Goal: Information Seeking & Learning: Learn about a topic

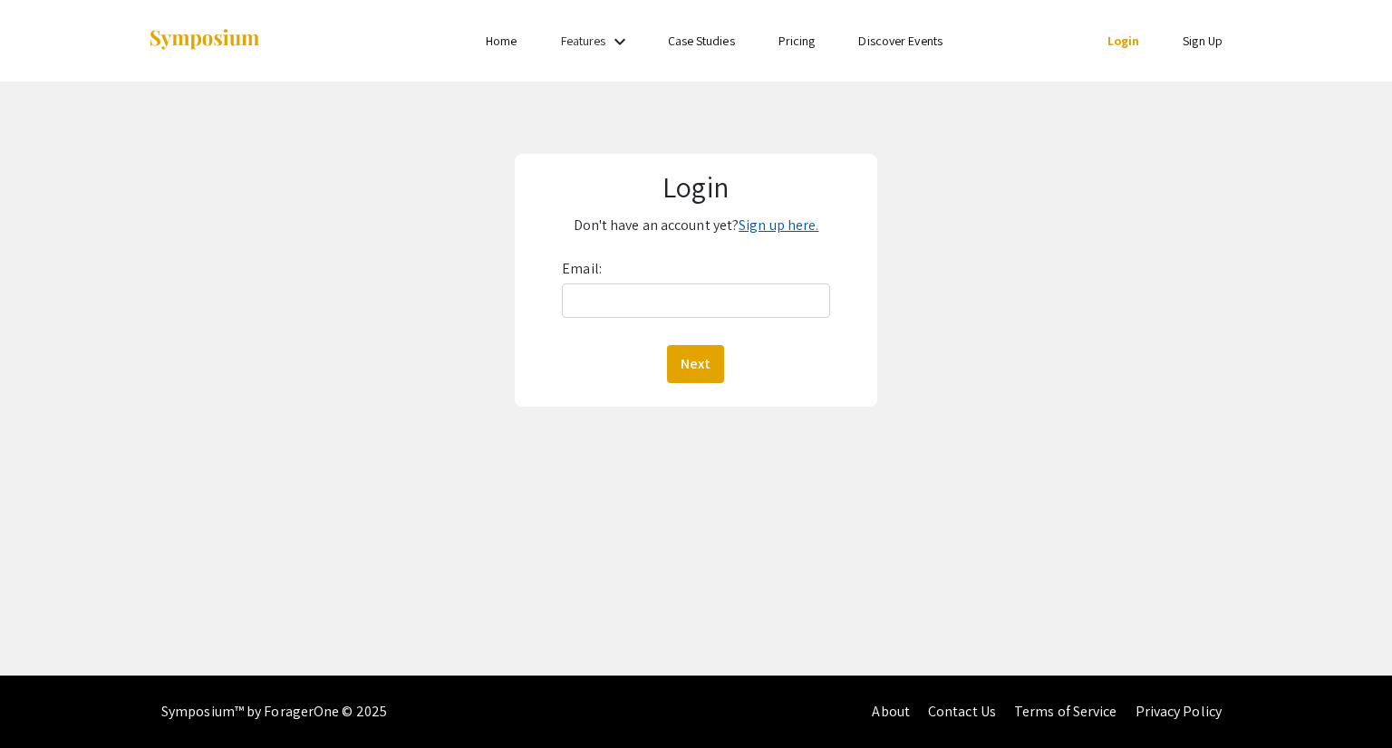
click at [772, 222] on link "Sign up here." at bounding box center [778, 225] width 80 height 19
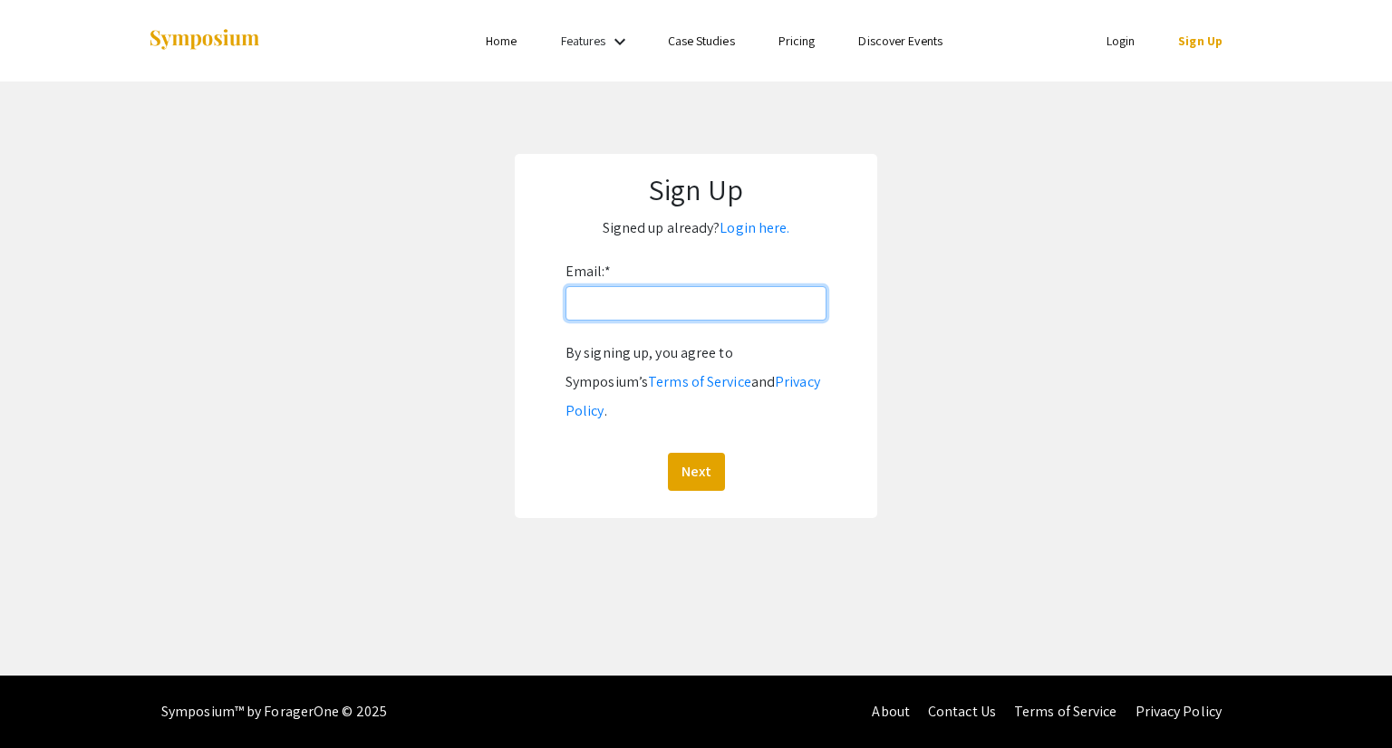
click at [693, 316] on input "Email: *" at bounding box center [695, 303] width 261 height 34
type input "mccavitl@oregonstate.edu"
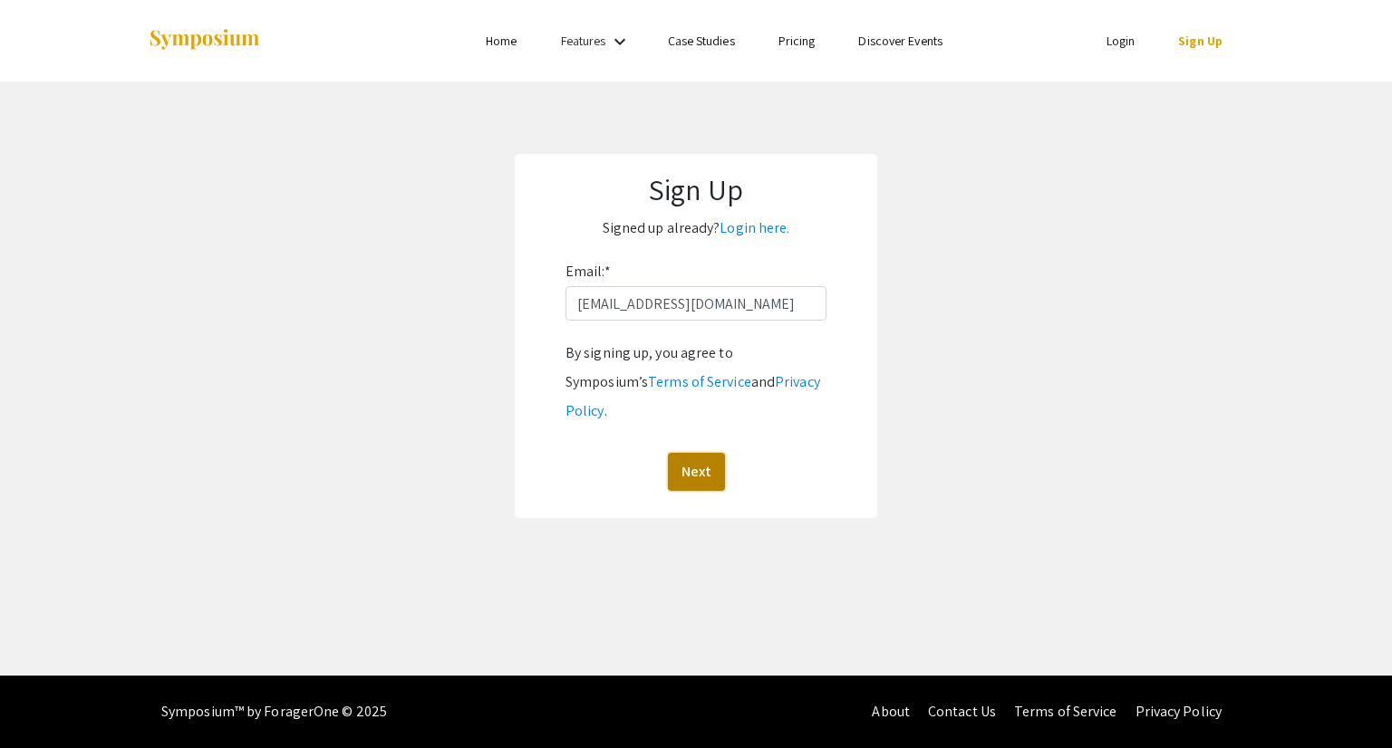
click at [684, 453] on button "Next" at bounding box center [696, 472] width 57 height 38
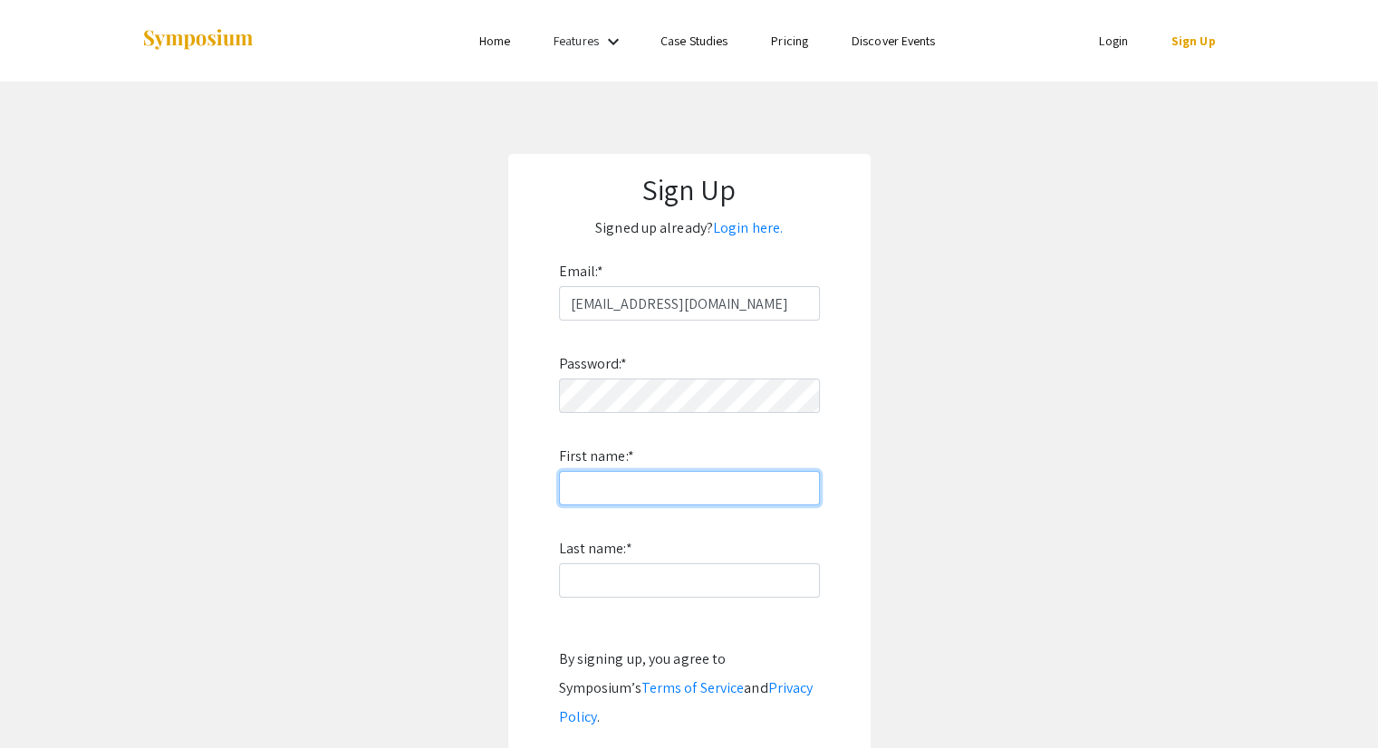
click at [648, 474] on input "First name: *" at bounding box center [689, 488] width 261 height 34
type input "Luke"
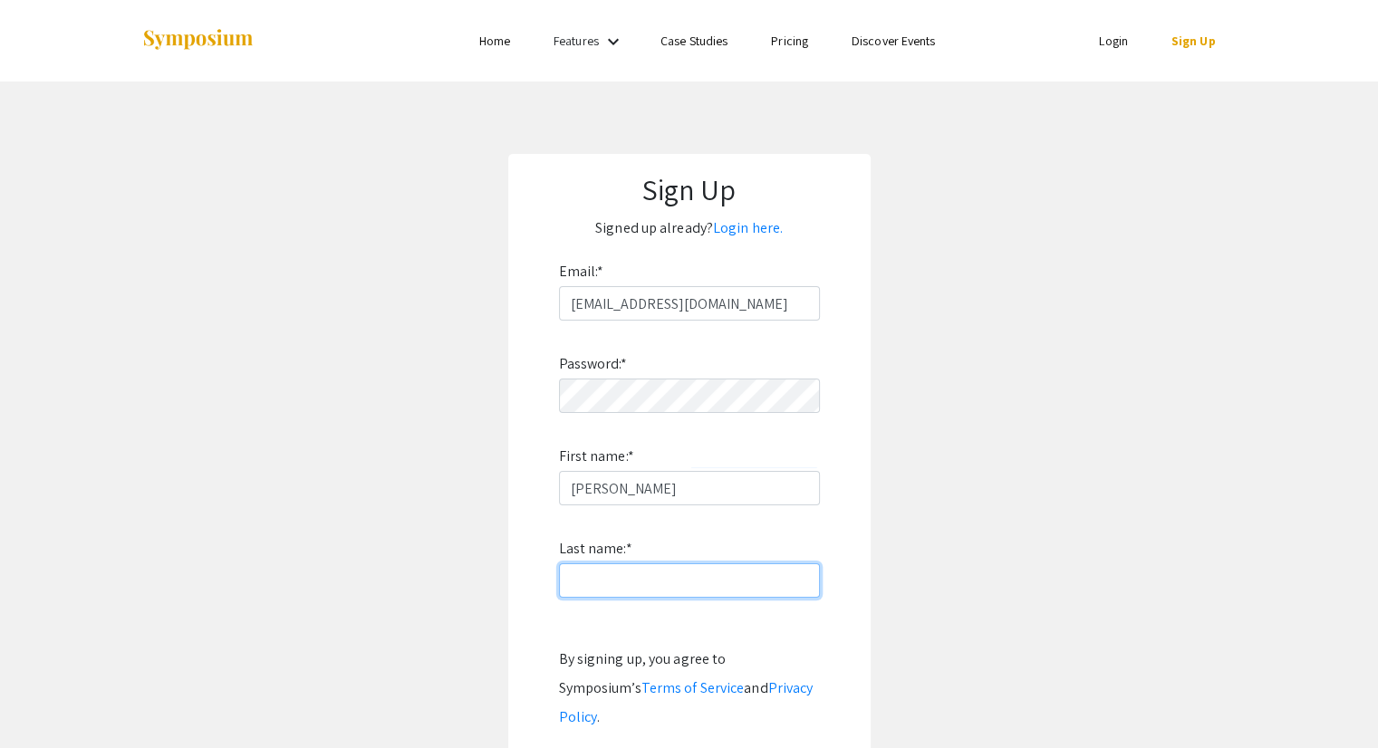
click at [594, 581] on input "Last name: *" at bounding box center [689, 580] width 261 height 34
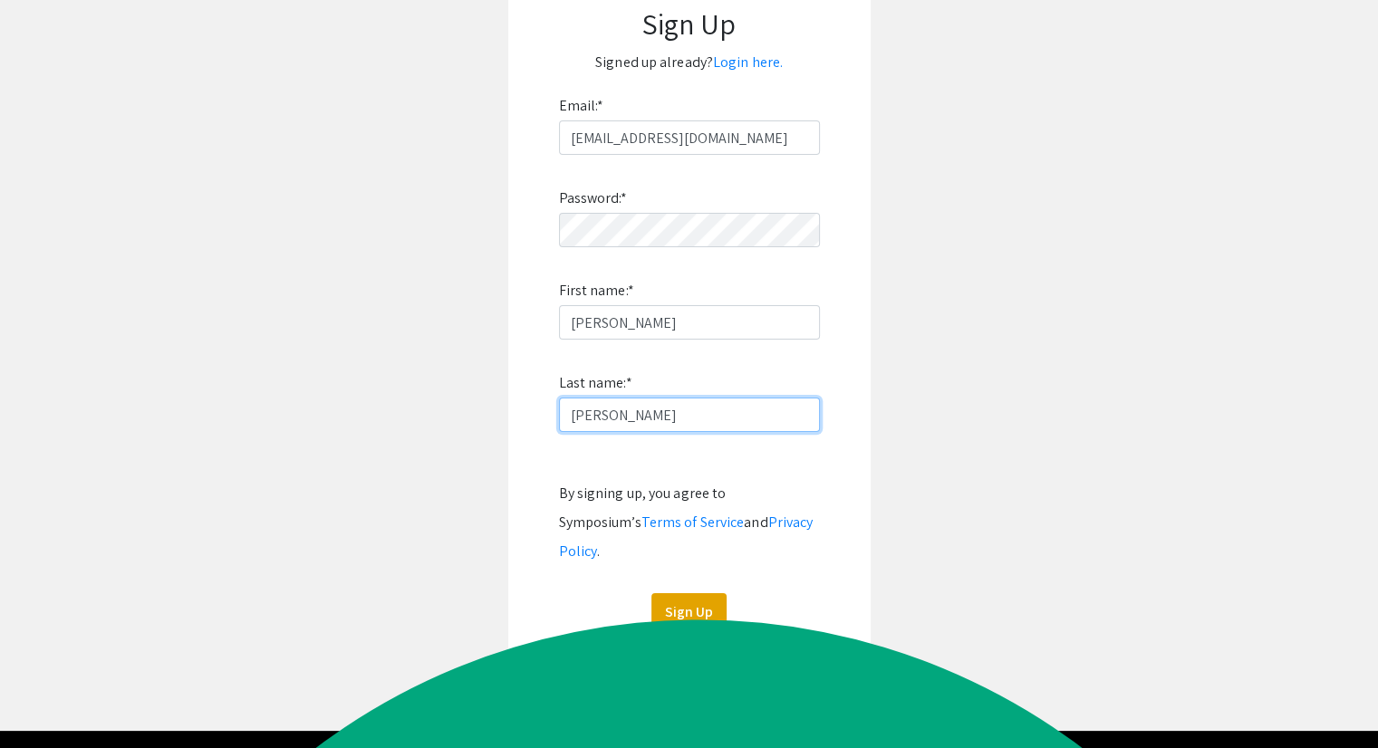
scroll to position [178, 0]
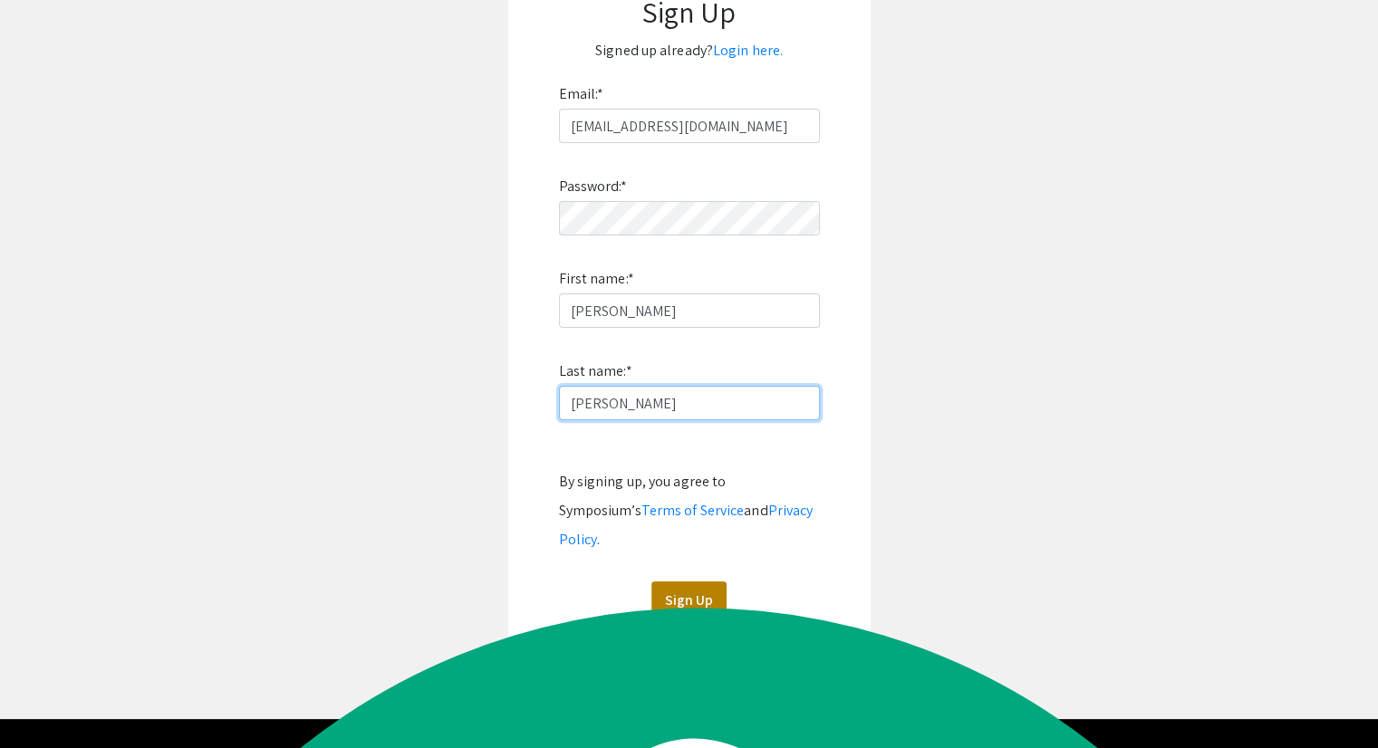
type input "McCavit"
click at [695, 582] on button "Sign Up" at bounding box center [688, 601] width 75 height 38
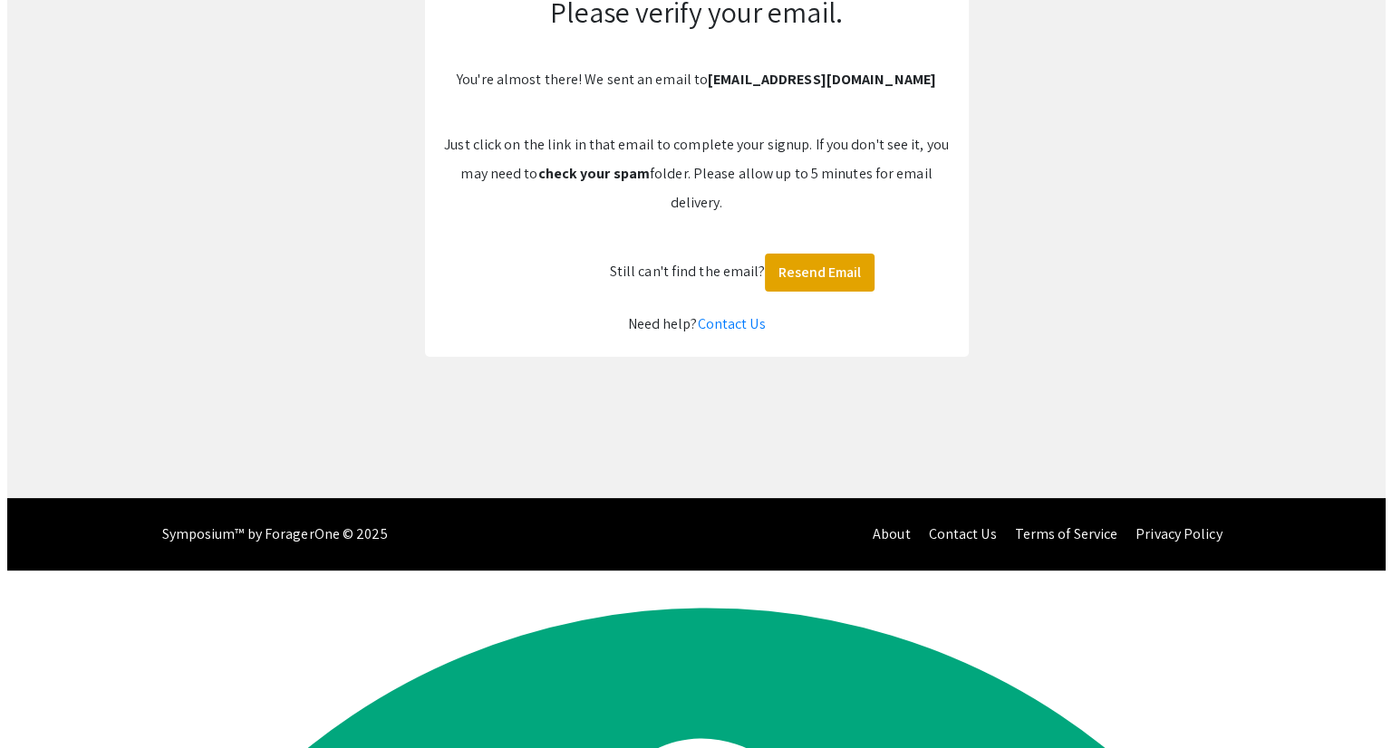
scroll to position [0, 0]
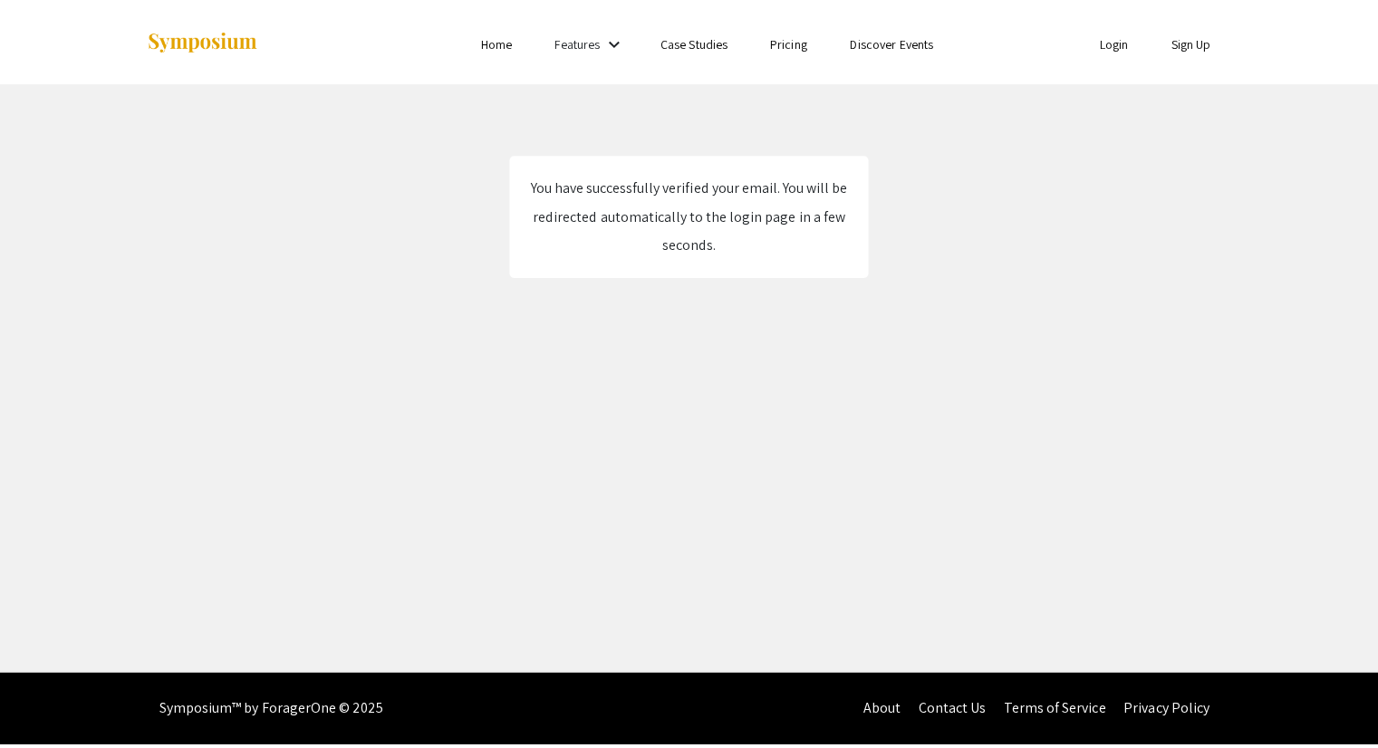
scroll to position [2583, 0]
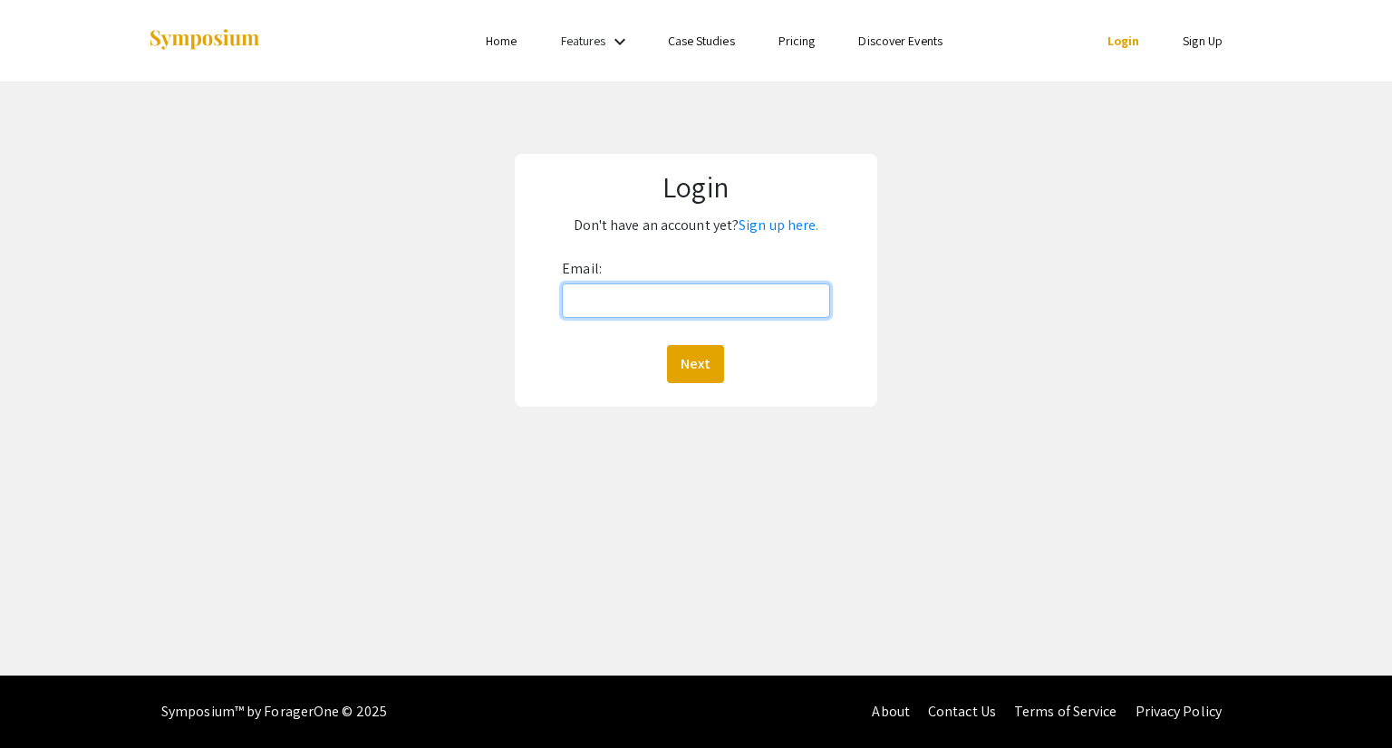
click at [737, 297] on input "Email:" at bounding box center [695, 301] width 267 height 34
type input "mccavitl@oregonstate.edu"
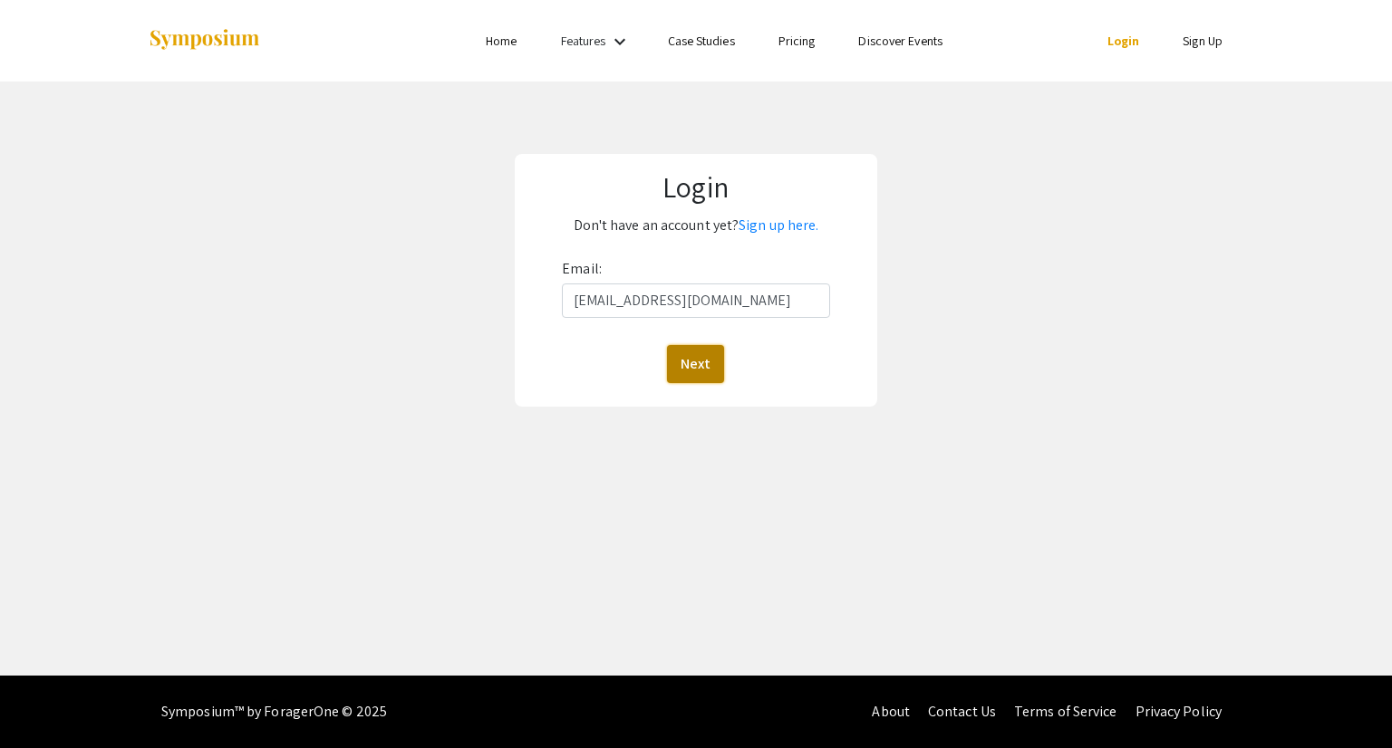
click at [700, 363] on button "Next" at bounding box center [695, 364] width 57 height 38
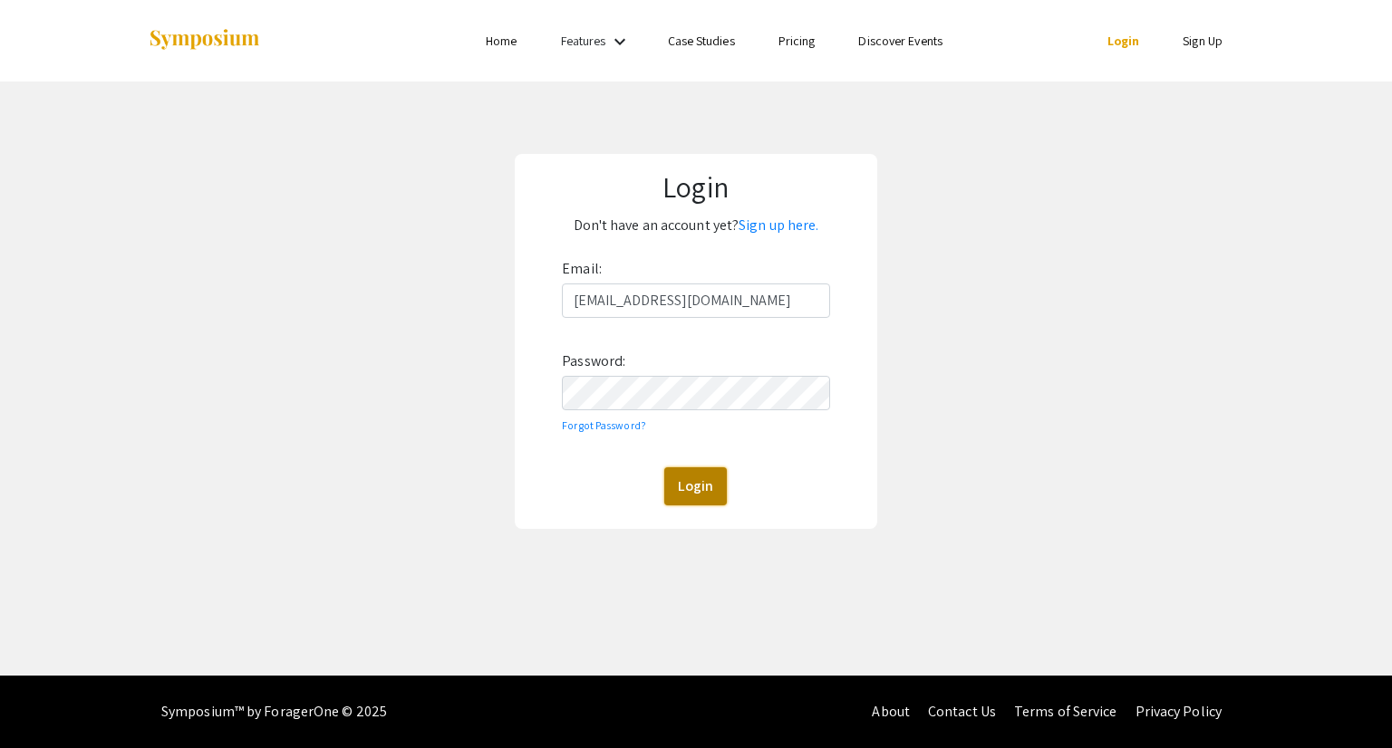
click at [690, 468] on button "Login" at bounding box center [695, 486] width 63 height 38
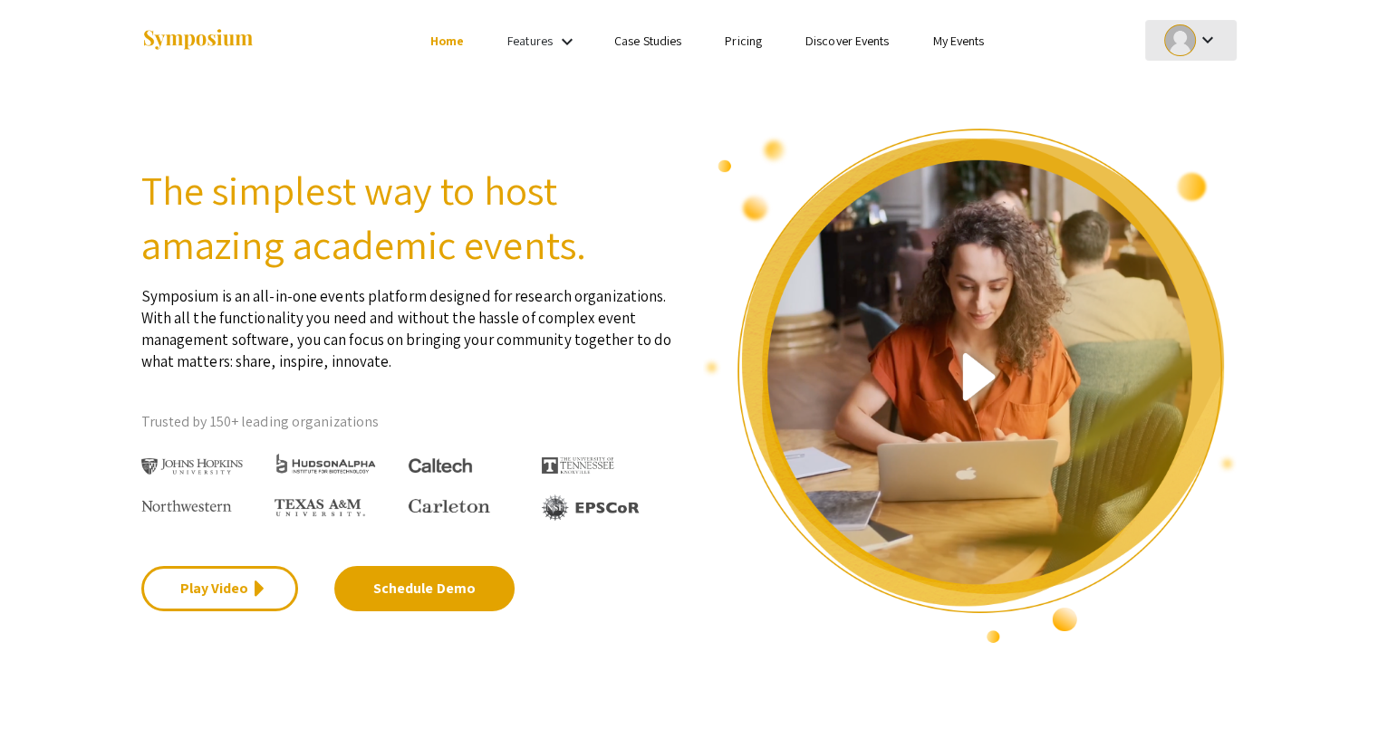
click at [1180, 39] on div at bounding box center [1180, 40] width 32 height 32
click at [1180, 39] on div at bounding box center [689, 374] width 1378 height 748
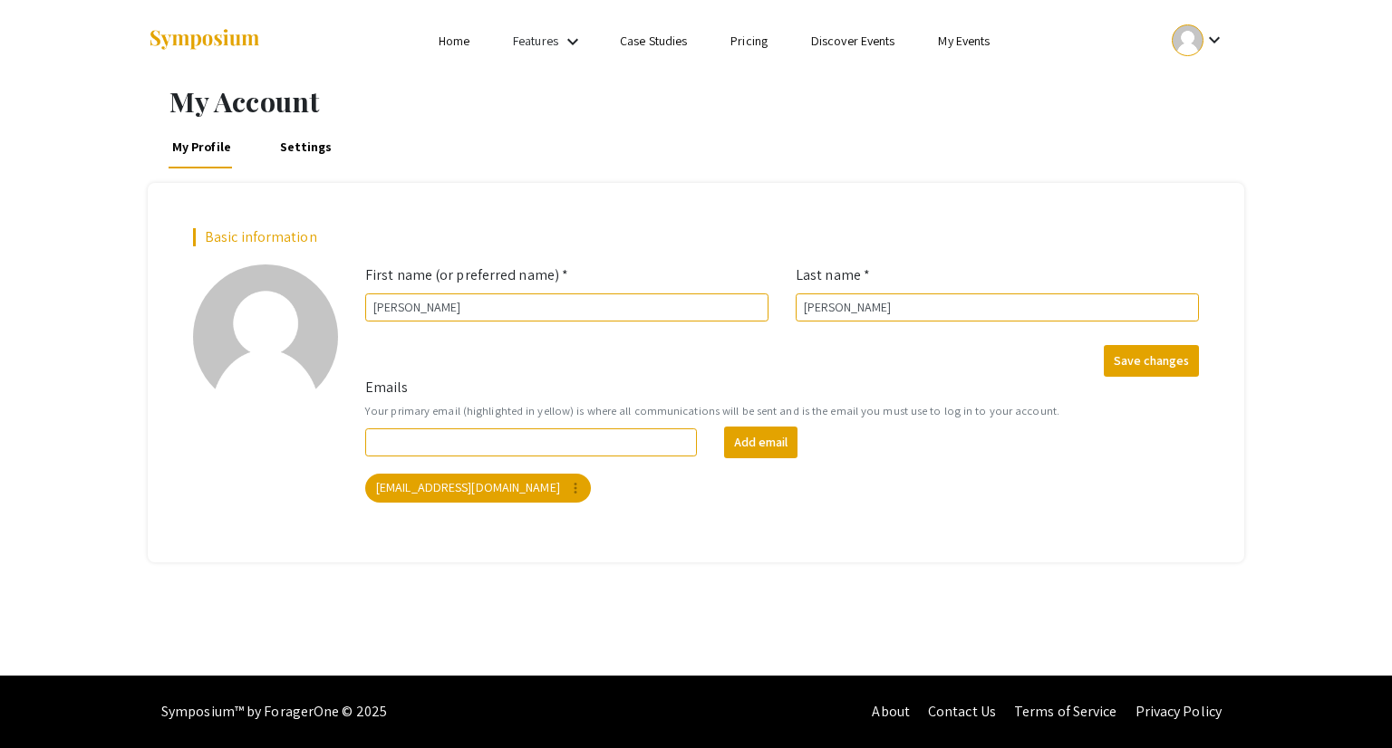
click at [981, 34] on link "My Events" at bounding box center [964, 41] width 52 height 16
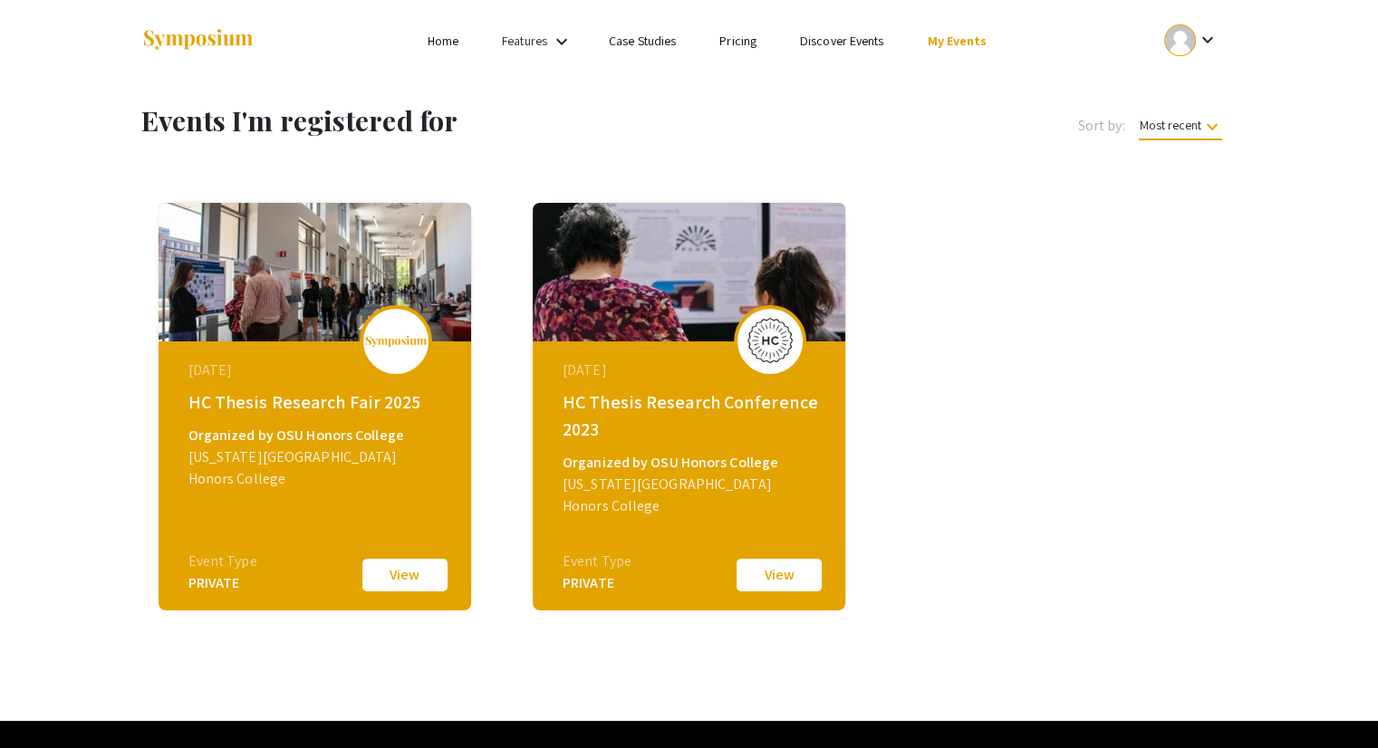
click at [790, 584] on button "View" at bounding box center [779, 575] width 91 height 38
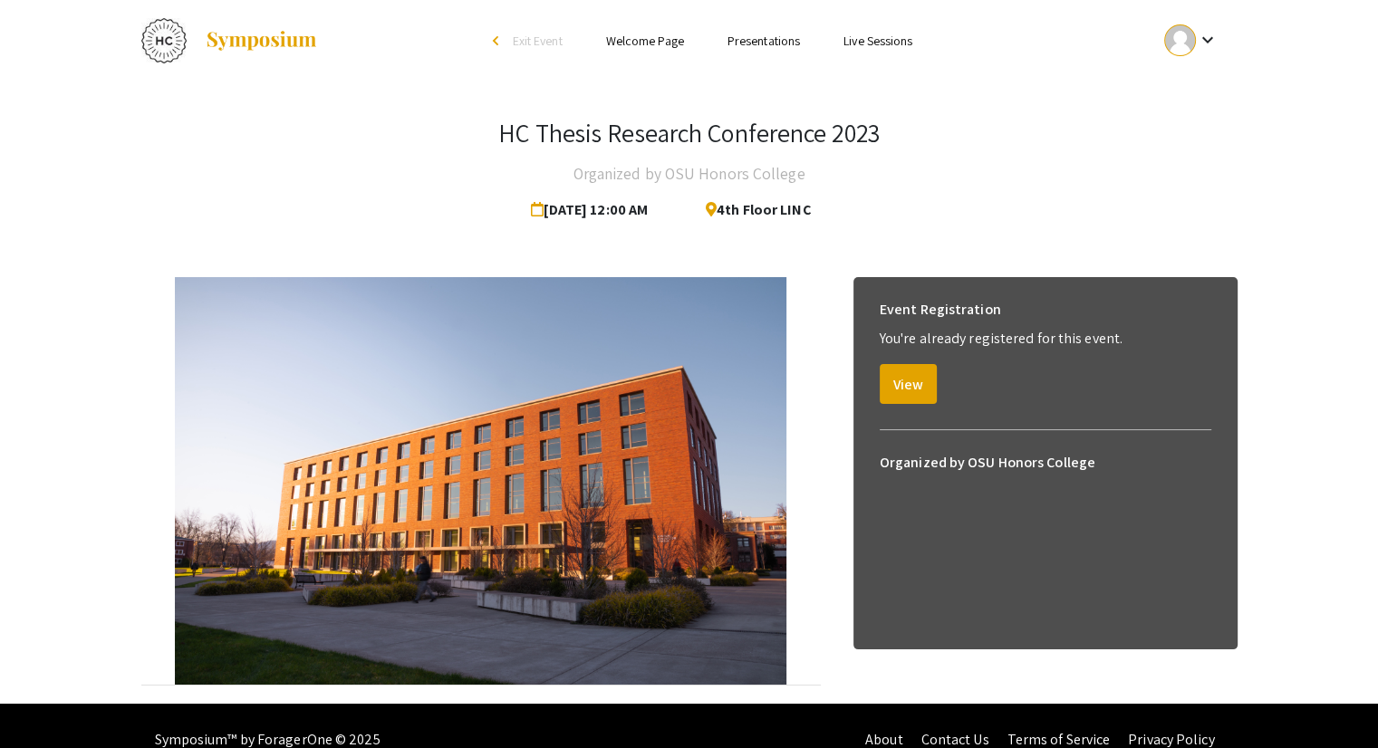
click at [939, 375] on div "Event Registration You're already registered for this event. View" at bounding box center [1045, 347] width 361 height 141
click at [899, 385] on button "View" at bounding box center [908, 384] width 57 height 40
click at [918, 387] on button "View" at bounding box center [908, 384] width 57 height 40
click at [885, 400] on button "View" at bounding box center [908, 384] width 57 height 40
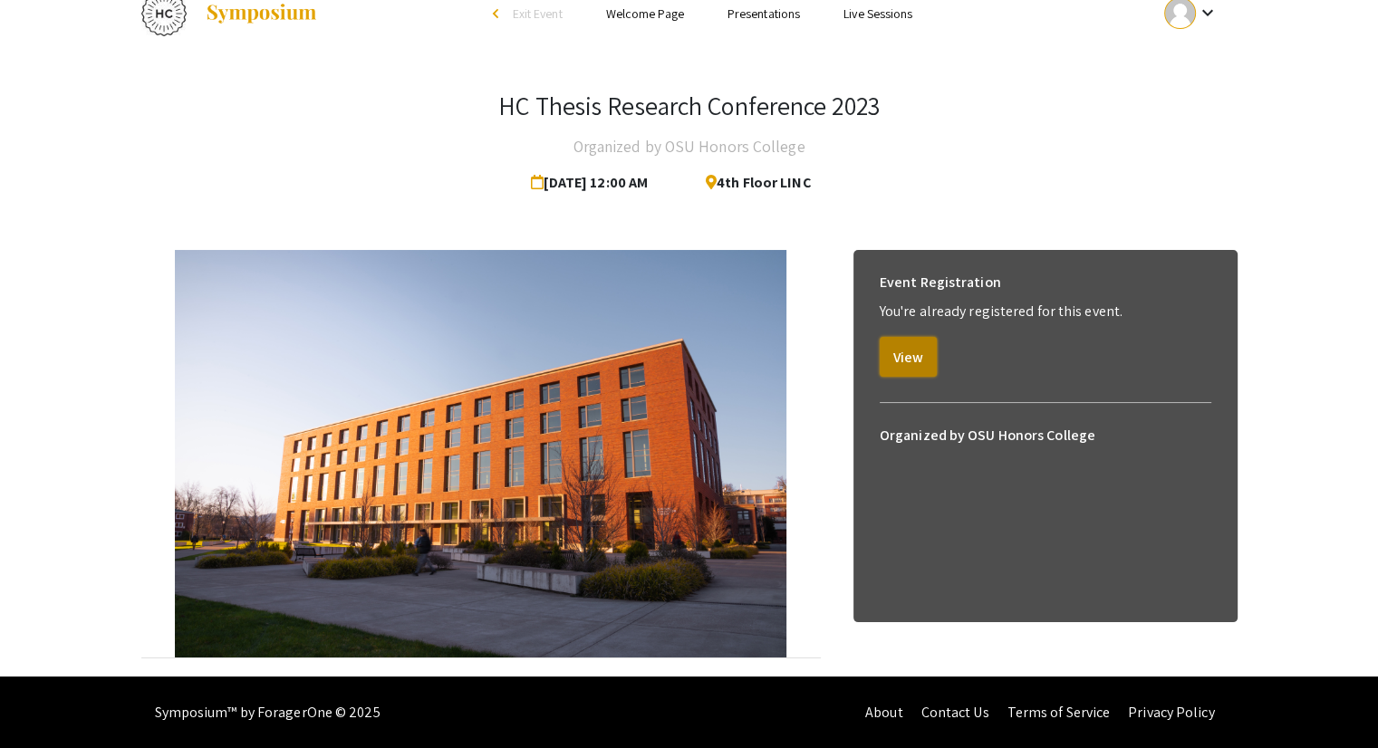
click at [918, 346] on button "View" at bounding box center [908, 357] width 57 height 40
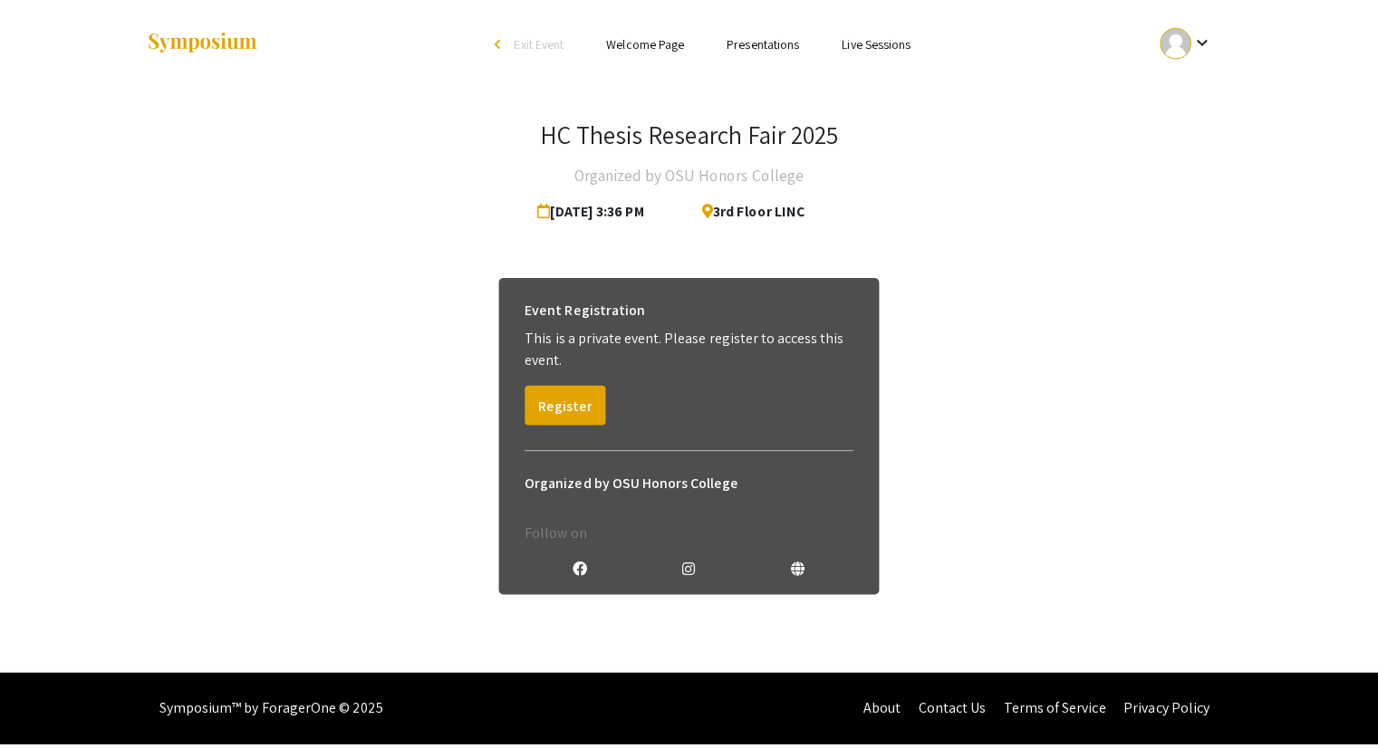
scroll to position [2583, 0]
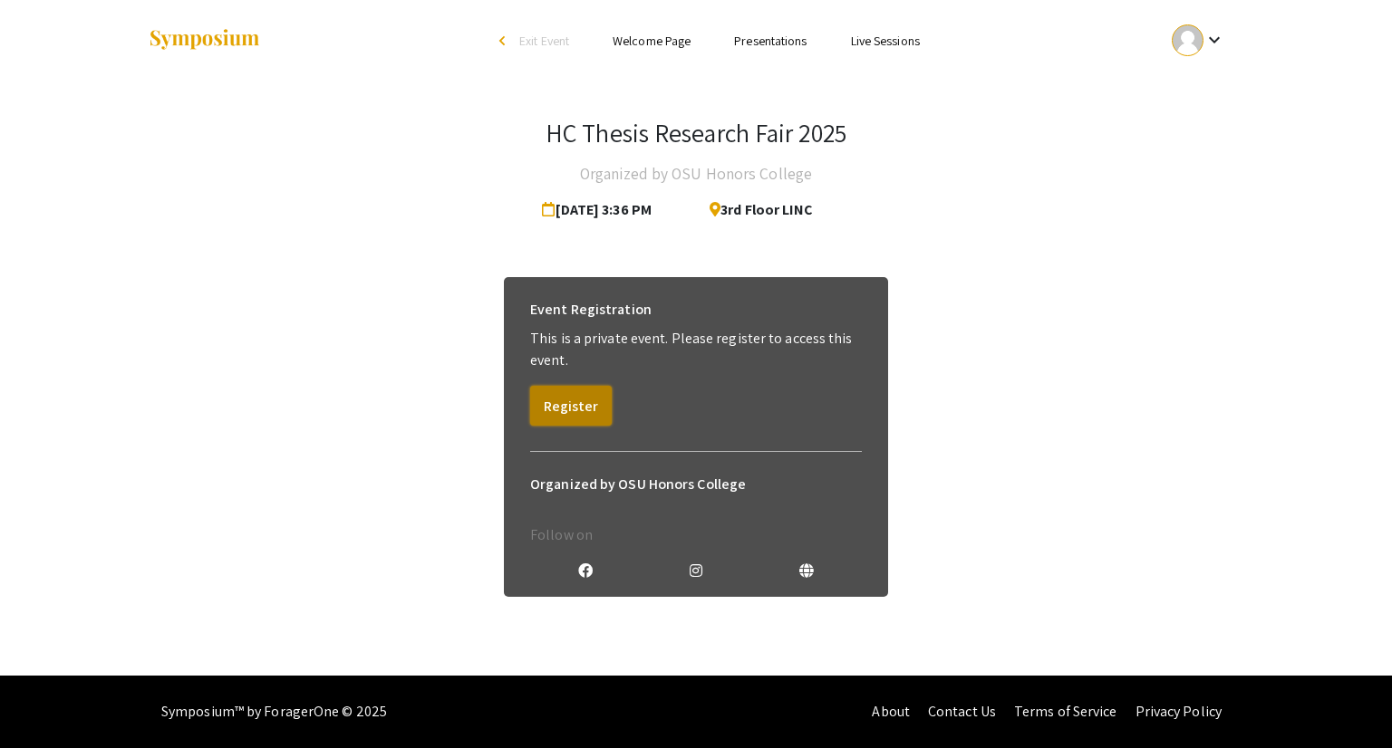
click at [563, 386] on button "Register" at bounding box center [571, 406] width 82 height 40
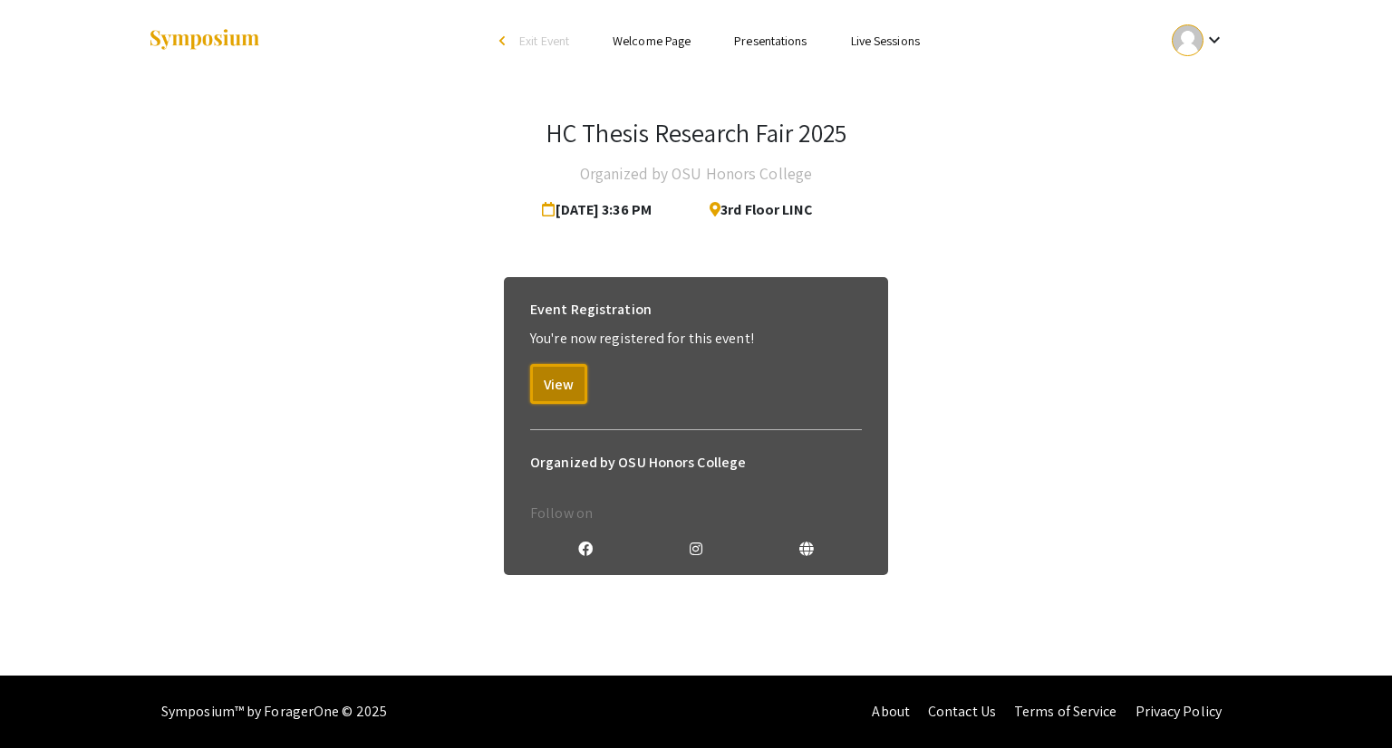
click at [563, 386] on button "View" at bounding box center [558, 384] width 57 height 40
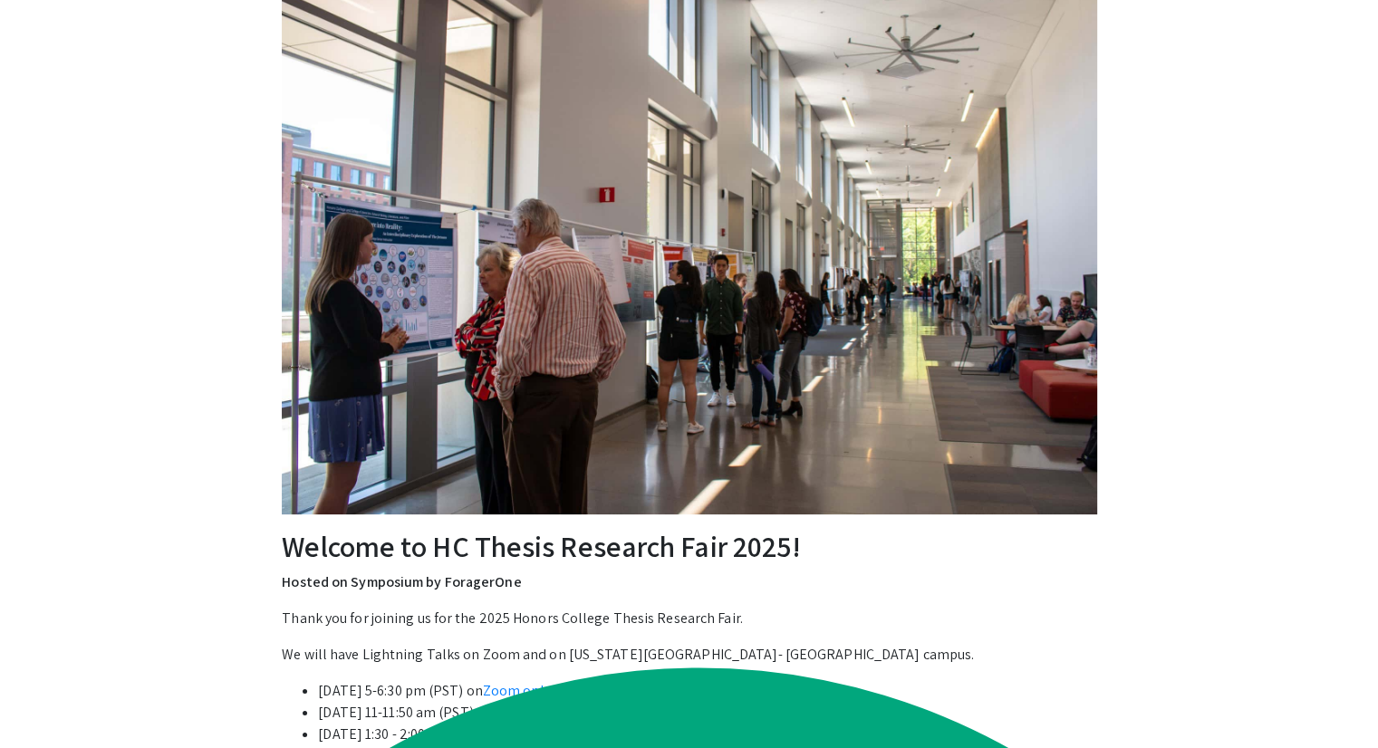
scroll to position [116, 0]
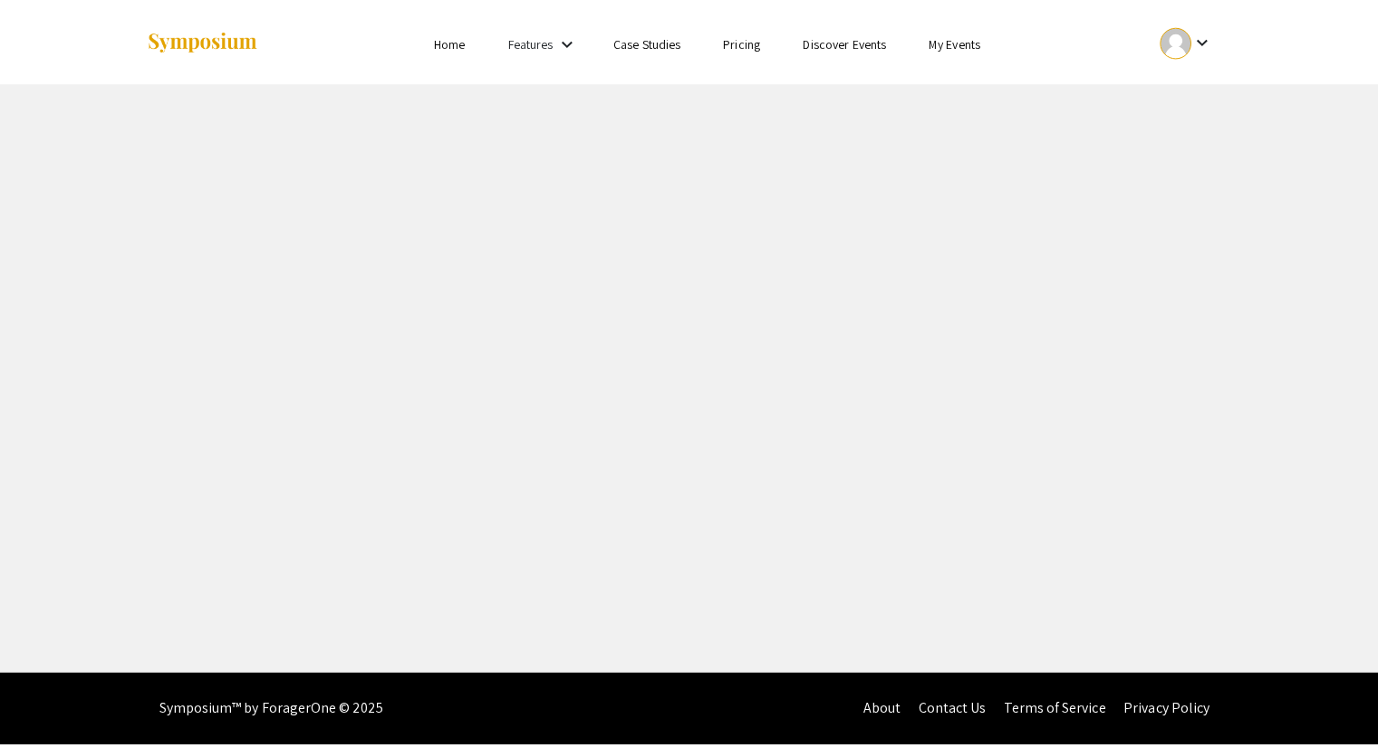
scroll to position [2583, 0]
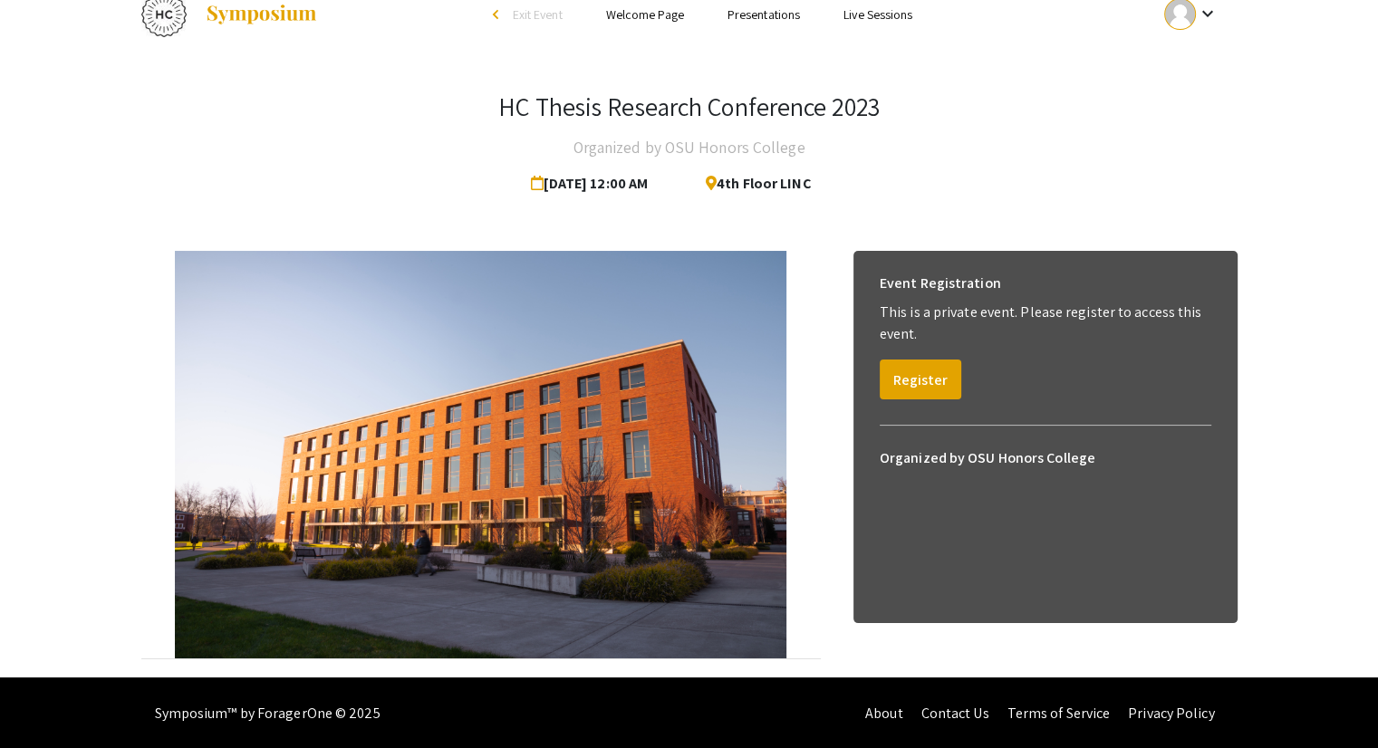
scroll to position [25, 0]
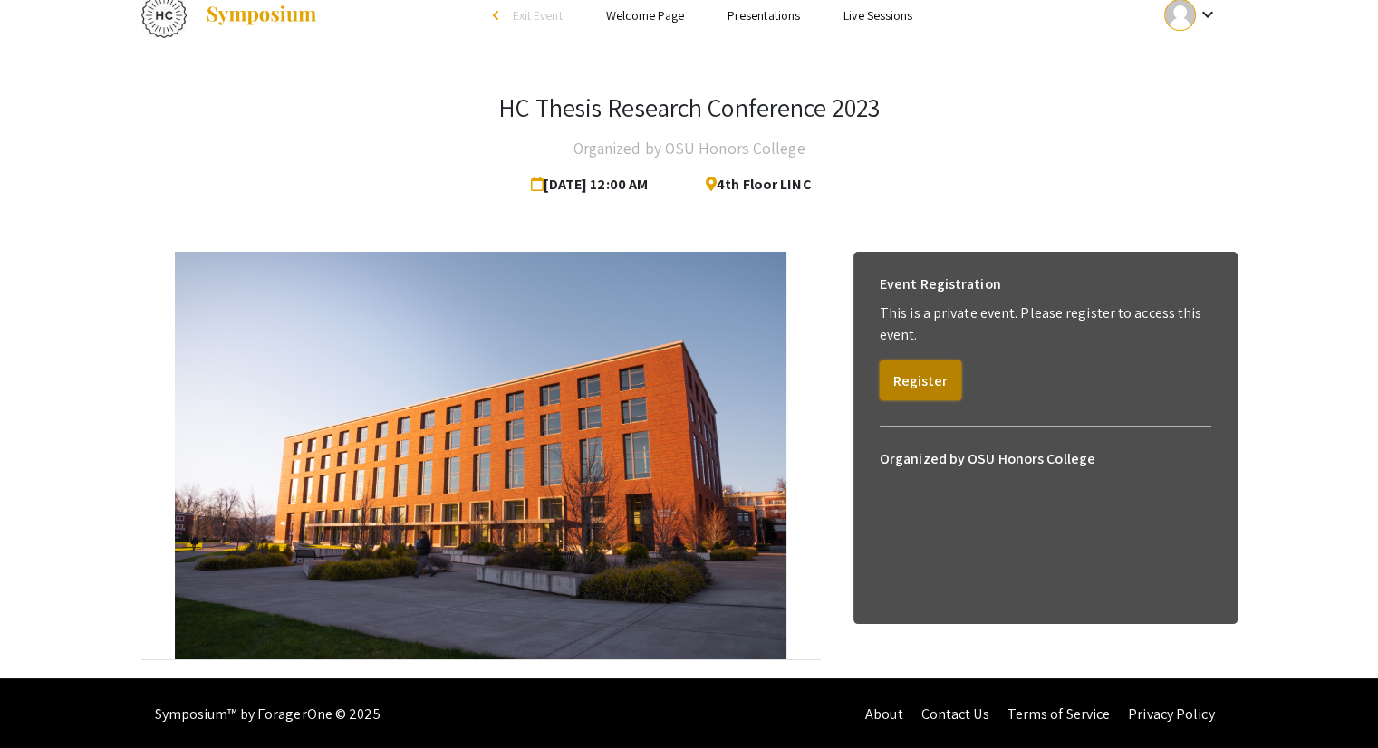
click at [917, 388] on button "Register" at bounding box center [921, 381] width 82 height 40
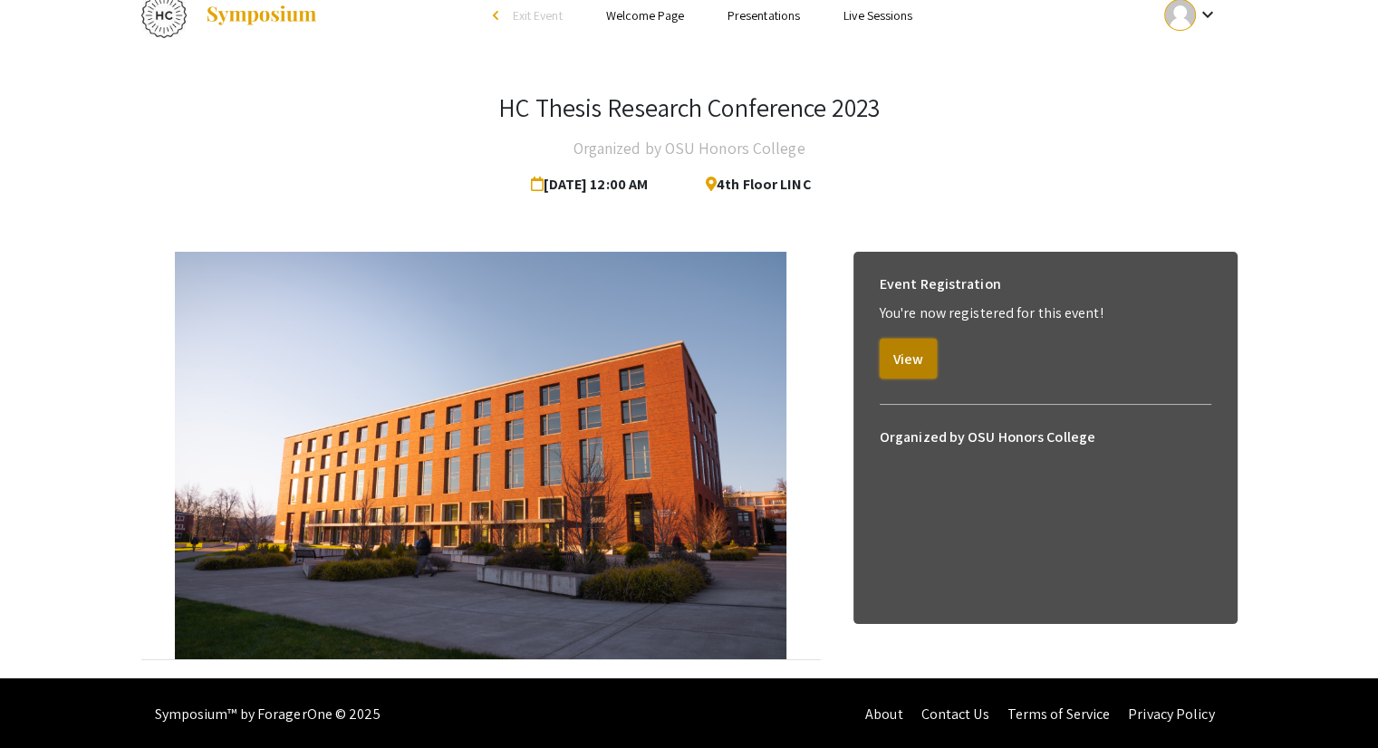
click at [915, 367] on button "View" at bounding box center [908, 359] width 57 height 40
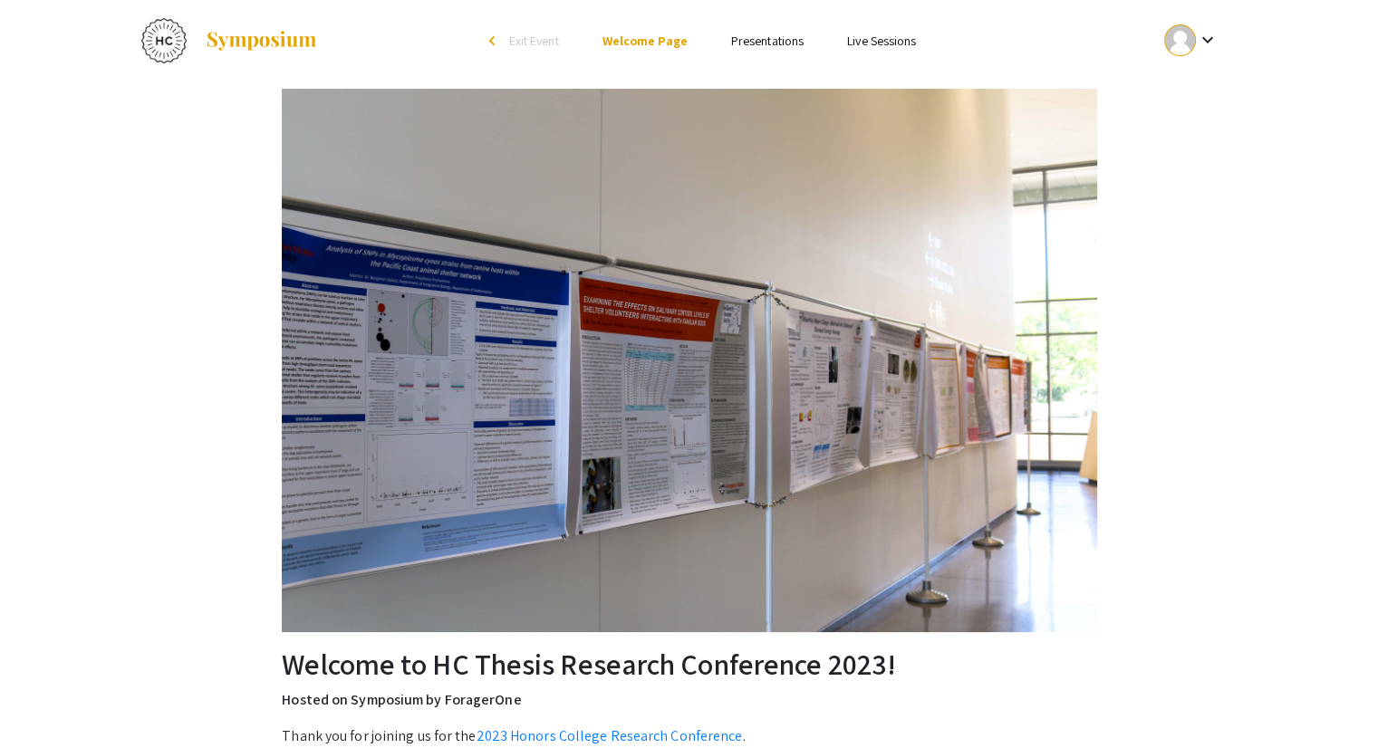
click at [759, 38] on link "Presentations" at bounding box center [767, 41] width 72 height 16
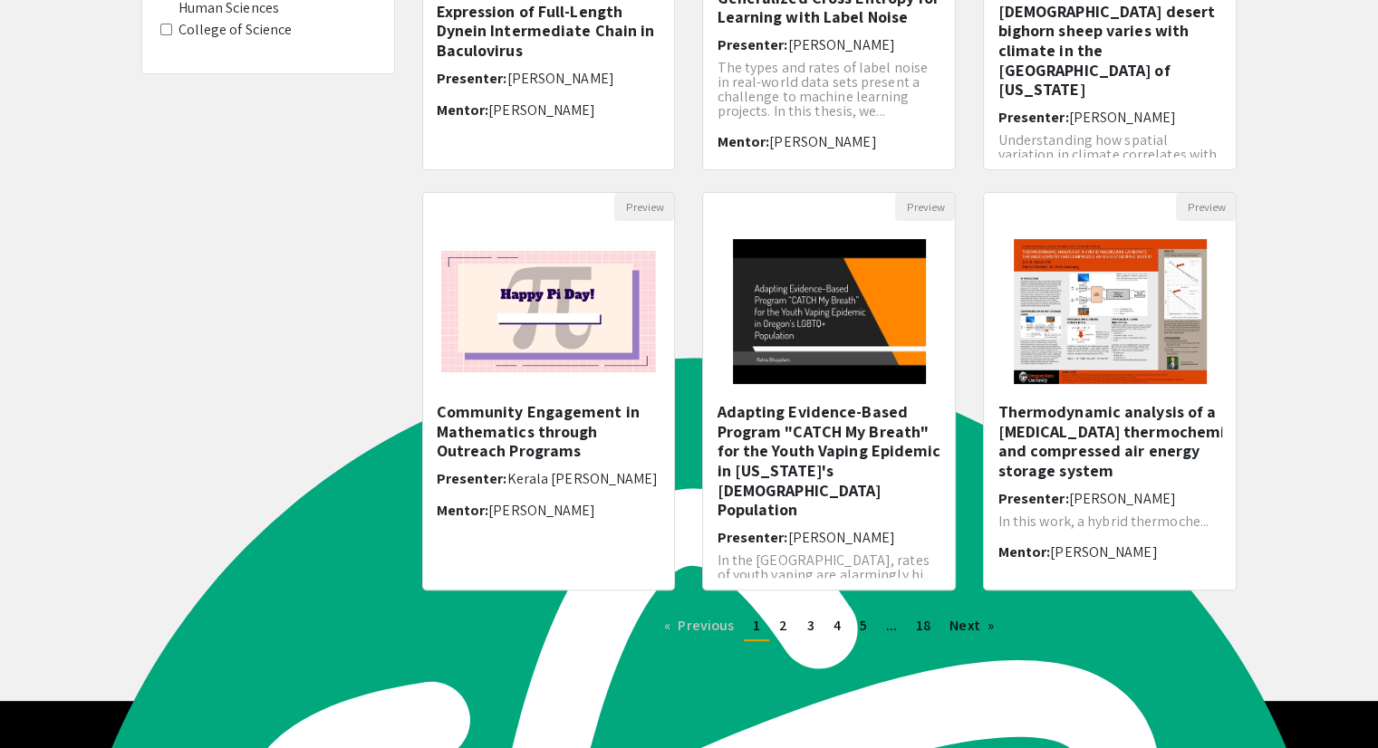
scroll to position [429, 0]
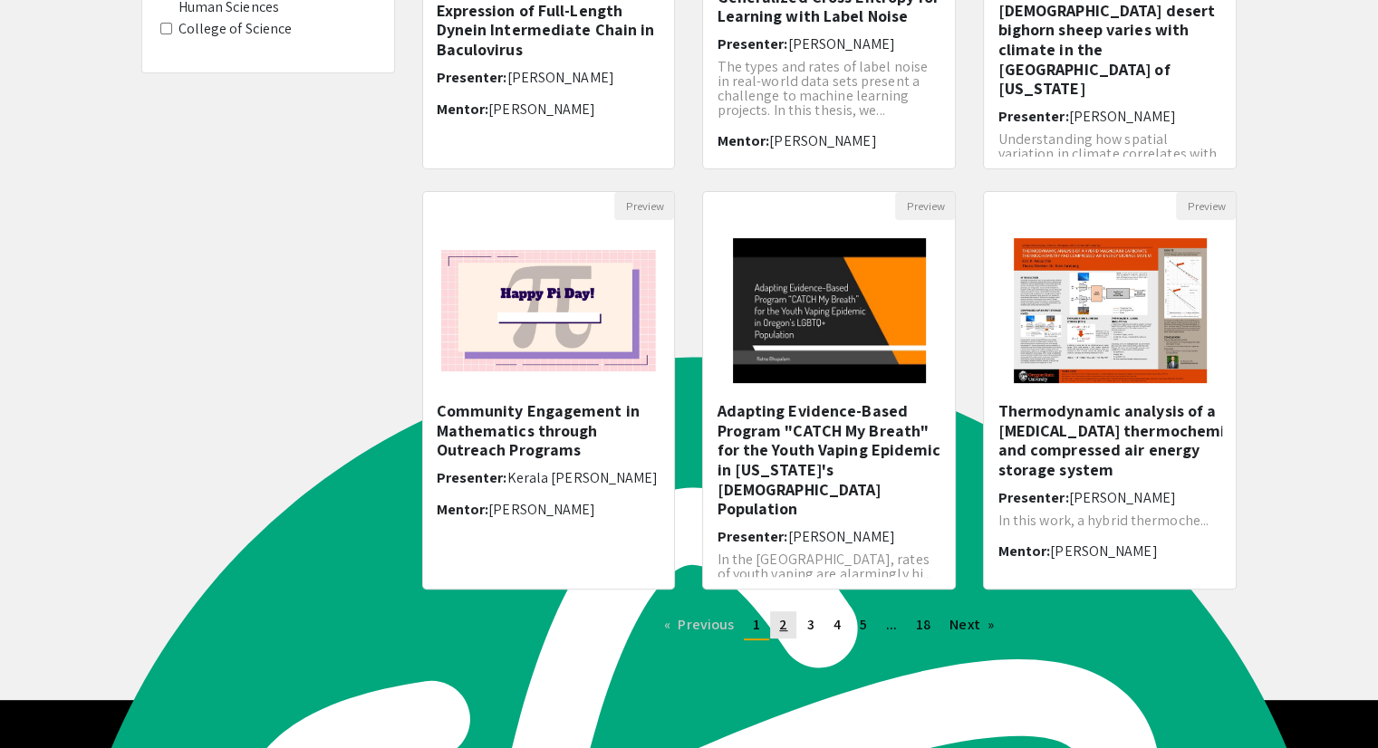
click at [786, 621] on span "2" at bounding box center [783, 624] width 8 height 19
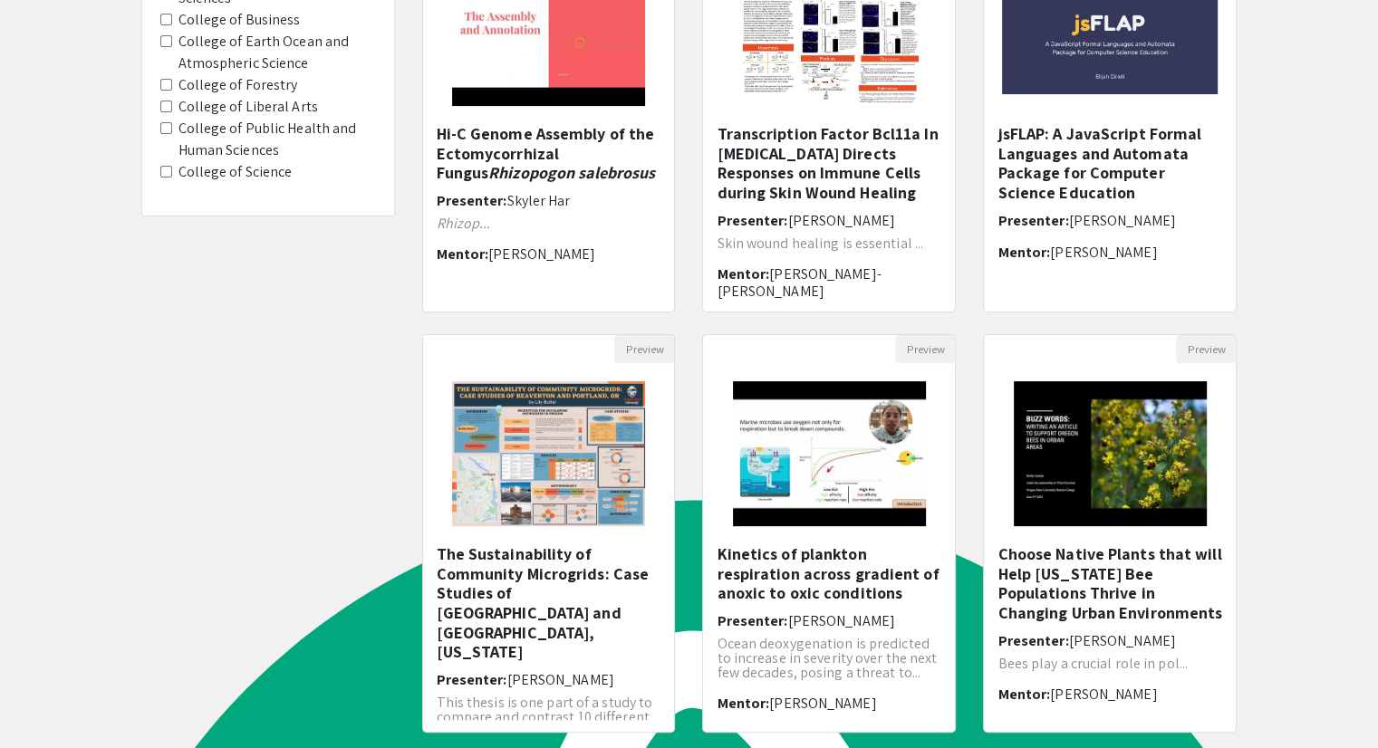
scroll to position [452, 0]
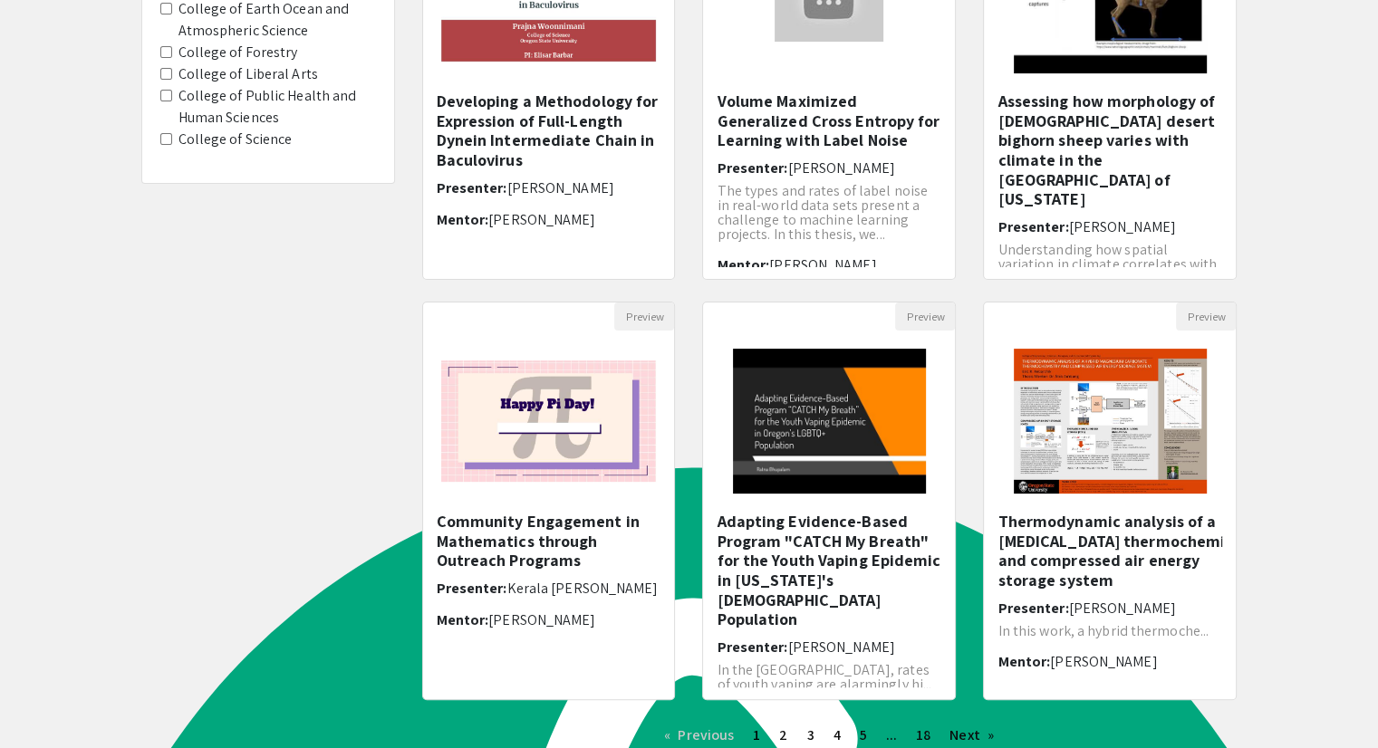
scroll to position [324, 0]
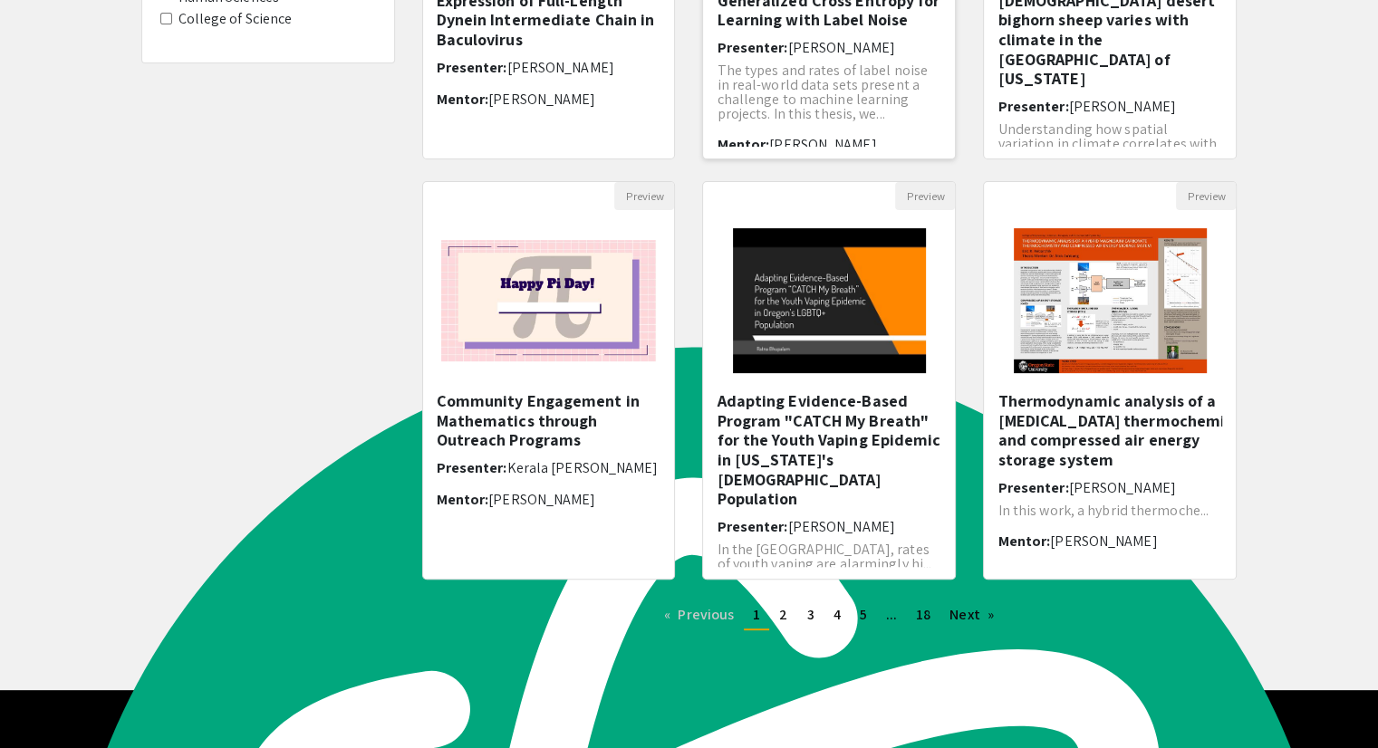
scroll to position [452, 0]
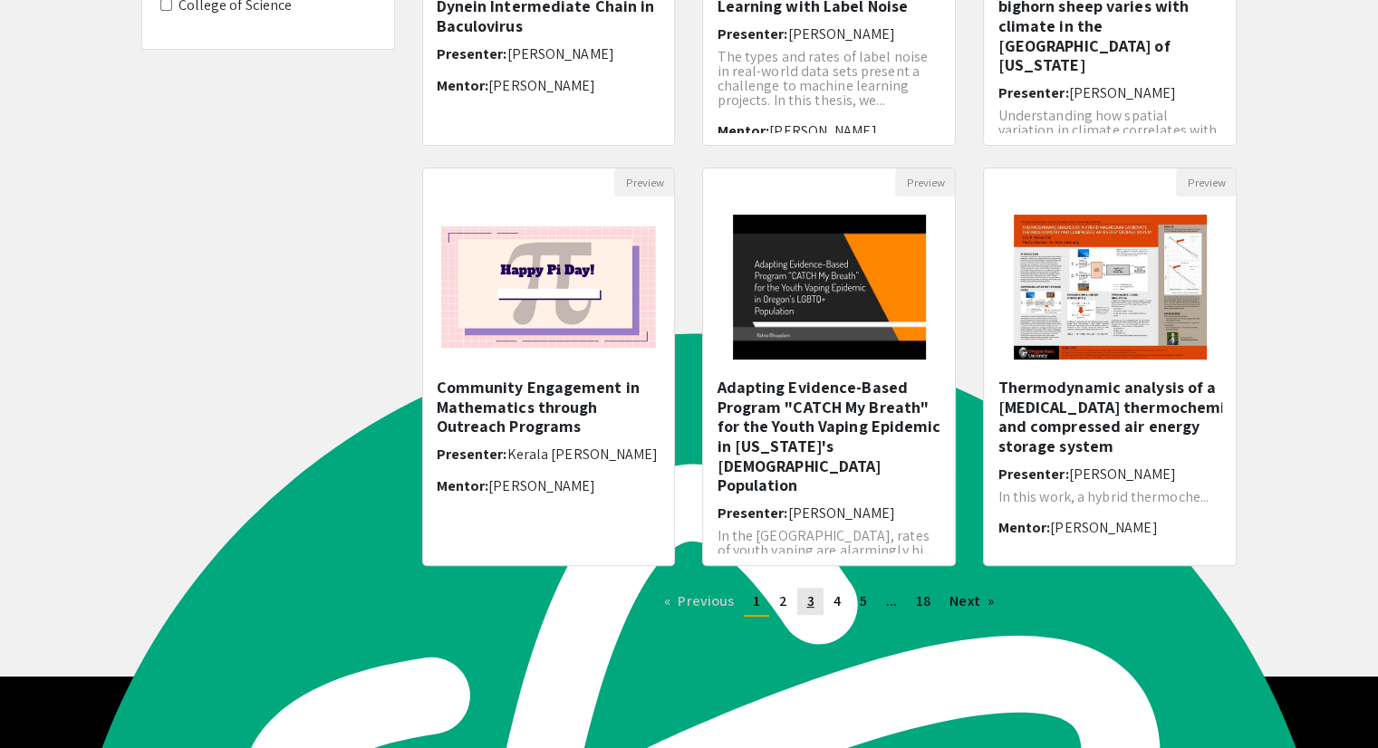
click at [808, 599] on span "3" at bounding box center [809, 601] width 7 height 19
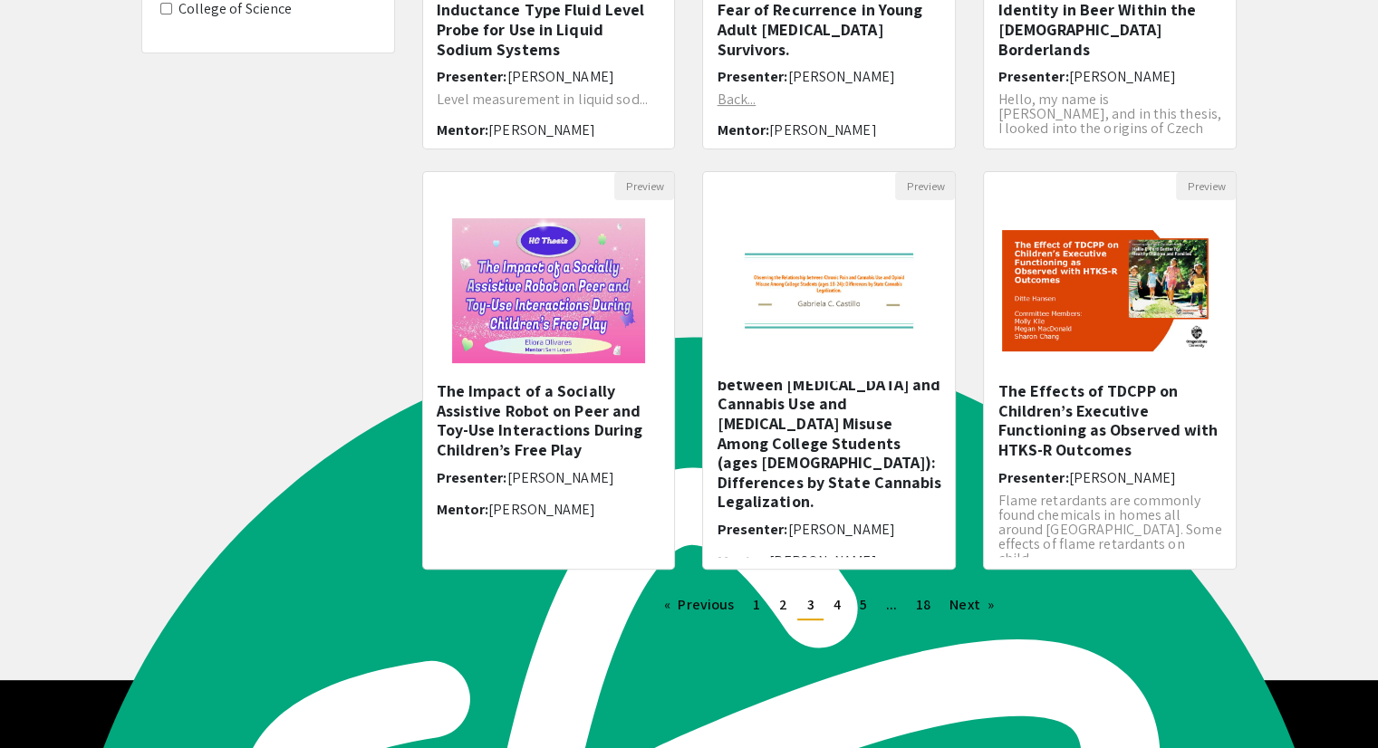
scroll to position [452, 0]
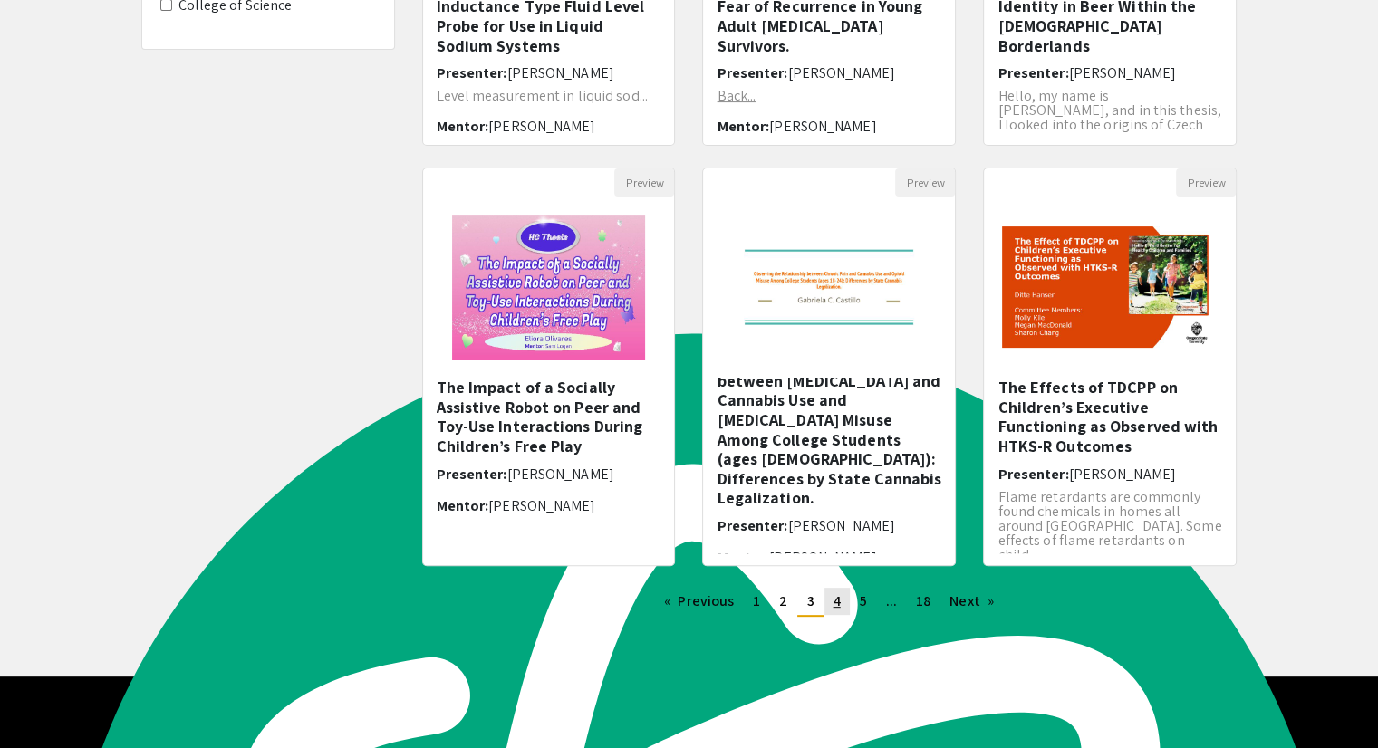
click at [837, 603] on span "4" at bounding box center [836, 601] width 7 height 19
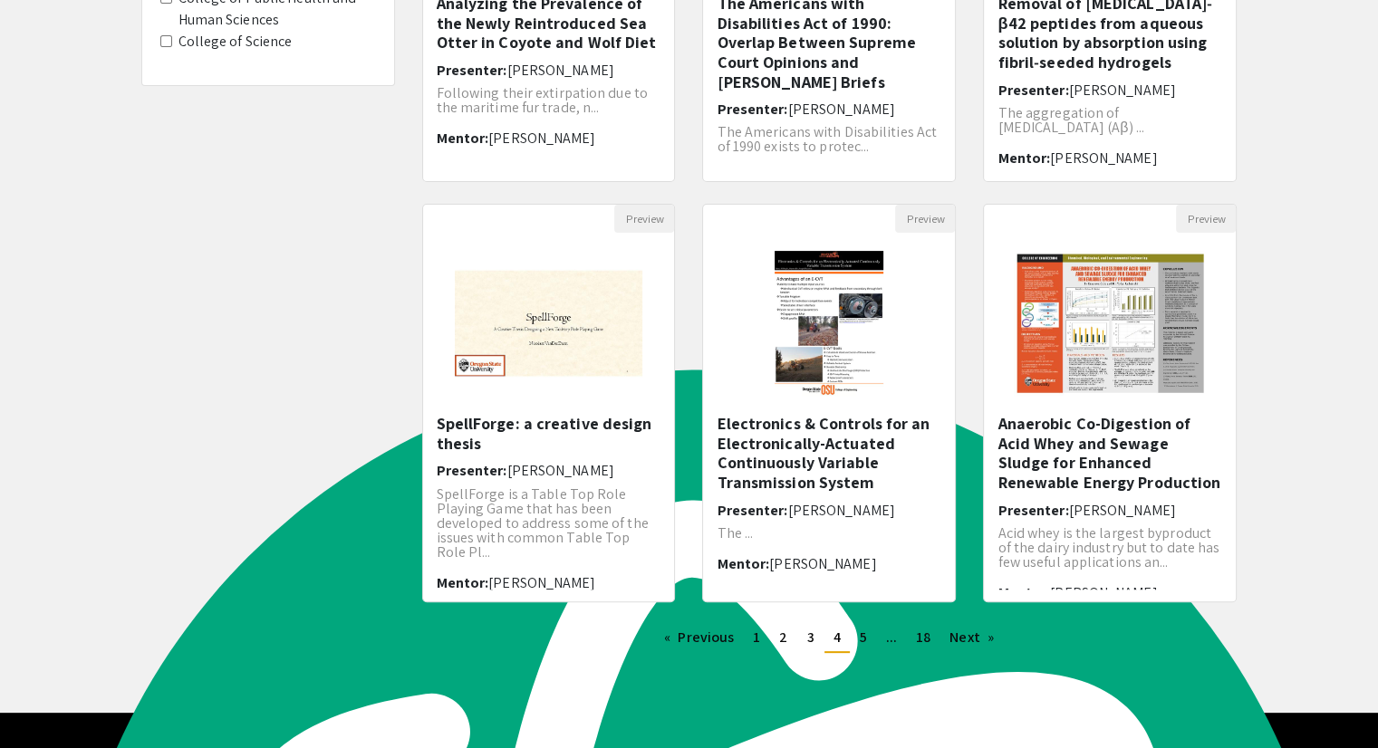
scroll to position [419, 0]
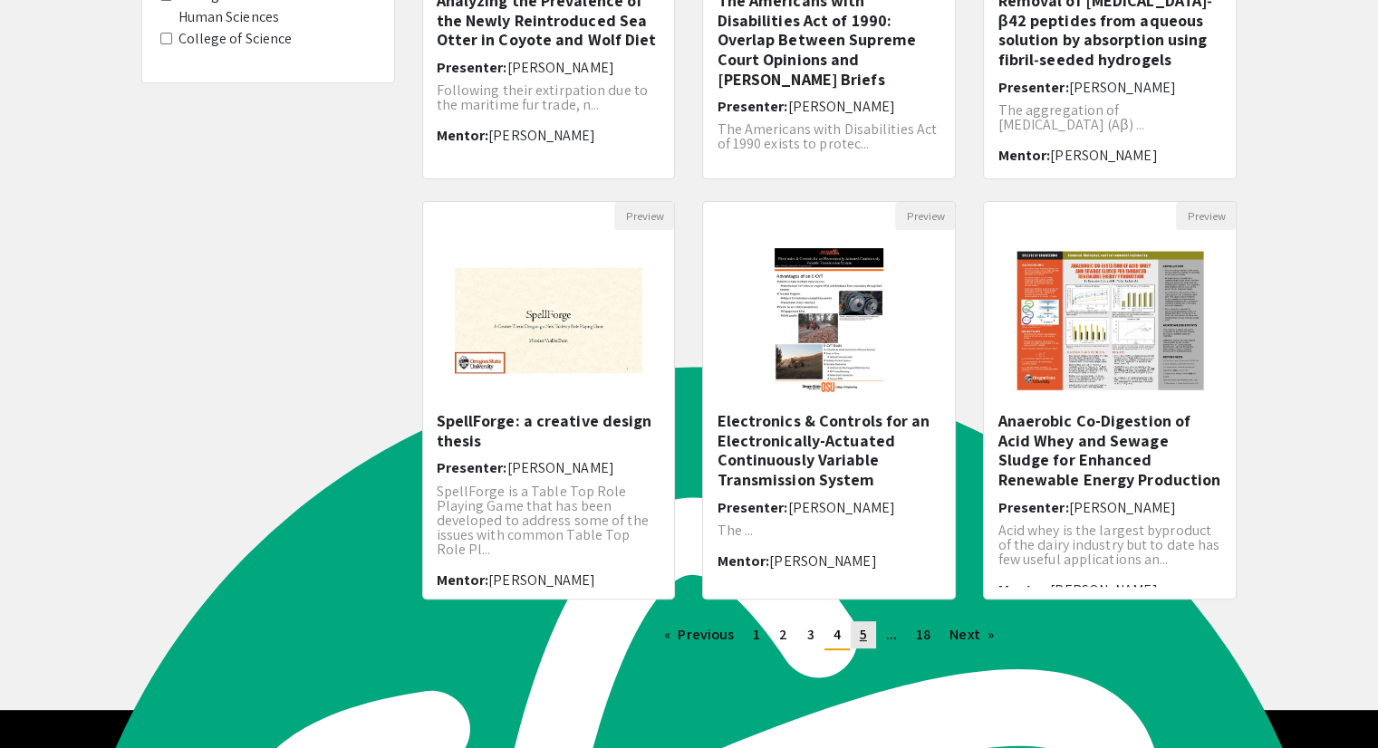
click at [870, 631] on link "page 5" at bounding box center [863, 634] width 25 height 27
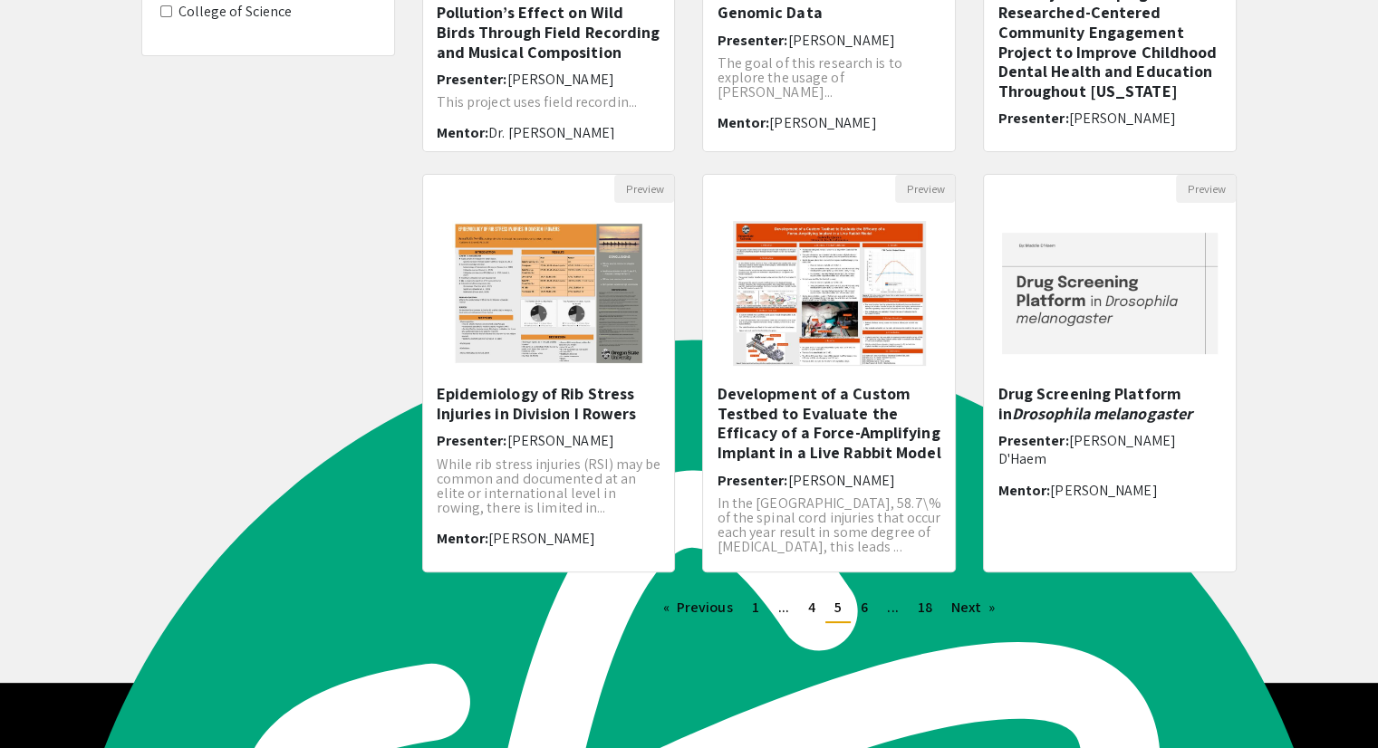
scroll to position [452, 0]
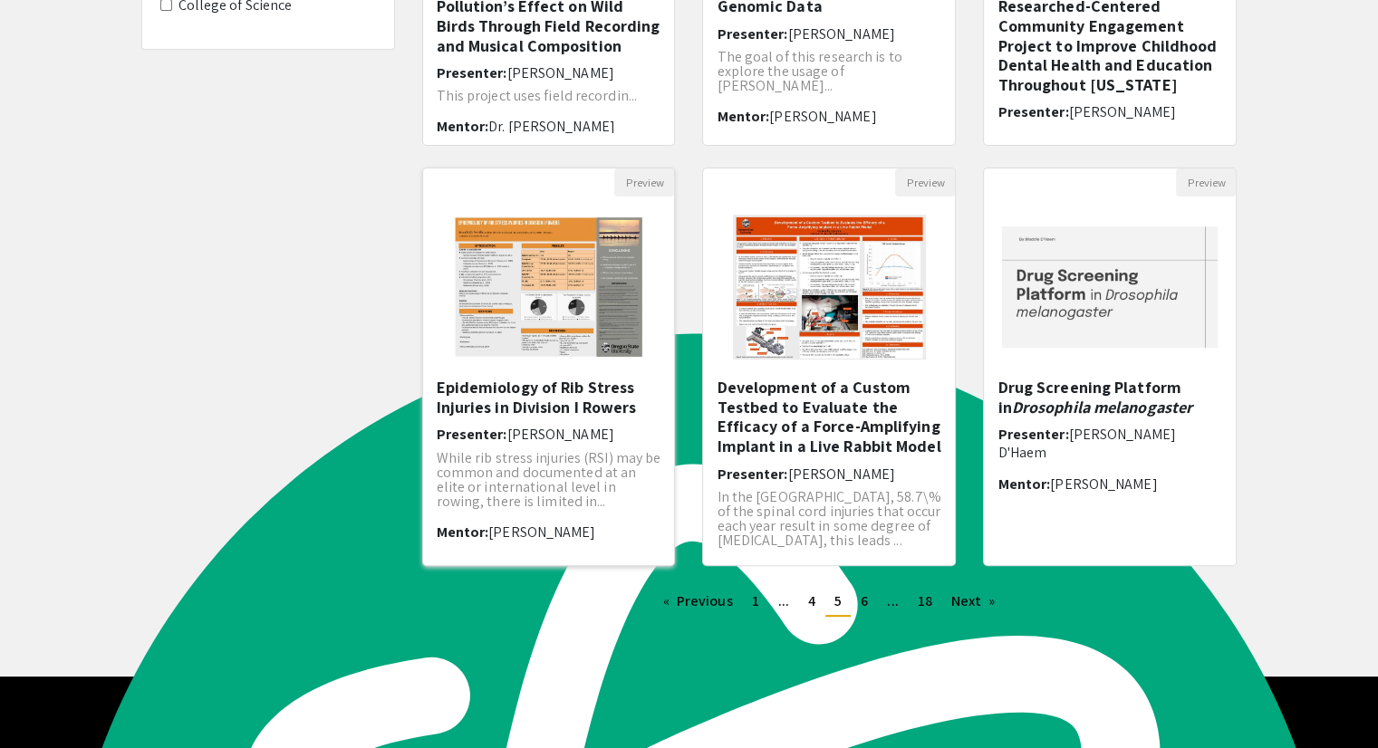
click at [583, 393] on h5 "Epidemiology of Rib Stress Injuries in Division I Rowers" at bounding box center [549, 397] width 225 height 39
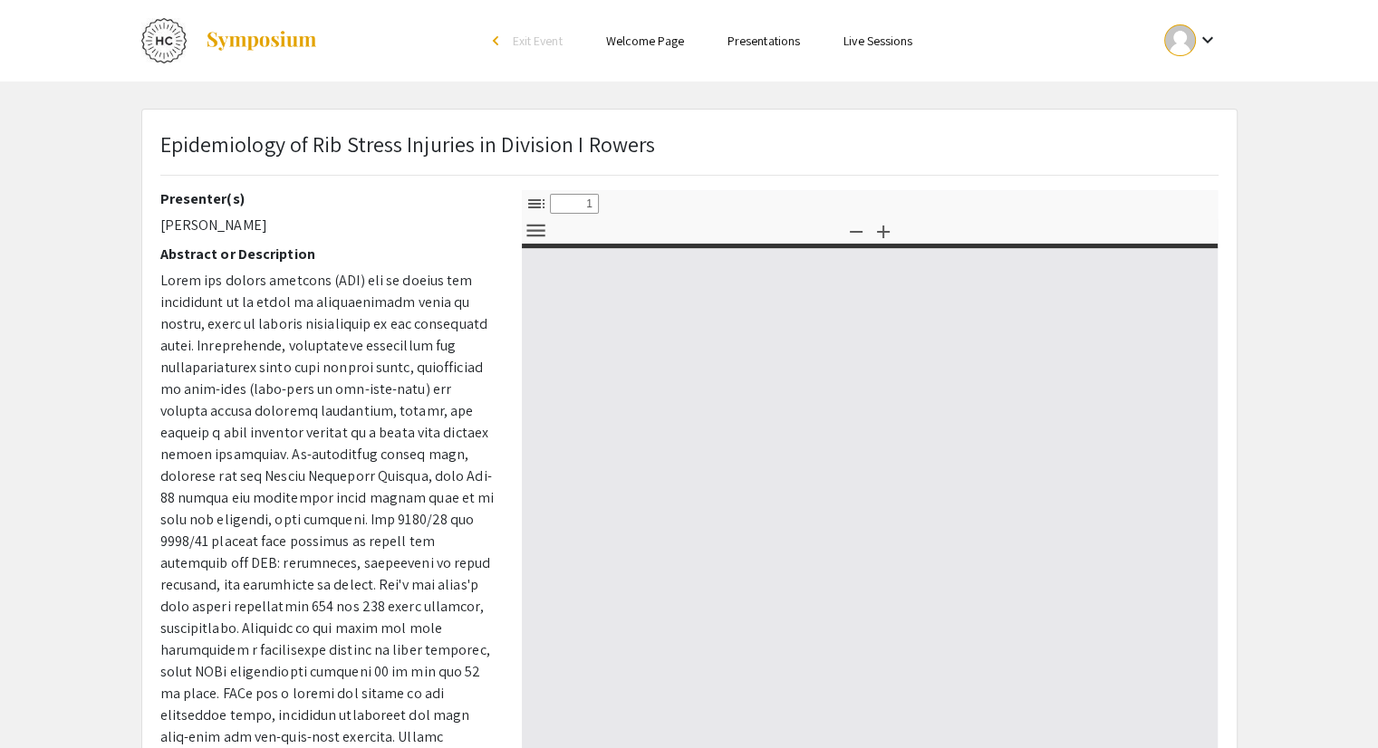
select select "custom"
type input "0"
select select "custom"
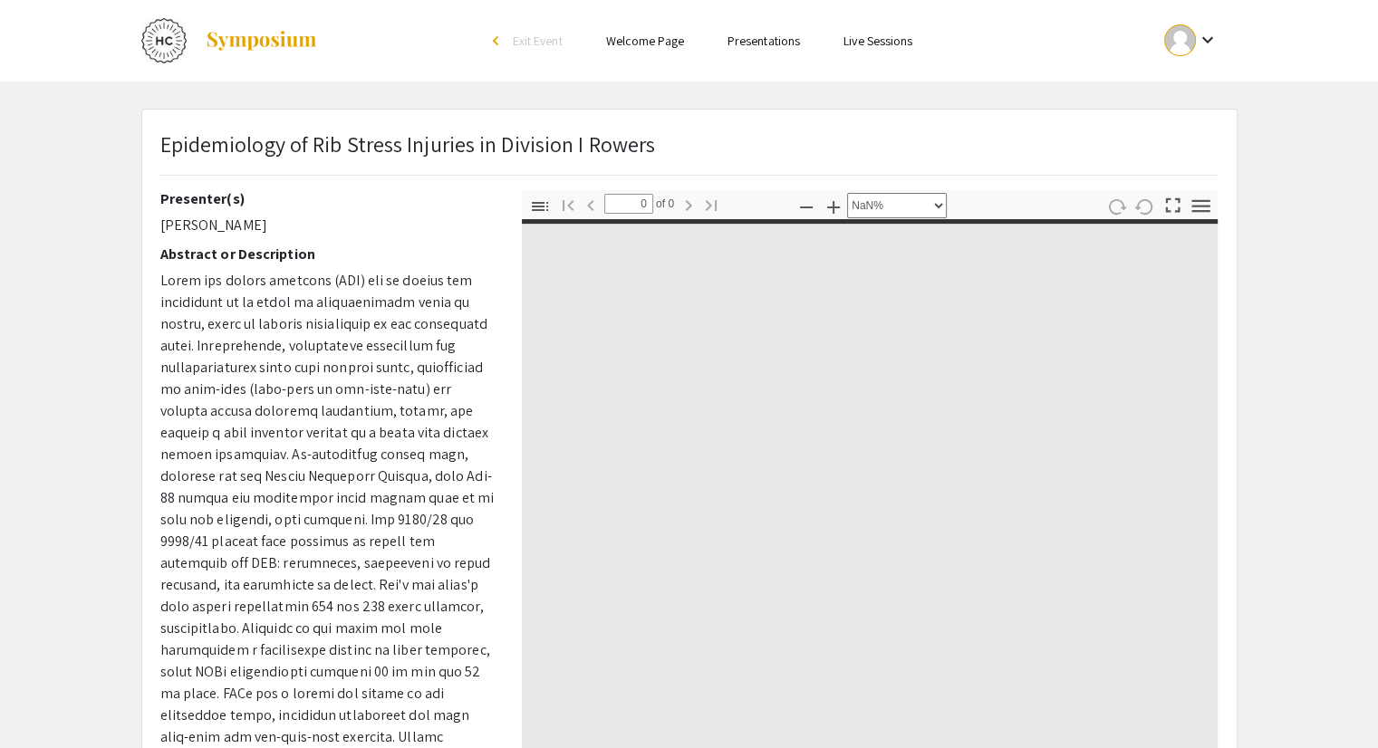
type input "1"
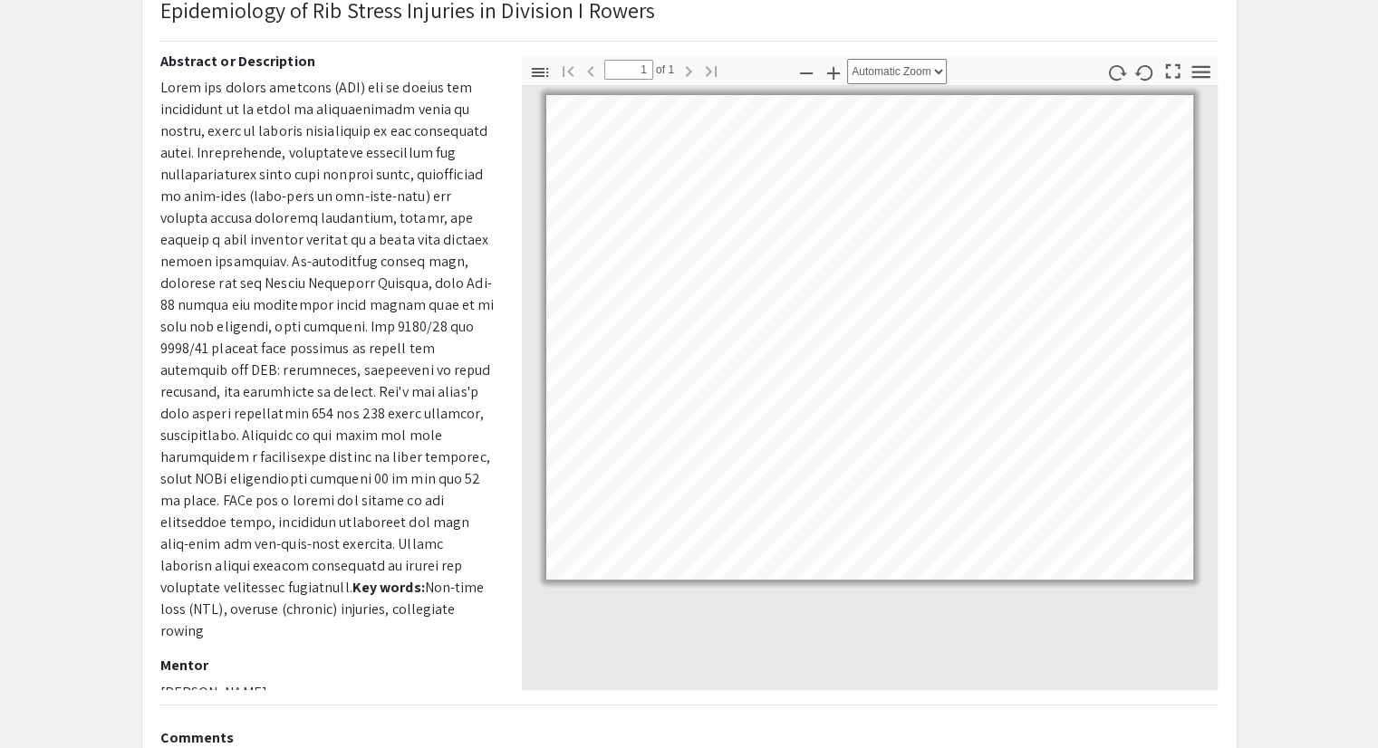
scroll to position [138, 0]
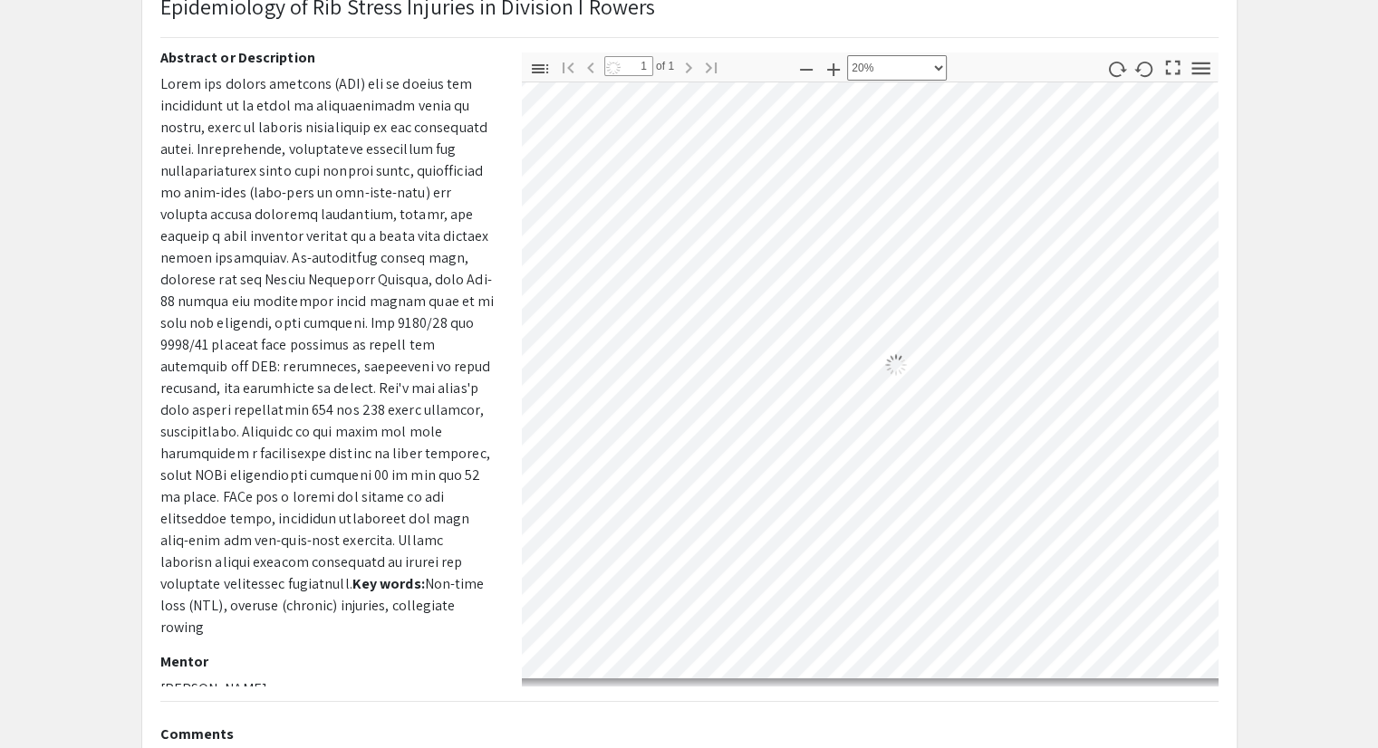
select select "custom"
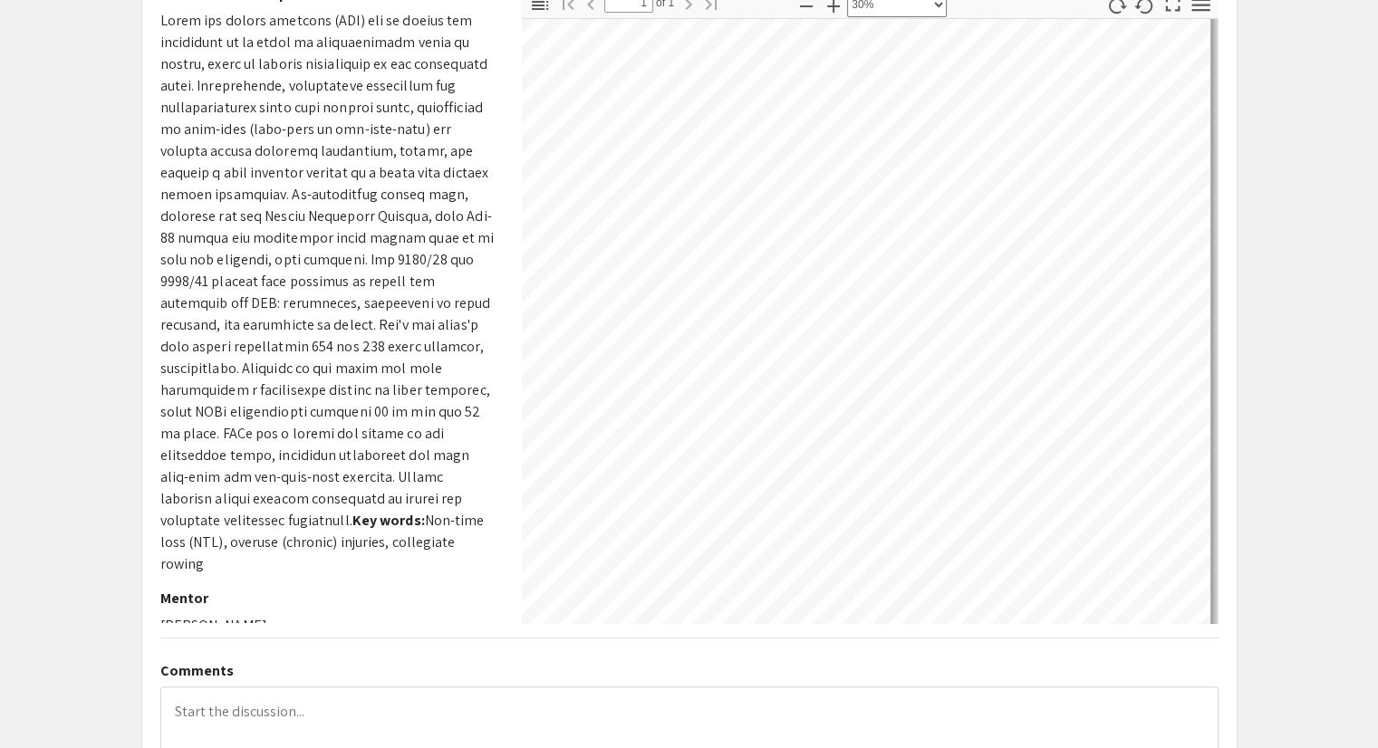
scroll to position [207, 0]
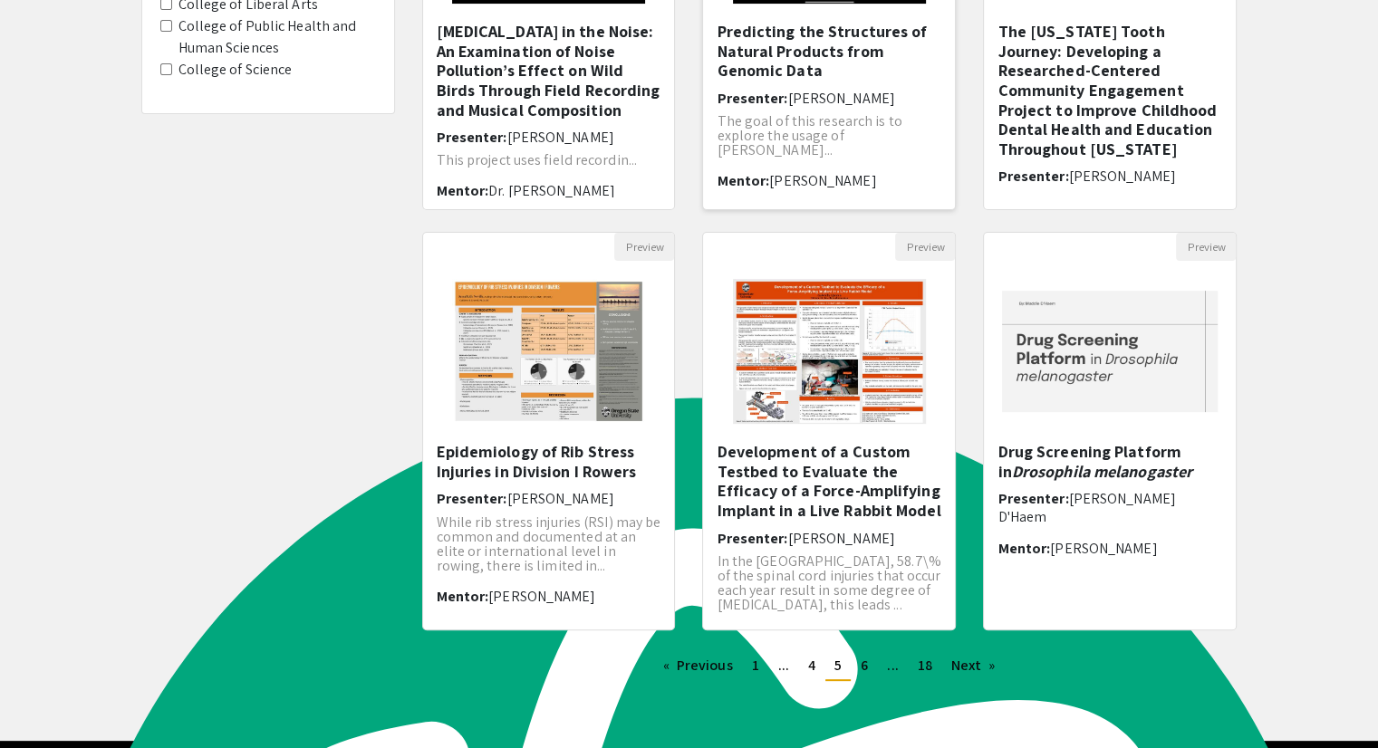
scroll to position [33, 0]
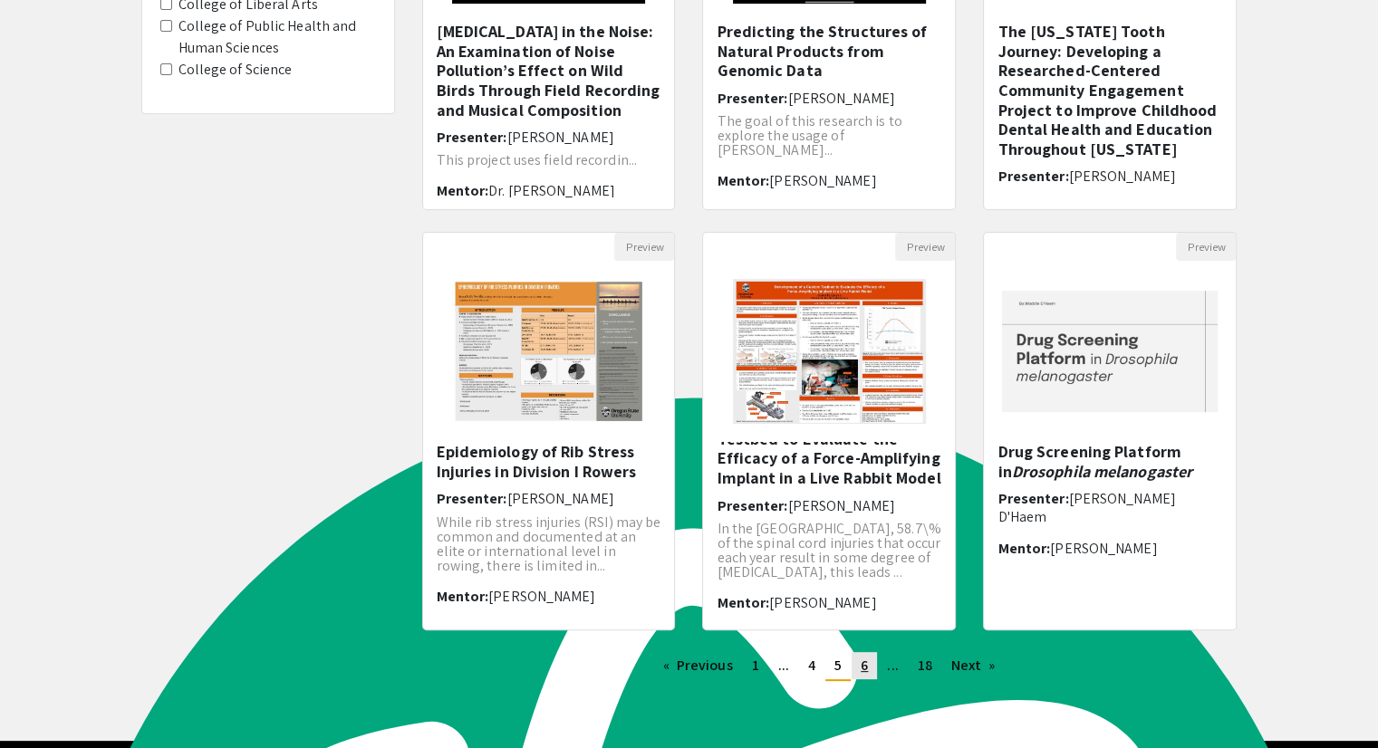
click at [856, 652] on link "page 6" at bounding box center [864, 665] width 25 height 27
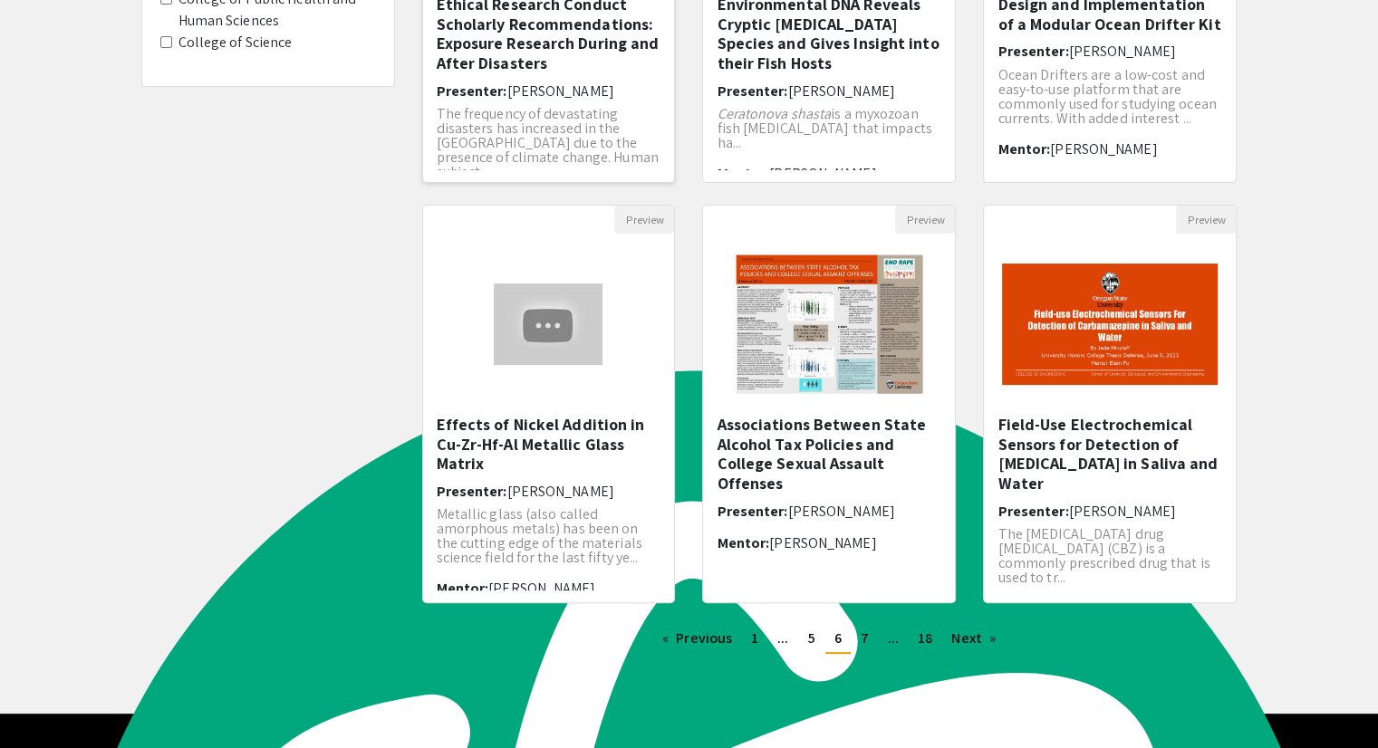
scroll to position [420, 0]
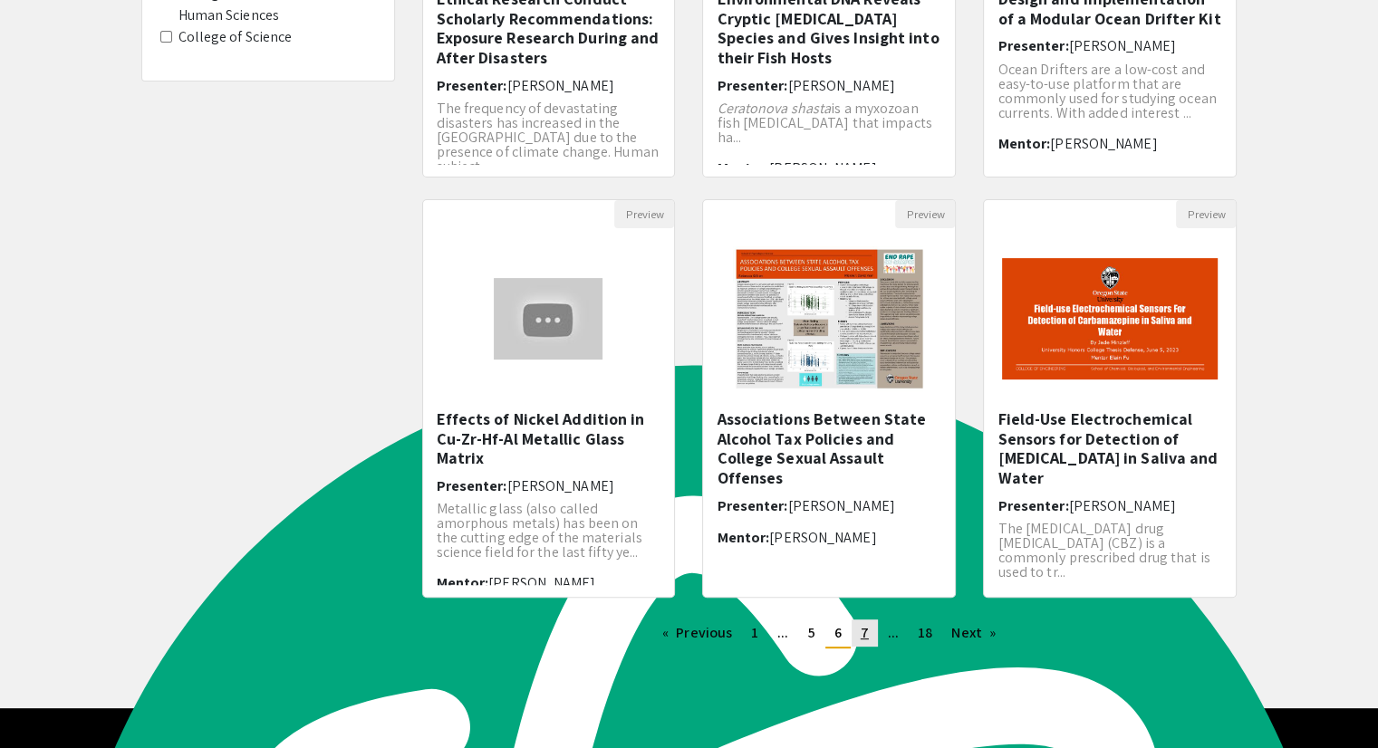
click at [866, 639] on span "7" at bounding box center [865, 632] width 8 height 19
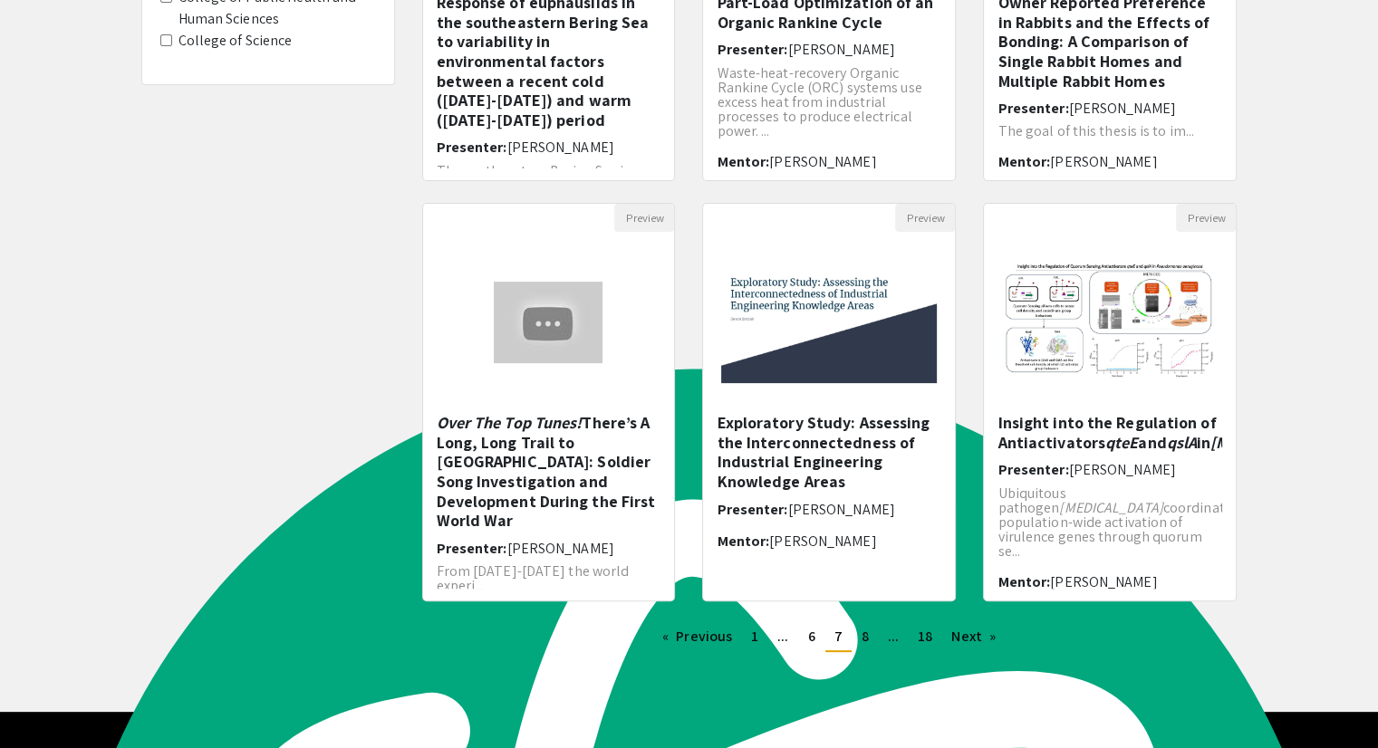
scroll to position [418, 0]
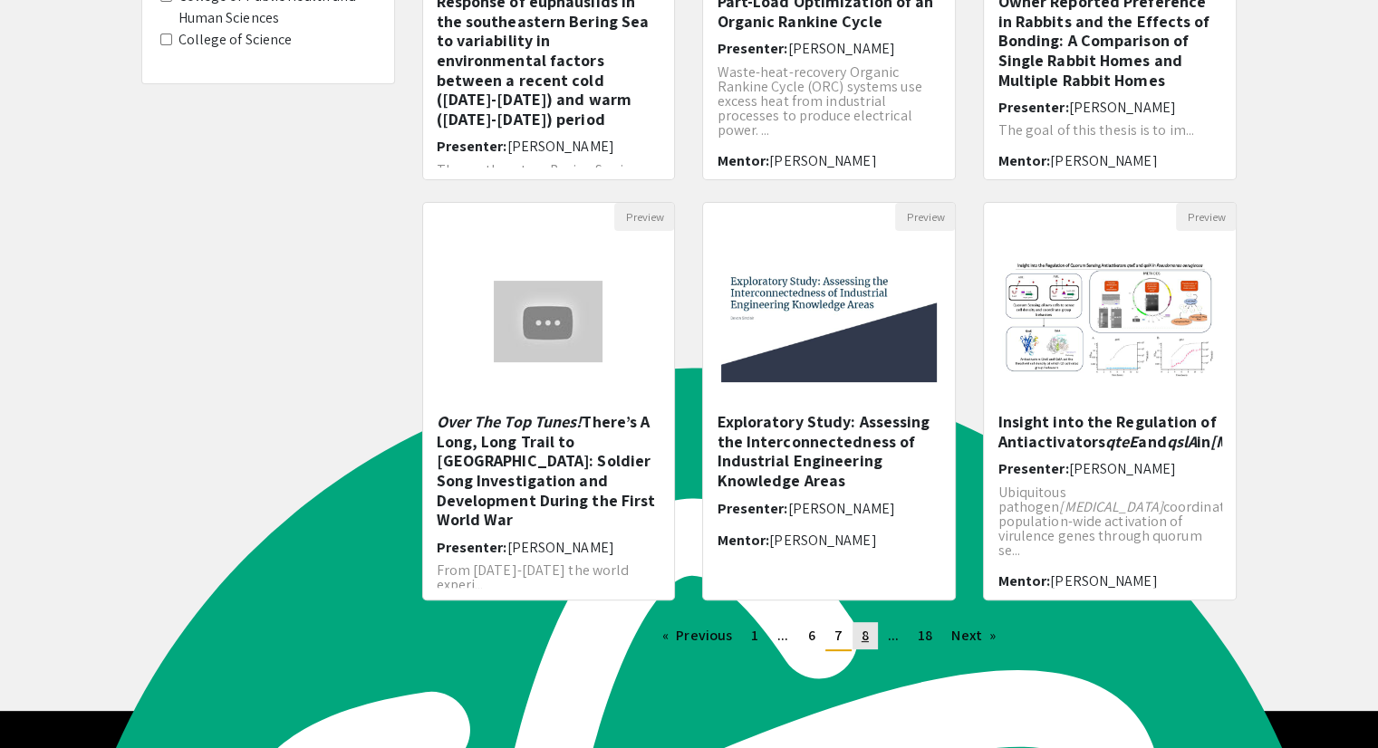
click at [858, 639] on link "page 8" at bounding box center [864, 635] width 25 height 27
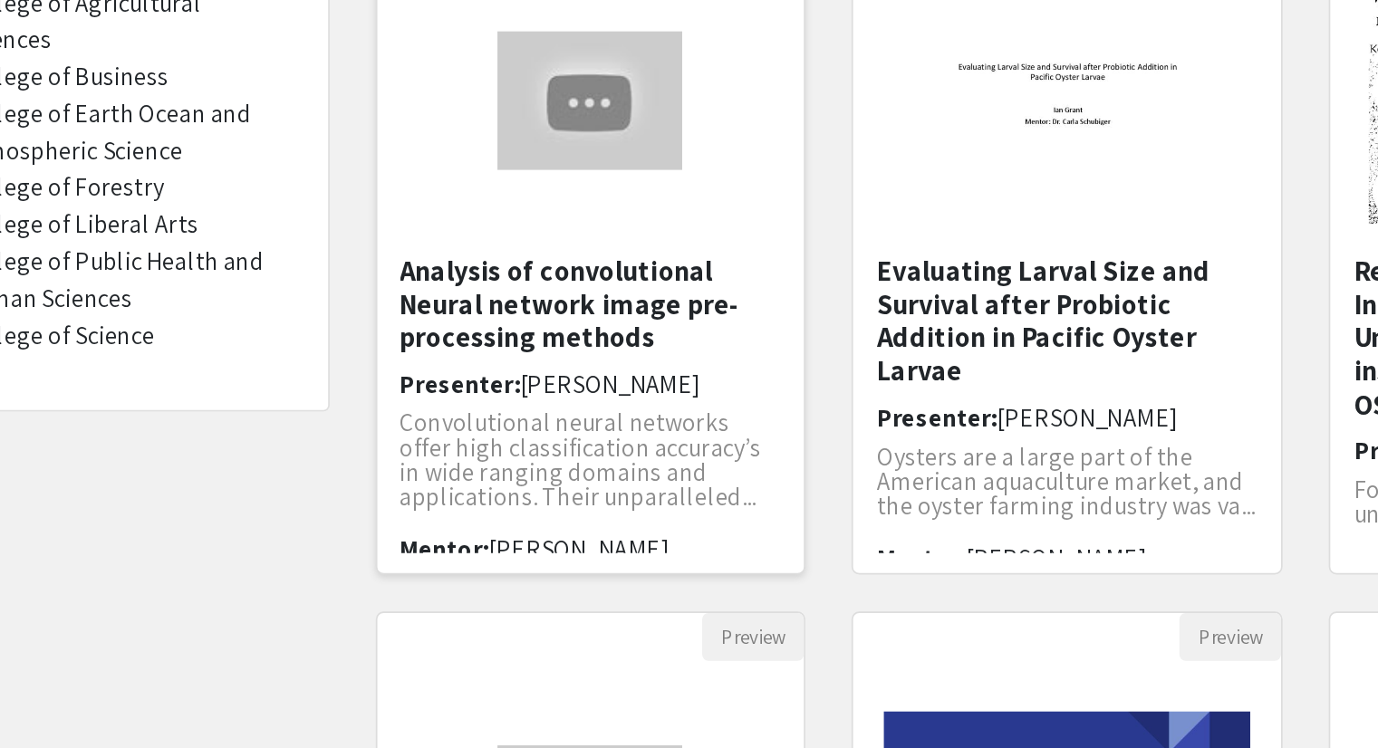
scroll to position [123, 0]
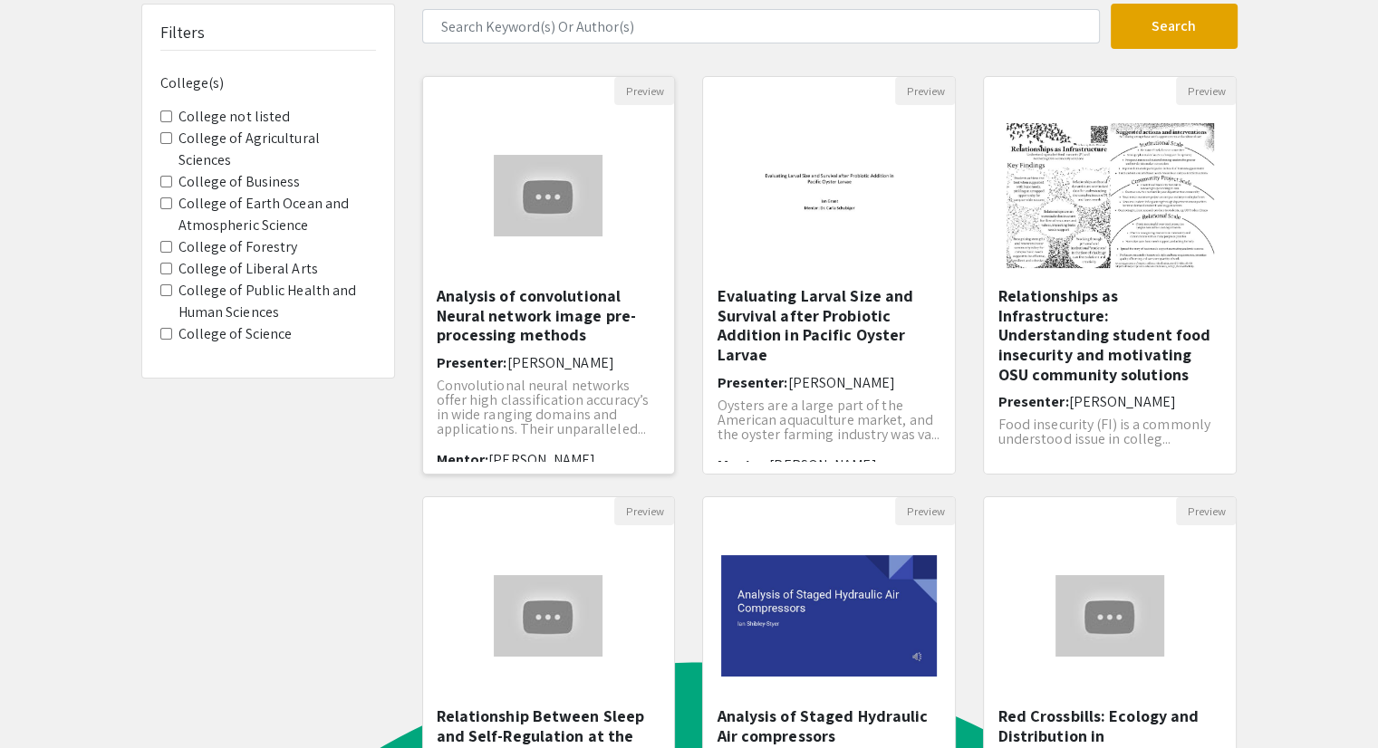
click at [553, 320] on h5 "Analysis of convolutional Neural network image pre-processing methods" at bounding box center [549, 315] width 225 height 59
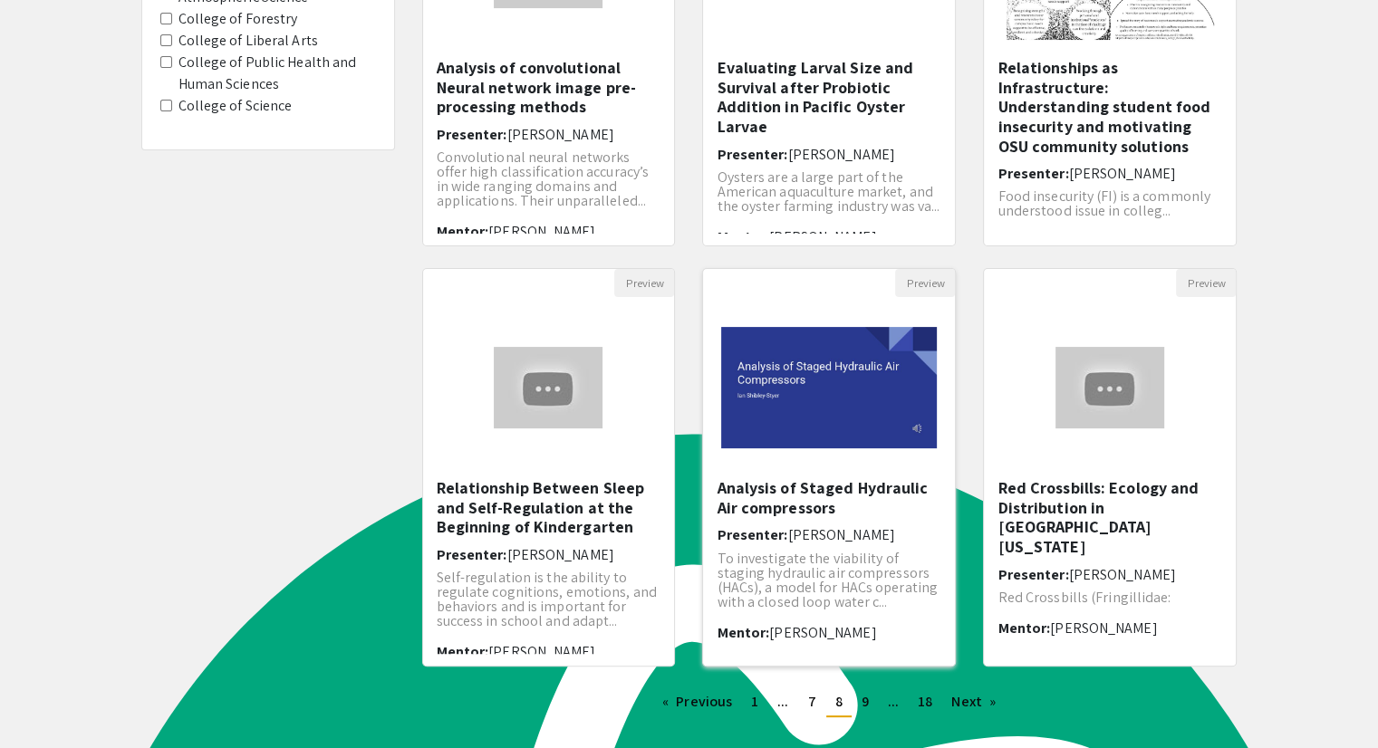
scroll to position [362, 0]
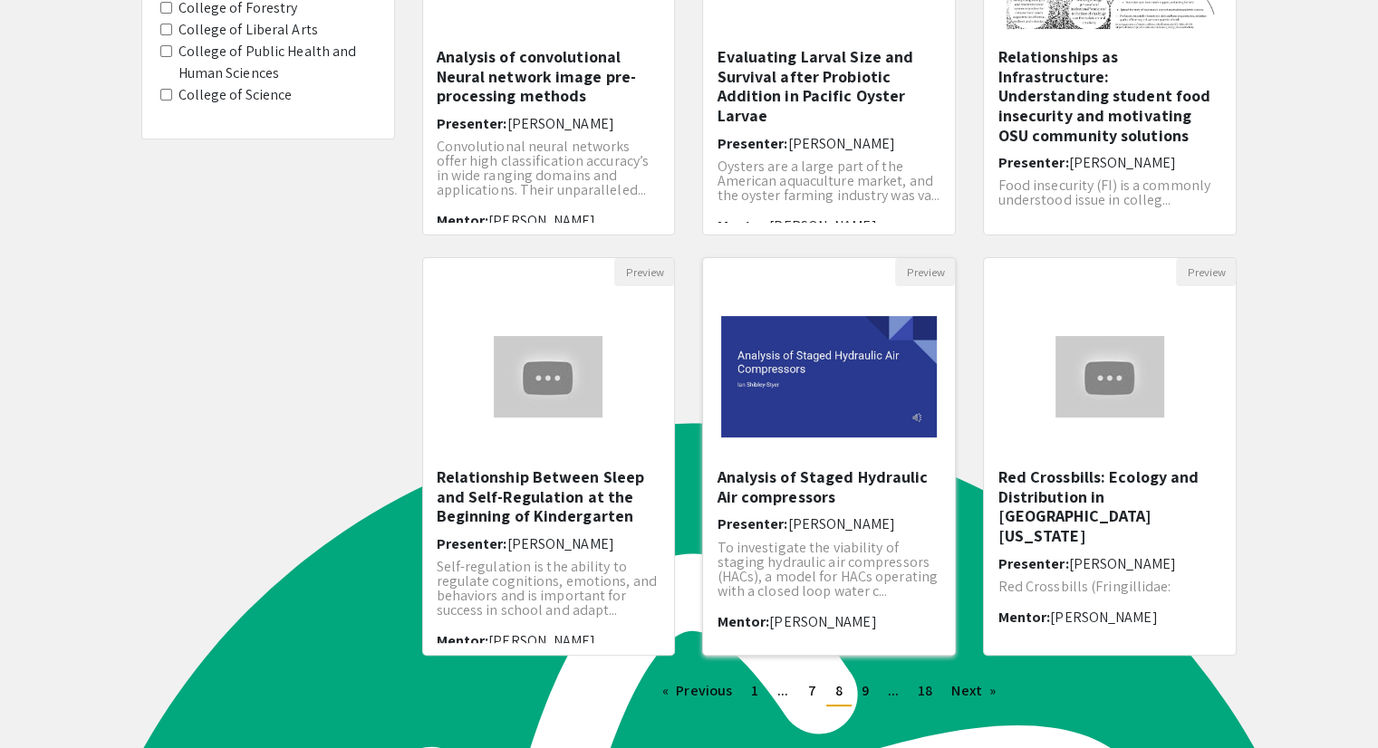
click at [784, 490] on h5 "Analysis of Staged Hydraulic Air compressors" at bounding box center [829, 486] width 225 height 39
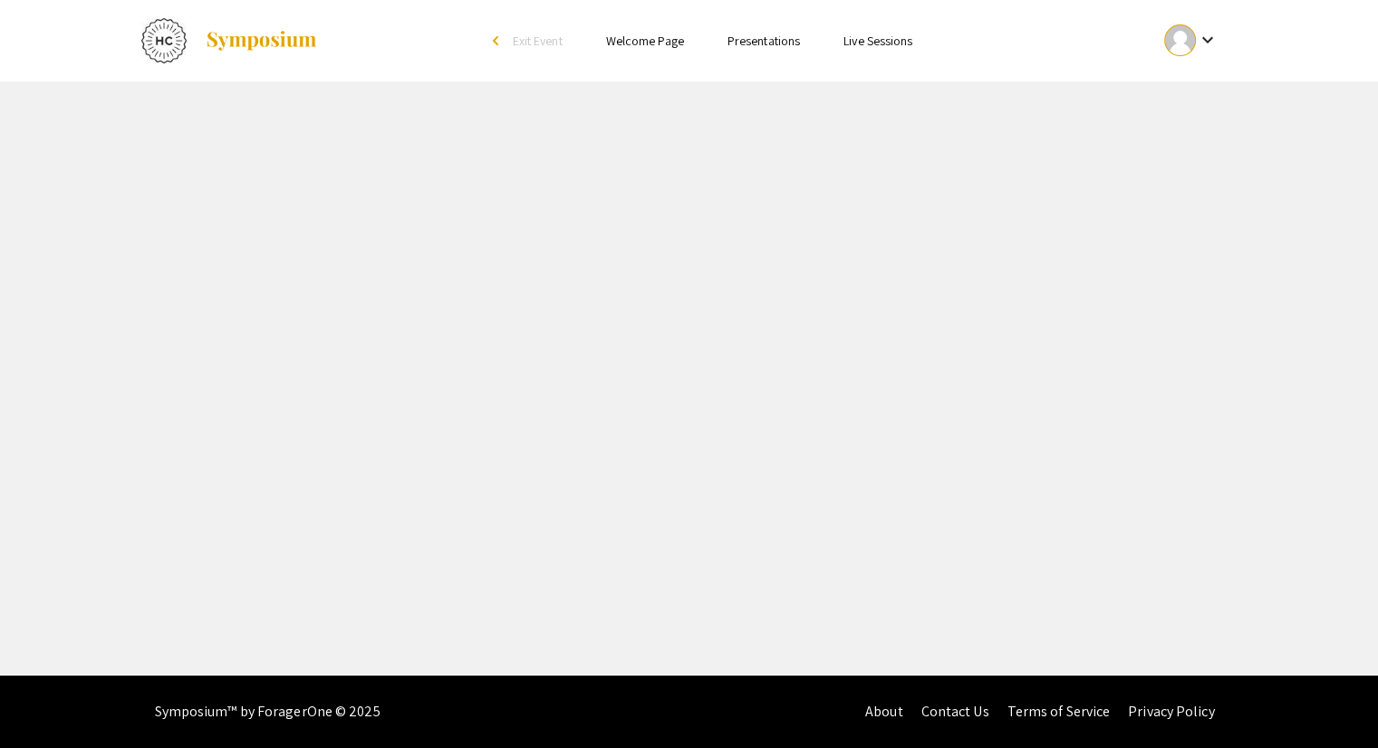
select select "custom"
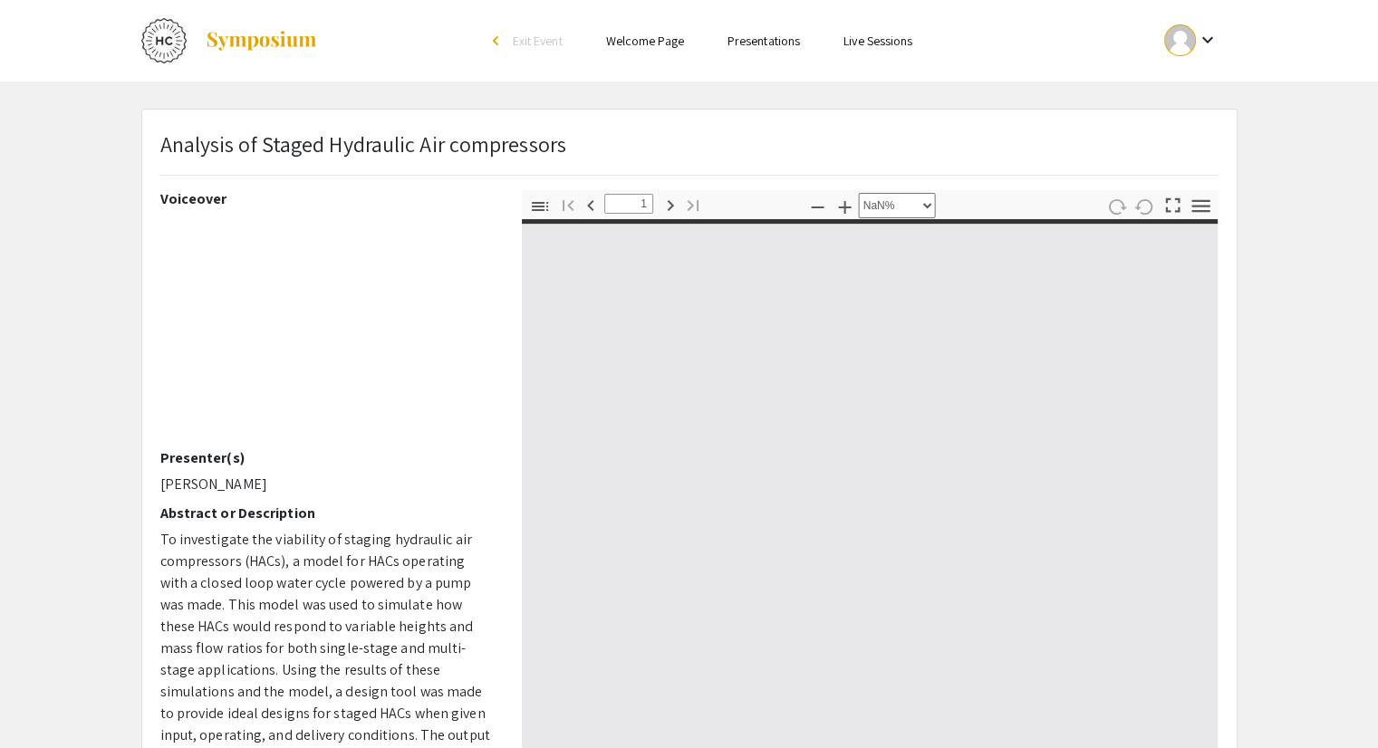
type input "0"
select select "auto"
type input "1"
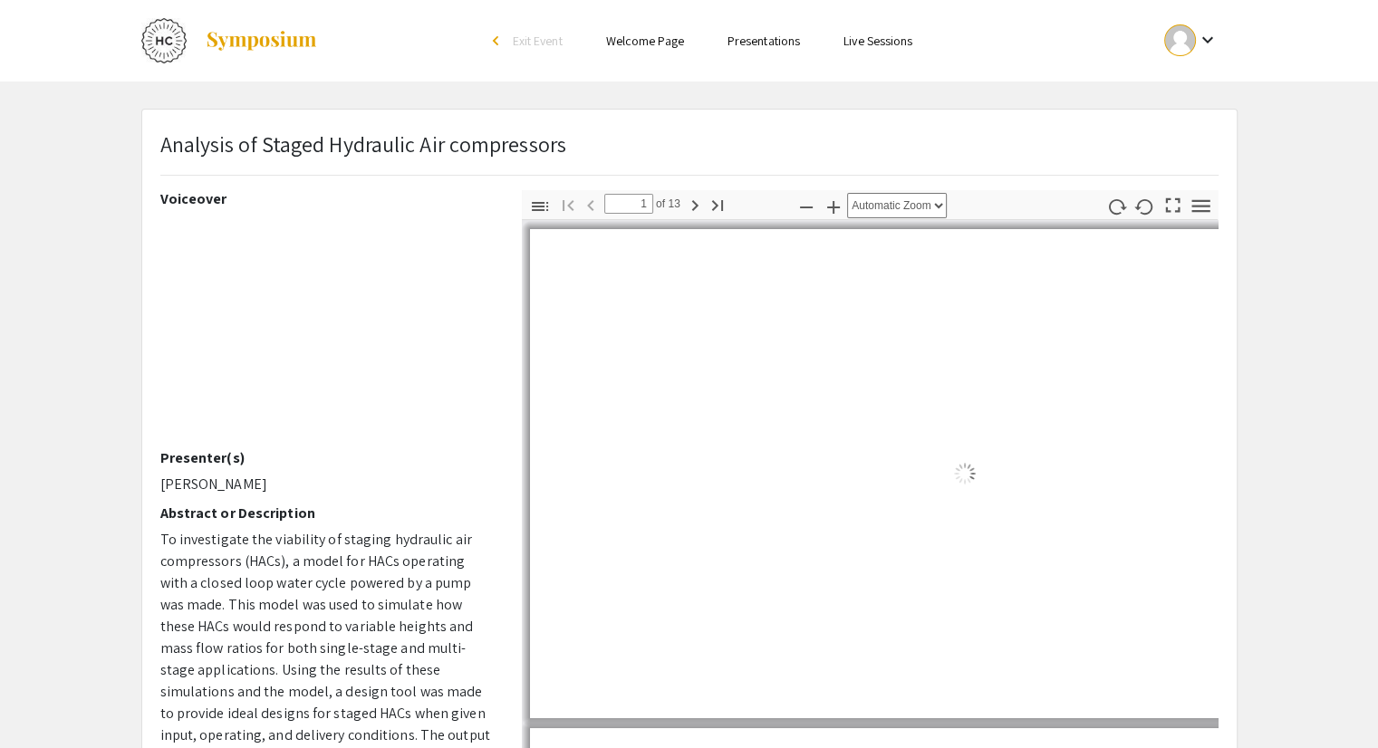
select select "auto"
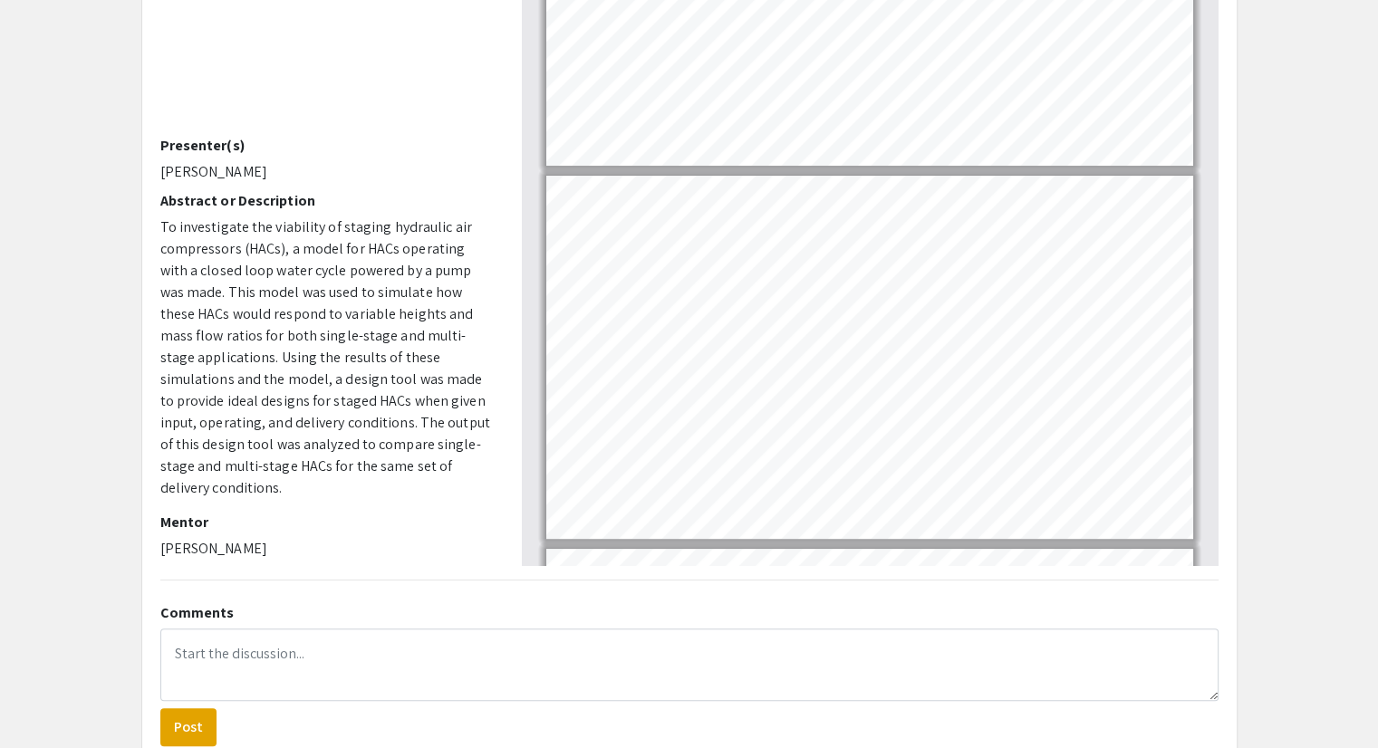
scroll to position [120, 0]
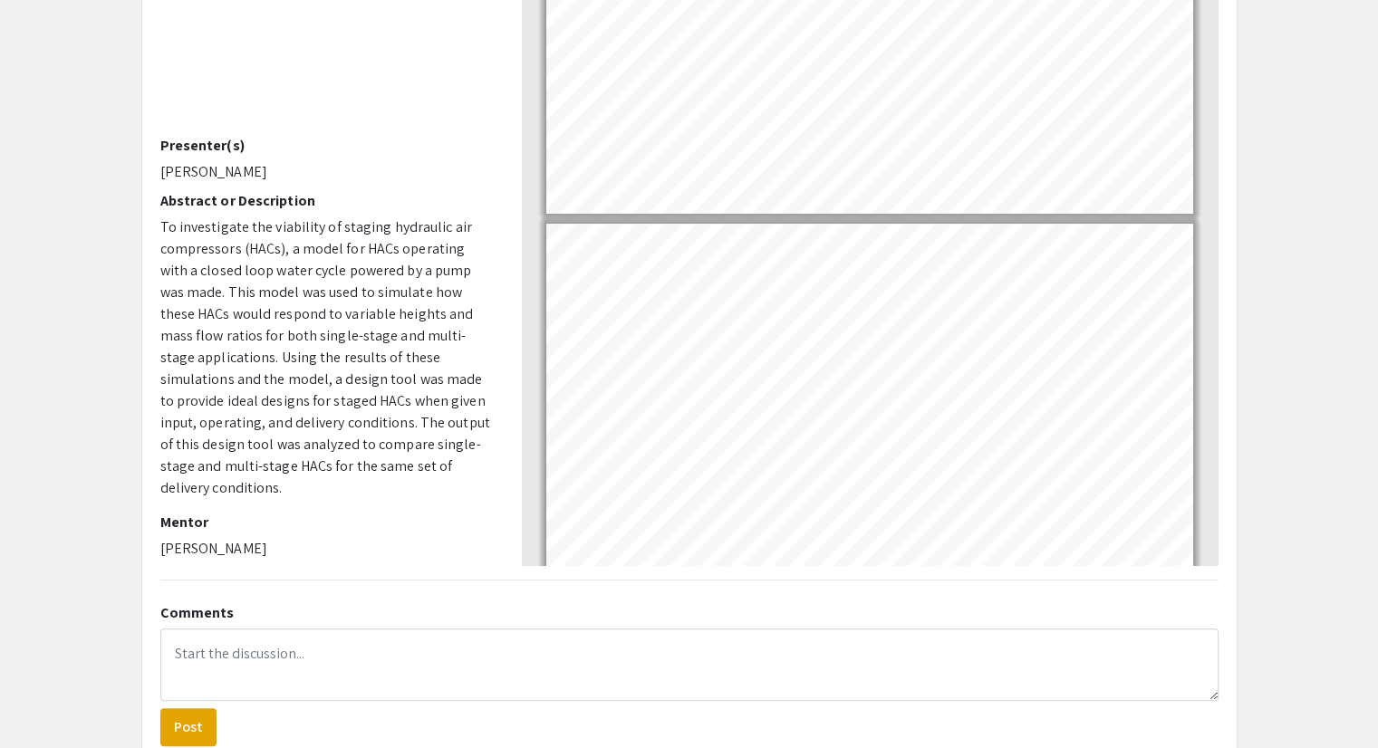
type input "1"
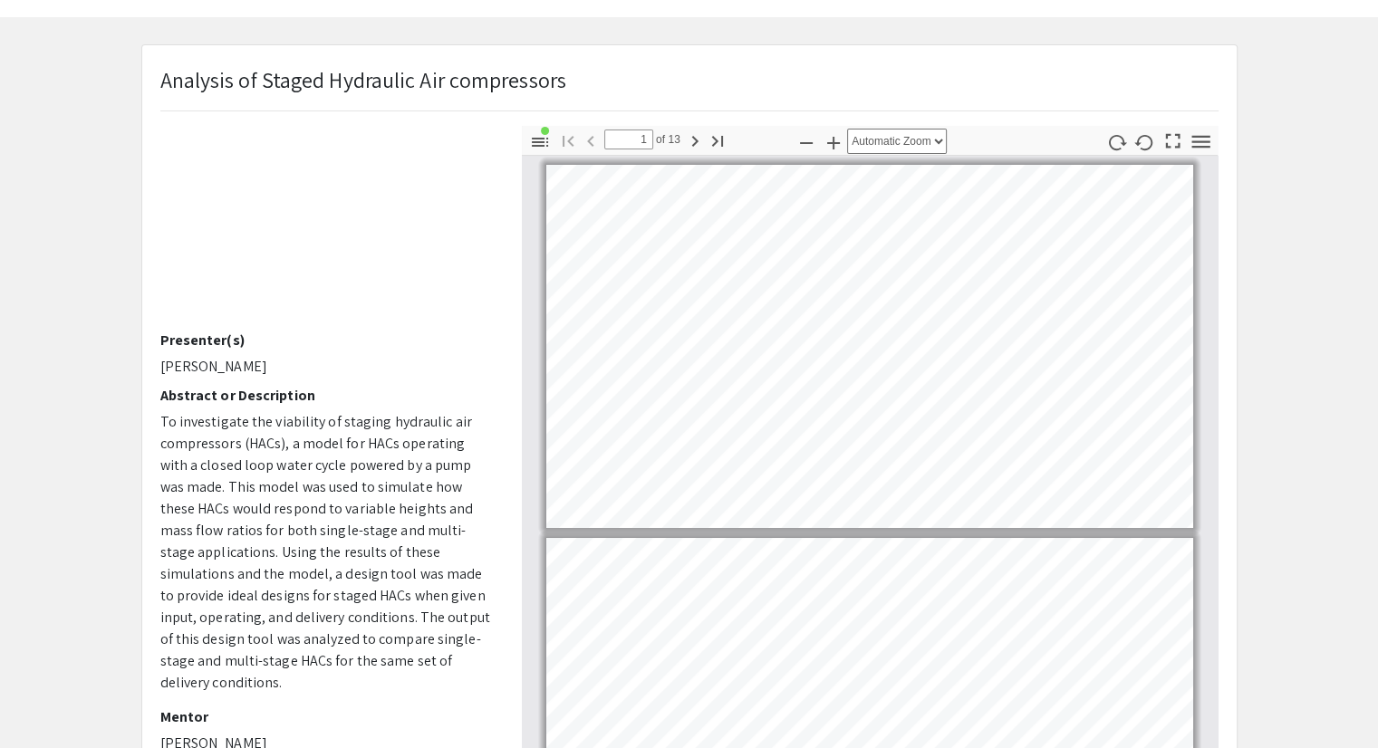
scroll to position [63, 0]
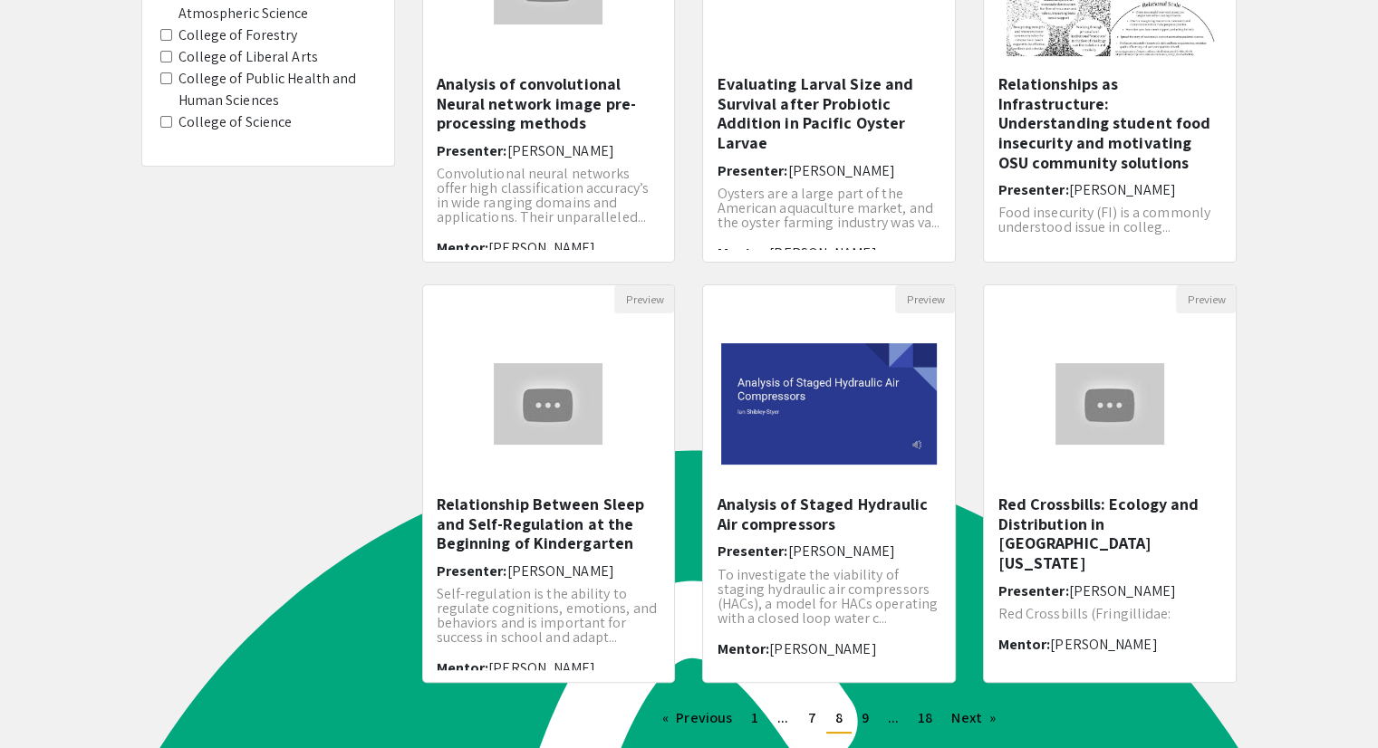
scroll to position [452, 0]
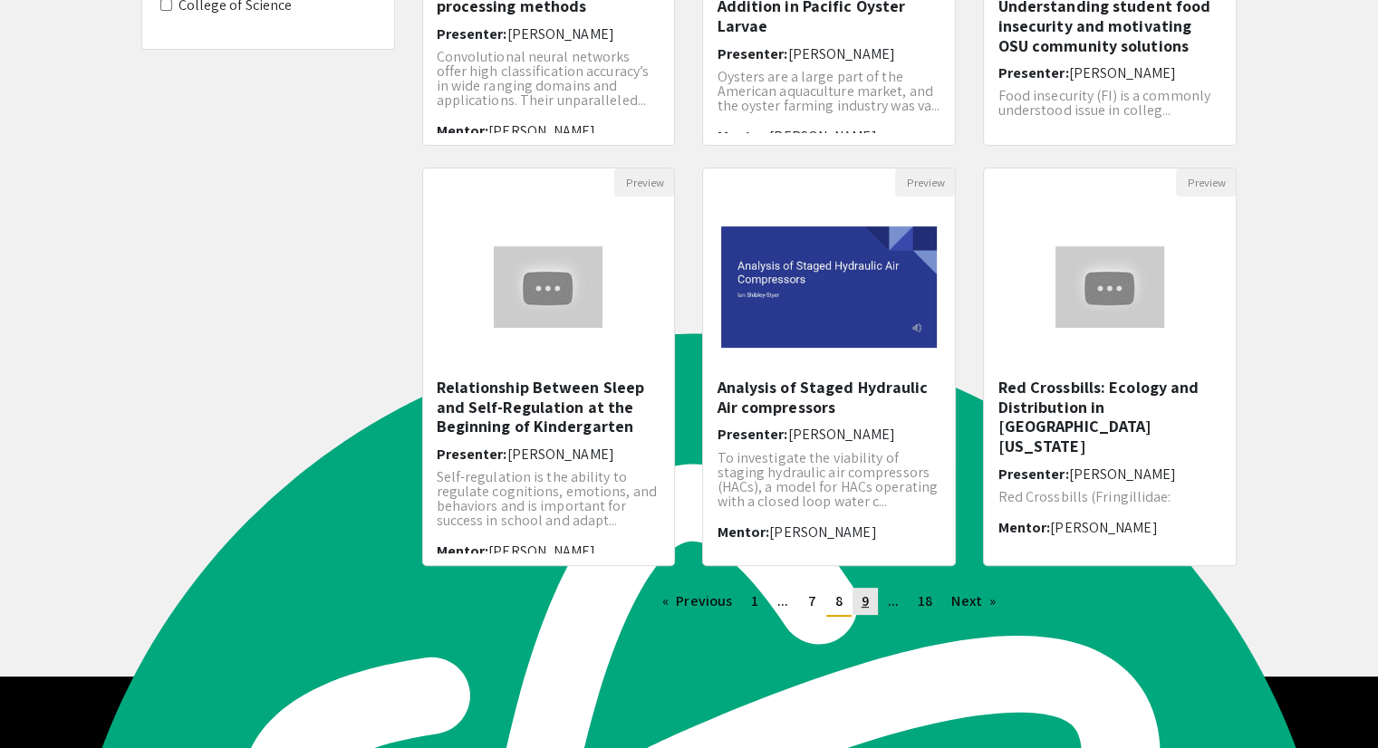
click at [871, 593] on link "page 9" at bounding box center [864, 601] width 25 height 27
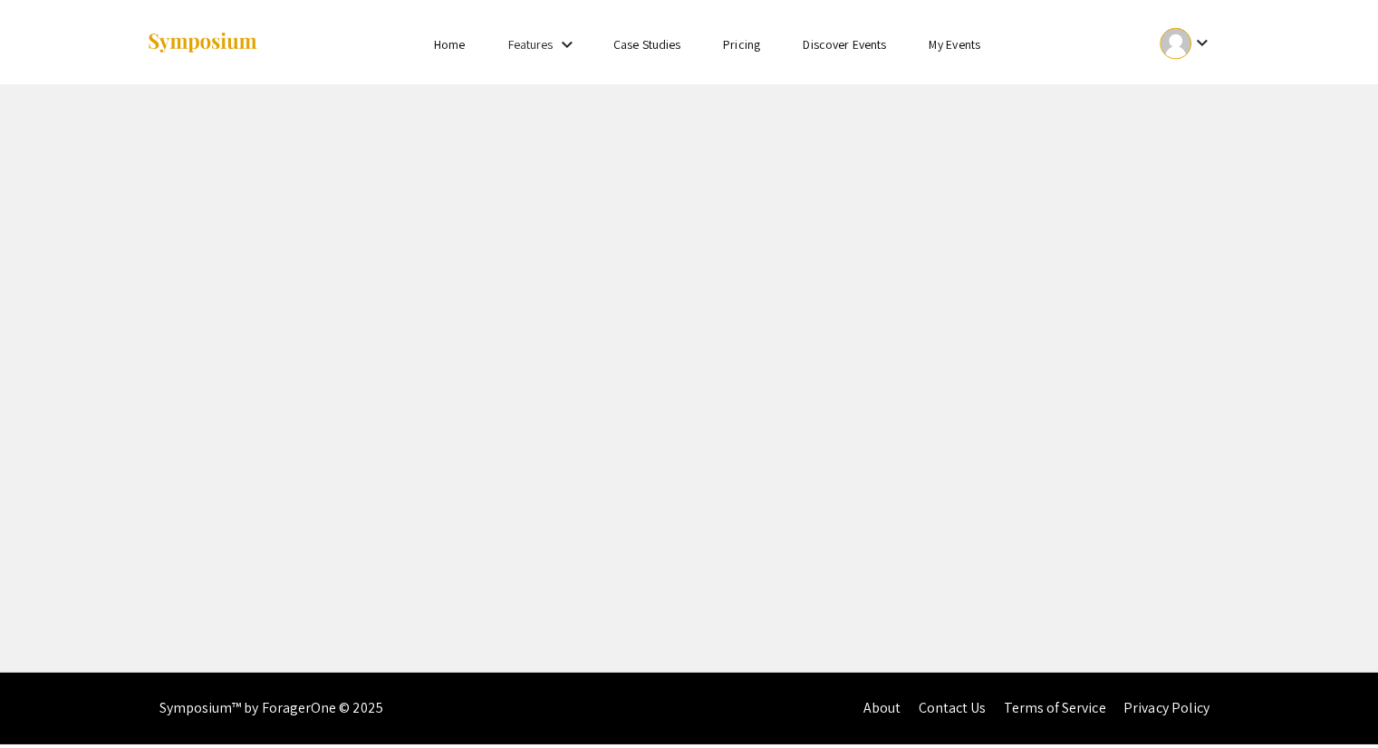
scroll to position [2583, 0]
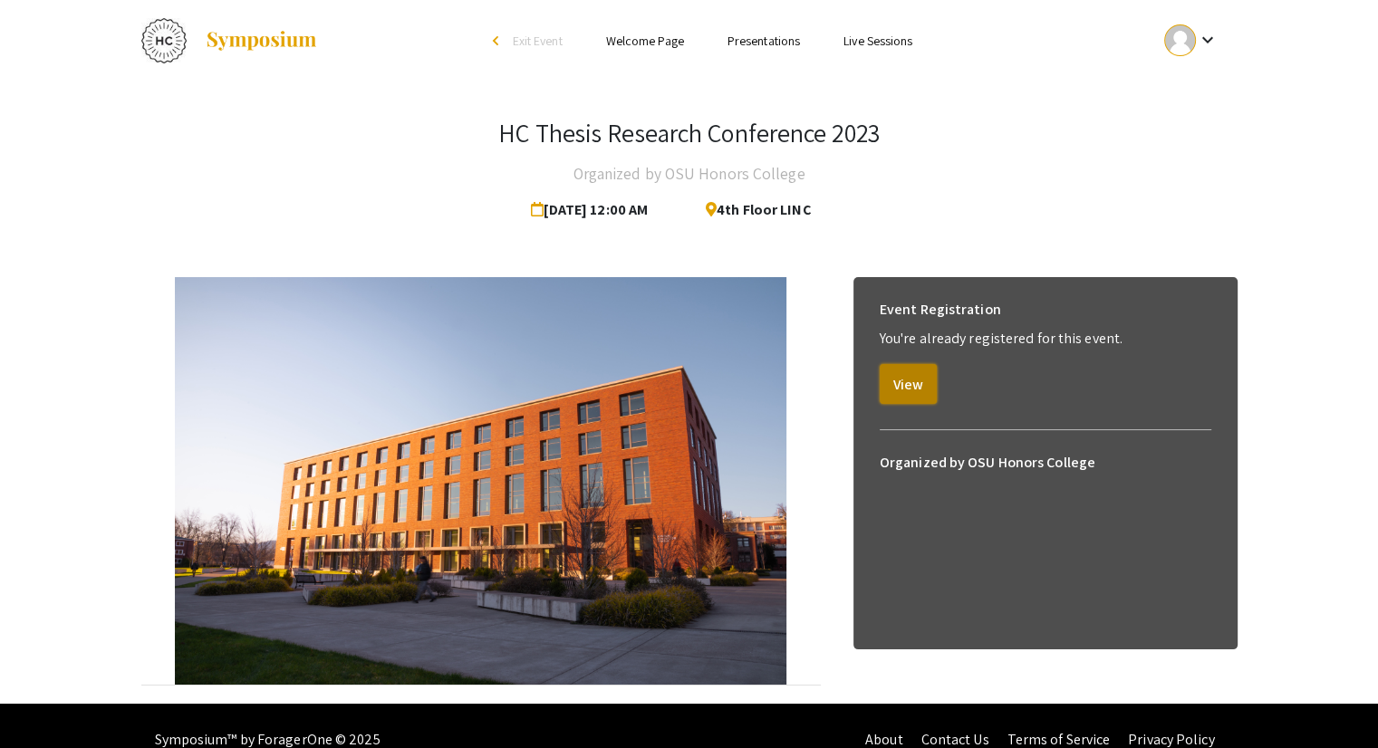
click at [910, 372] on button "View" at bounding box center [908, 384] width 57 height 40
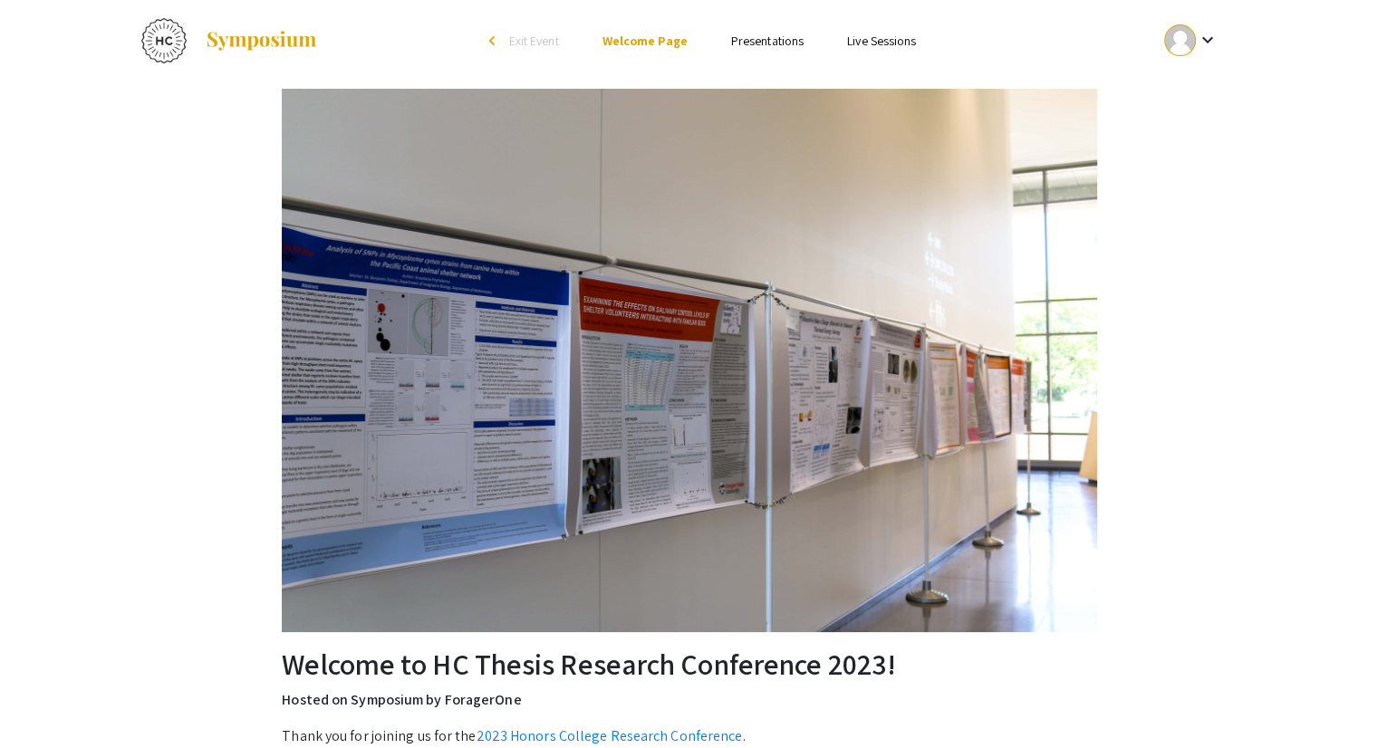
click at [766, 34] on link "Presentations" at bounding box center [767, 41] width 72 height 16
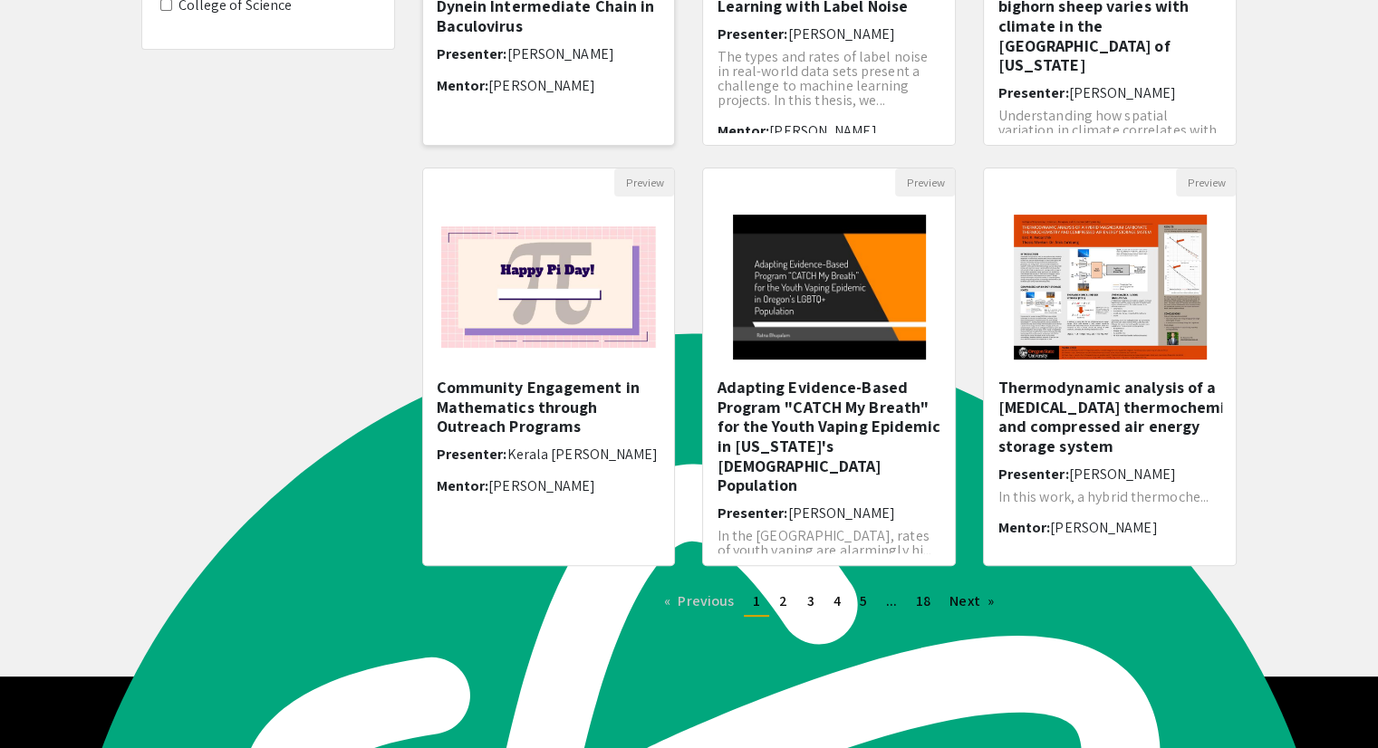
scroll to position [450, 0]
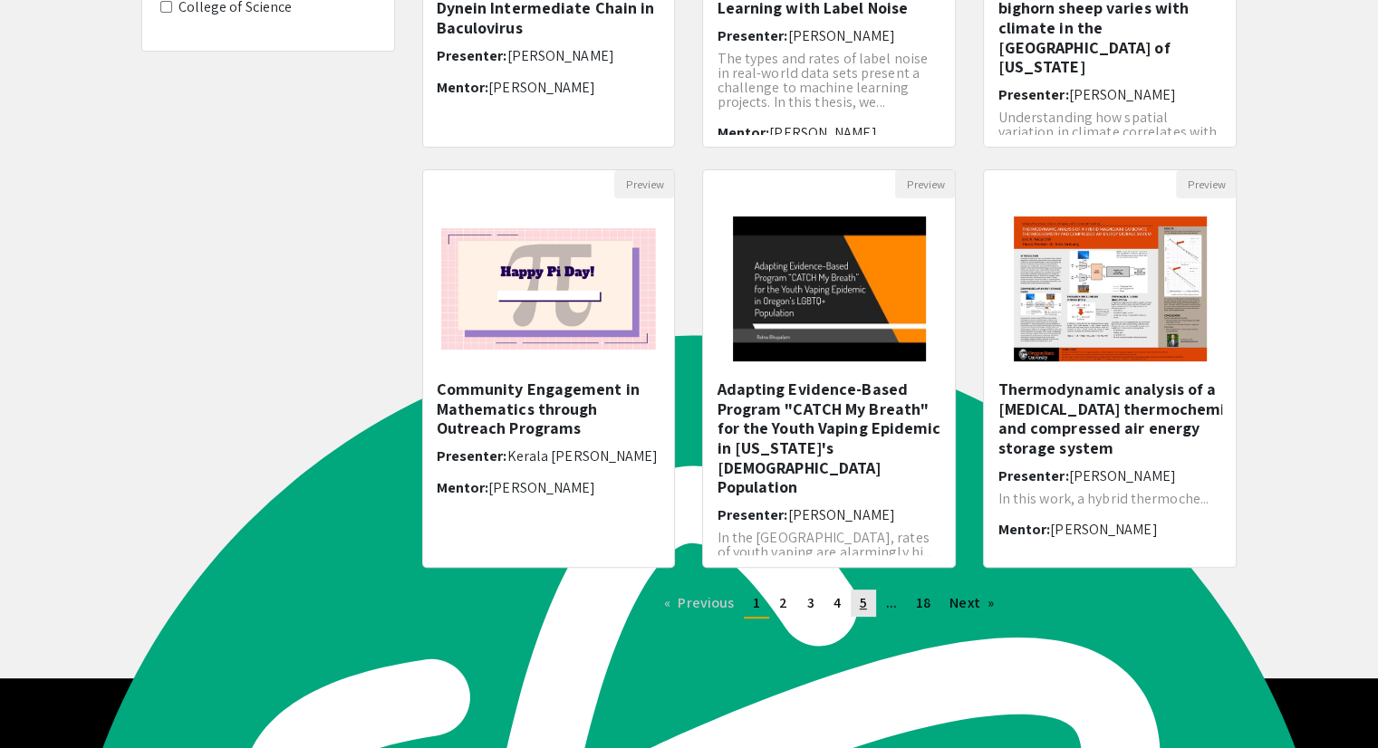
click at [863, 598] on span "5" at bounding box center [863, 602] width 7 height 19
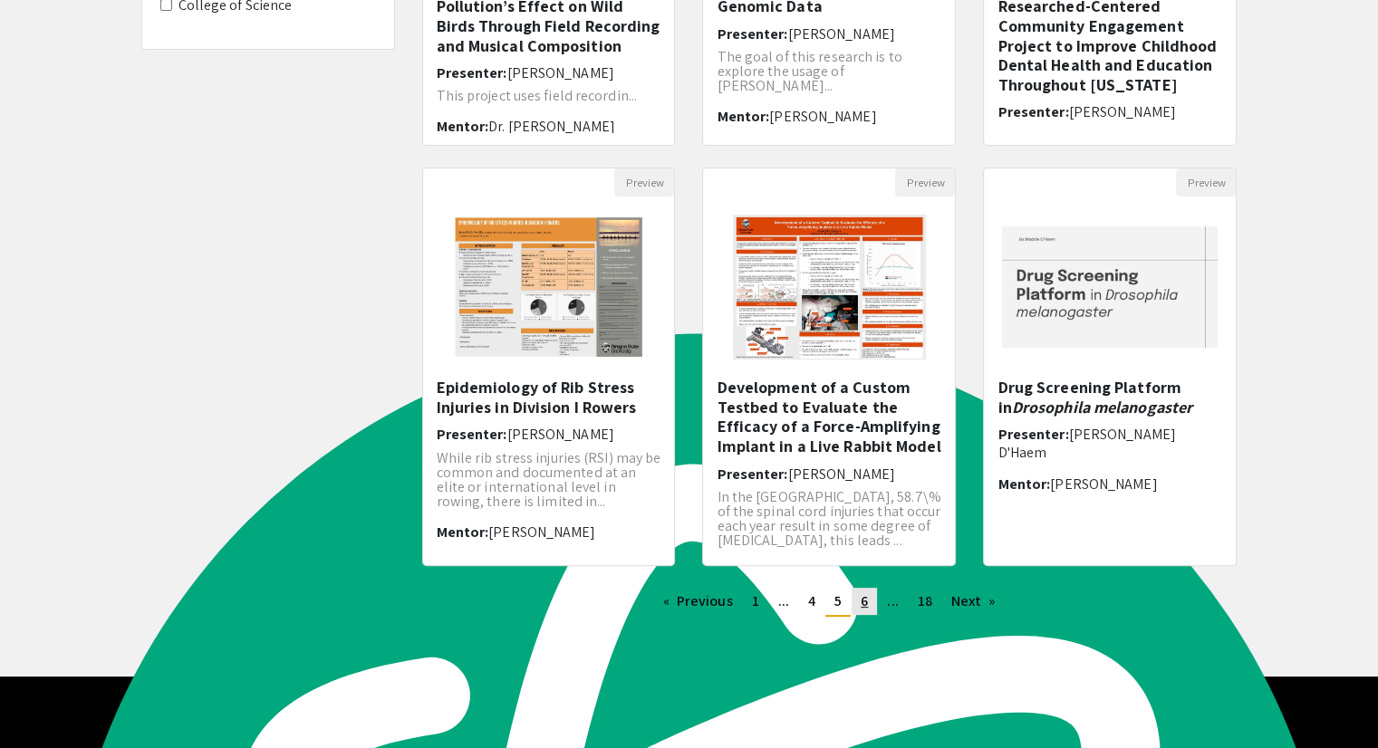
scroll to position [451, 0]
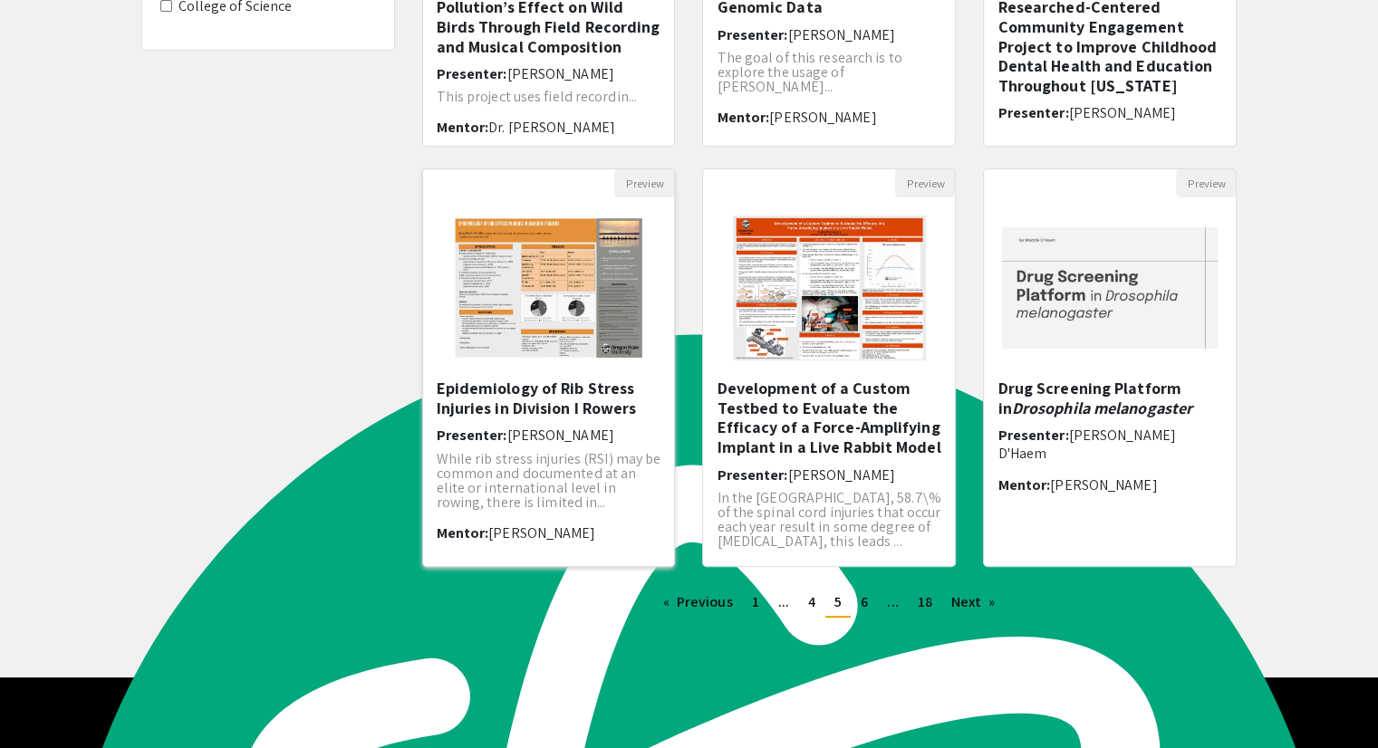
click at [550, 429] on span "[PERSON_NAME]" at bounding box center [560, 435] width 107 height 19
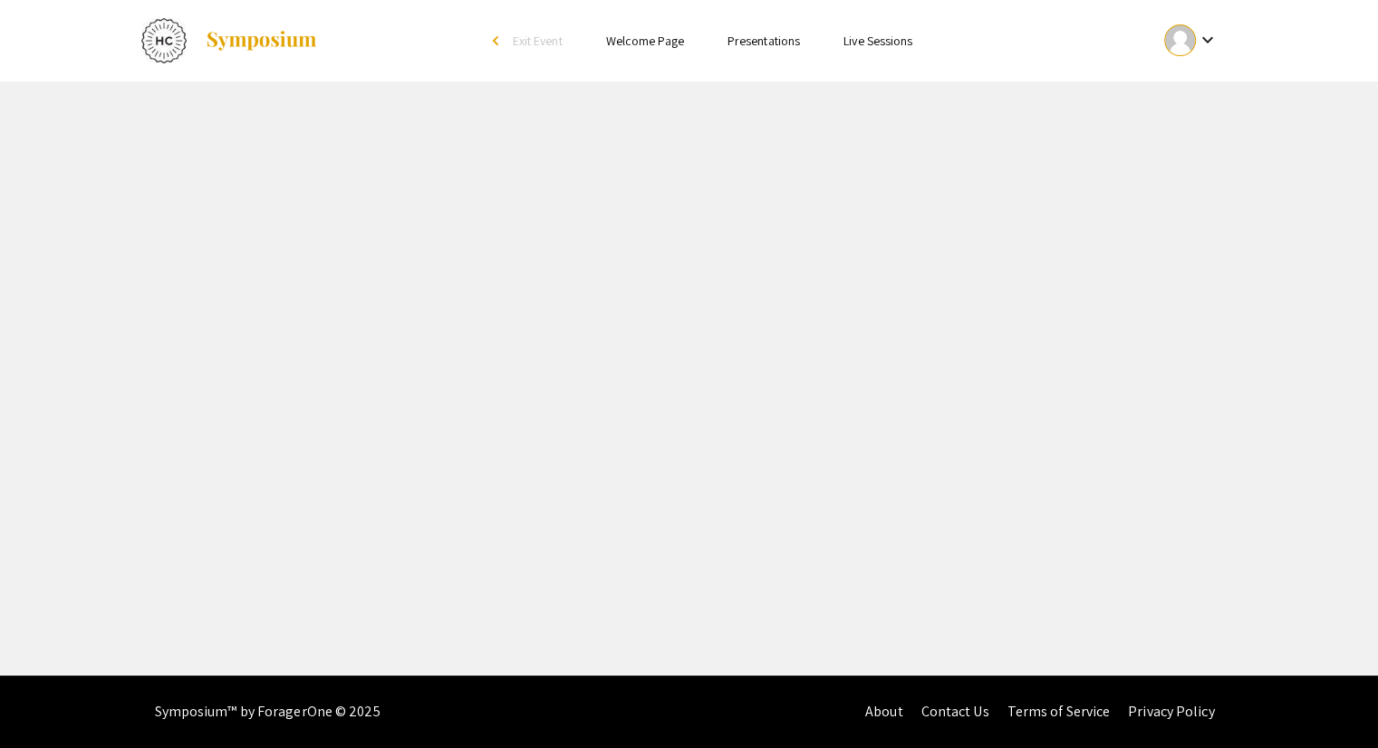
select select "custom"
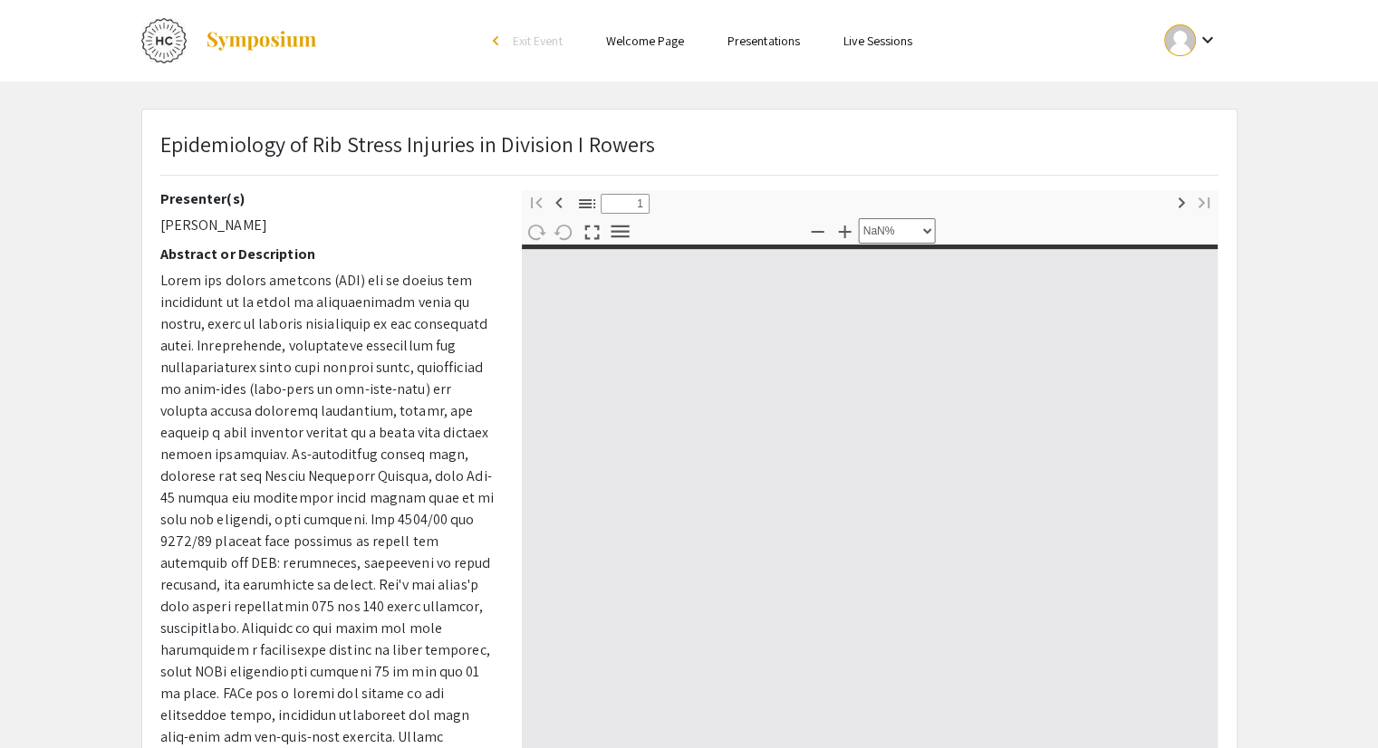
type input "0"
select select "custom"
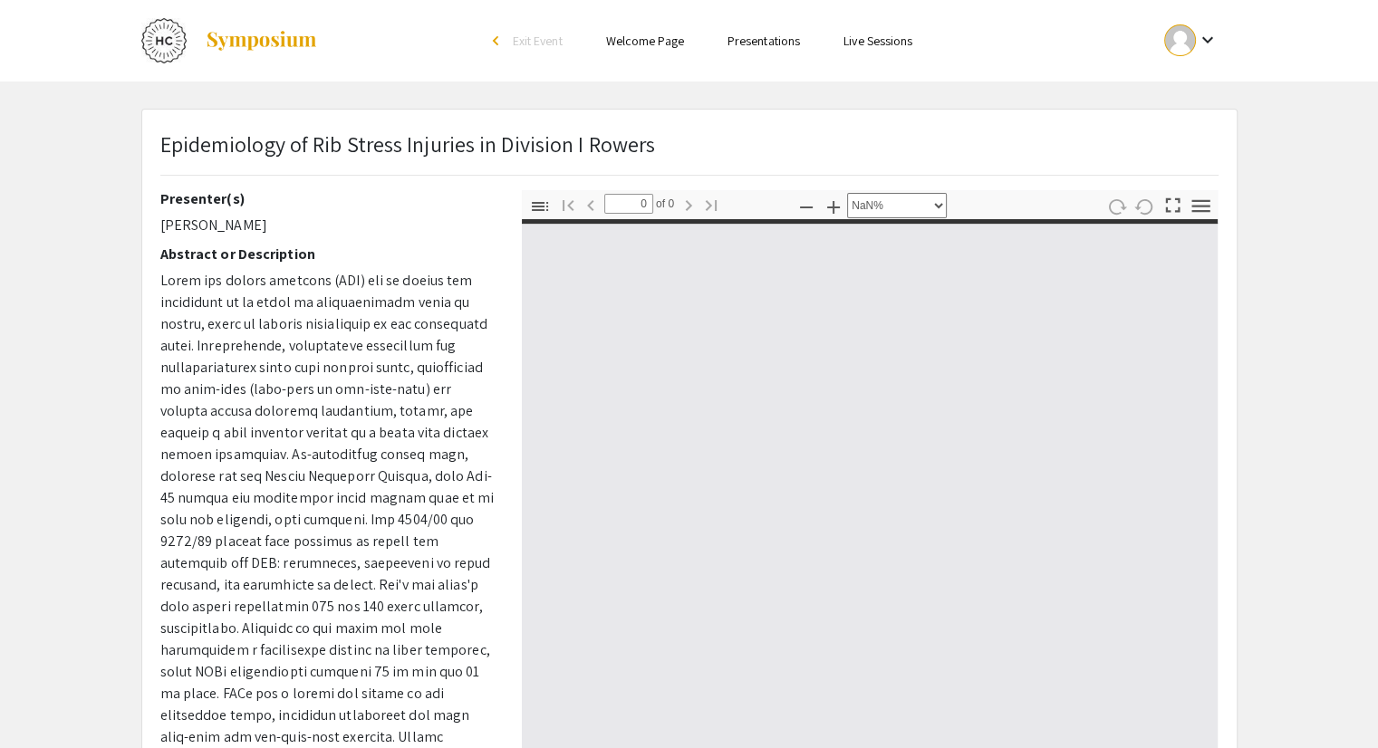
type input "1"
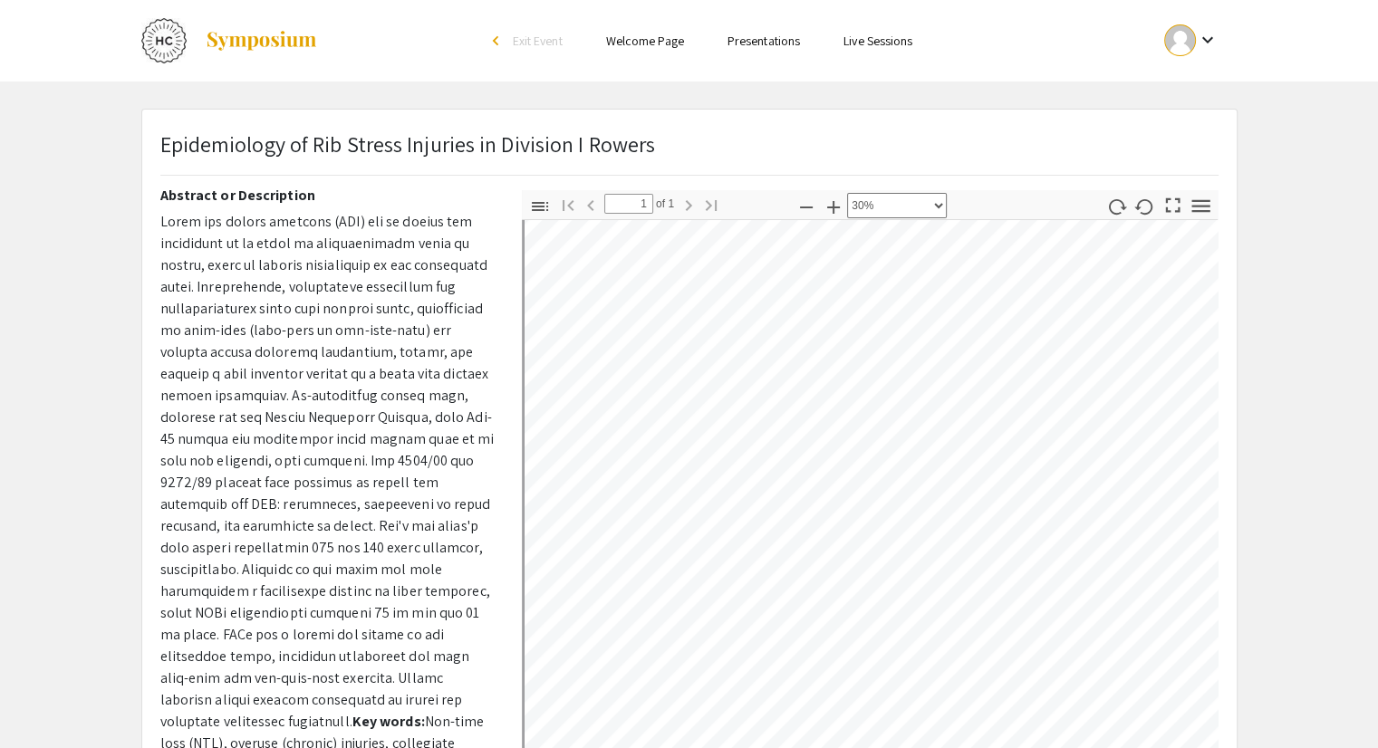
scroll to position [169, 5]
click at [799, 206] on icon "button" at bounding box center [806, 208] width 22 height 22
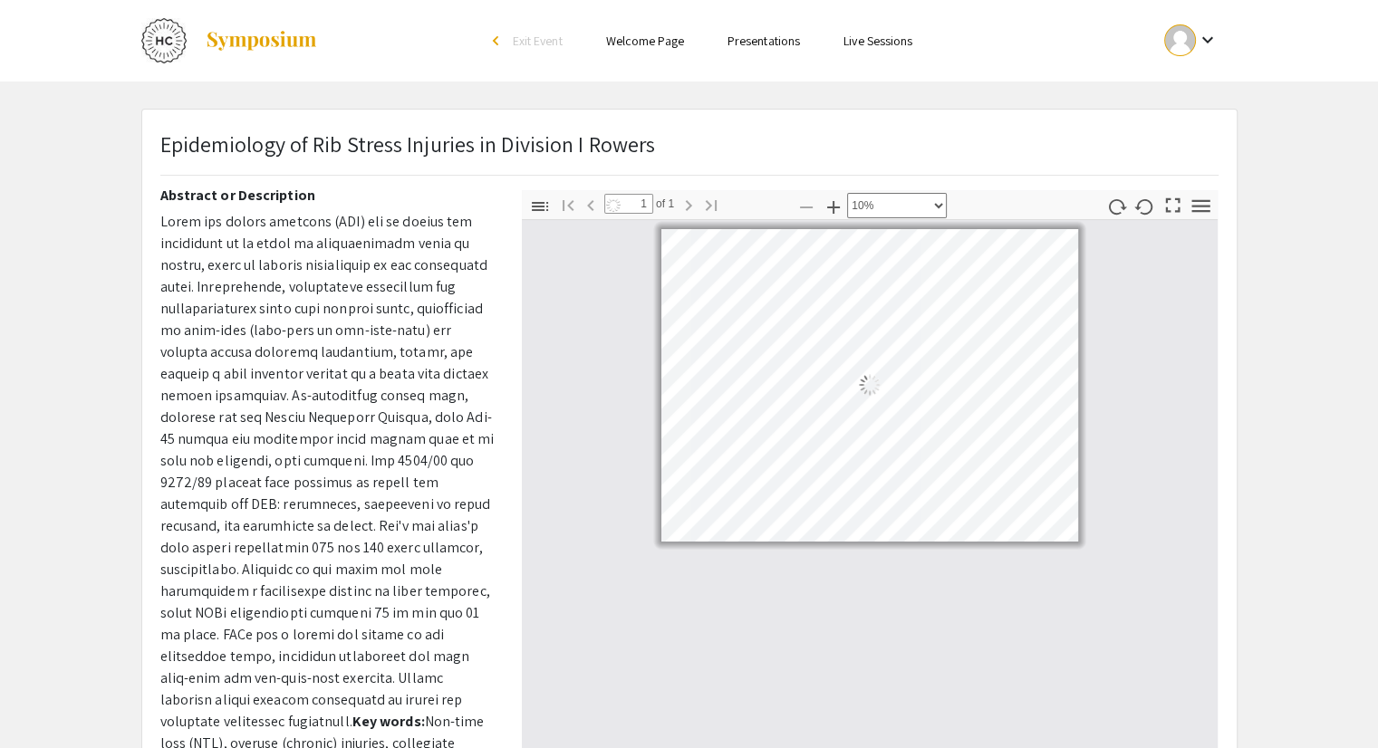
scroll to position [0, 0]
click at [840, 206] on icon "button" at bounding box center [834, 208] width 22 height 22
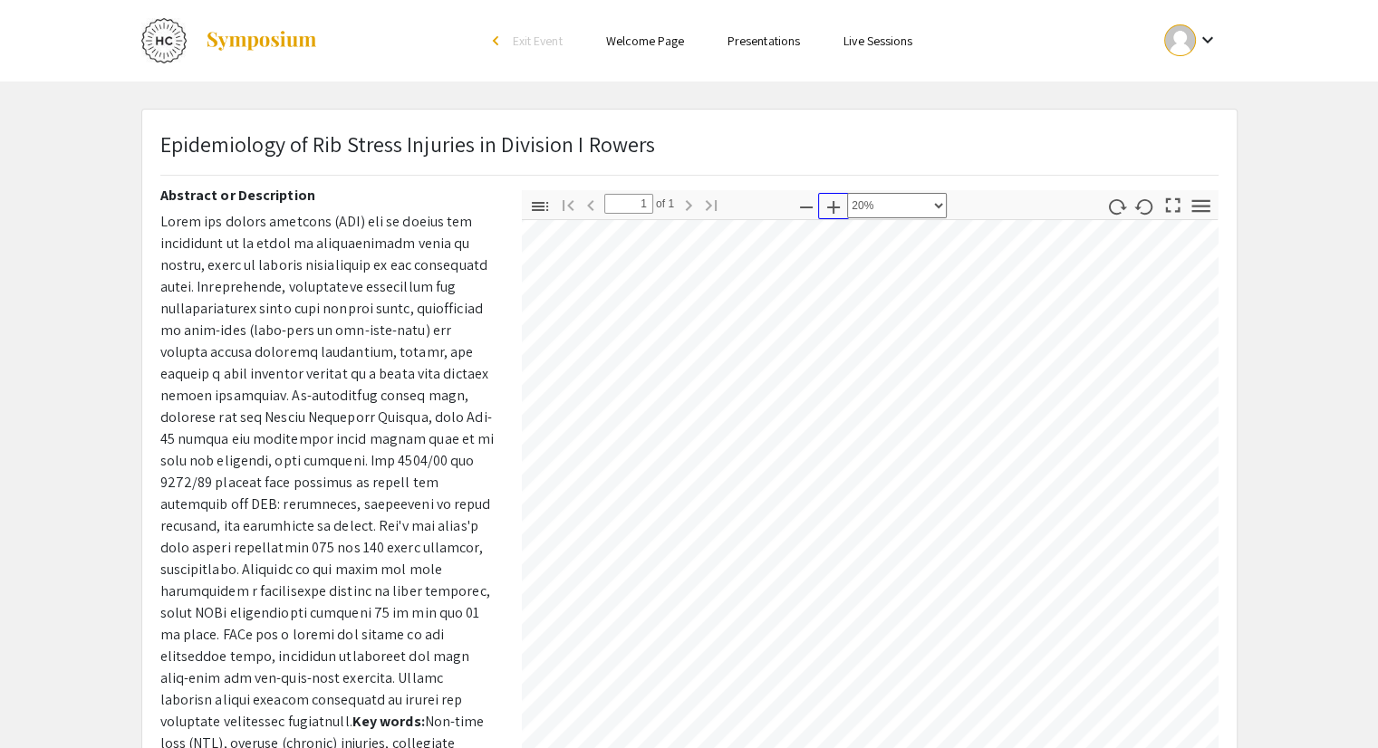
scroll to position [48, 56]
click at [888, 208] on select "Automatic Zoom Actual Size Page Fit Page Width 50% 100% 125% 150% 200% 300% 400…" at bounding box center [897, 205] width 100 height 25
select select "auto"
click at [847, 193] on select "Automatic Zoom Actual Size Page Fit Page Width 50% 100% 125% 150% 200% 300% 400…" at bounding box center [897, 205] width 100 height 25
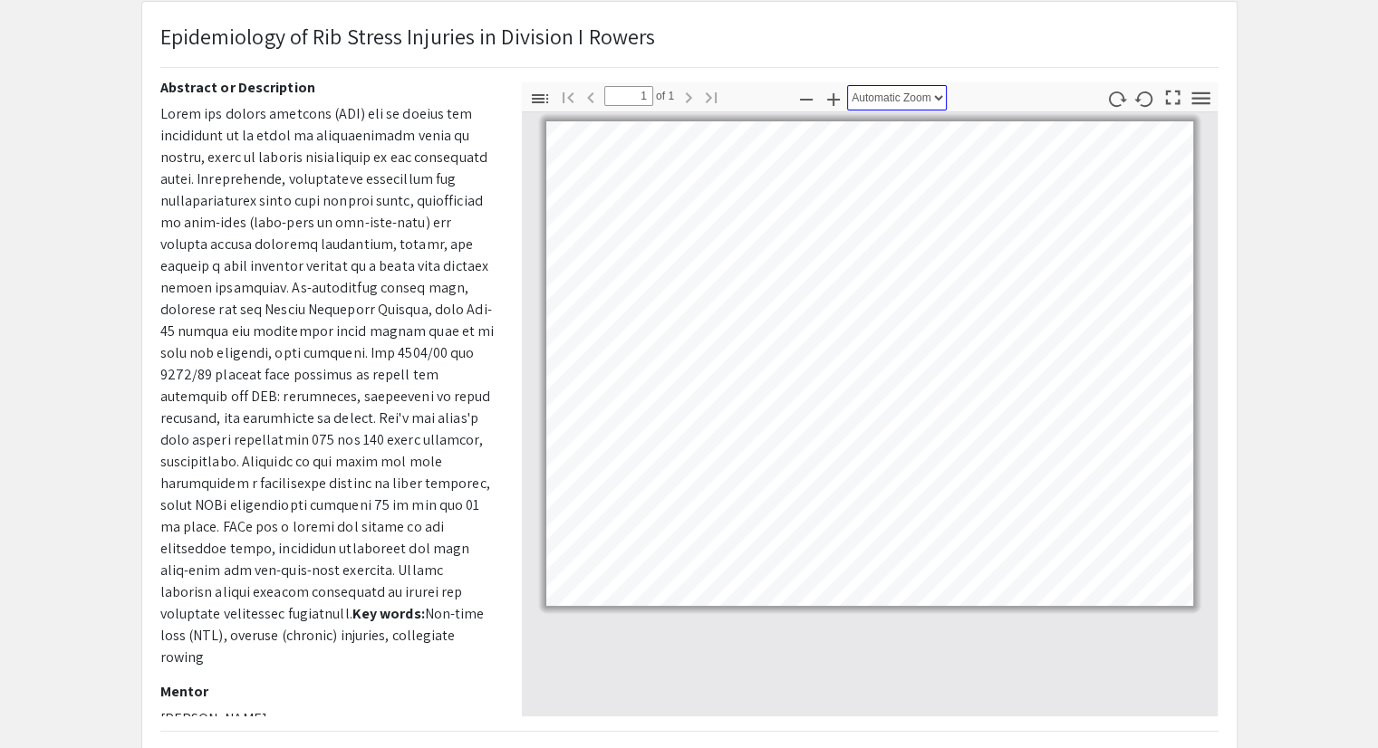
scroll to position [107, 0]
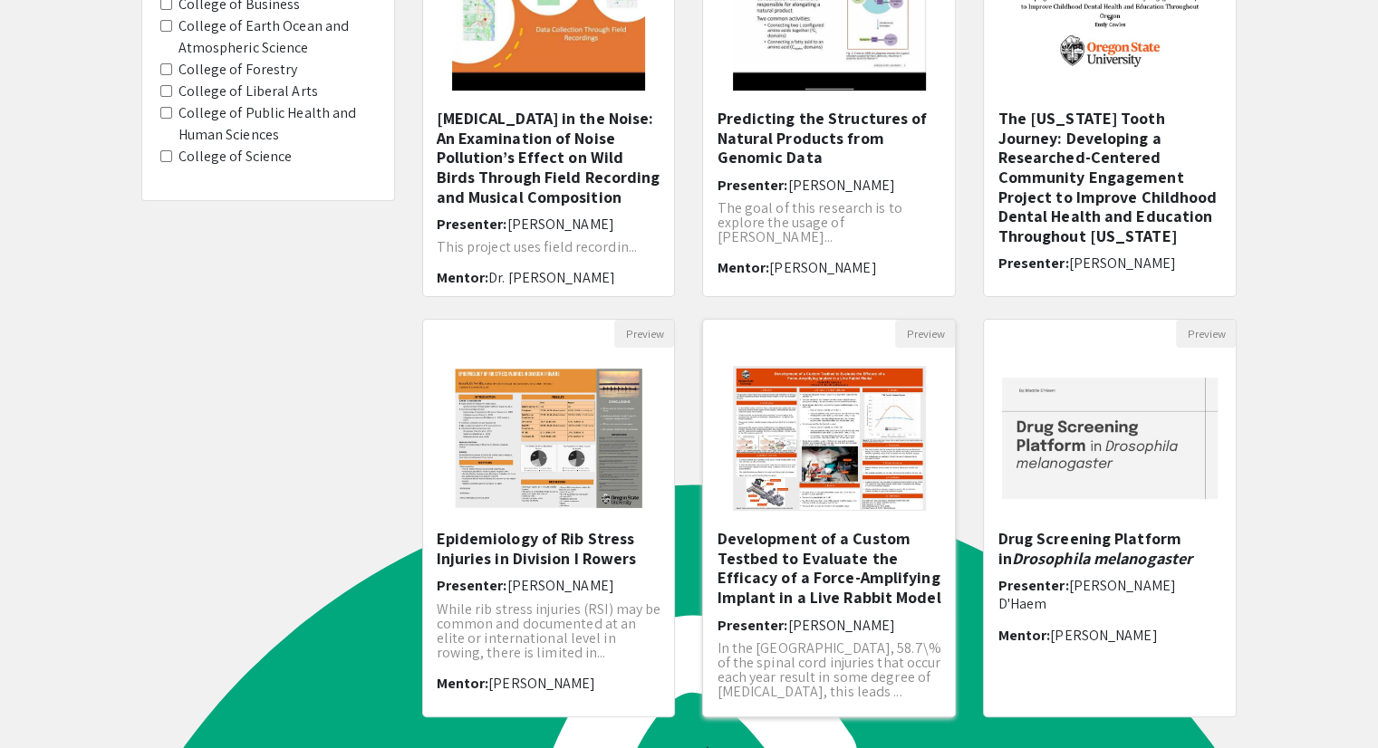
scroll to position [304, 0]
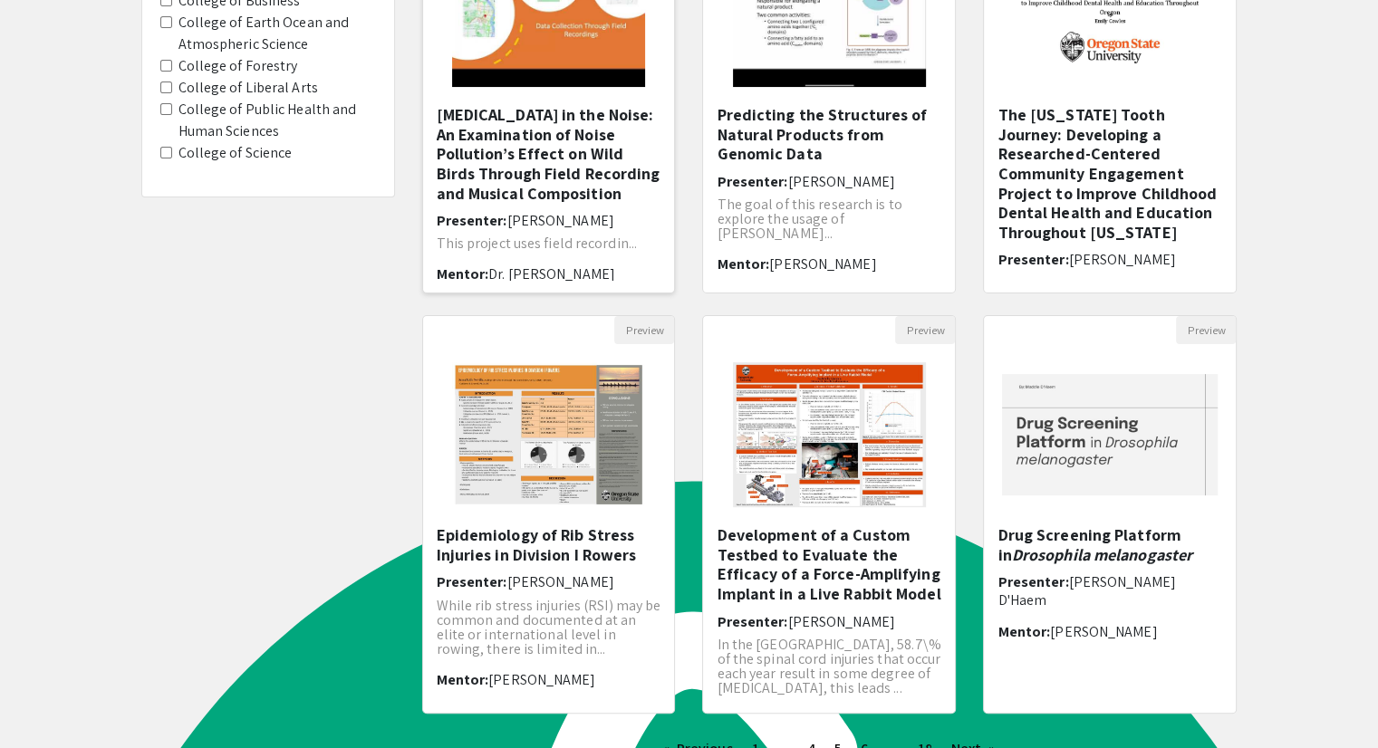
click at [505, 148] on h5 "[MEDICAL_DATA] in the Noise: An Examination of Noise Pollution’s Effect on Wild…" at bounding box center [549, 154] width 225 height 98
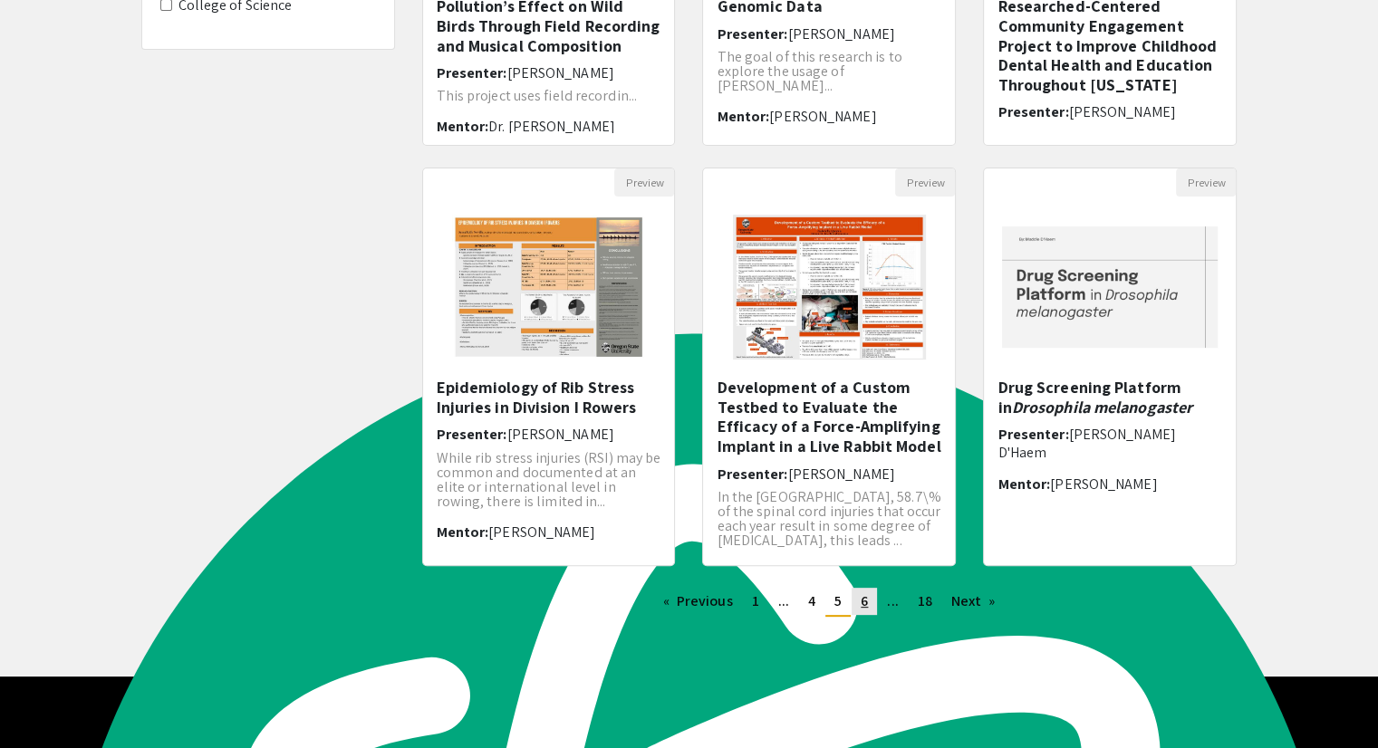
click at [872, 601] on link "page 6" at bounding box center [864, 601] width 25 height 27
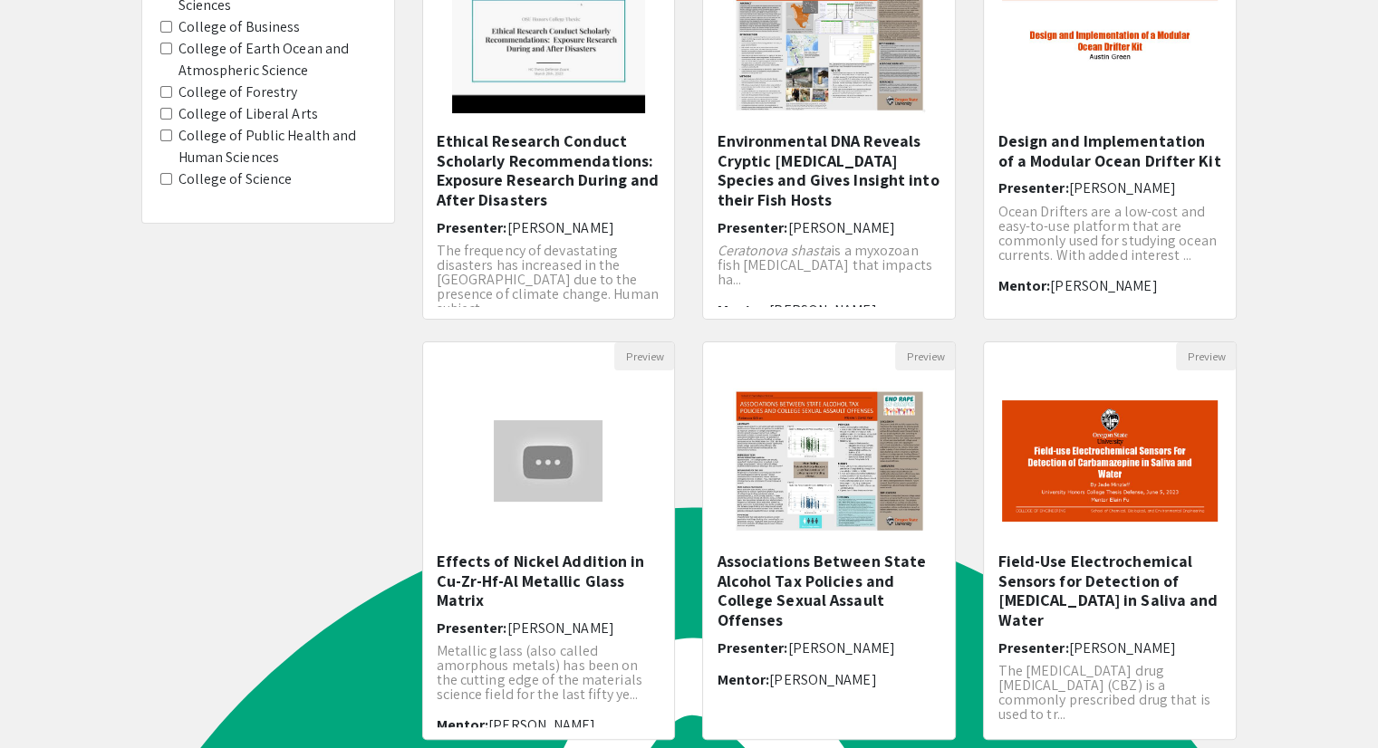
scroll to position [452, 0]
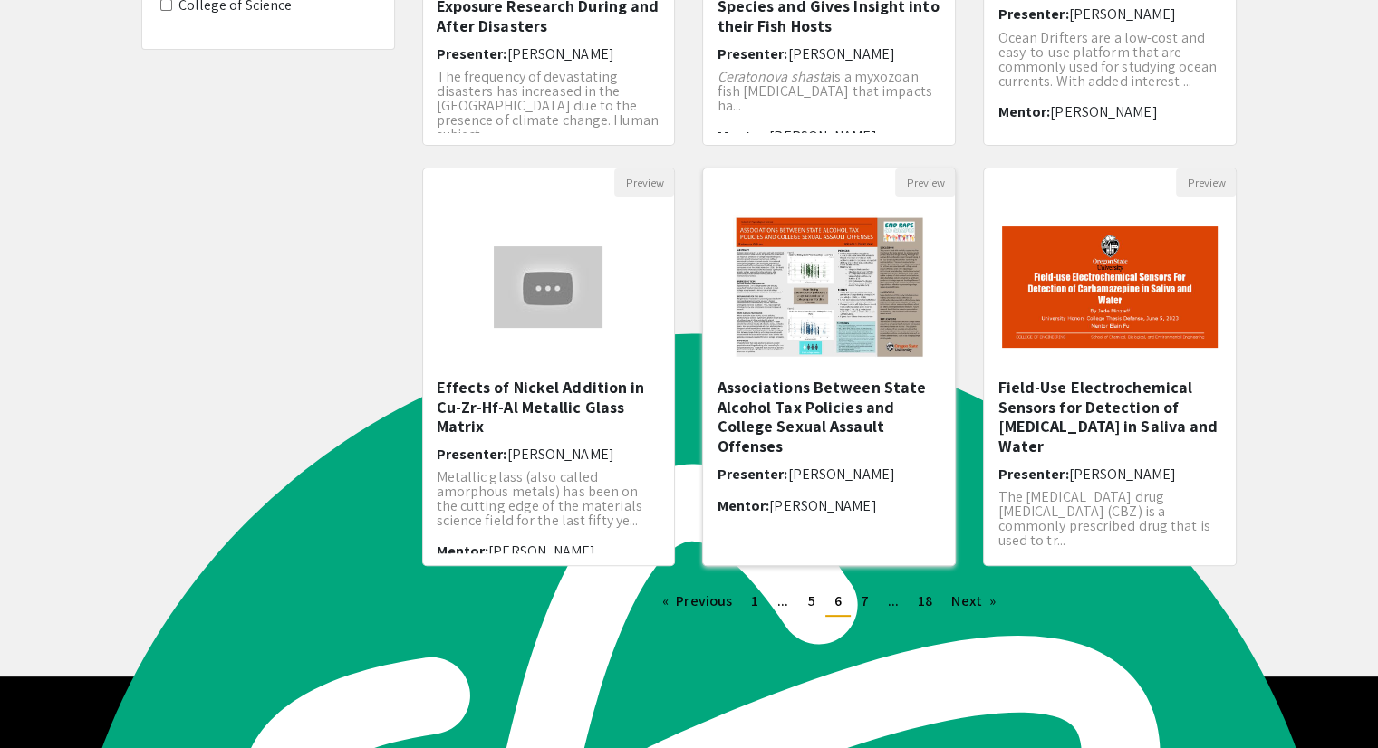
click at [799, 424] on h5 "Associations Between State Alcohol Tax Policies and College Sexual Assault Offe…" at bounding box center [829, 417] width 225 height 78
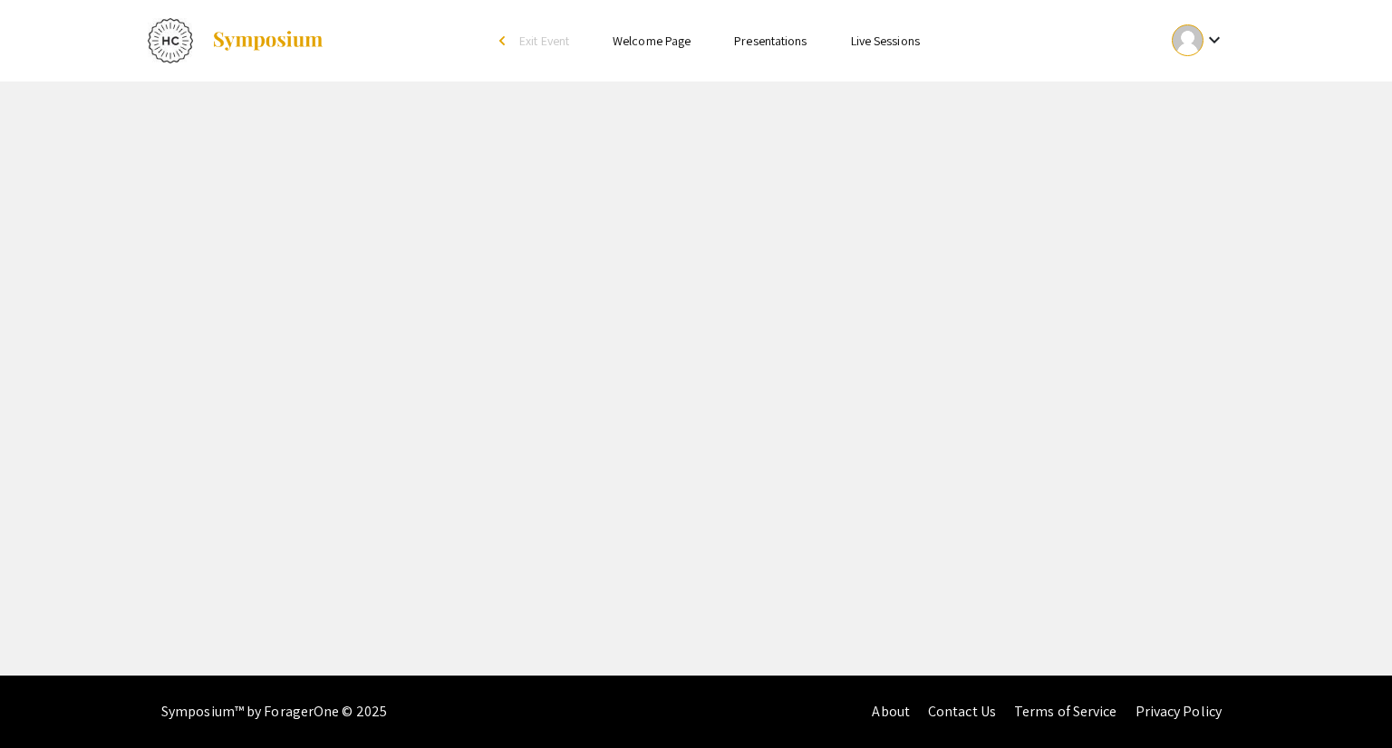
select select "custom"
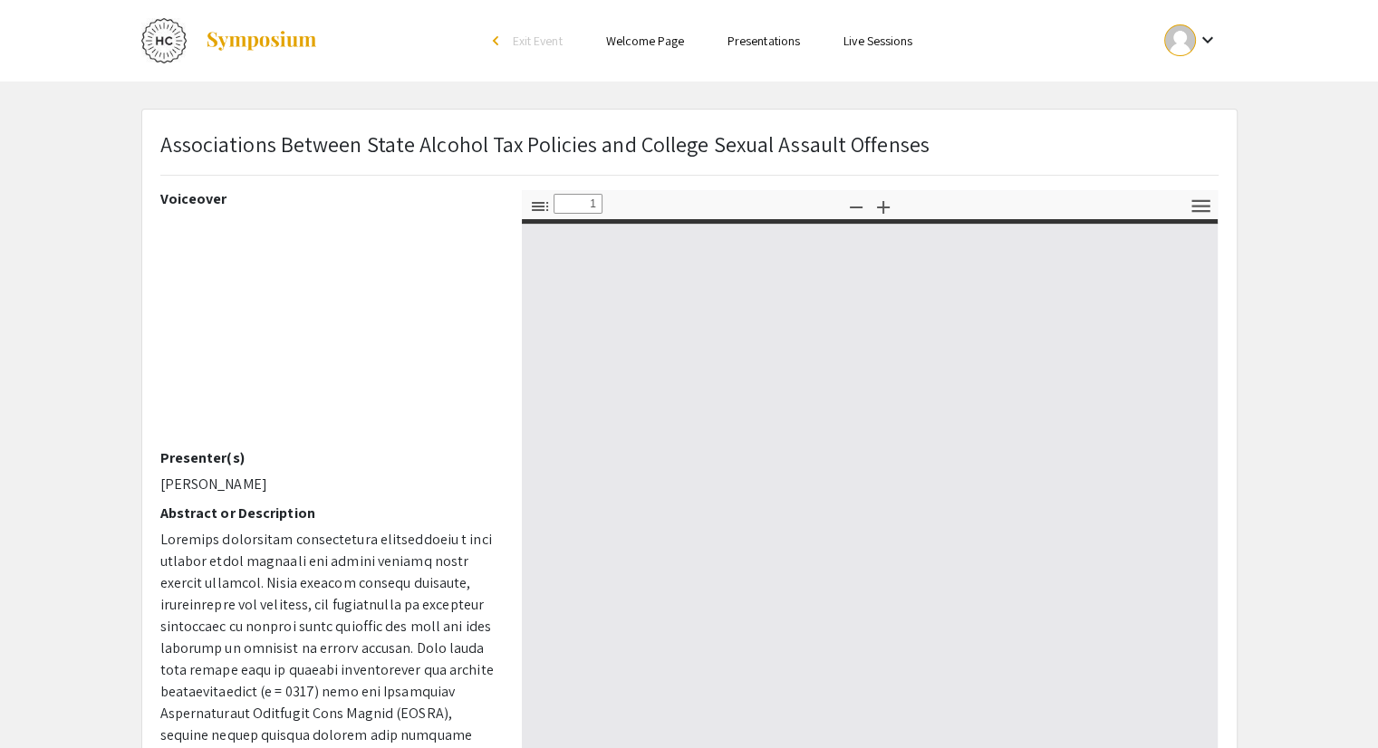
type input "0"
select select "auto"
type input "1"
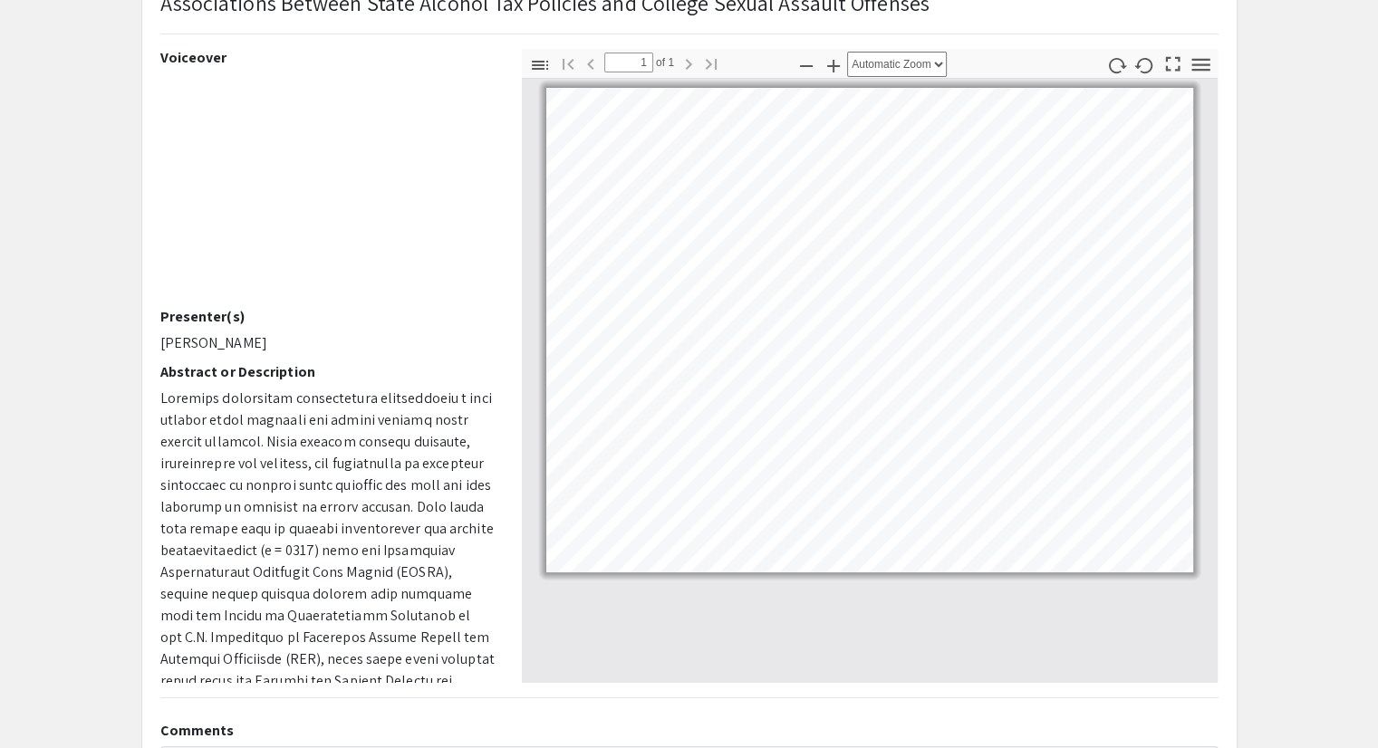
scroll to position [143, 0]
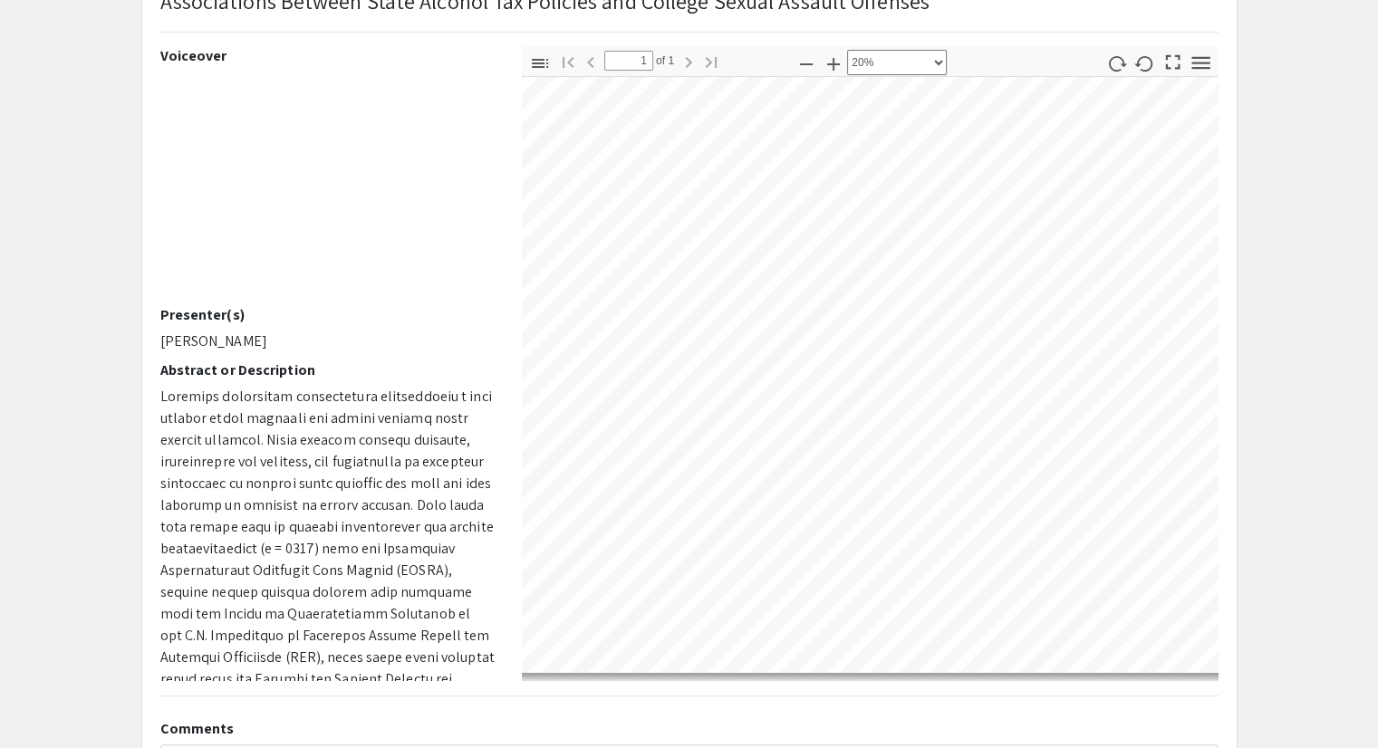
select select "custom"
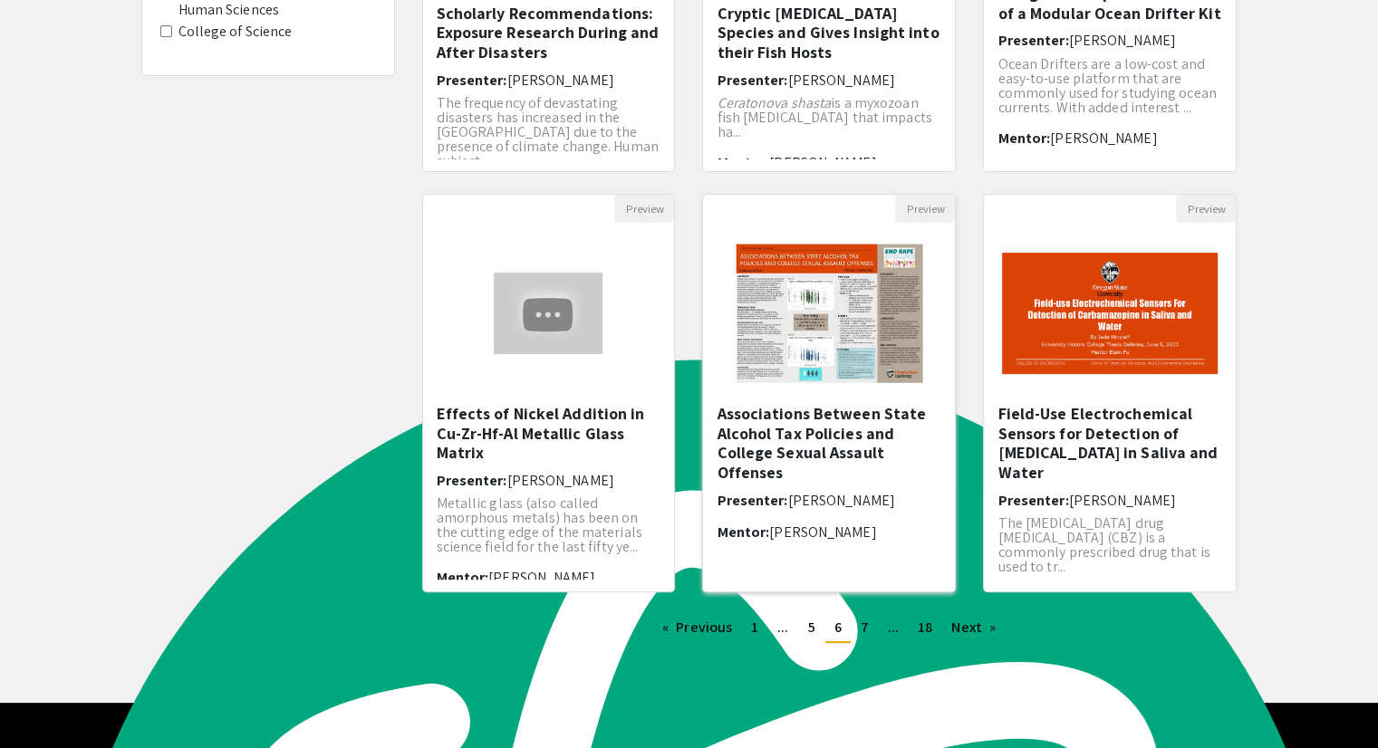
scroll to position [429, 0]
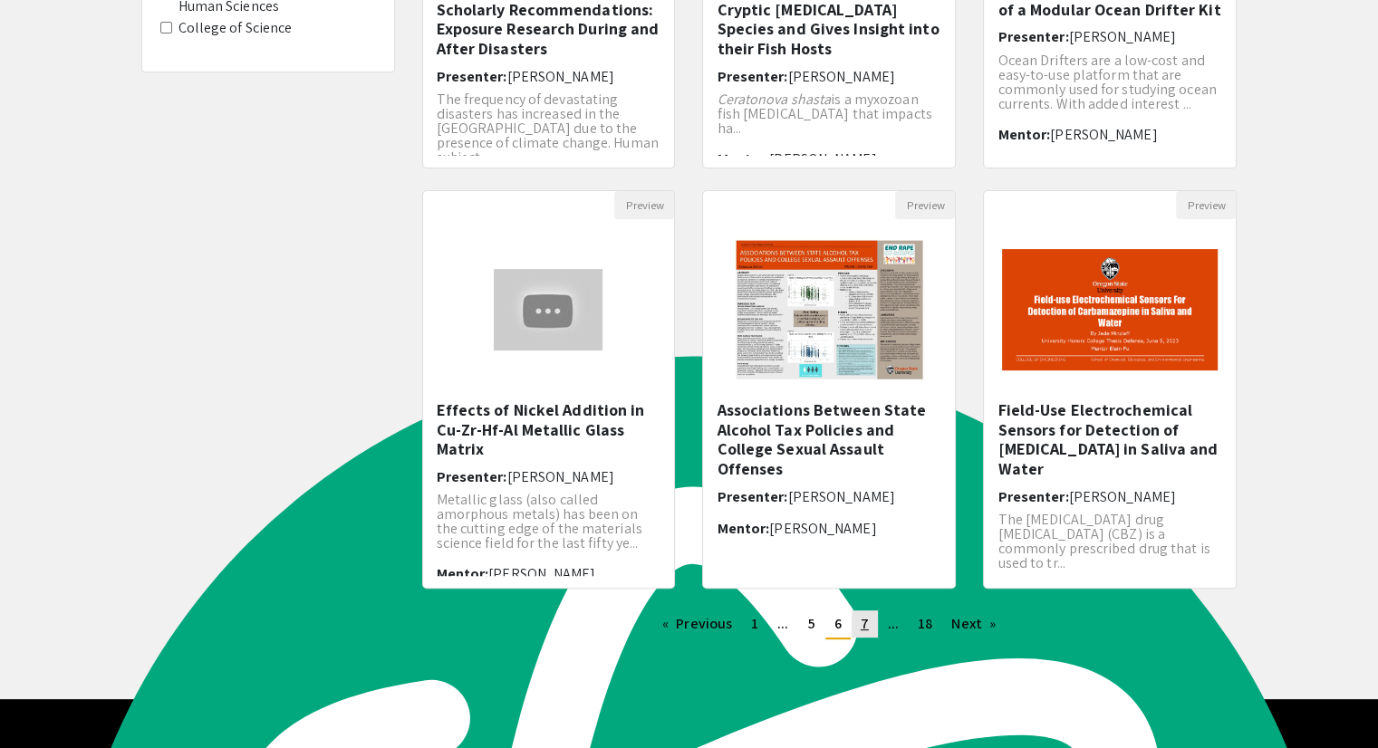
click at [870, 628] on link "page 7" at bounding box center [865, 624] width 26 height 27
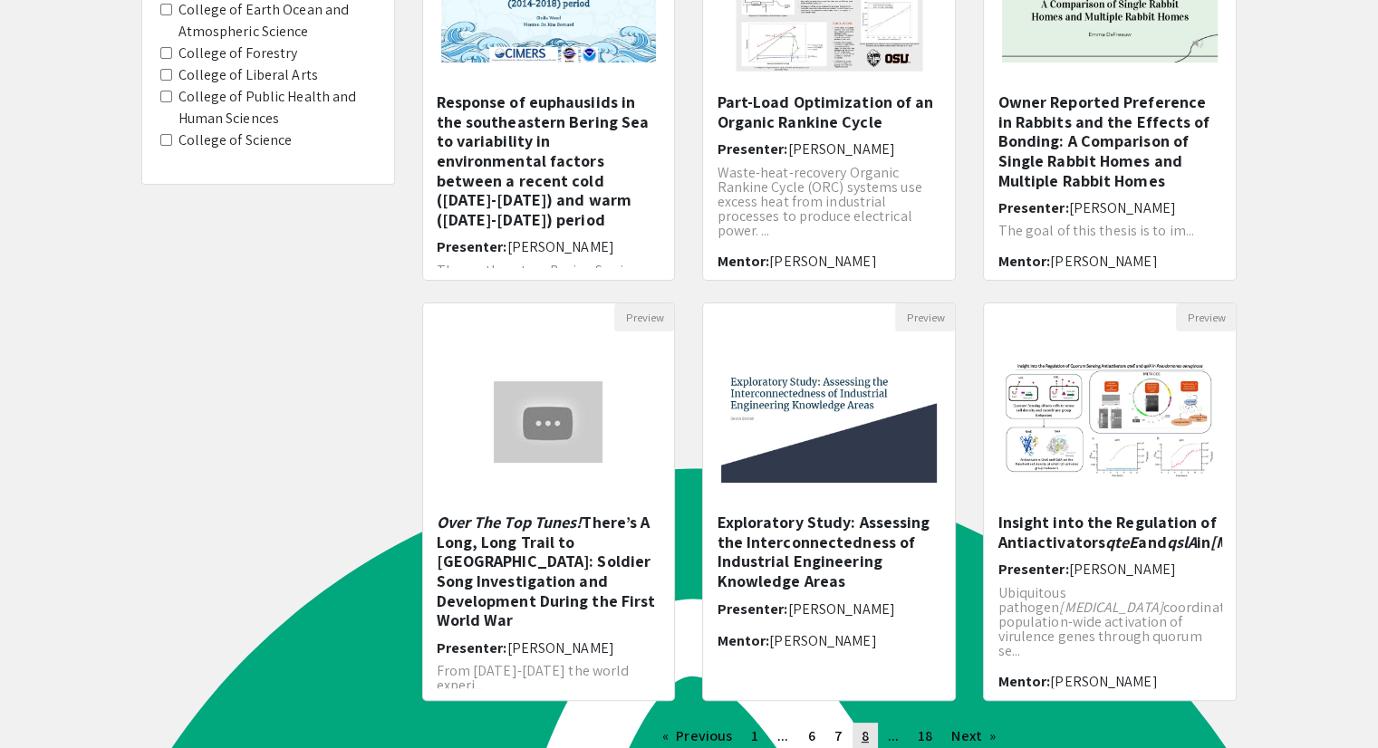
scroll to position [377, 0]
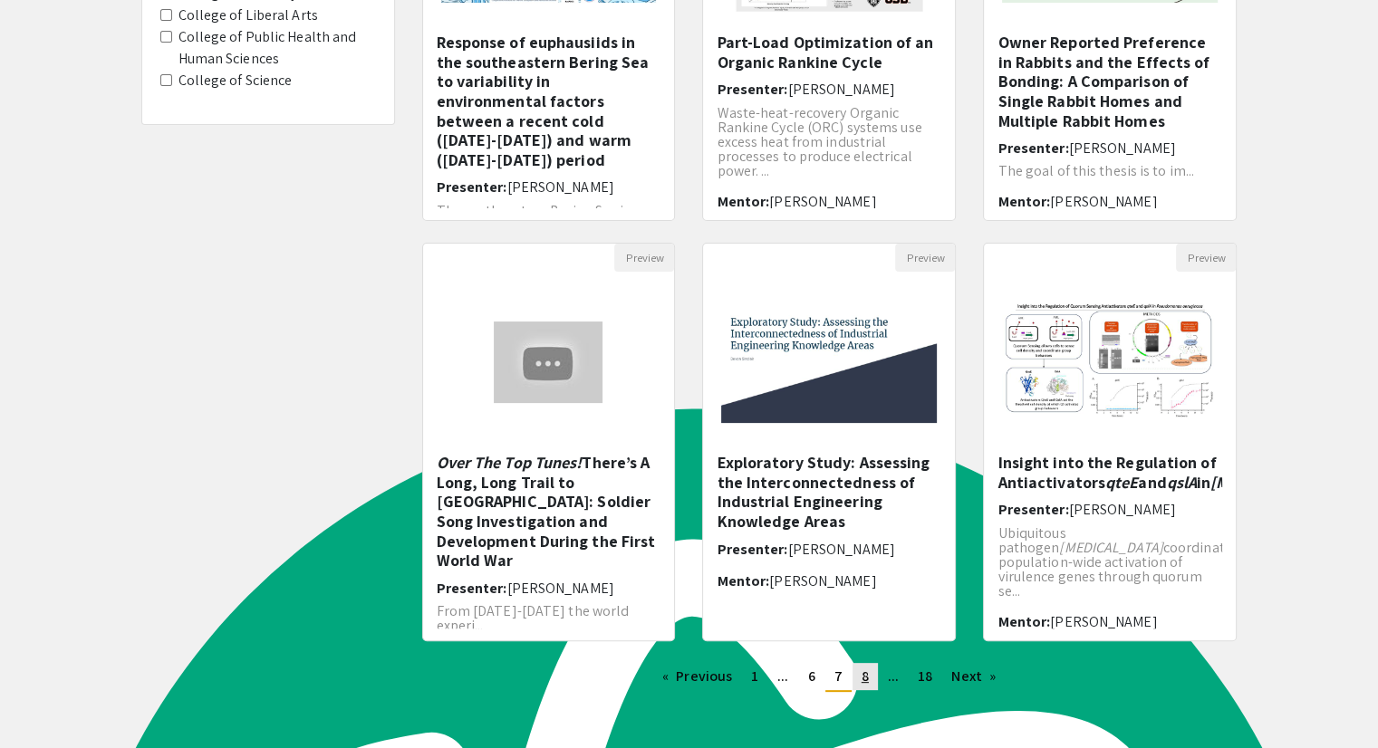
click at [867, 675] on span "8" at bounding box center [865, 676] width 7 height 19
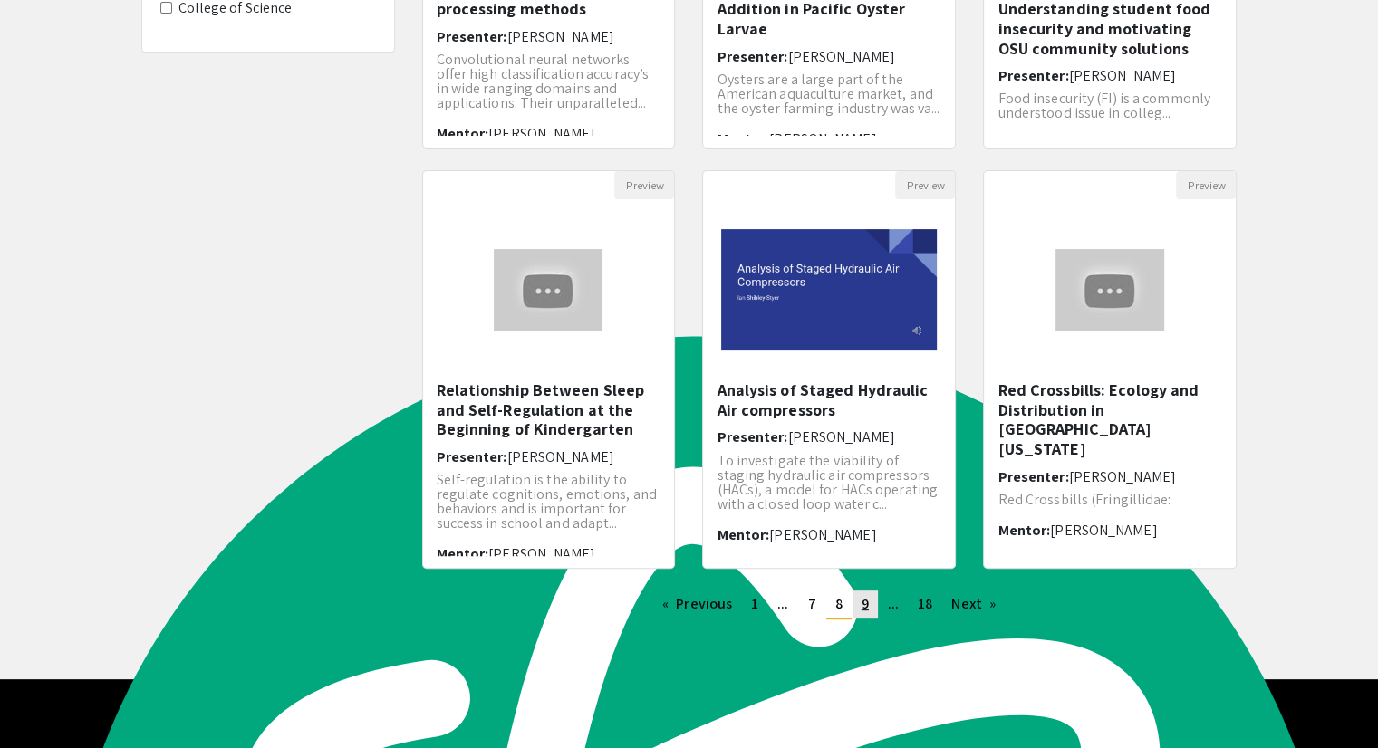
scroll to position [451, 0]
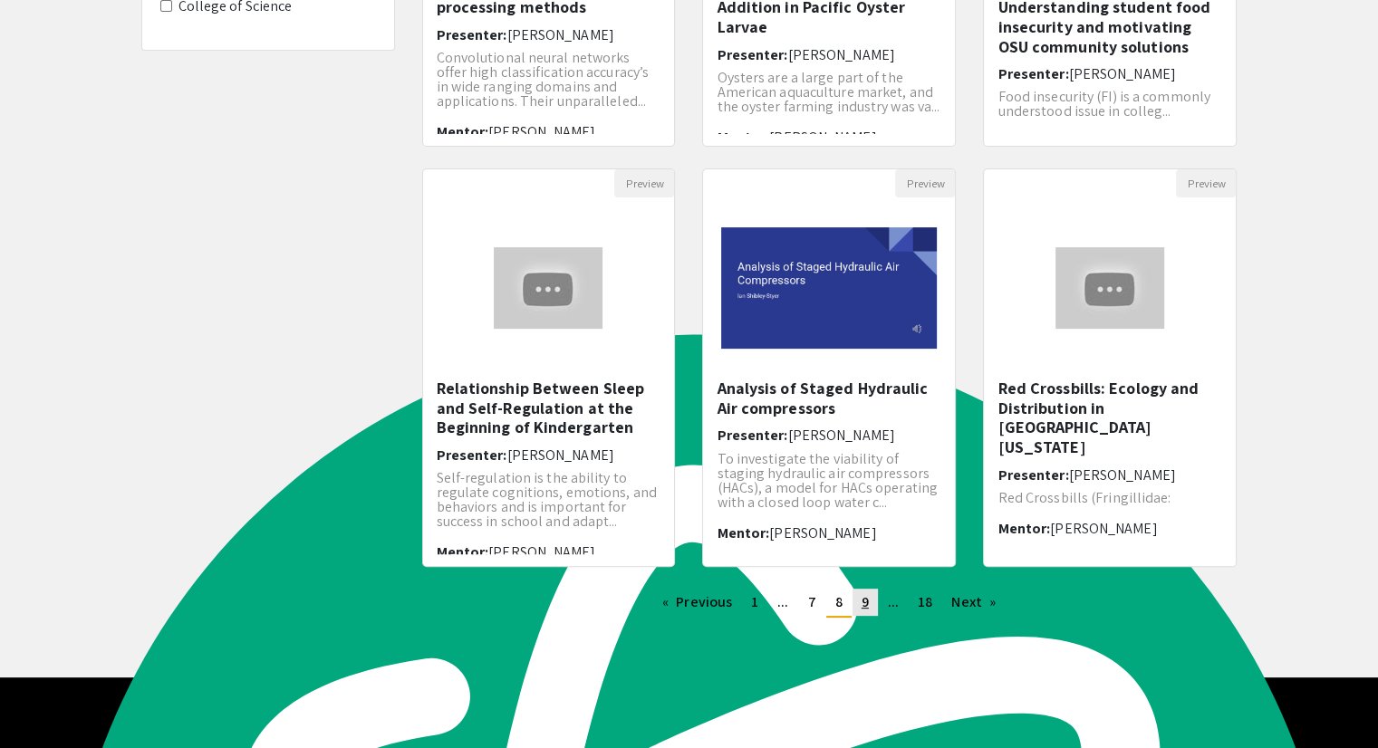
click at [858, 609] on link "page 9" at bounding box center [864, 602] width 25 height 27
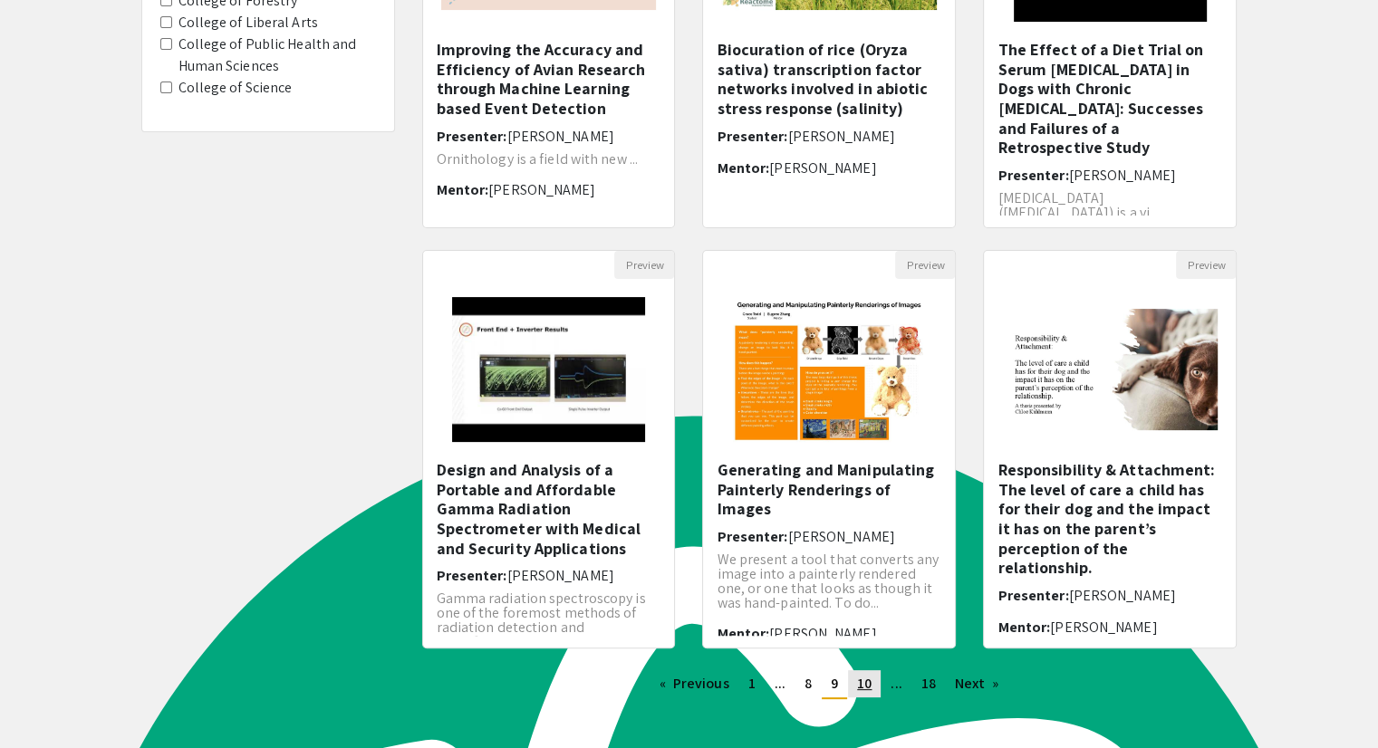
scroll to position [371, 0]
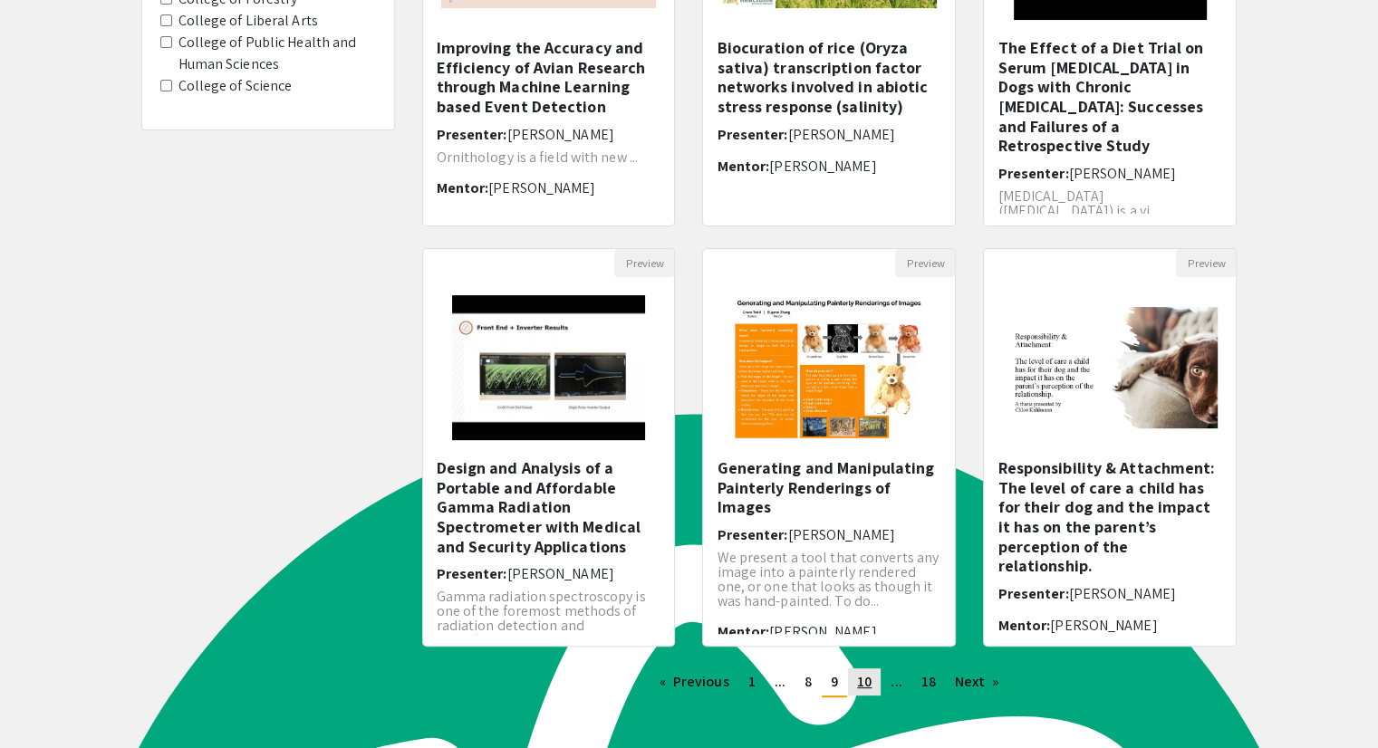
click at [878, 676] on link "page 10" at bounding box center [864, 682] width 33 height 27
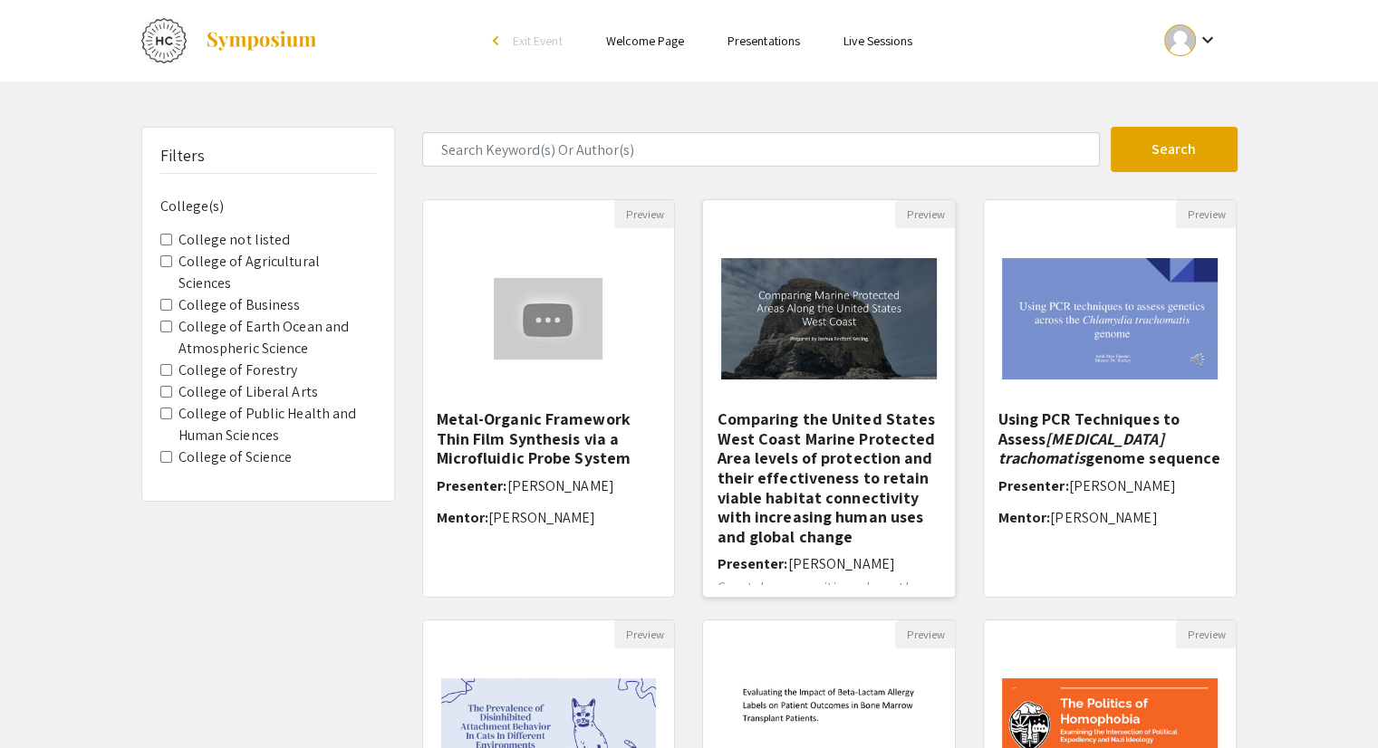
click at [816, 486] on h5 "Comparing the United States West Coast Marine Protected Area levels of protecti…" at bounding box center [829, 477] width 225 height 137
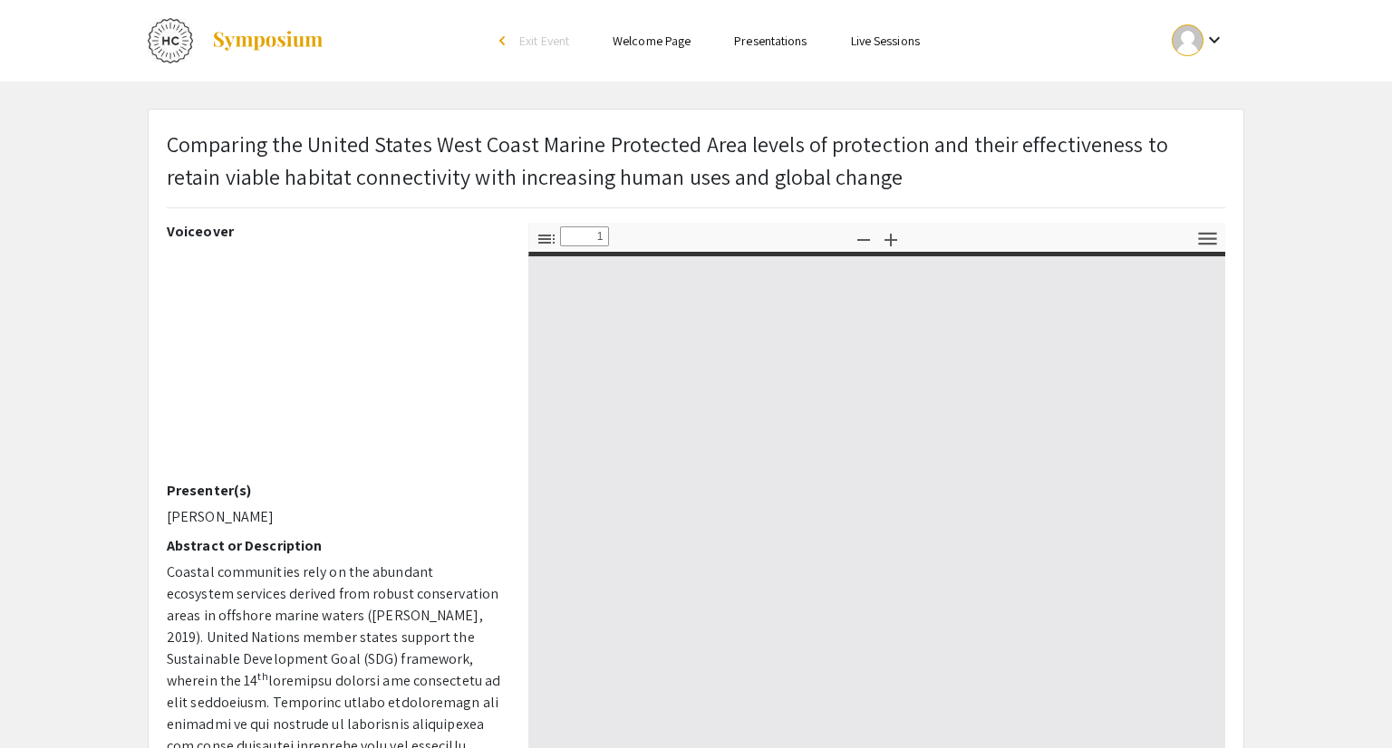
select select "custom"
type input "0"
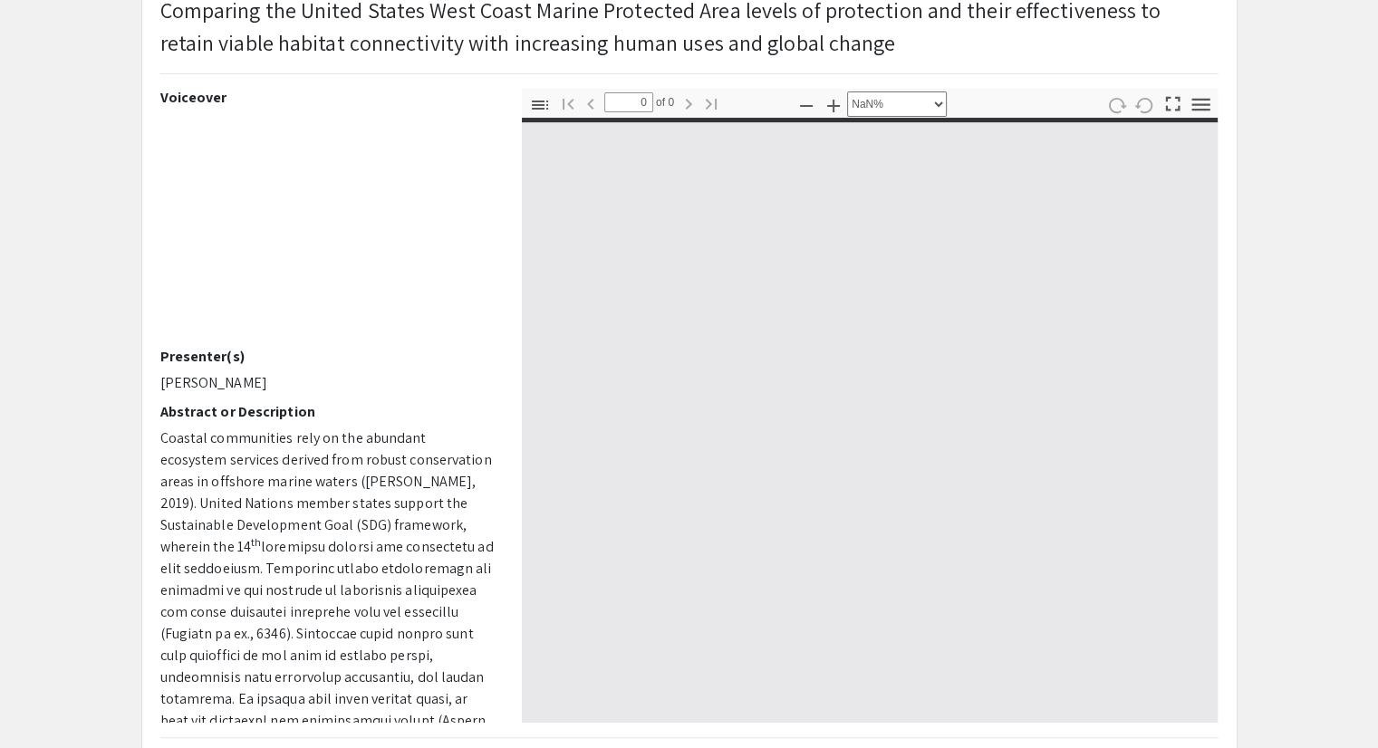
scroll to position [151, 0]
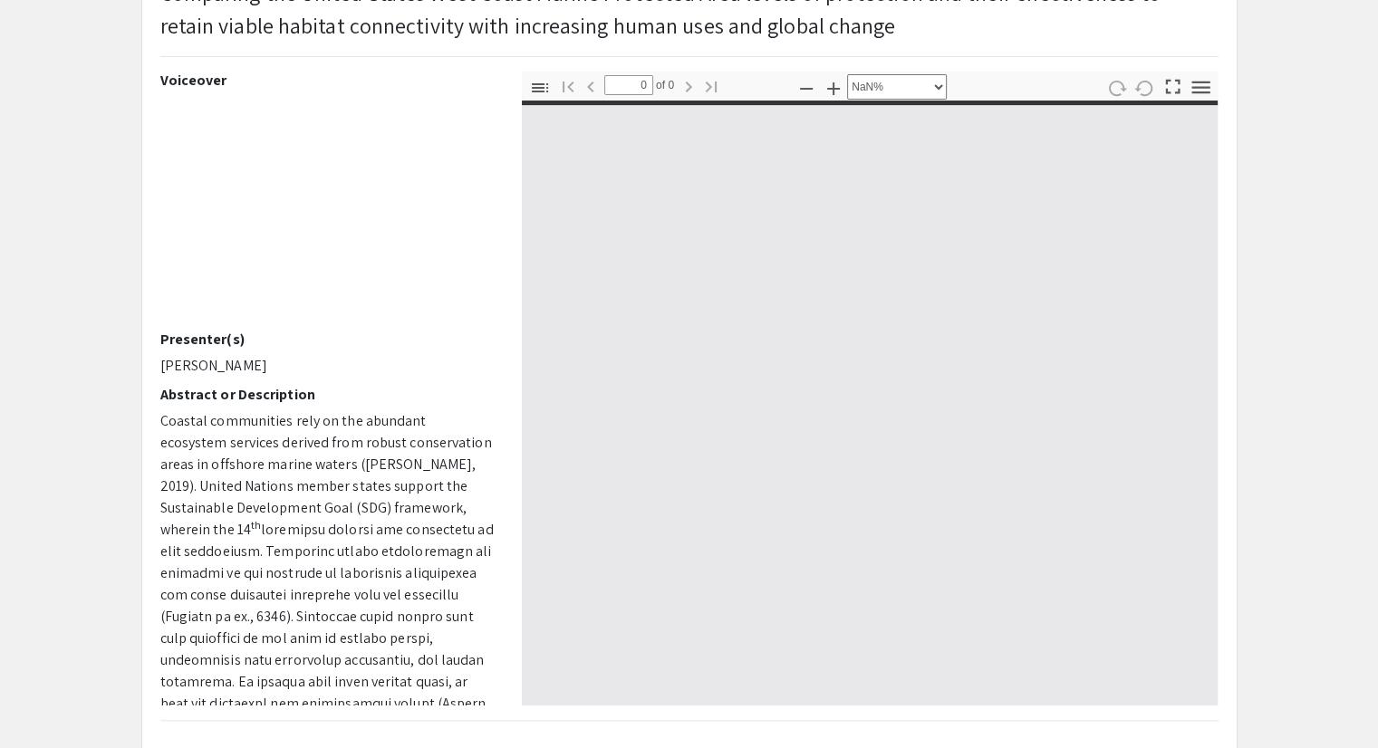
select select "auto"
type input "1"
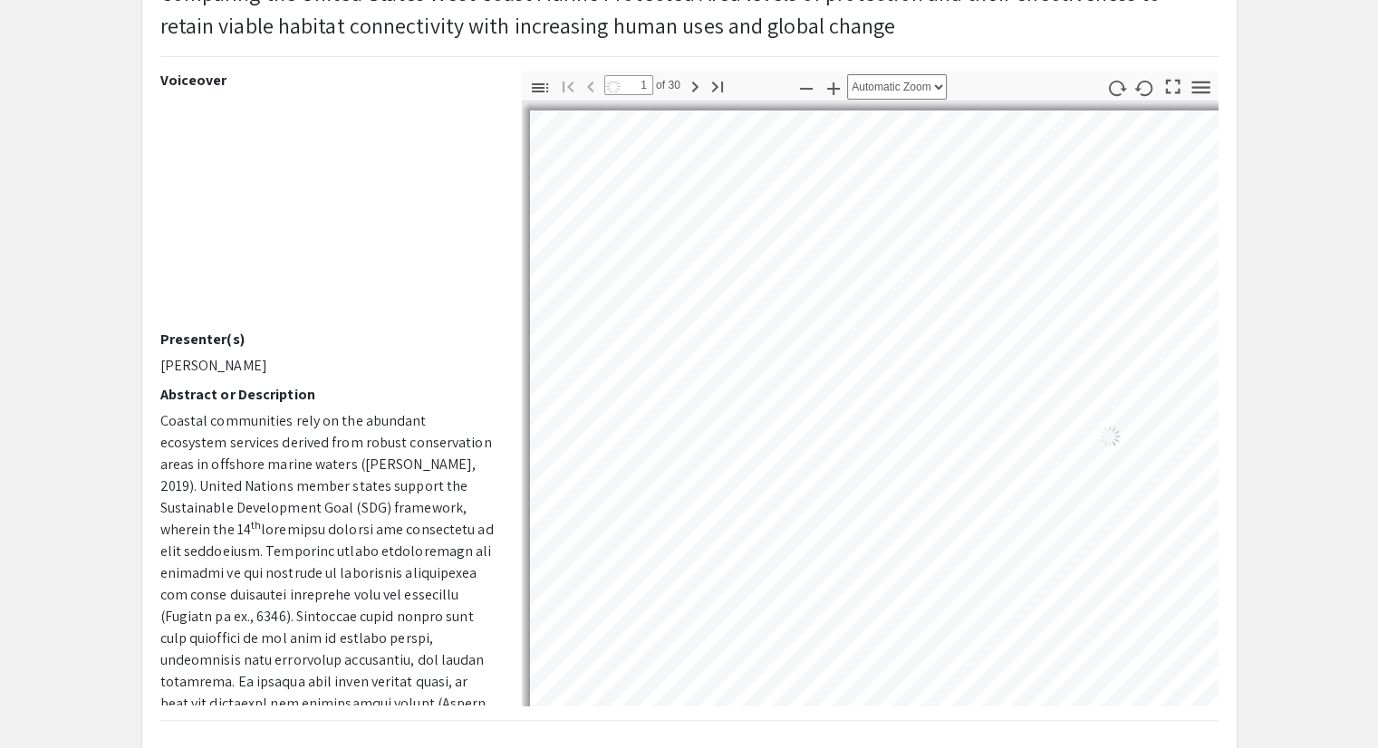
select select "auto"
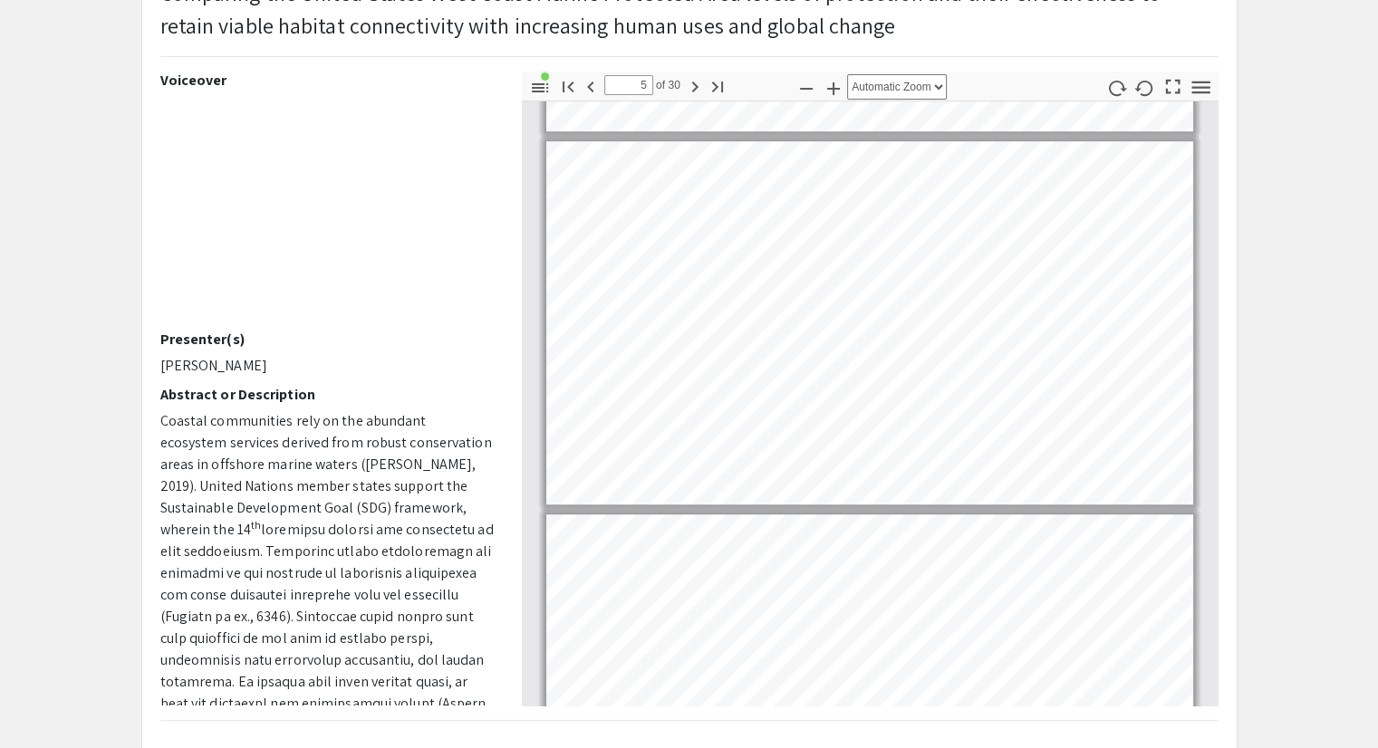
type input "6"
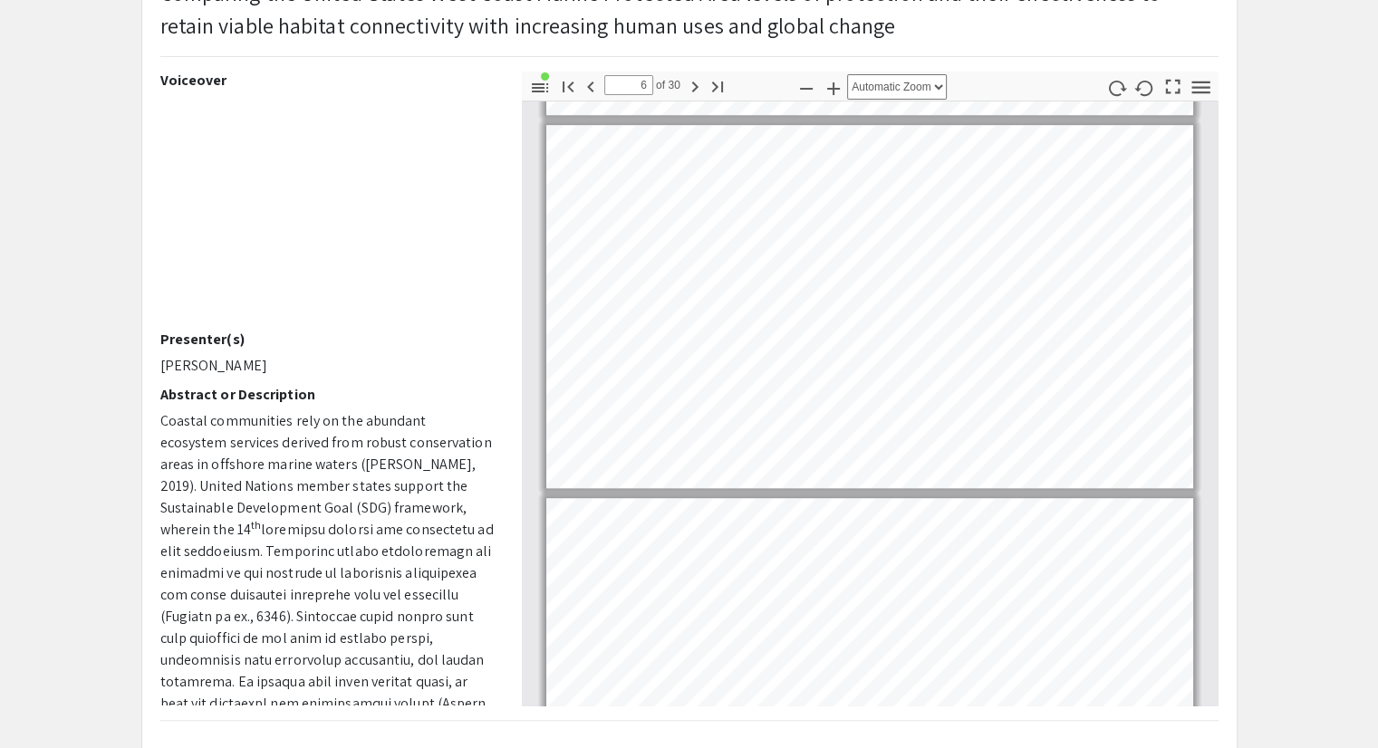
scroll to position [1909, 0]
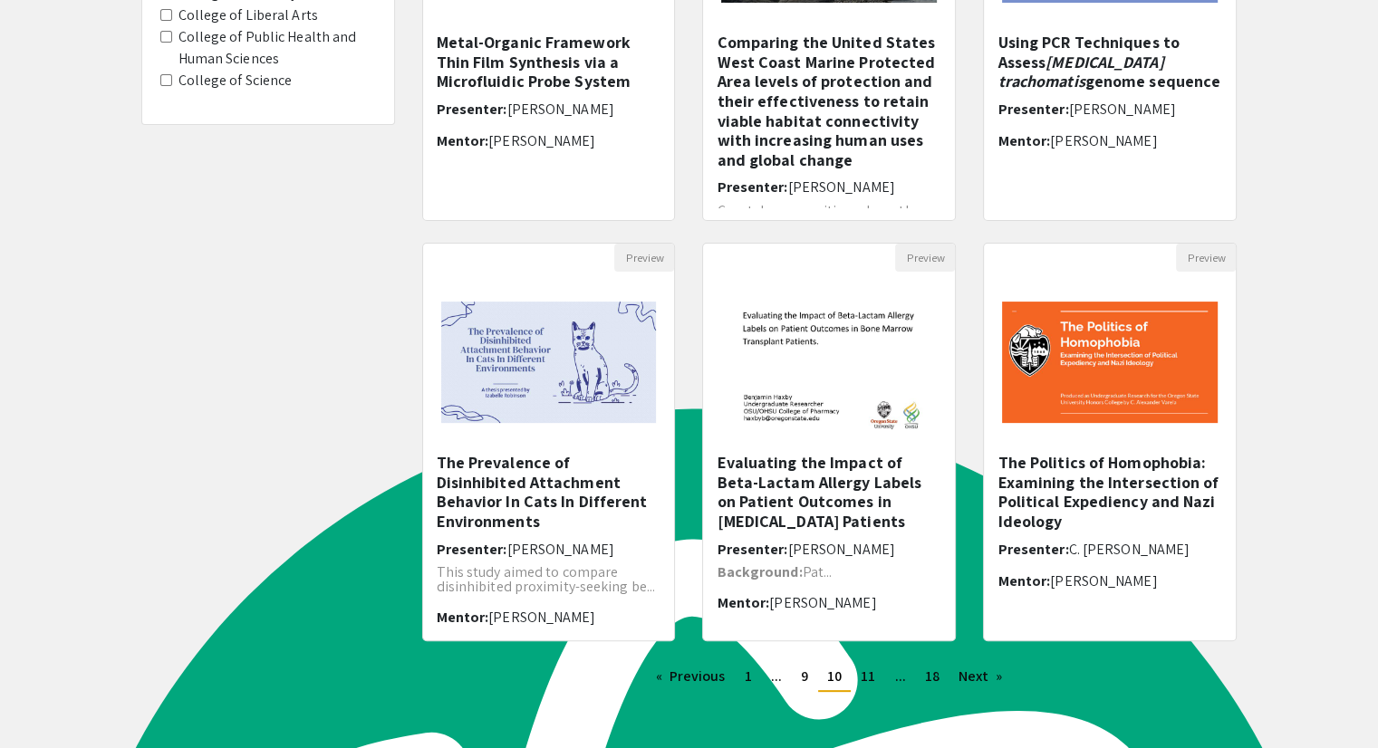
scroll to position [398, 0]
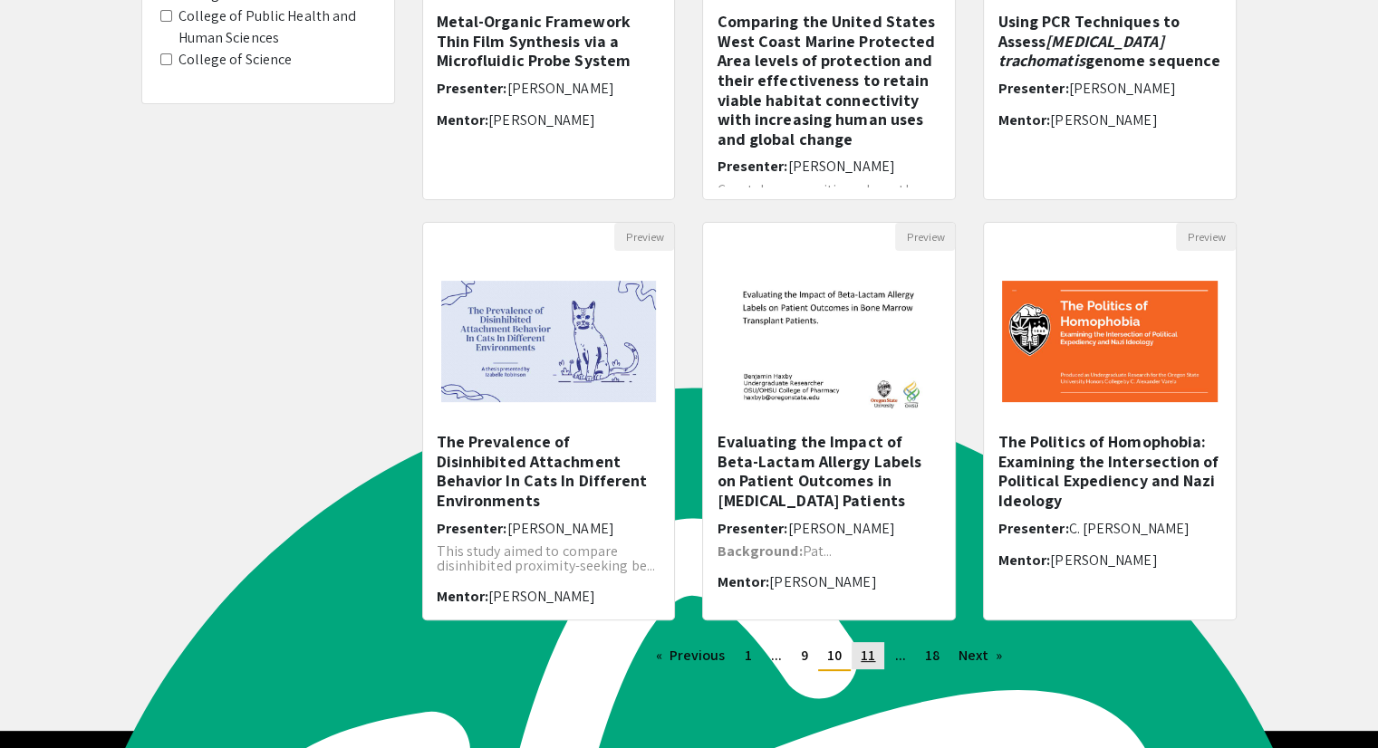
click at [870, 661] on span "11" at bounding box center [868, 655] width 14 height 19
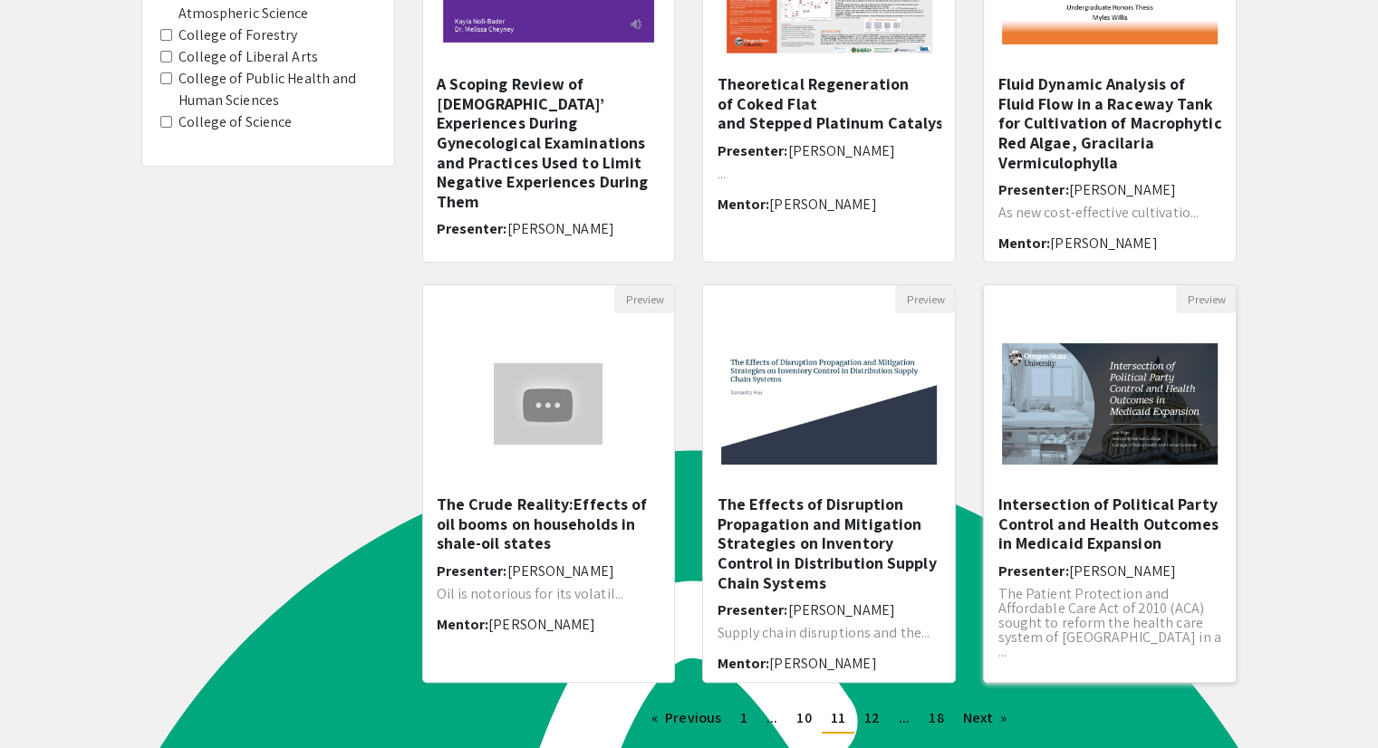
click at [1060, 537] on h5 "Intersection of Political Party Control and Health Outcomes in Medicaid Expansi…" at bounding box center [1109, 524] width 225 height 59
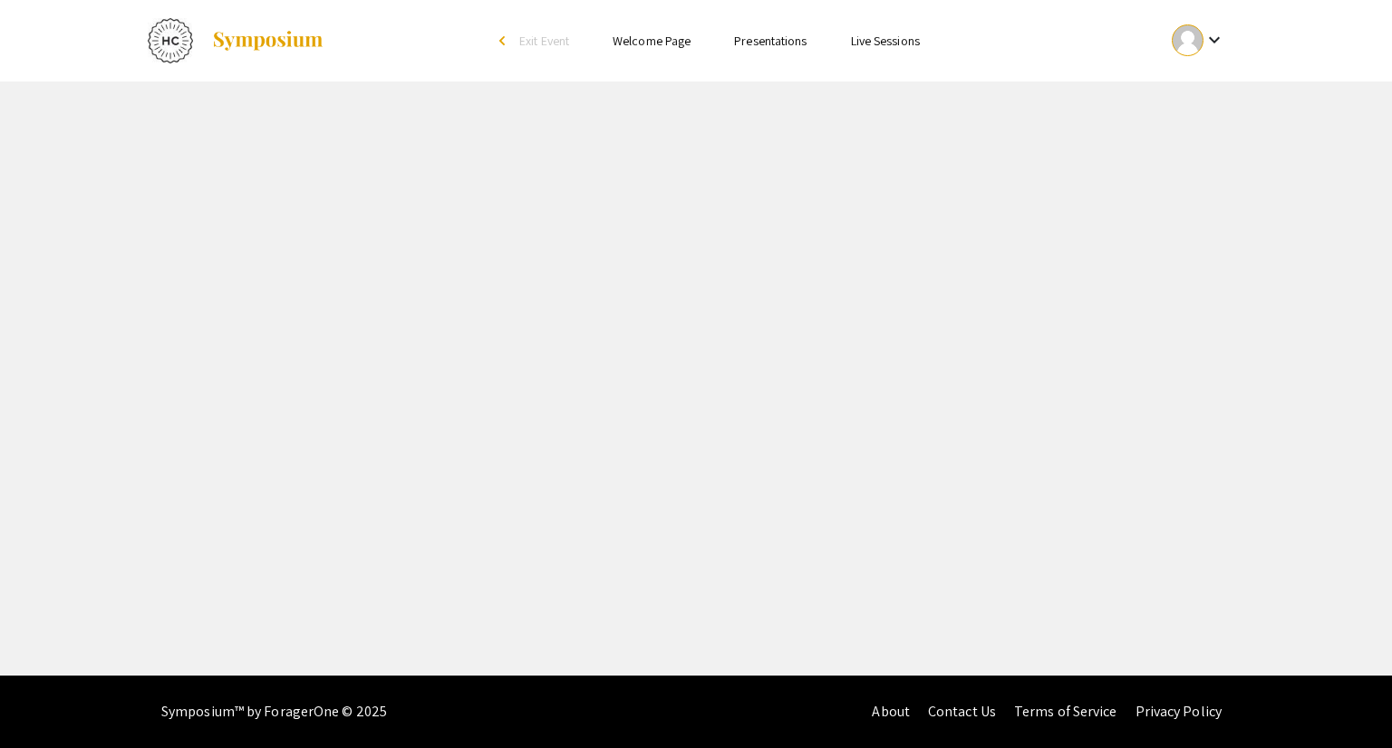
select select "custom"
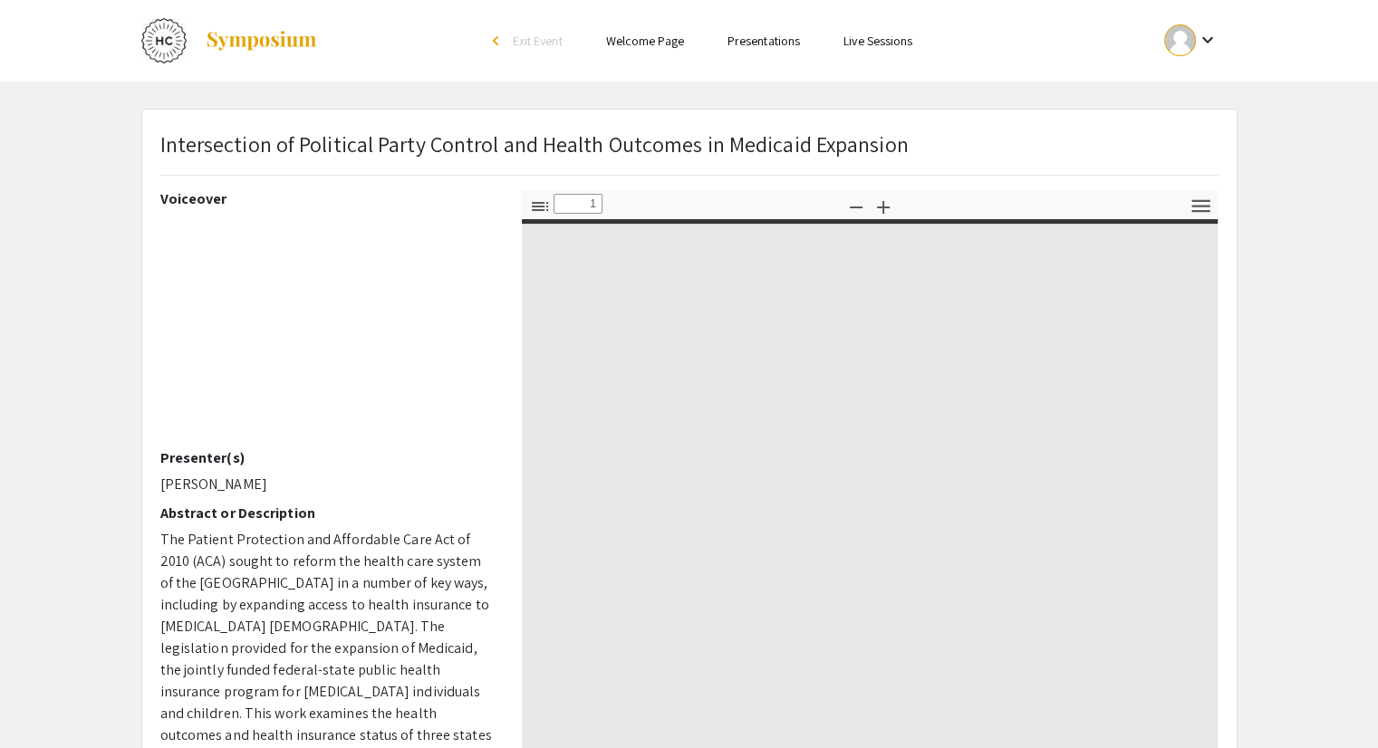
type input "0"
select select "auto"
type input "1"
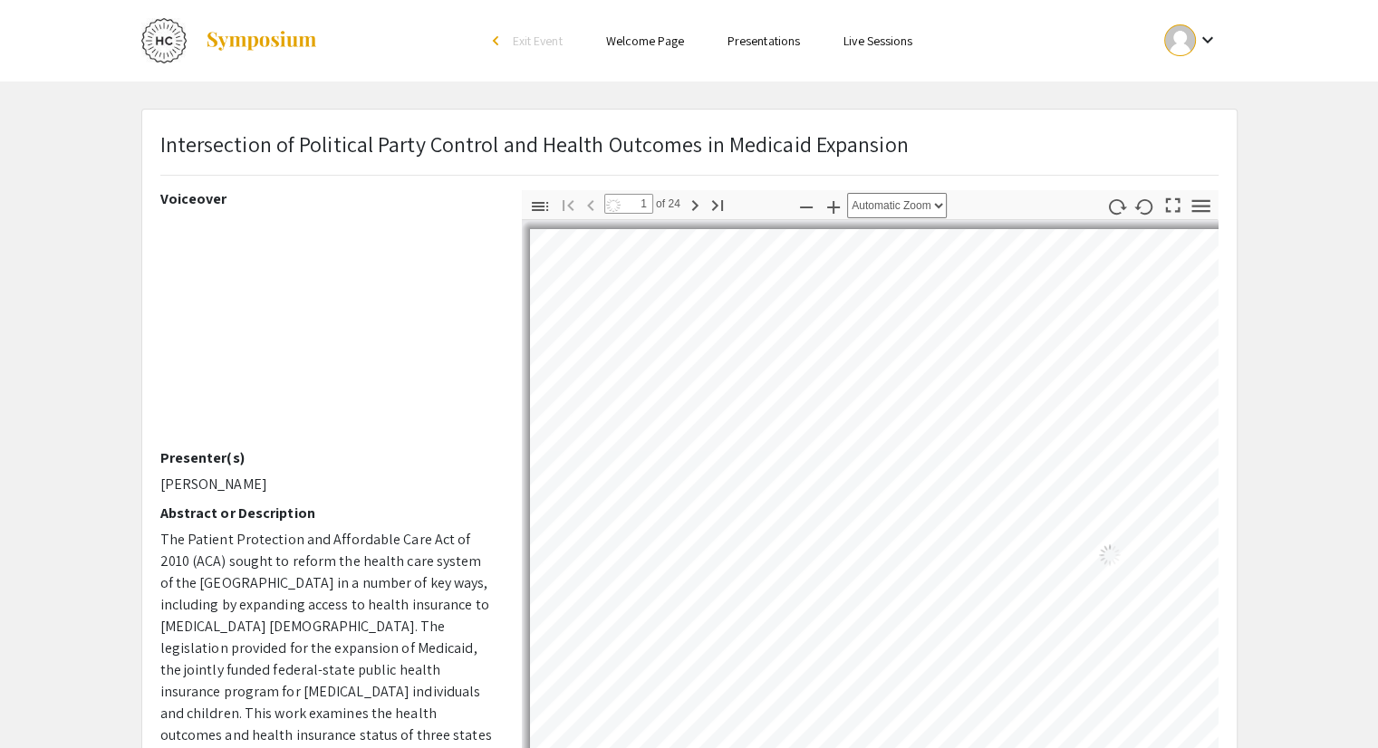
select select "auto"
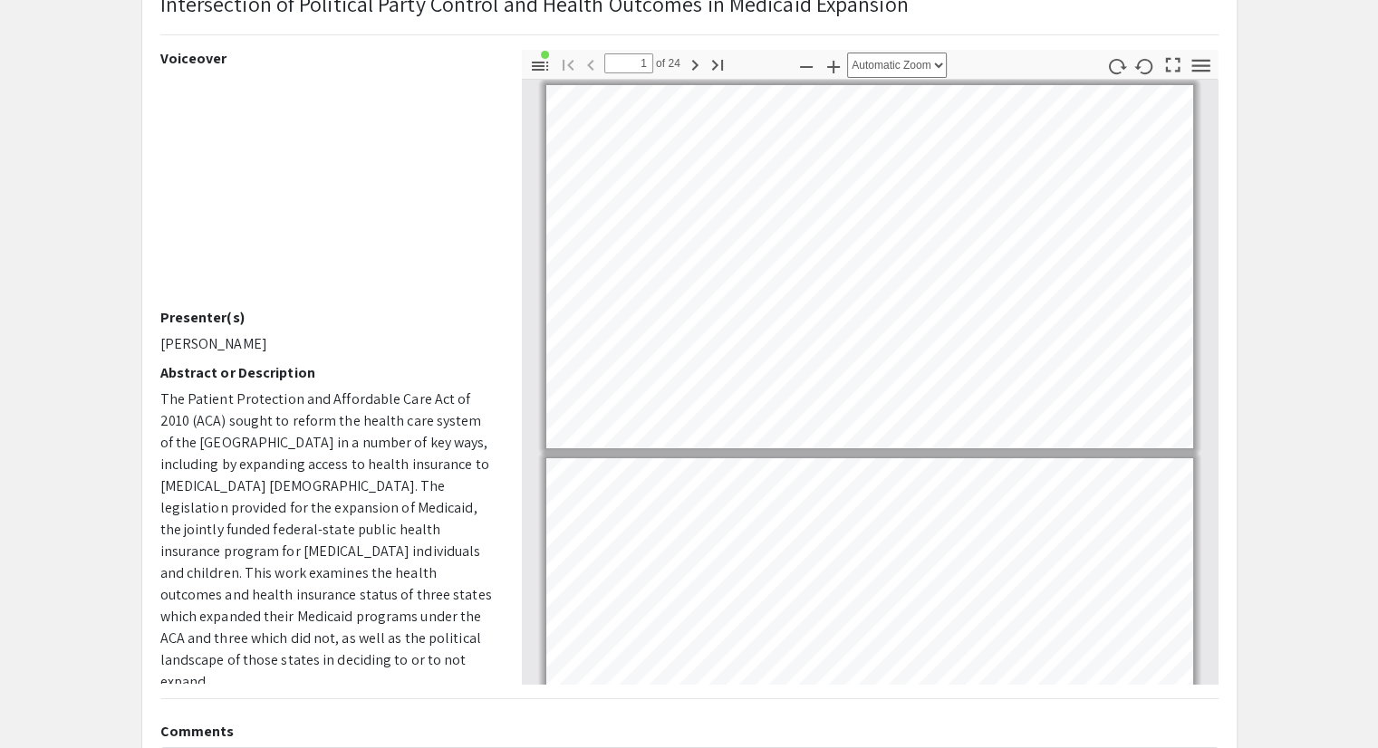
scroll to position [141, 0]
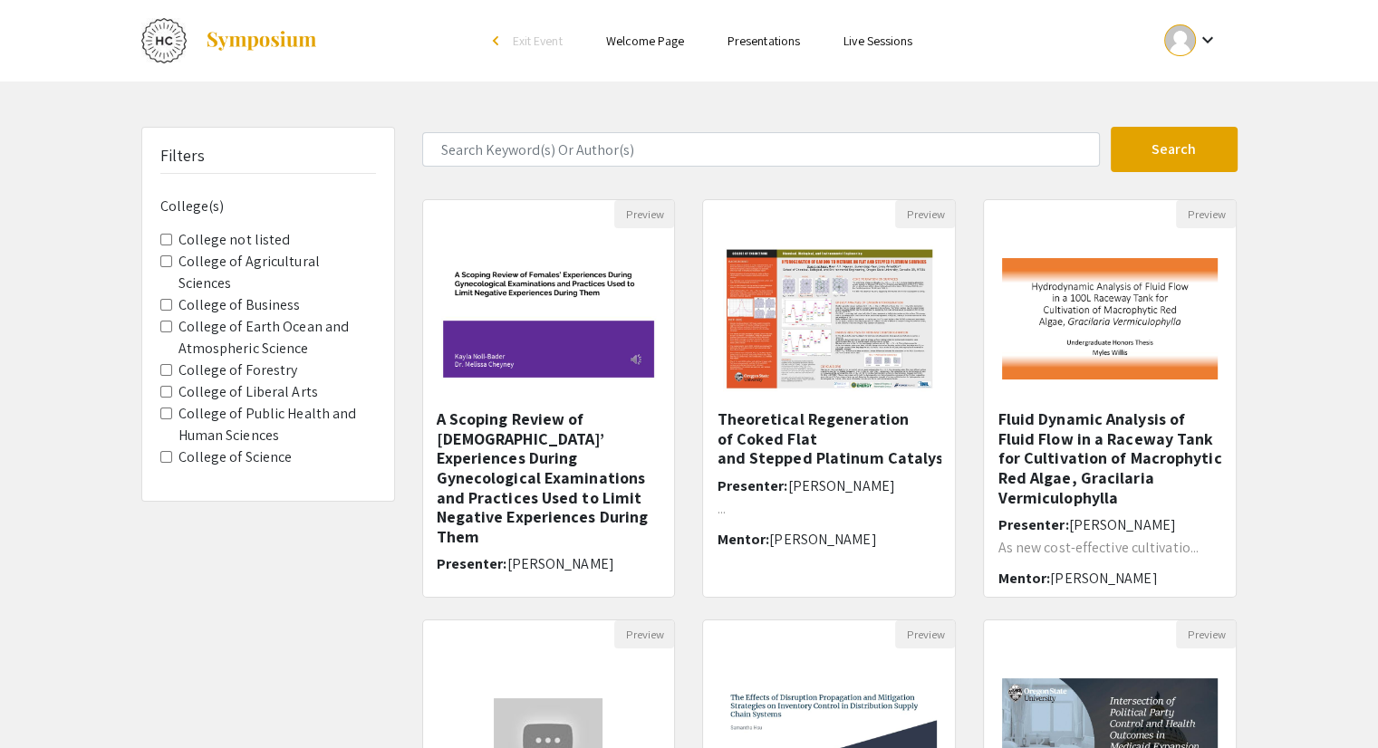
scroll to position [452, 0]
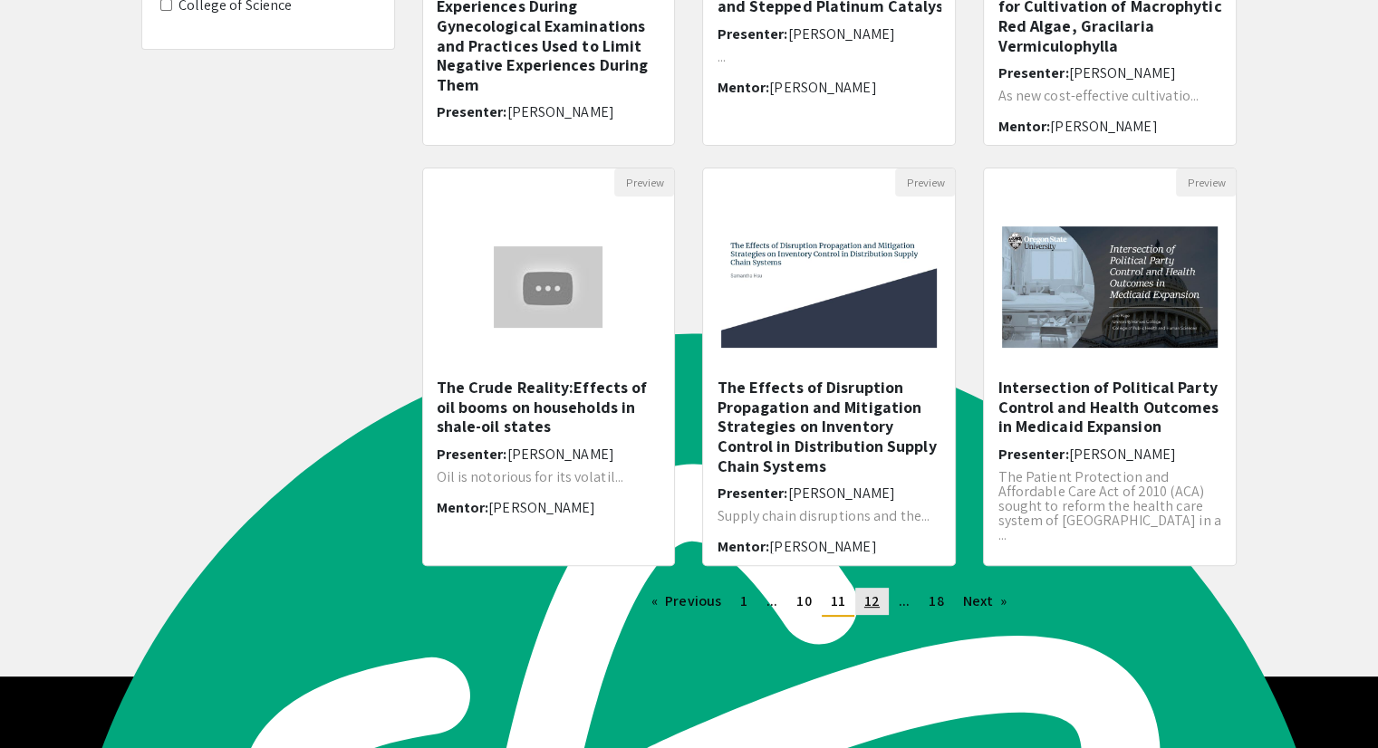
click at [877, 595] on span "12" at bounding box center [871, 601] width 15 height 19
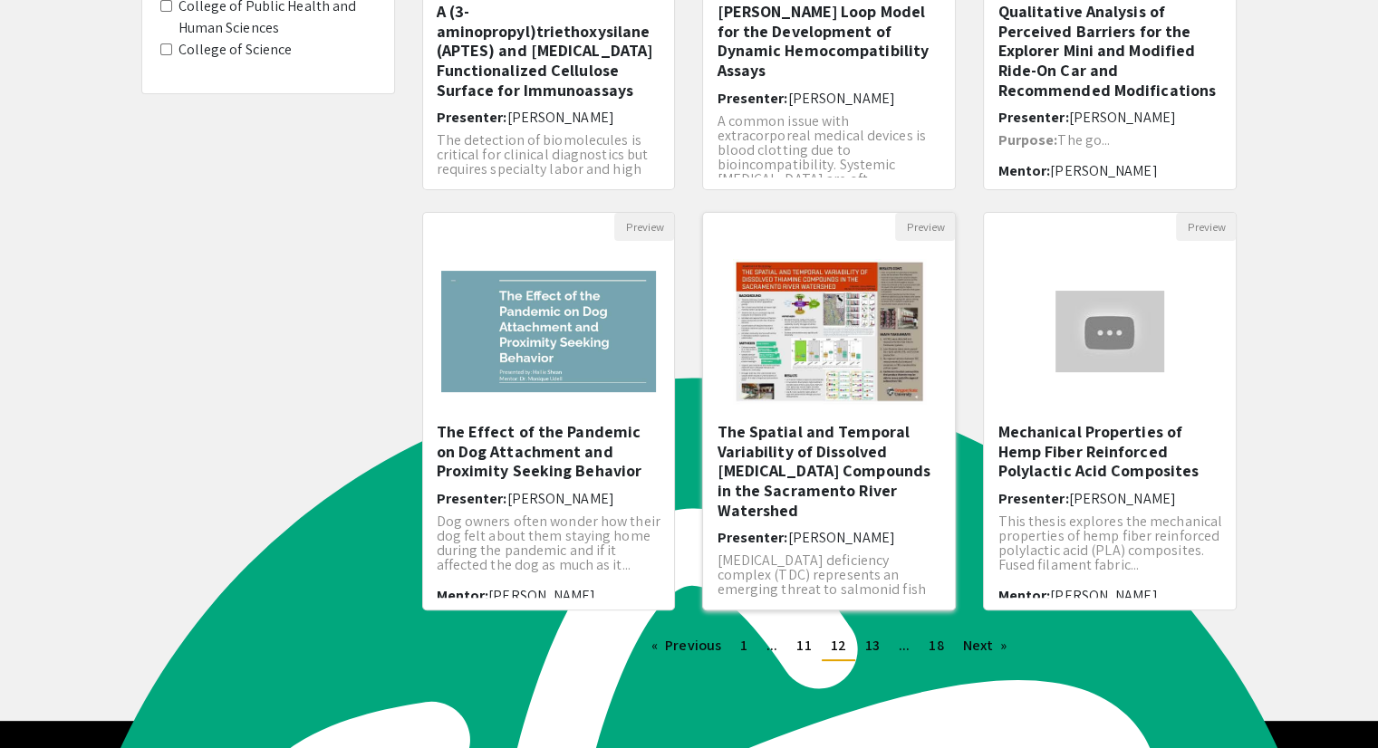
click at [805, 434] on h5 "The Spatial and Temporal Variability of Dissolved [MEDICAL_DATA] Compounds in t…" at bounding box center [829, 471] width 225 height 98
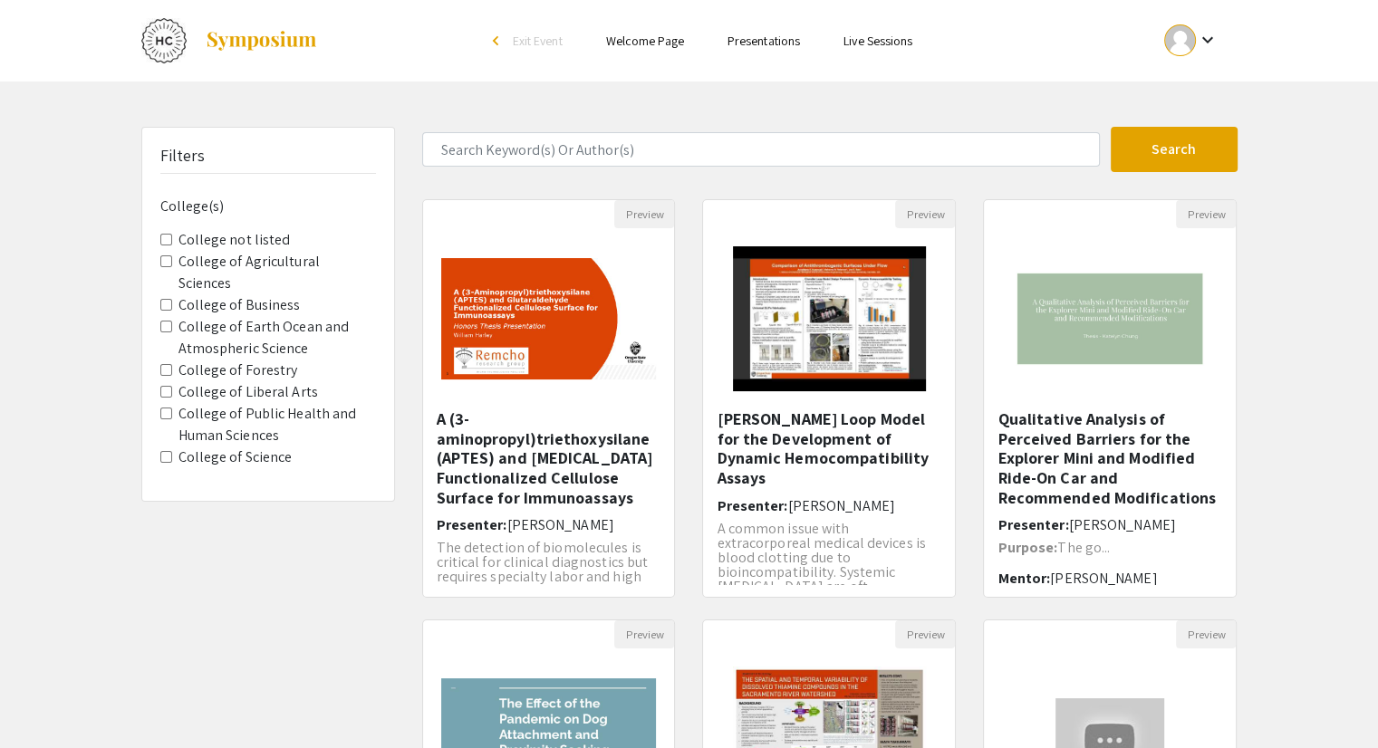
scroll to position [452, 0]
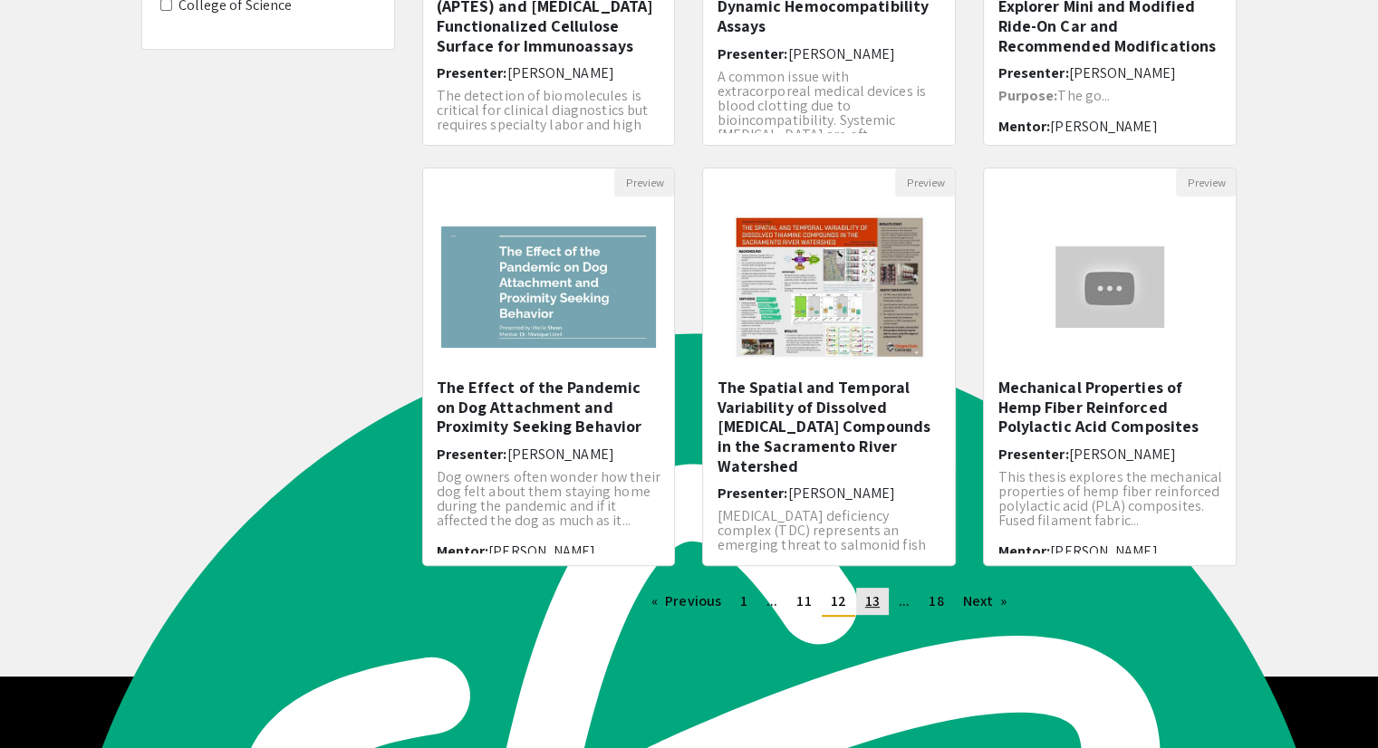
click at [880, 612] on link "page 13" at bounding box center [872, 601] width 33 height 27
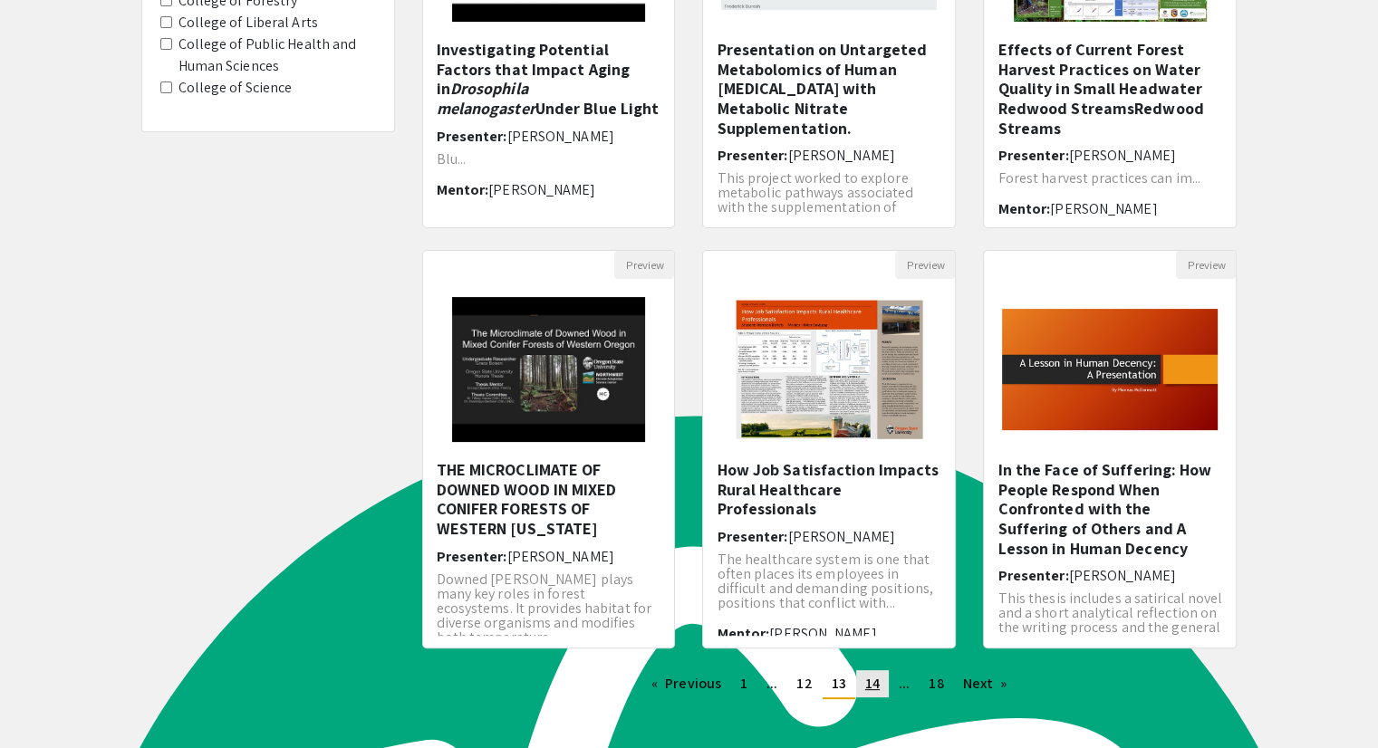
scroll to position [371, 0]
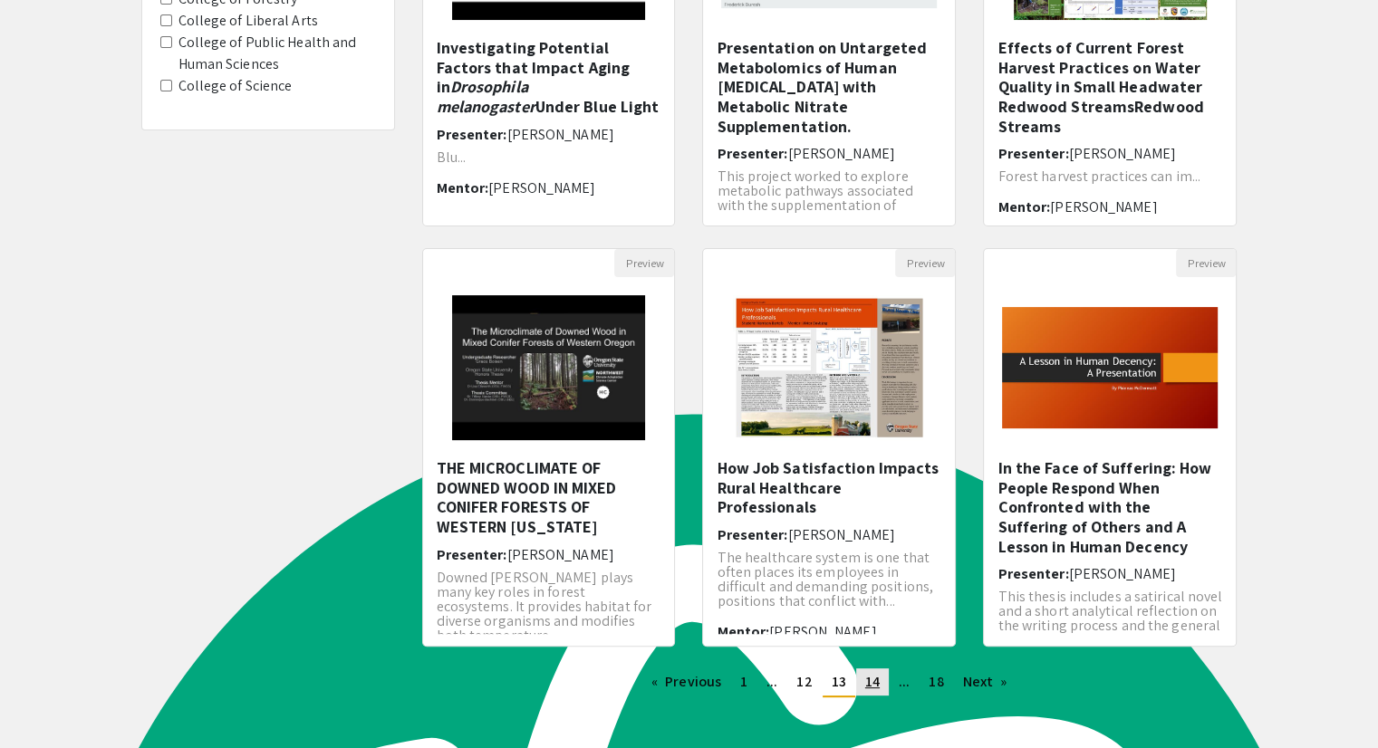
click at [878, 680] on span "14" at bounding box center [872, 681] width 14 height 19
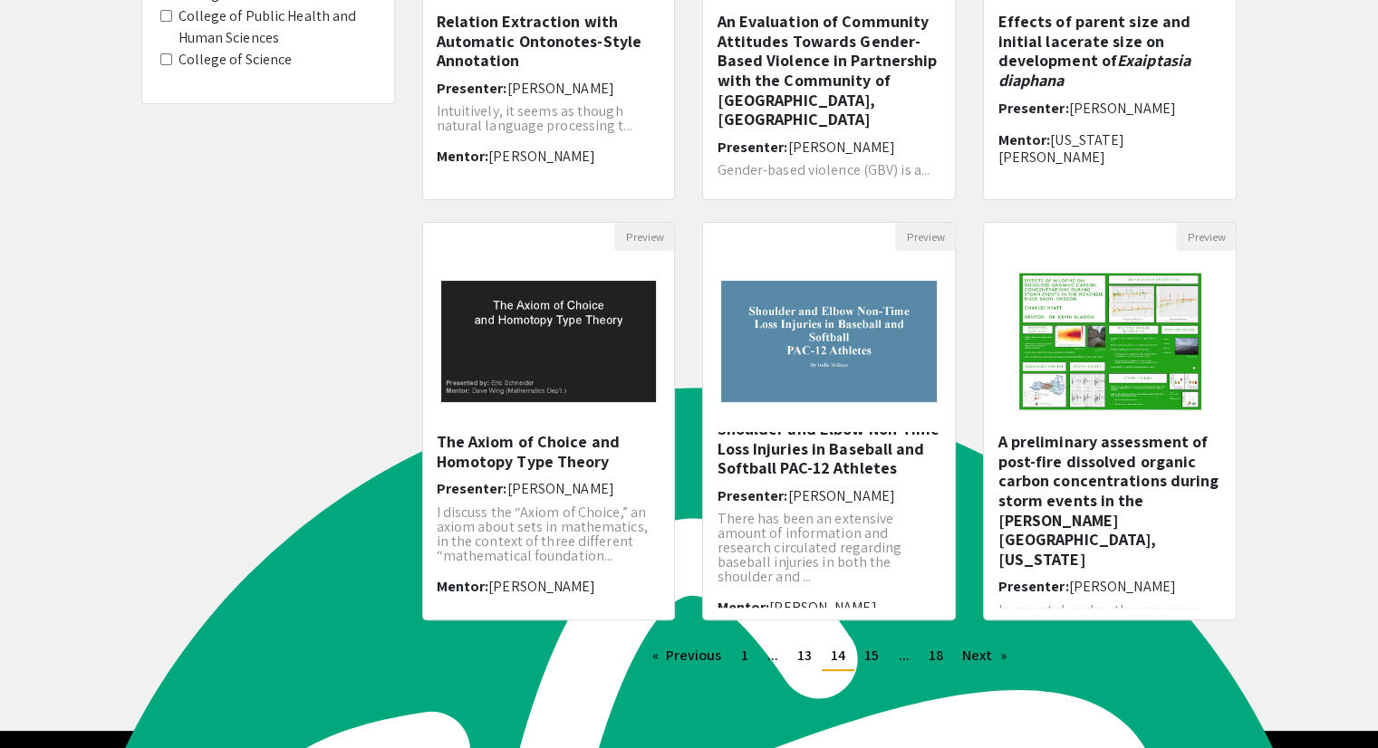
scroll to position [427, 0]
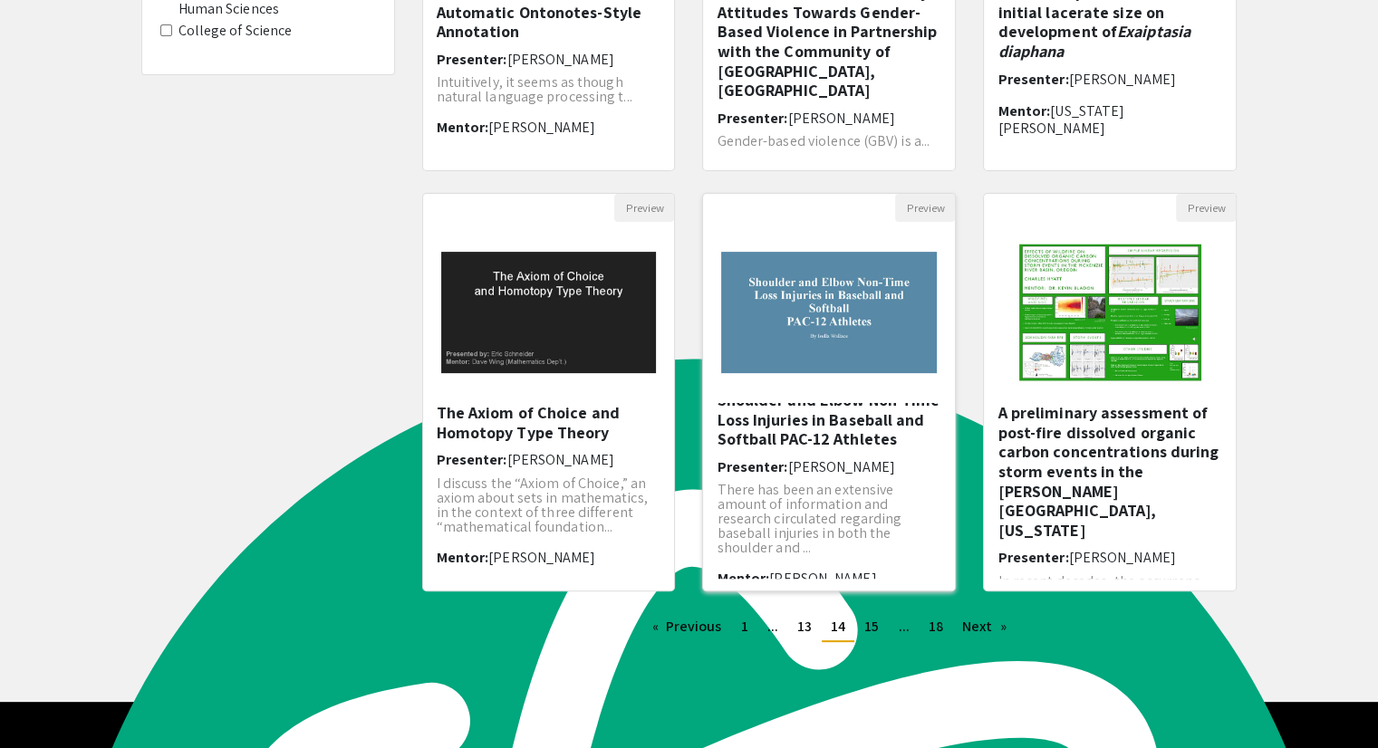
click at [850, 434] on h5 "Shoulder and Elbow Non-Time Loss Injuries in Baseball and Softball PAC-12 Athle…" at bounding box center [829, 419] width 225 height 59
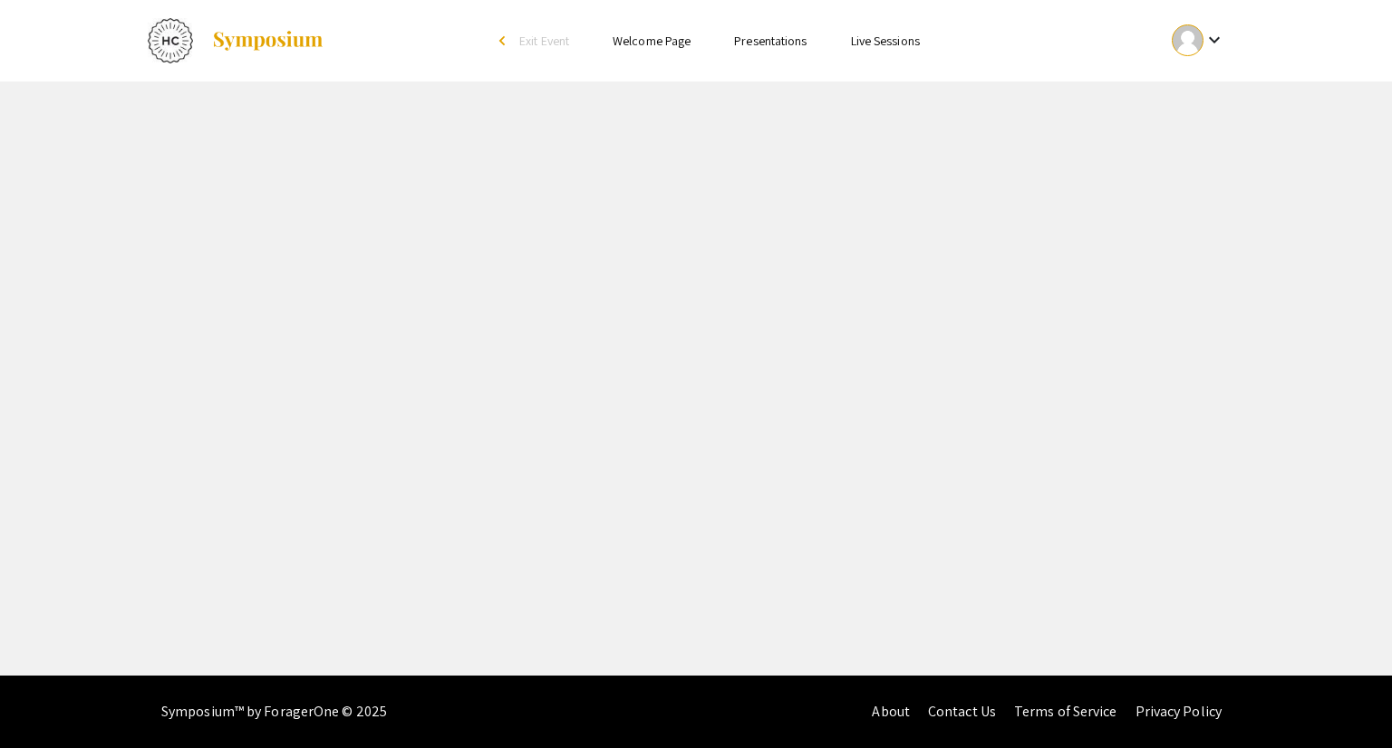
select select "custom"
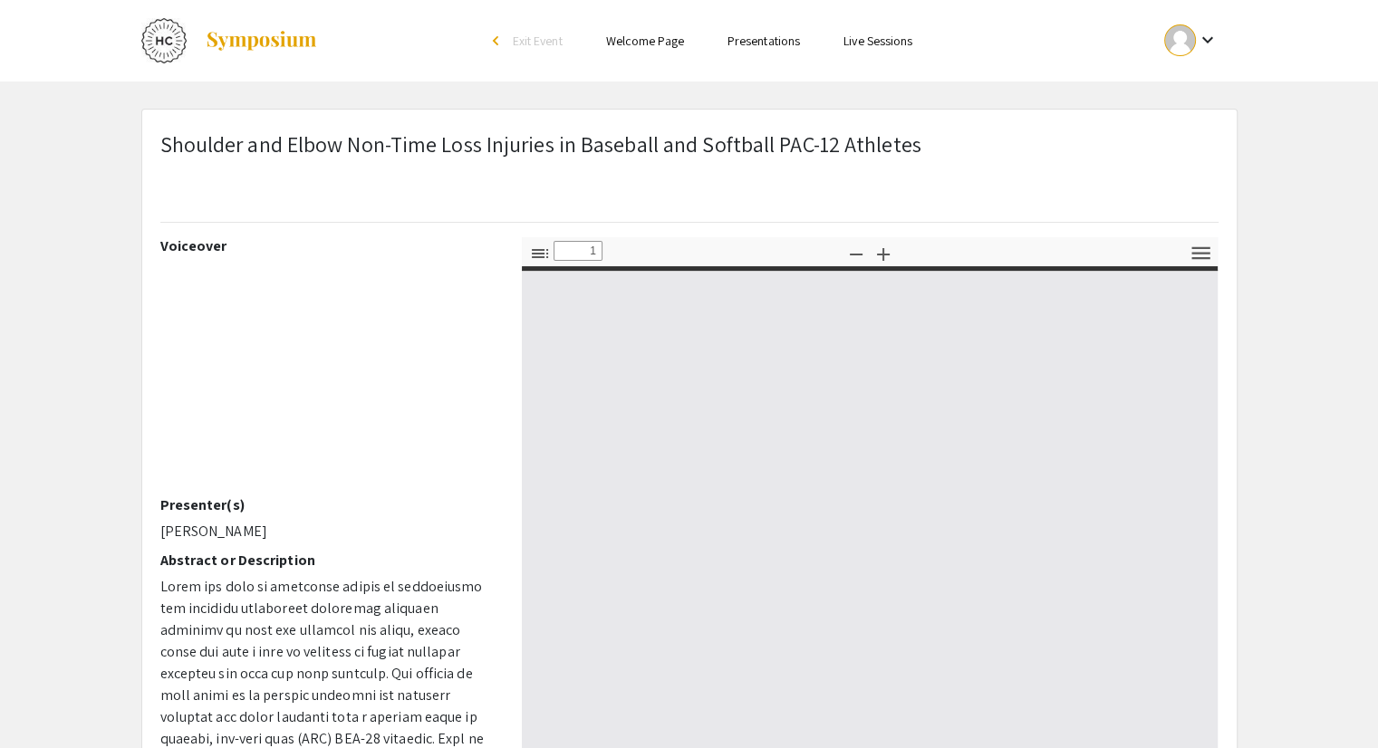
type input "0"
select select "auto"
type input "1"
select select "auto"
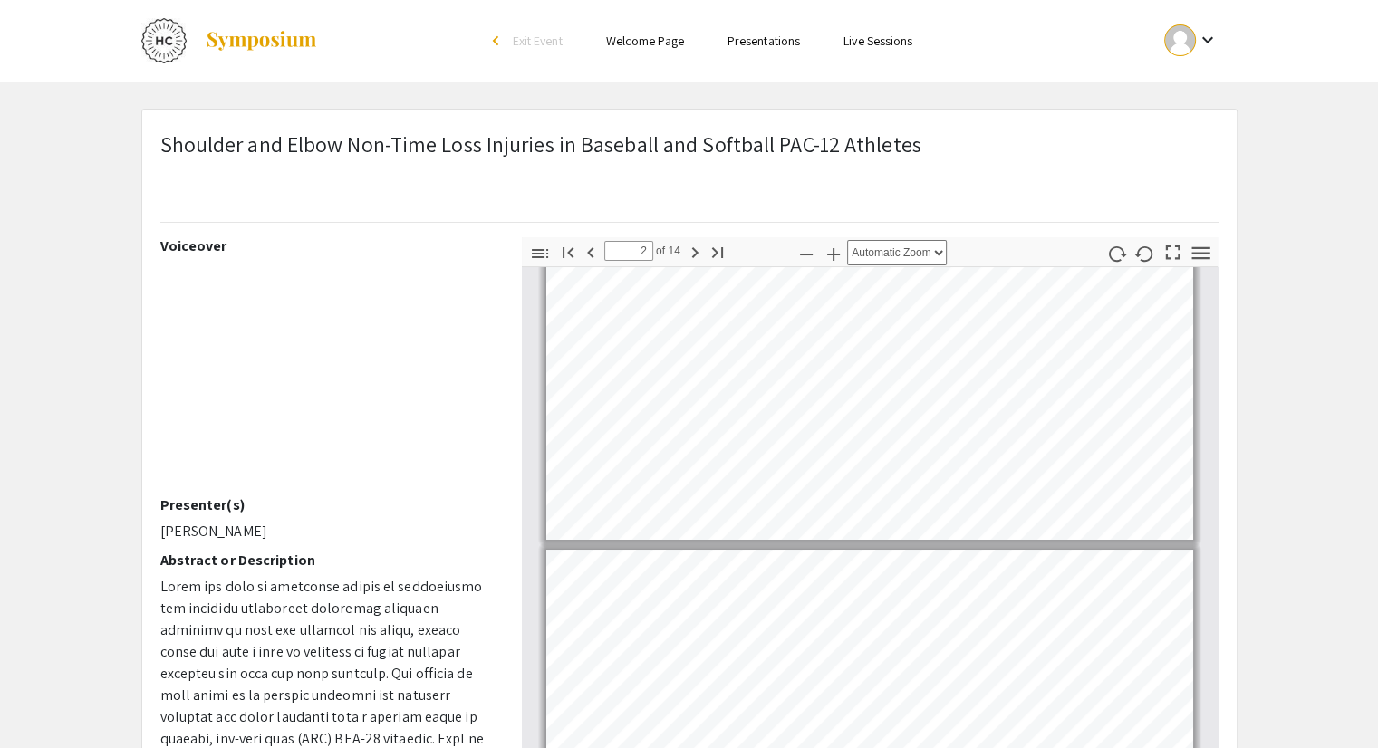
type input "1"
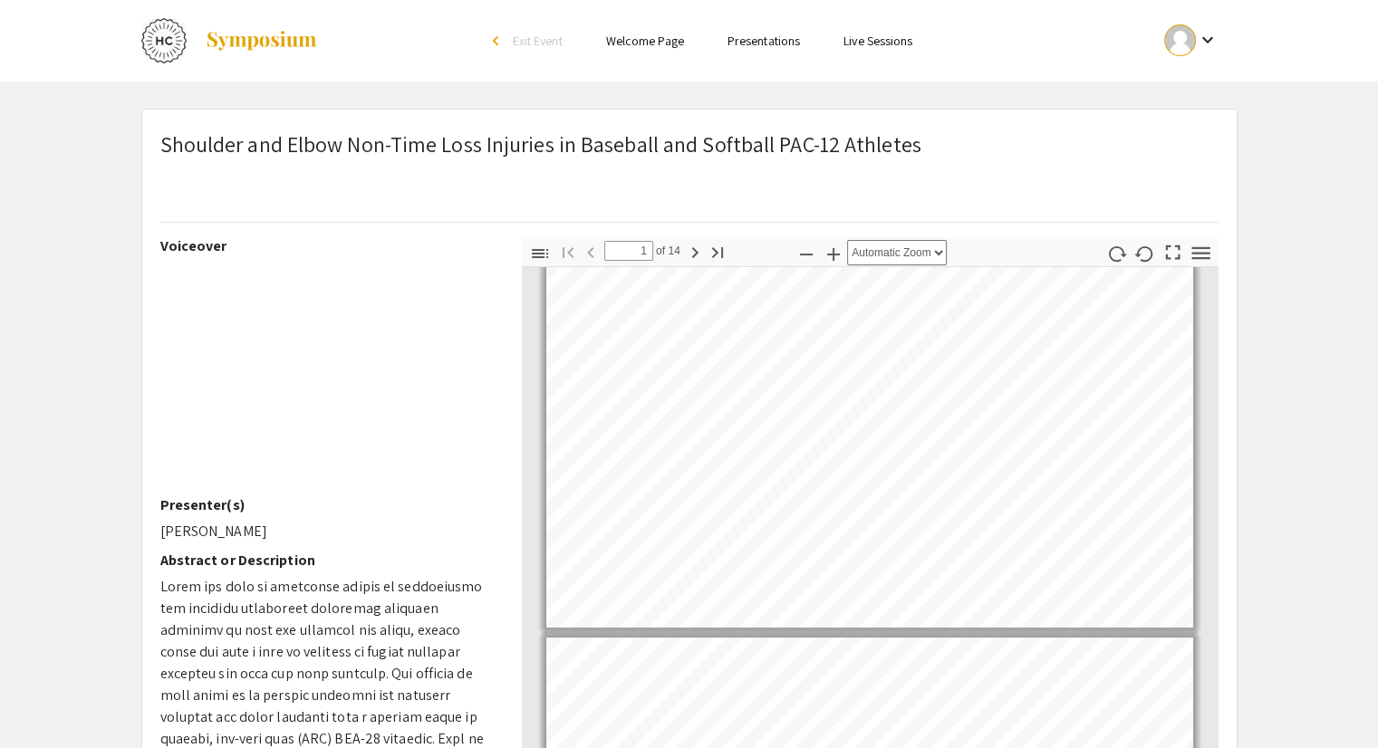
scroll to position [11, 0]
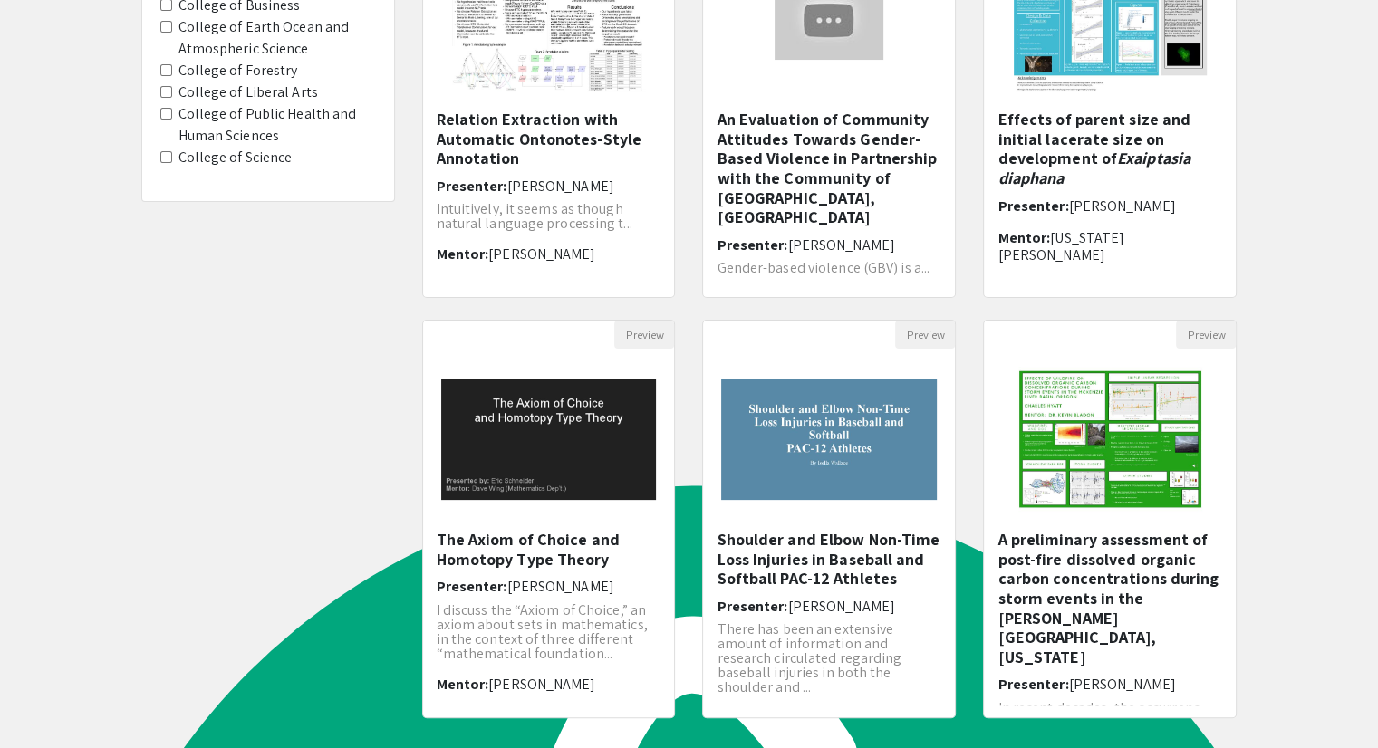
scroll to position [304, 0]
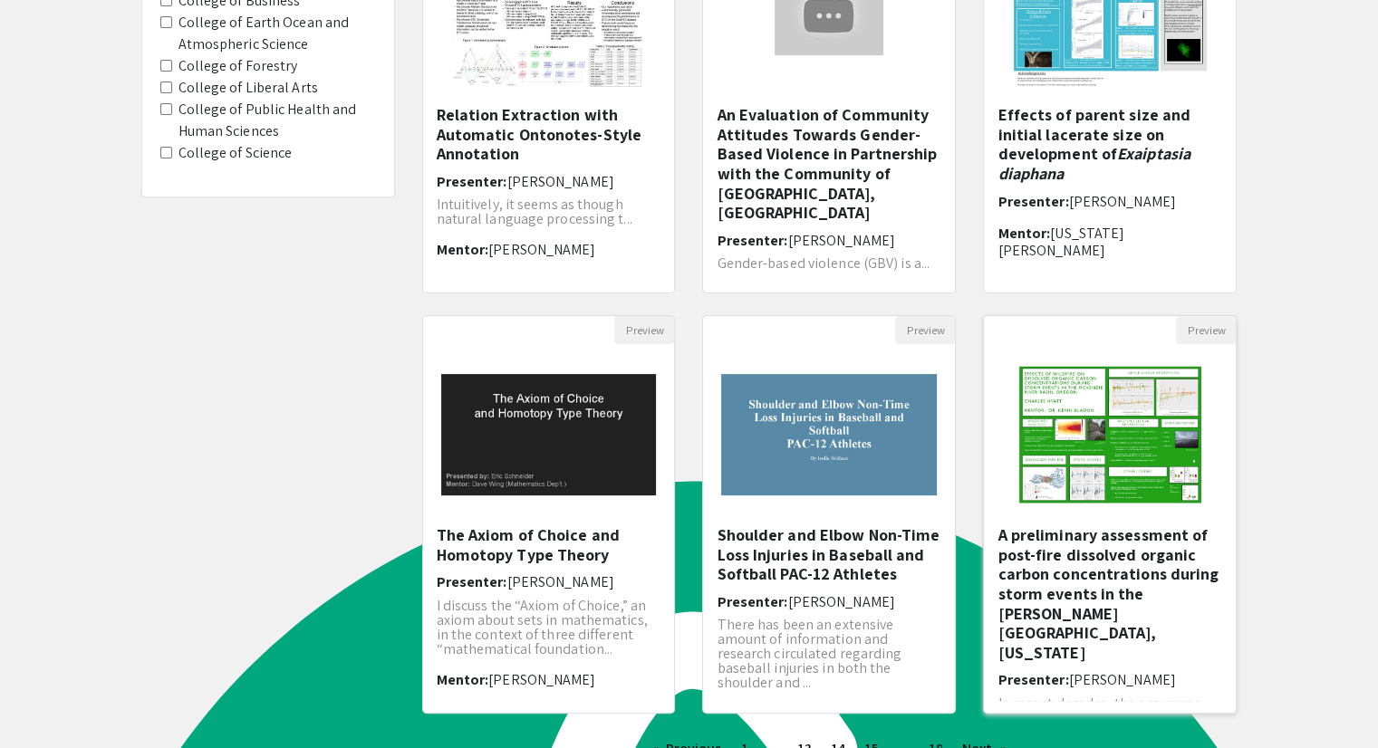
click at [1067, 590] on h5 "A preliminary assessment of post-fire dissolved organic carbon concentrations d…" at bounding box center [1109, 593] width 225 height 137
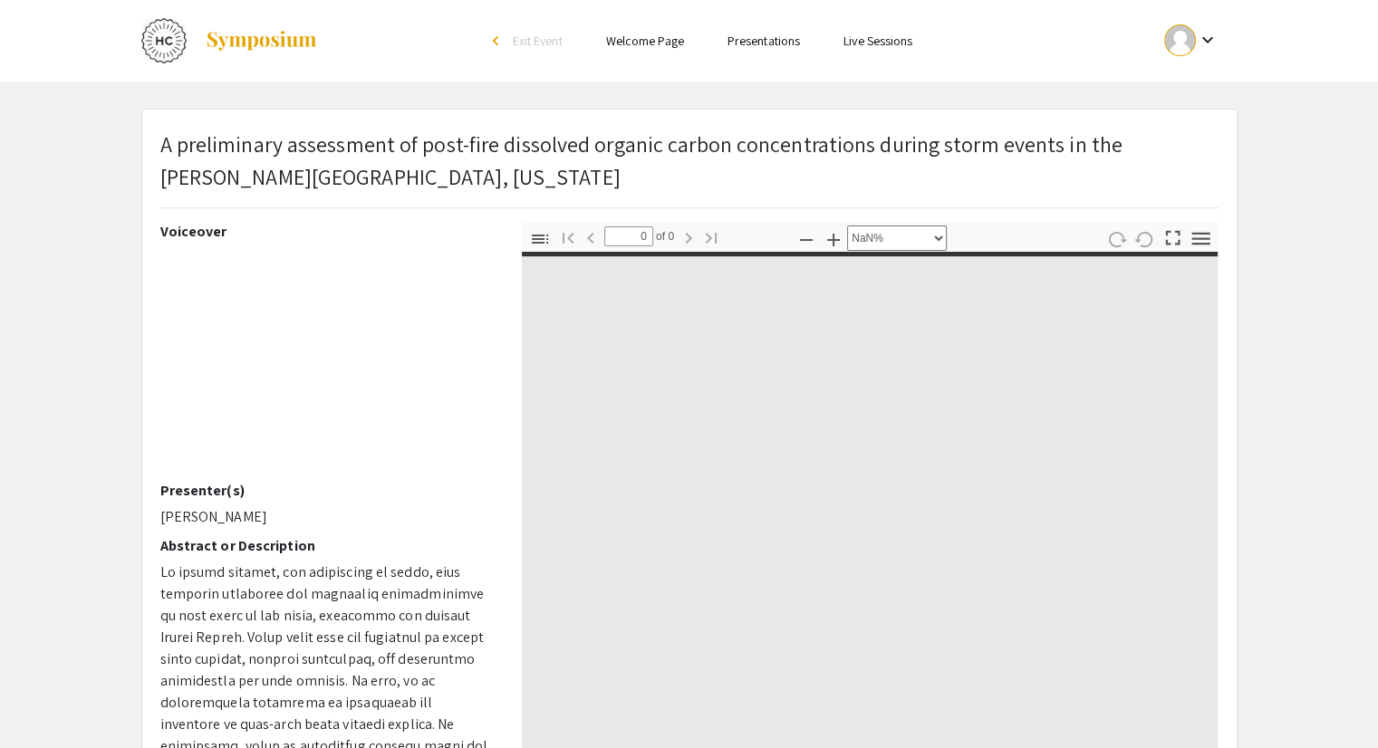
select select "auto"
type input "1"
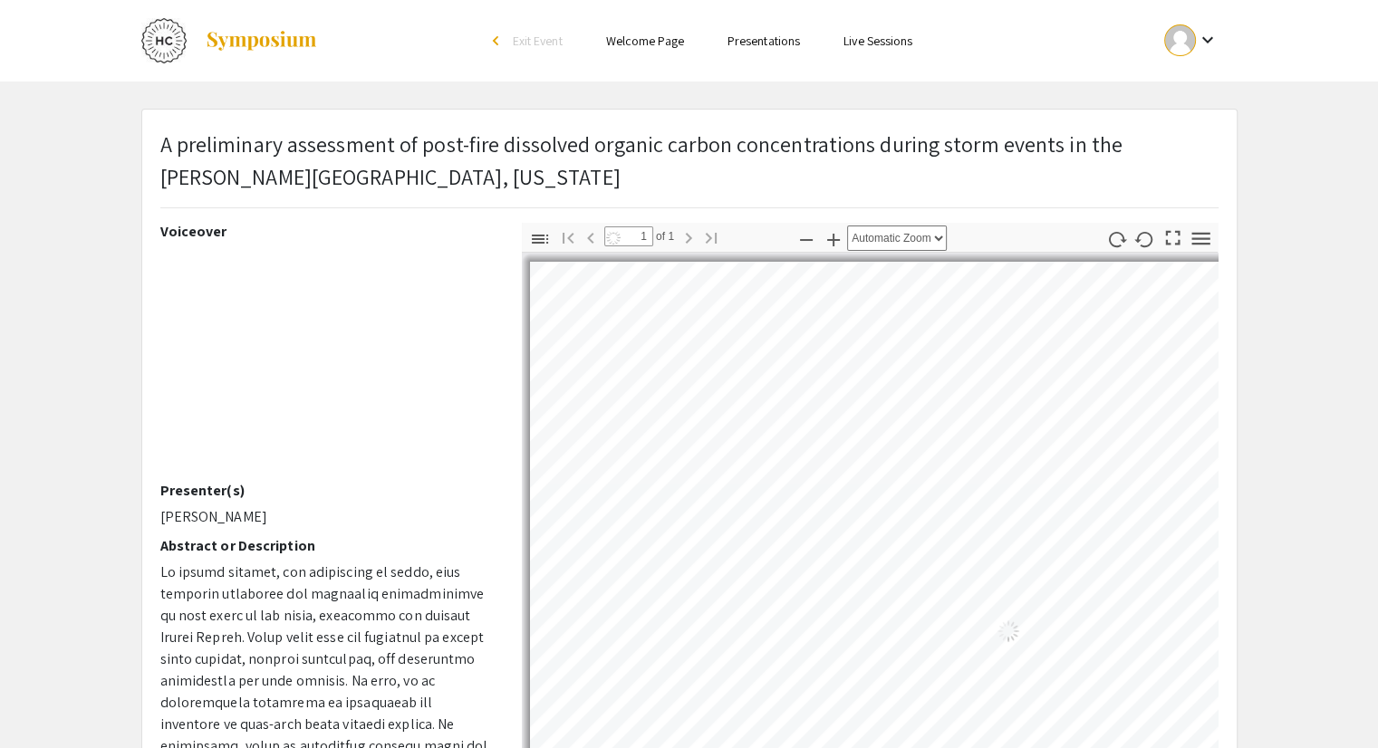
select select "auto"
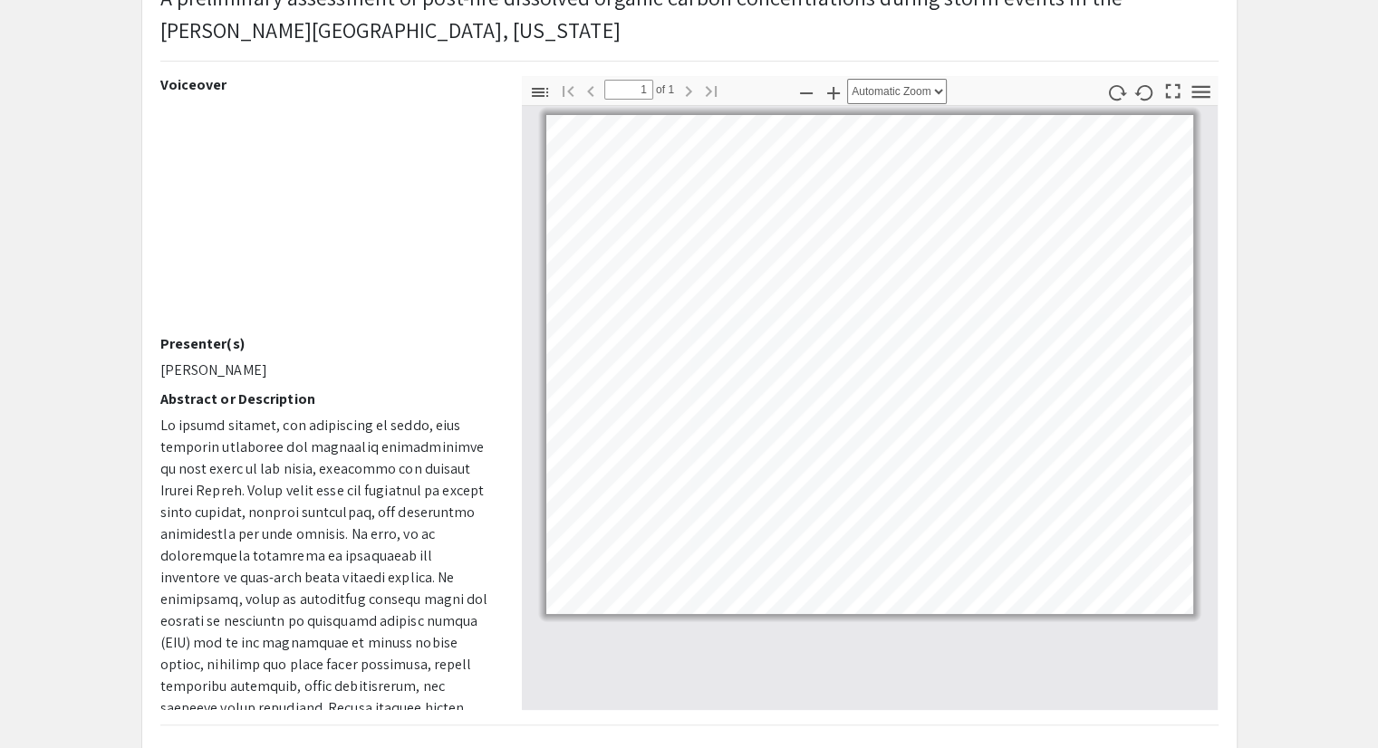
scroll to position [159, 0]
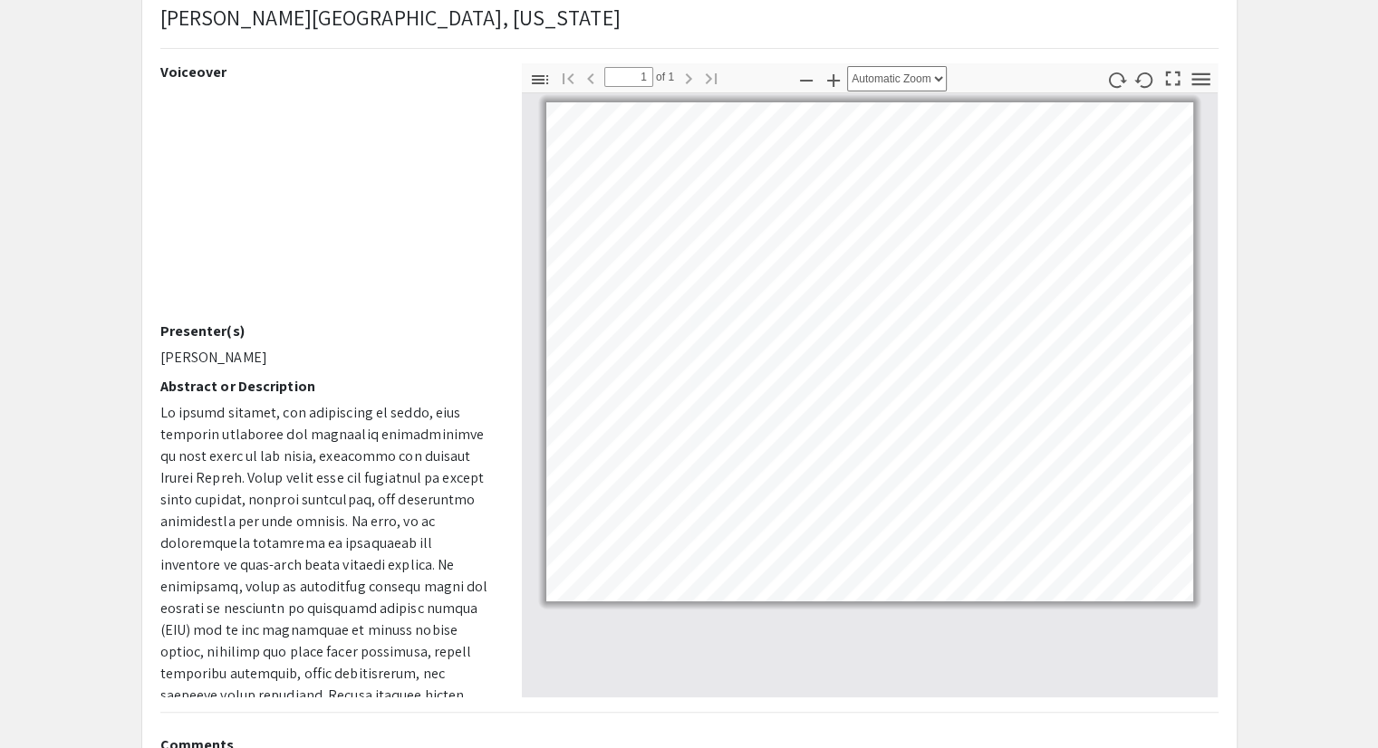
click at [120, 332] on app-presentation "A preliminary assessment of post-fire dissolved organic carbon concentrations d…" at bounding box center [689, 423] width 1378 height 949
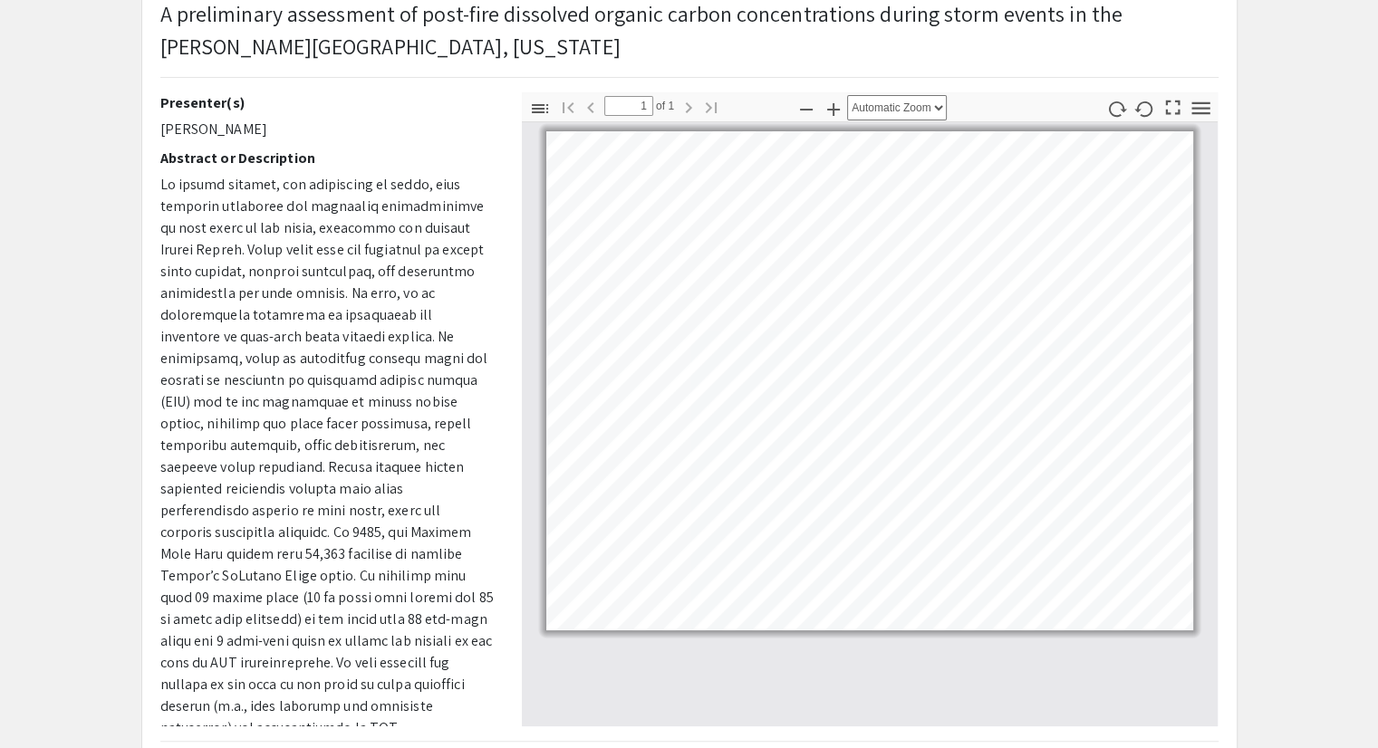
scroll to position [132, 0]
click at [43, 148] on app-presentation "A preliminary assessment of post-fire dissolved organic carbon concentrations d…" at bounding box center [689, 450] width 1378 height 949
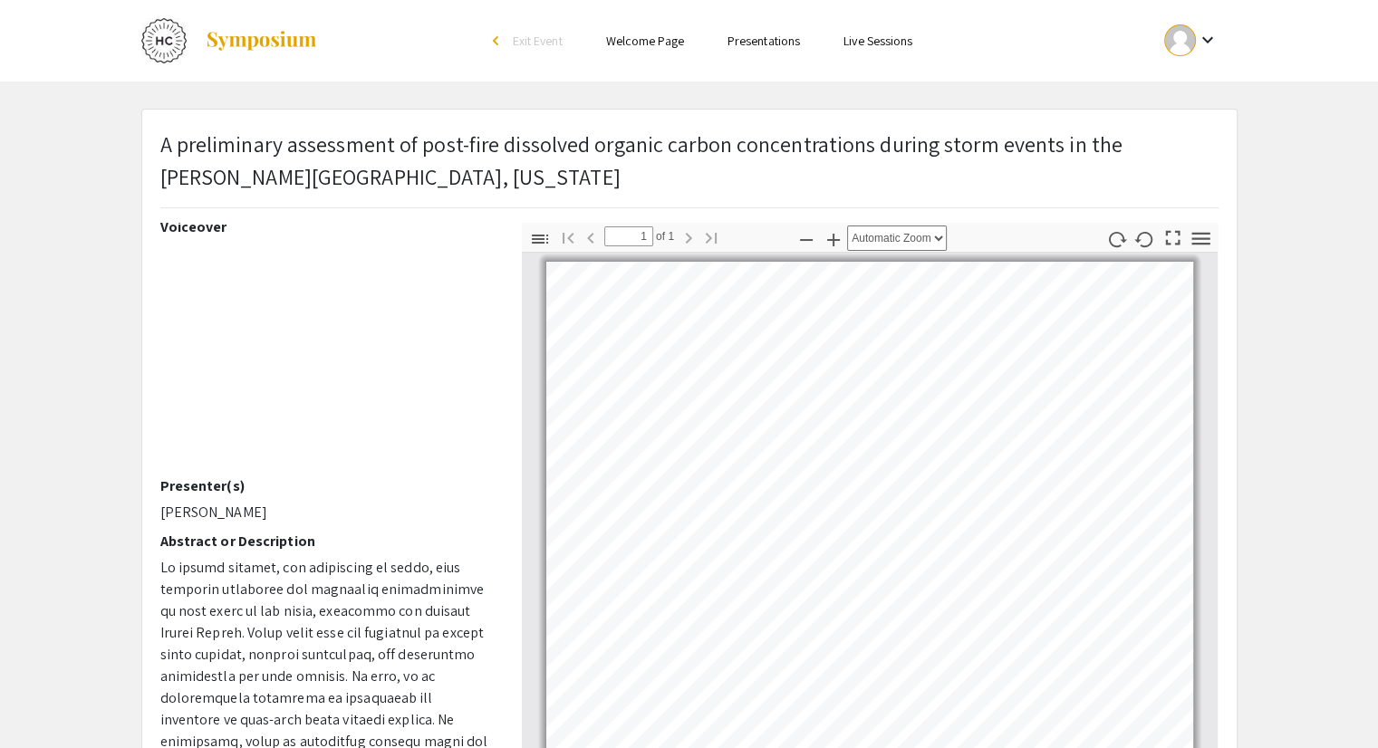
scroll to position [0, 0]
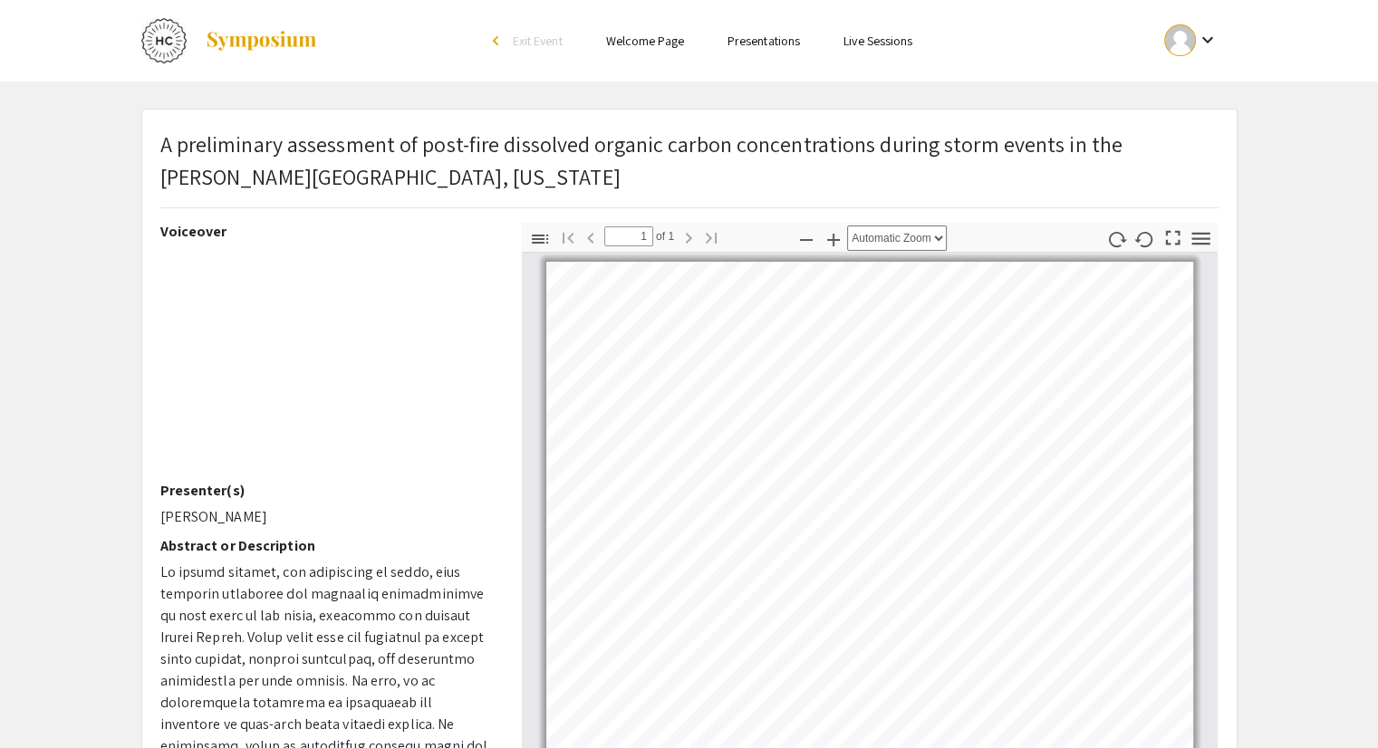
click at [204, 521] on p "[PERSON_NAME]" at bounding box center [327, 517] width 334 height 22
type textarea "[PERSON_NAME]"
click at [204, 521] on p "[PERSON_NAME]" at bounding box center [327, 517] width 334 height 22
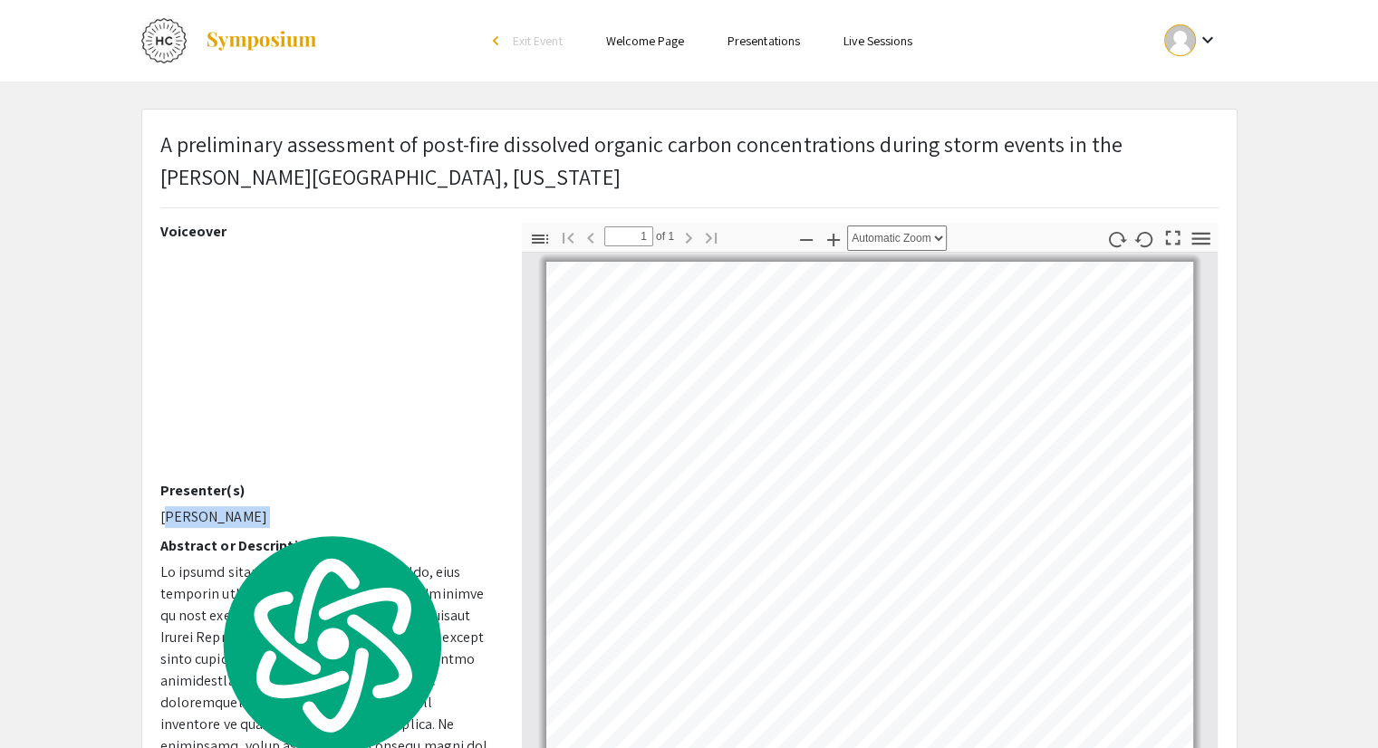
copy div "[PERSON_NAME]"
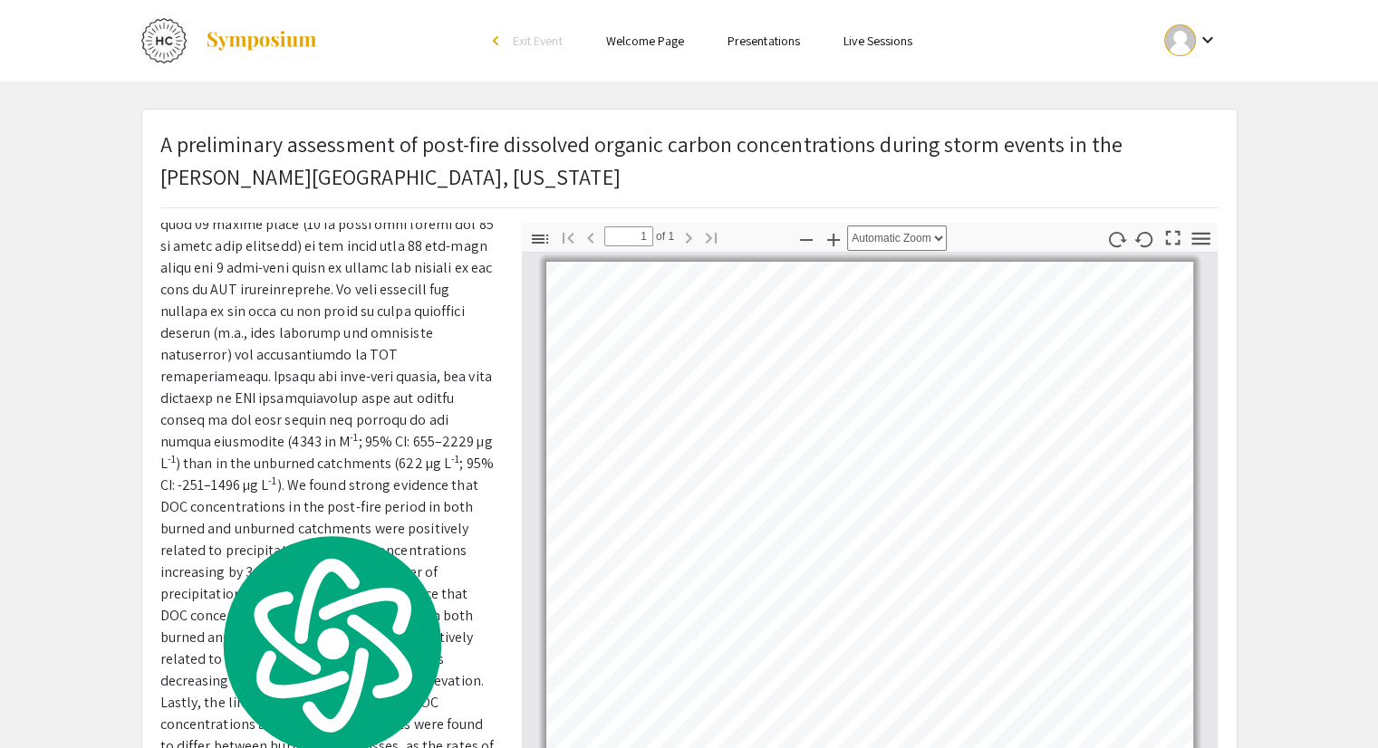
scroll to position [945, 0]
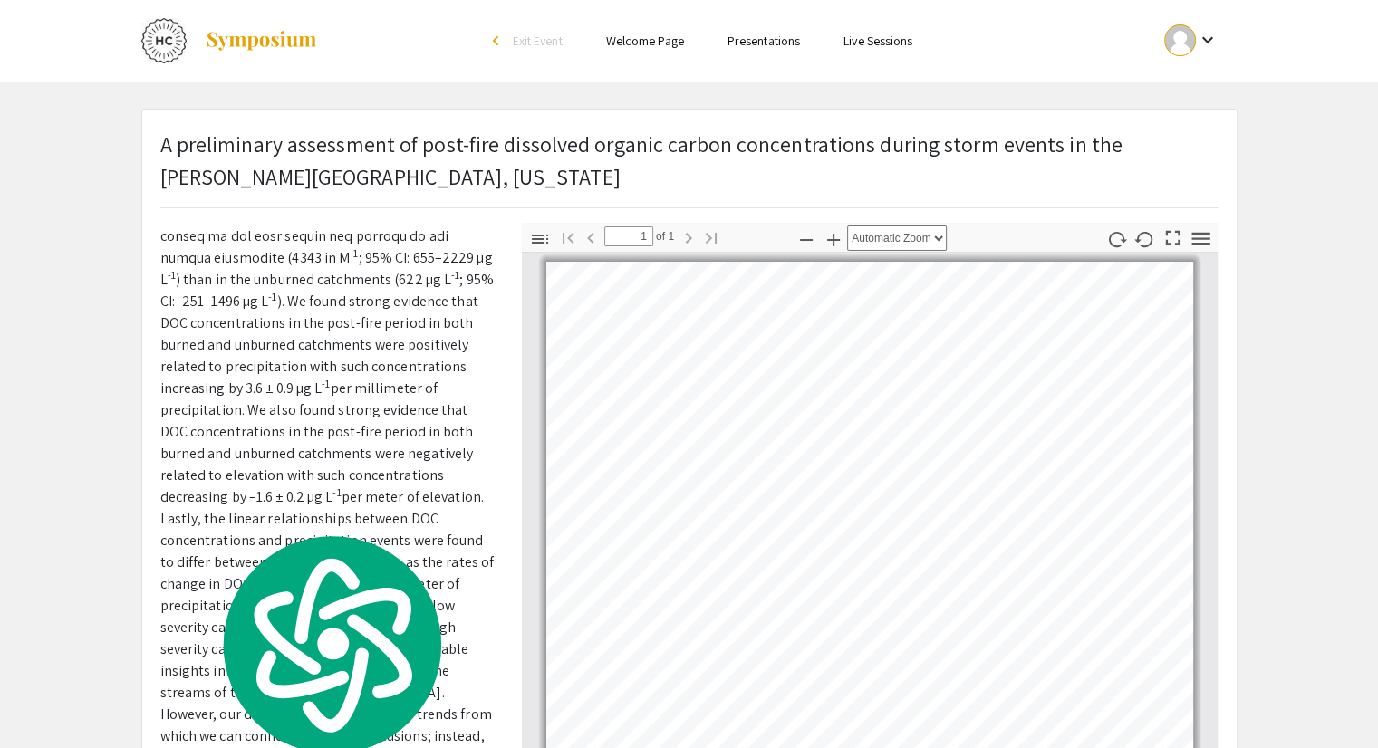
click at [260, 428] on p "-1 ; 95% CI: 655–2229 µg L -1 ) than in the unburned catchments (622 µg L -1 ; …" at bounding box center [327, 226] width 334 height 1218
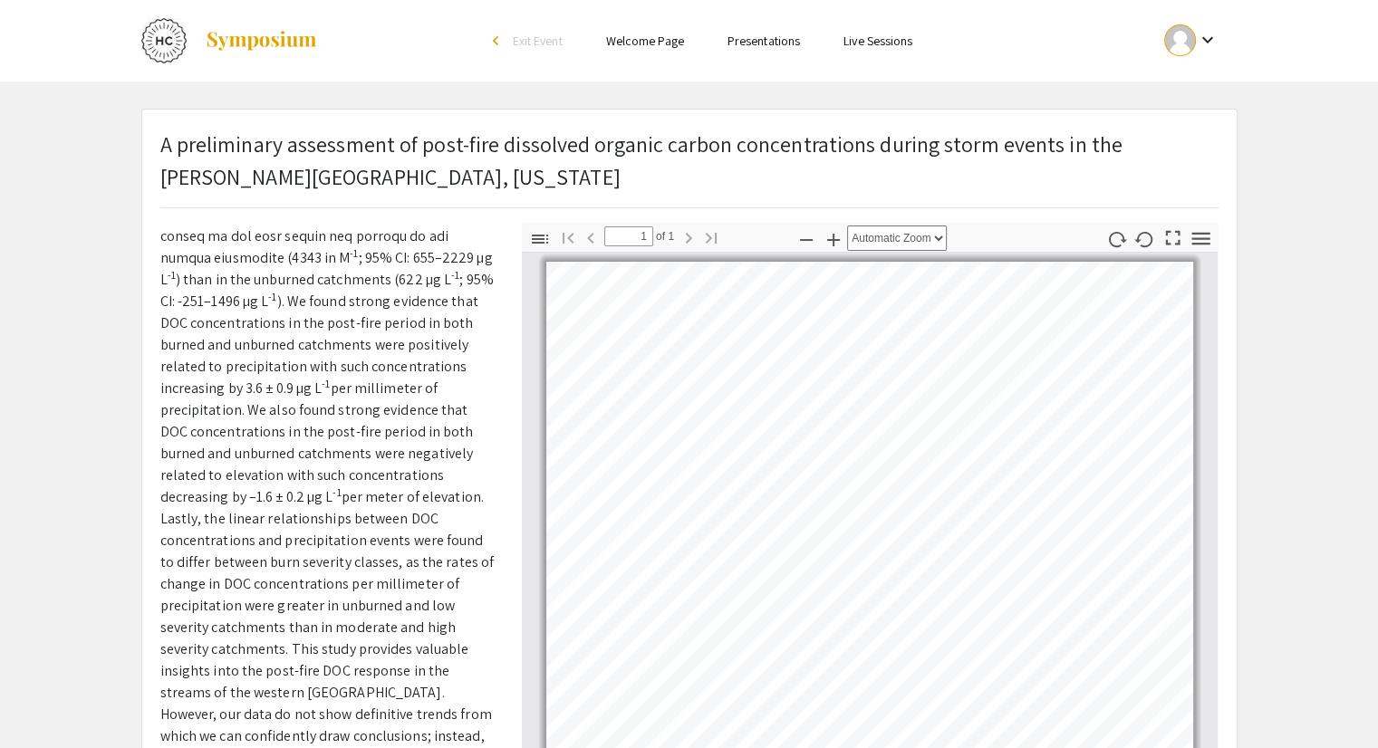
scroll to position [407, 0]
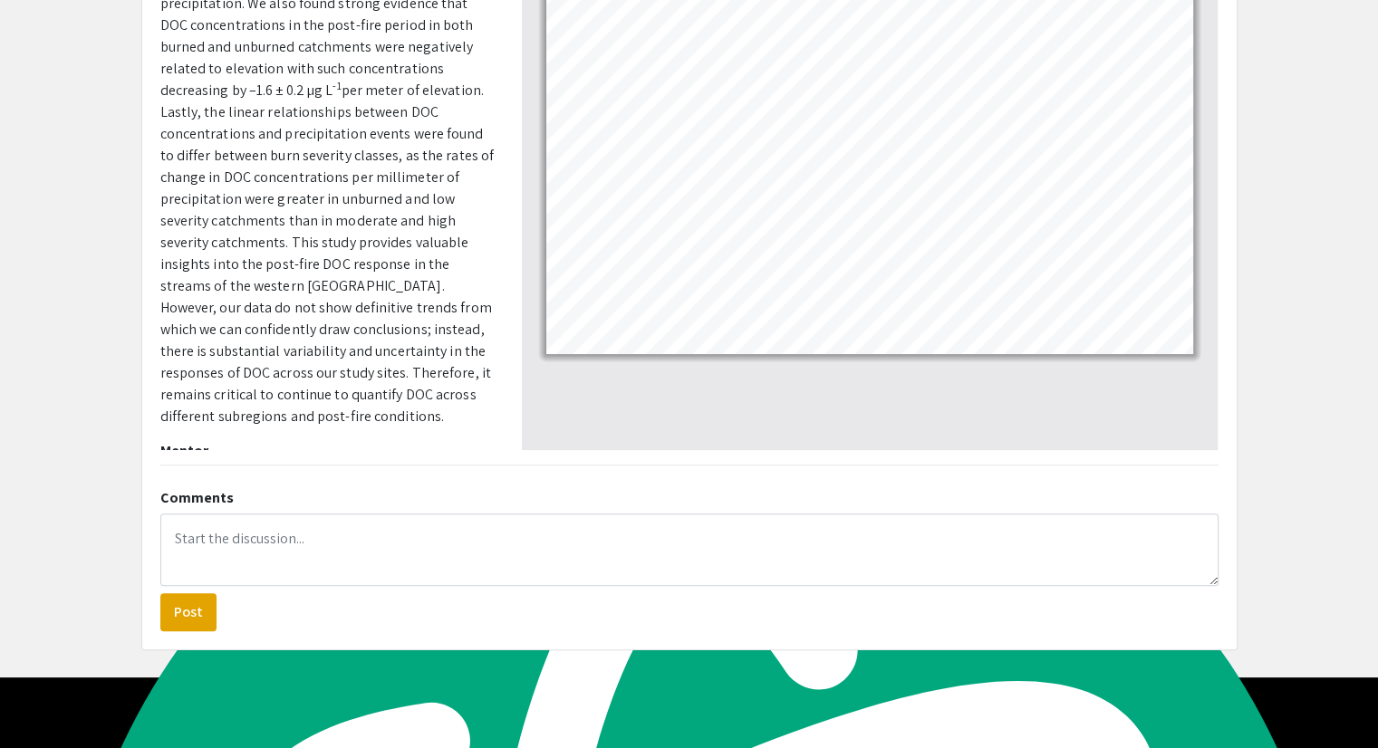
click at [192, 467] on p "[PERSON_NAME]" at bounding box center [327, 478] width 334 height 22
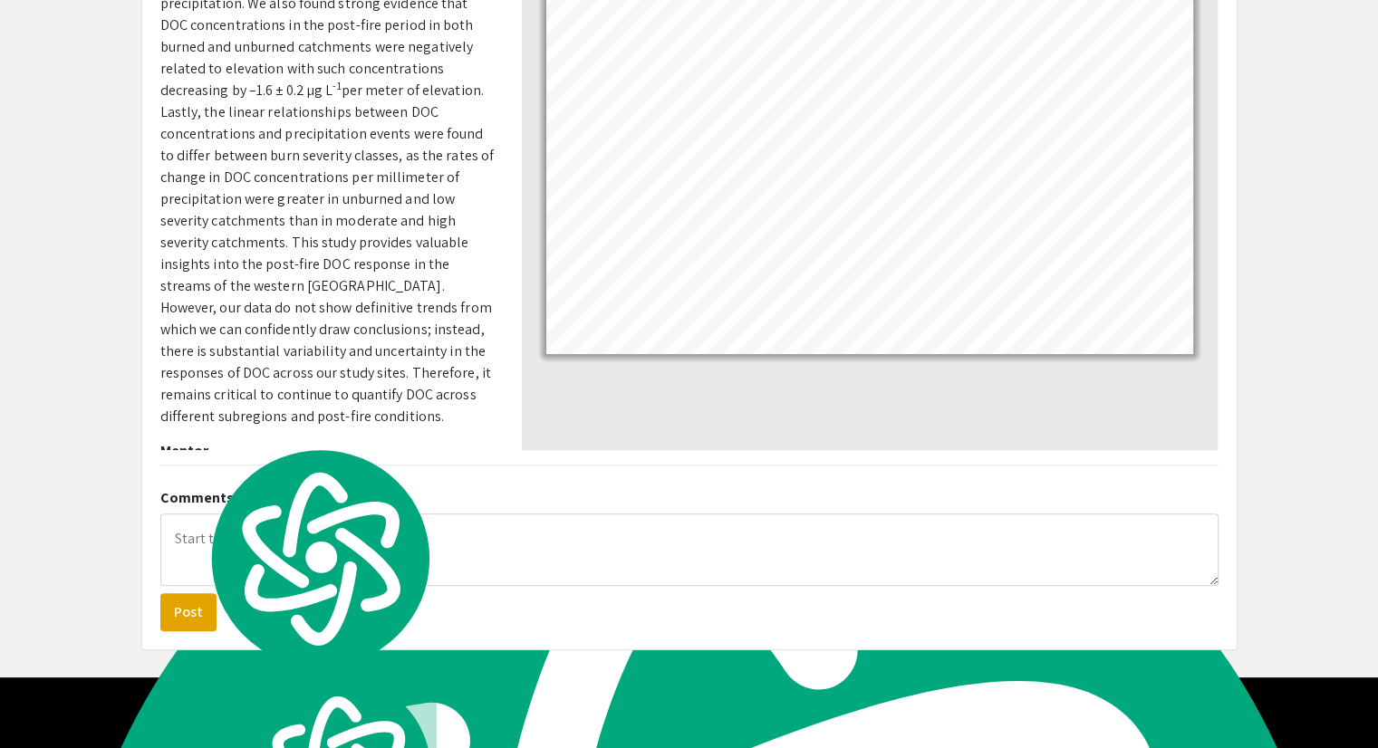
copy div "[PERSON_NAME] Thumbnails Document Outline Attachments Layers Current Outline It…"
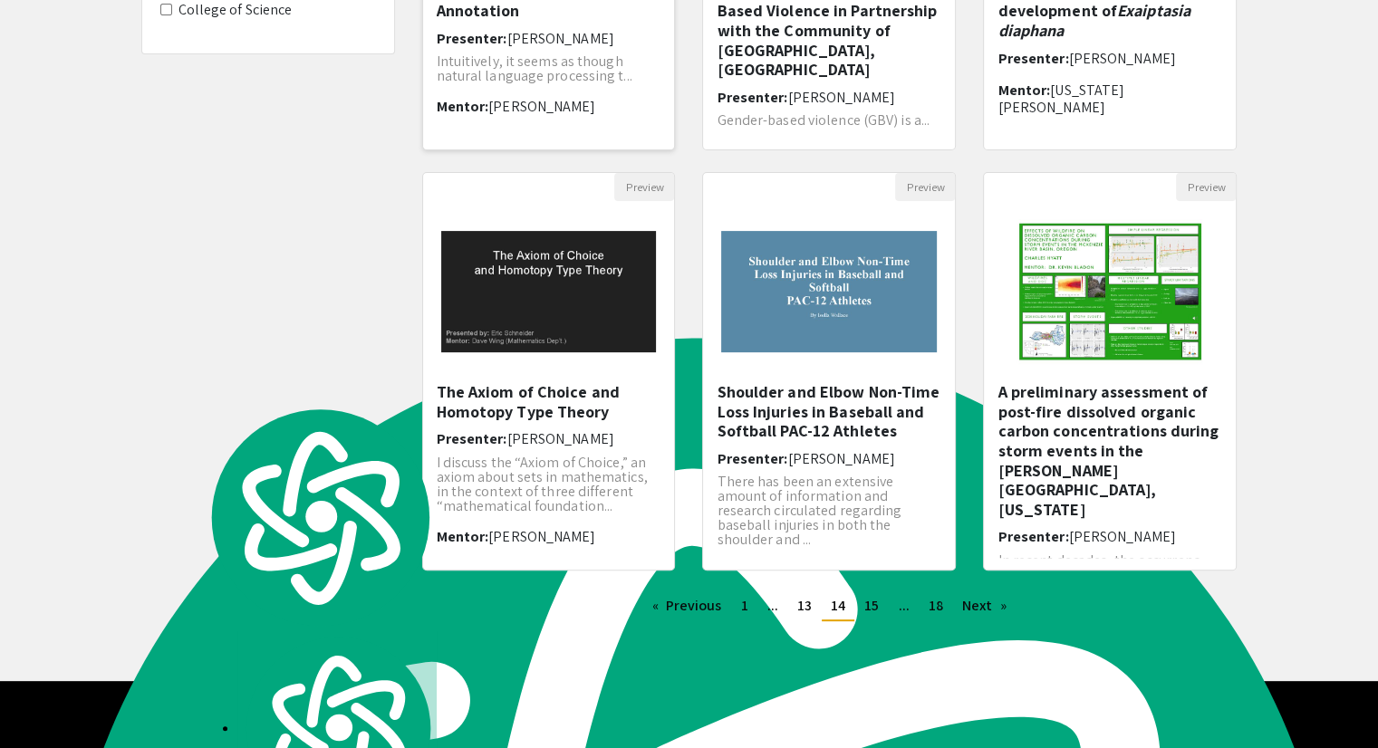
scroll to position [452, 0]
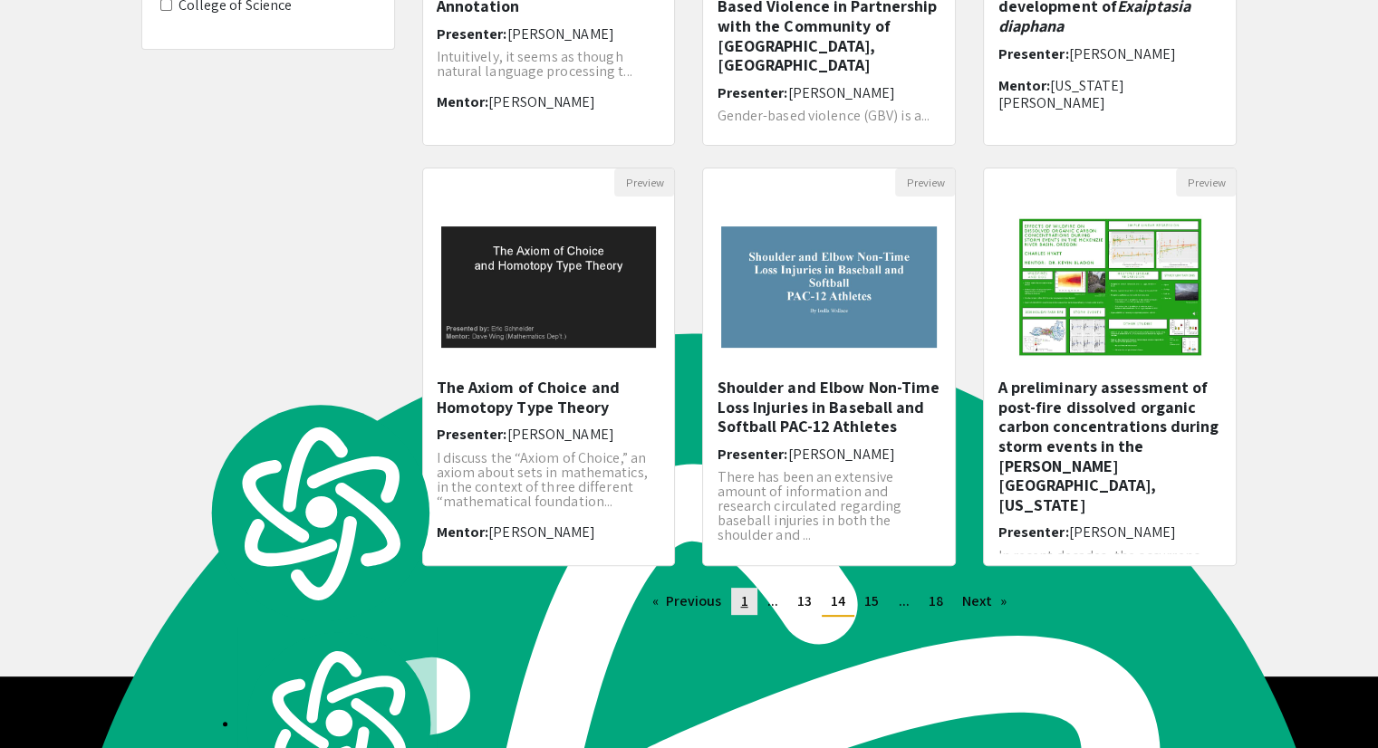
click at [746, 596] on span "1" at bounding box center [743, 601] width 7 height 19
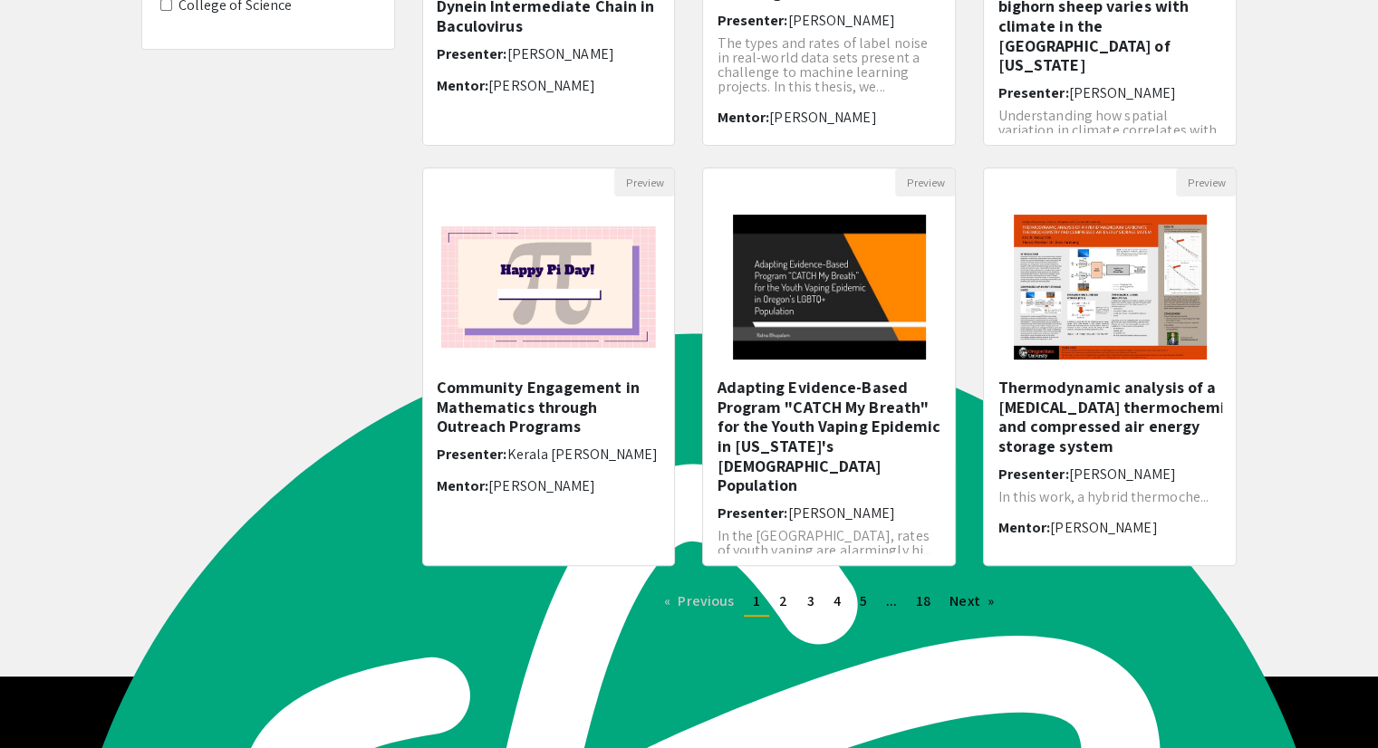
scroll to position [445, 0]
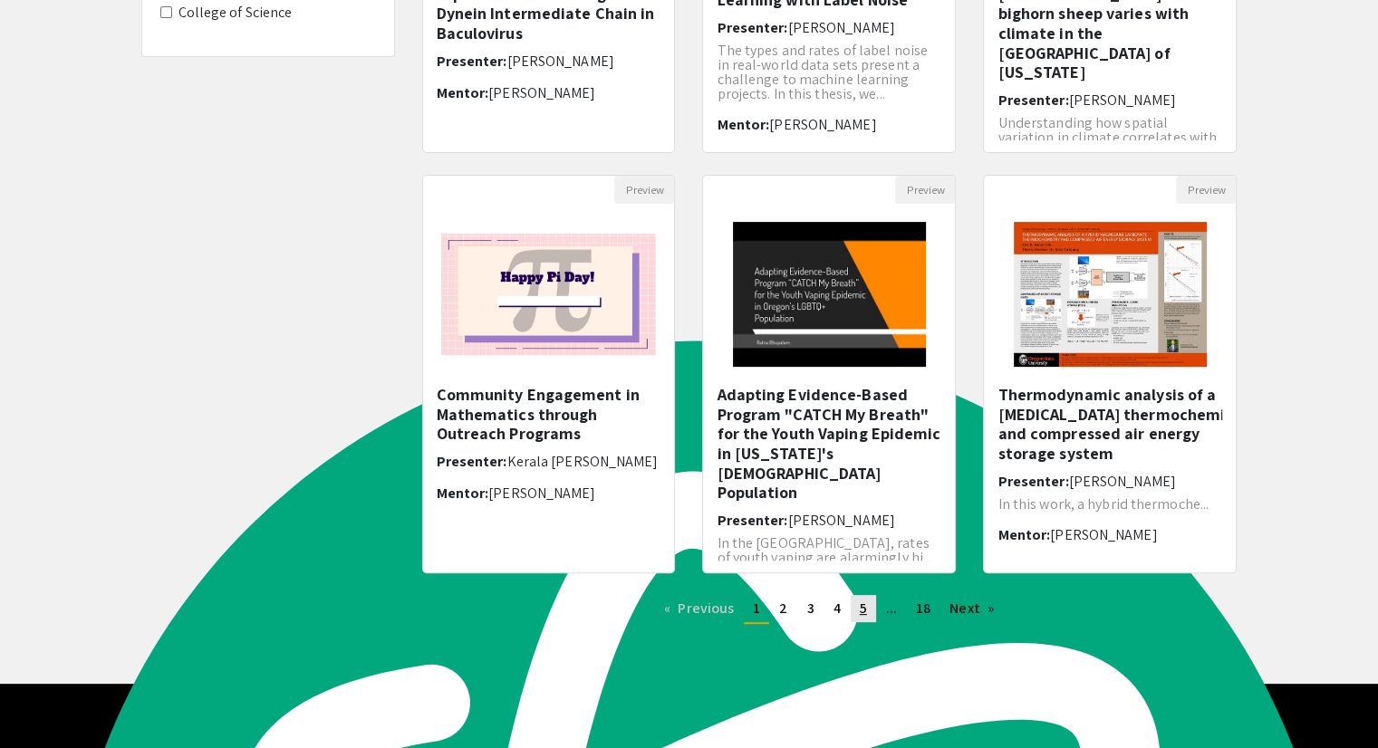
click at [861, 603] on span "5" at bounding box center [863, 608] width 7 height 19
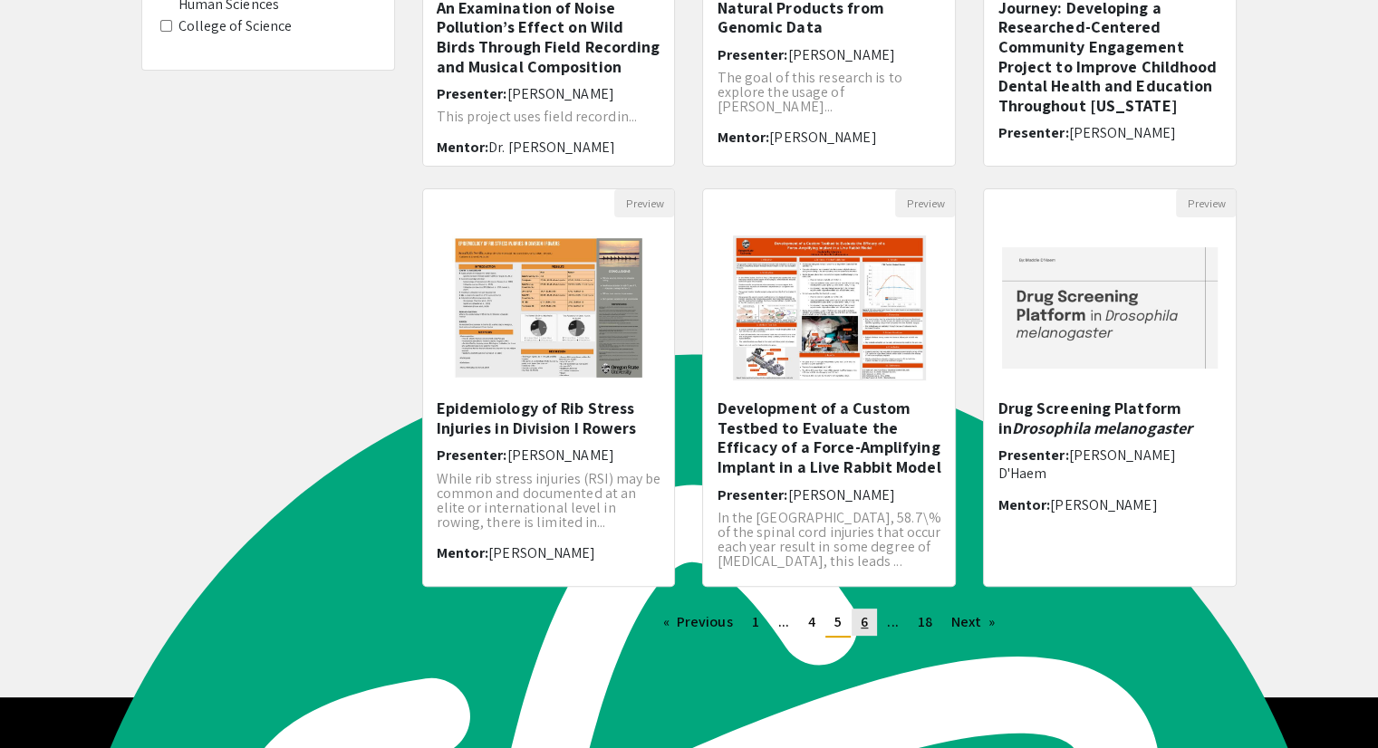
scroll to position [452, 0]
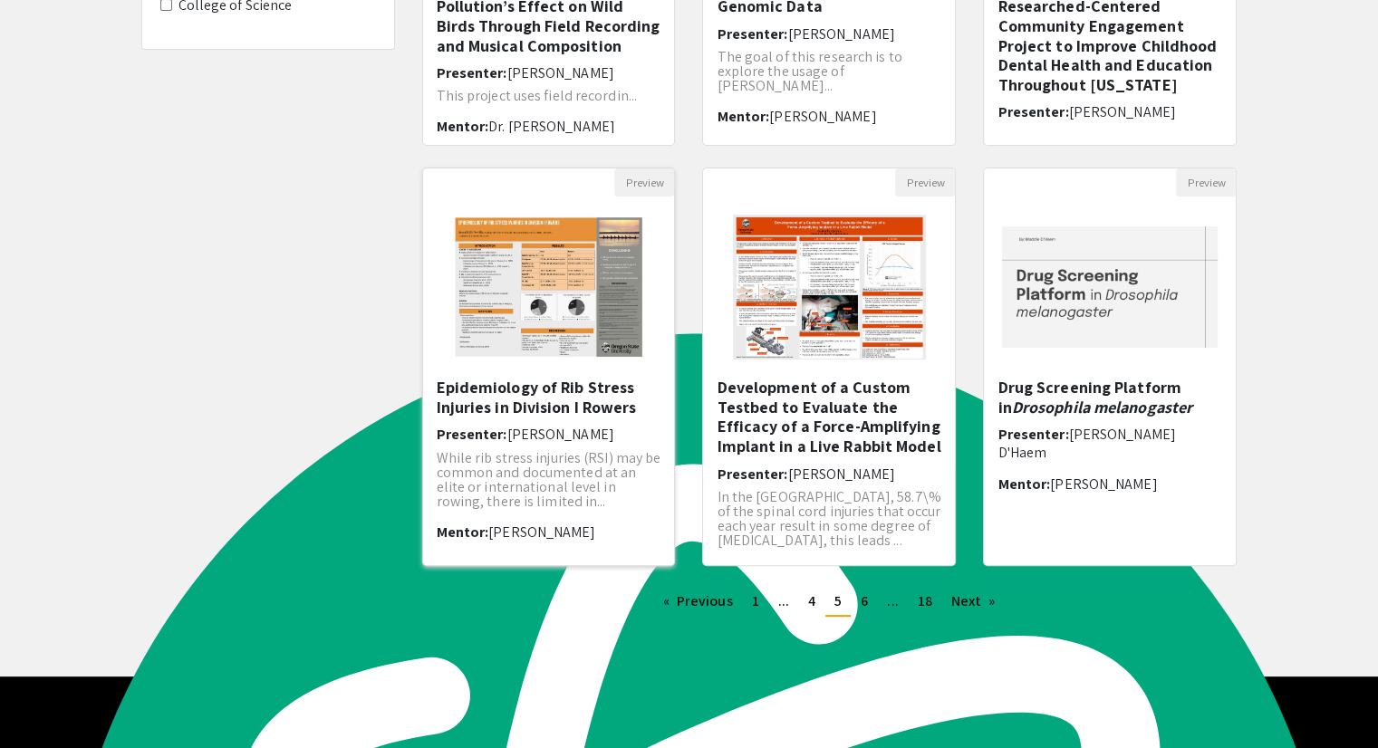
click at [515, 425] on span "[PERSON_NAME]" at bounding box center [560, 434] width 107 height 19
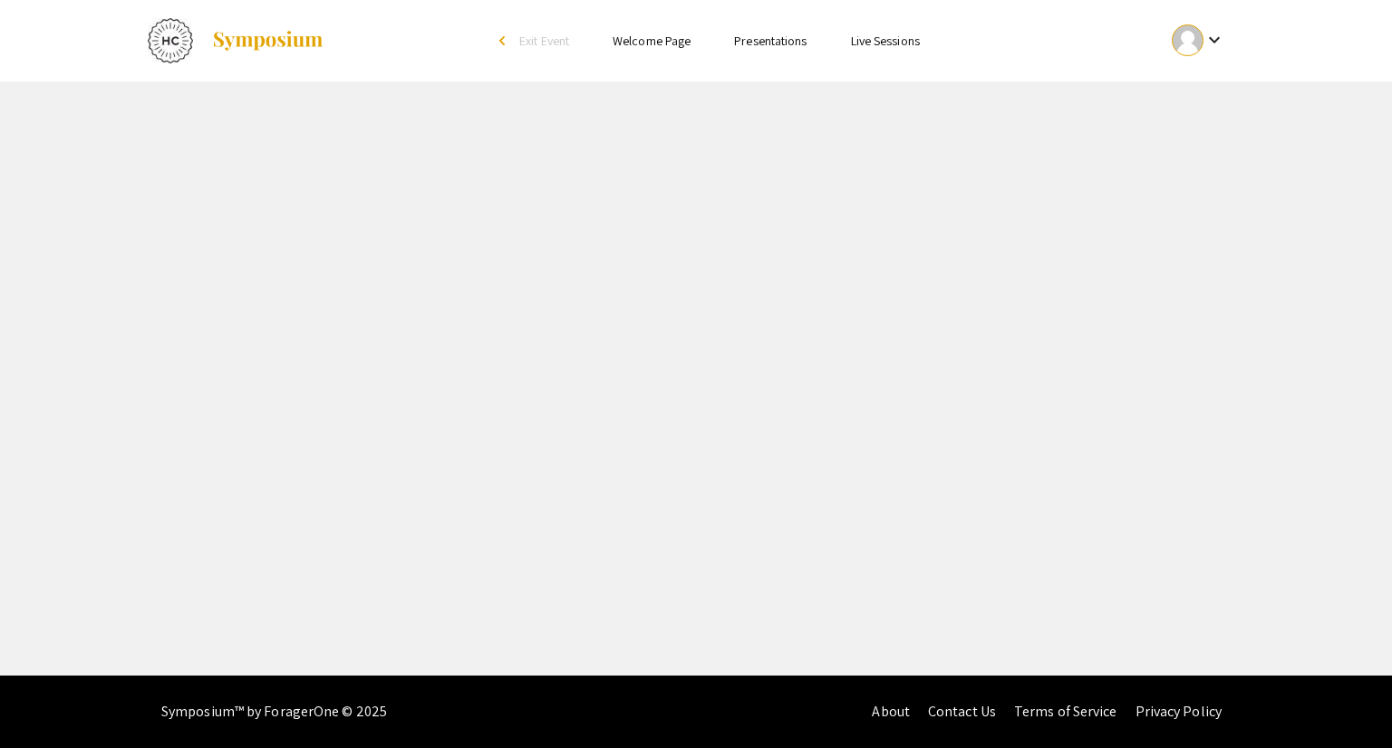
select select "custom"
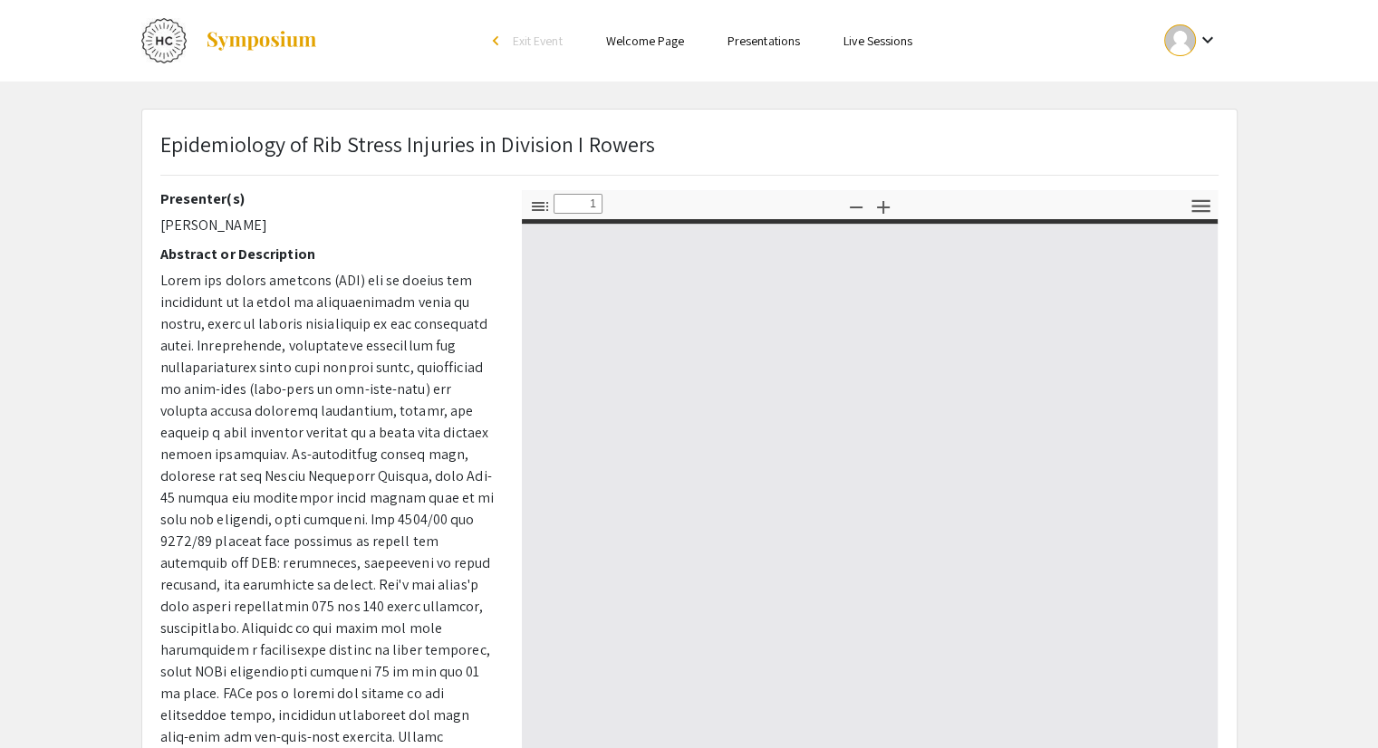
type input "0"
select select "auto"
type input "1"
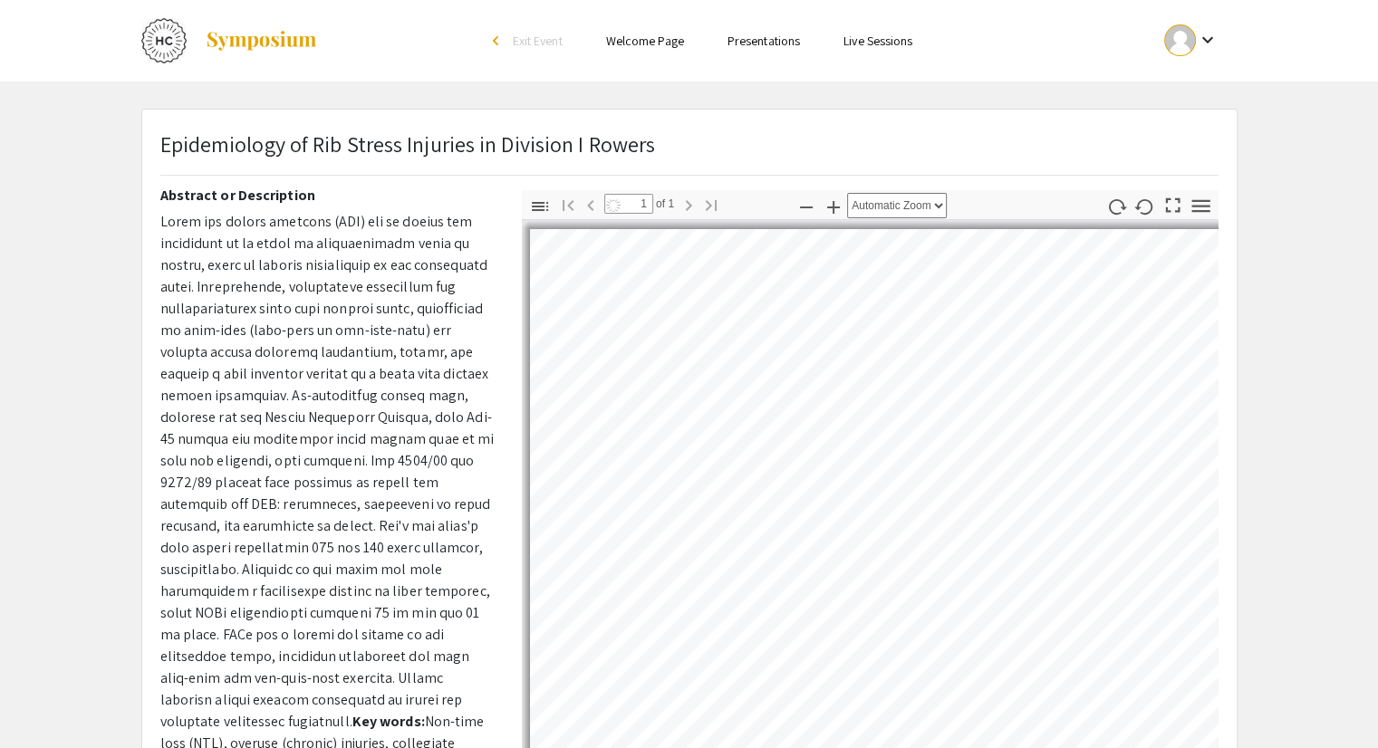
scroll to position [374, 0]
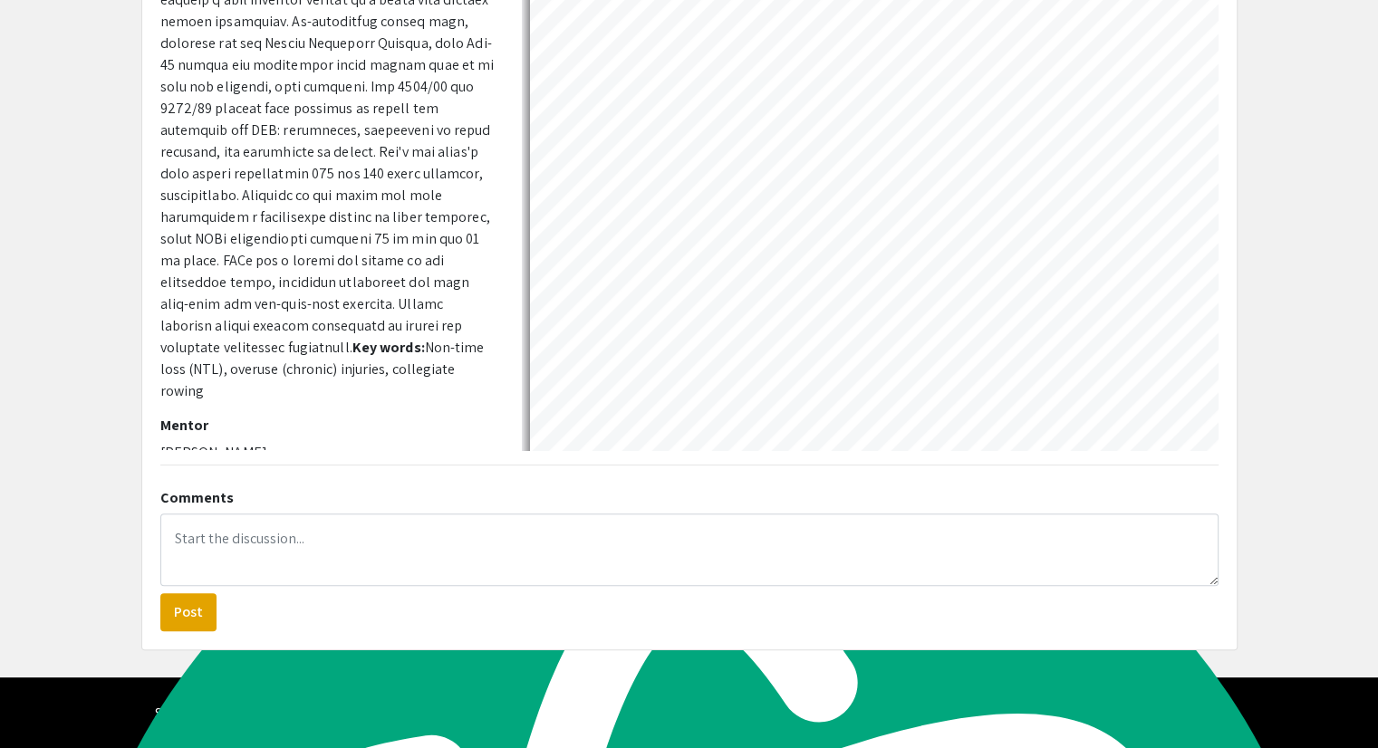
select select "auto"
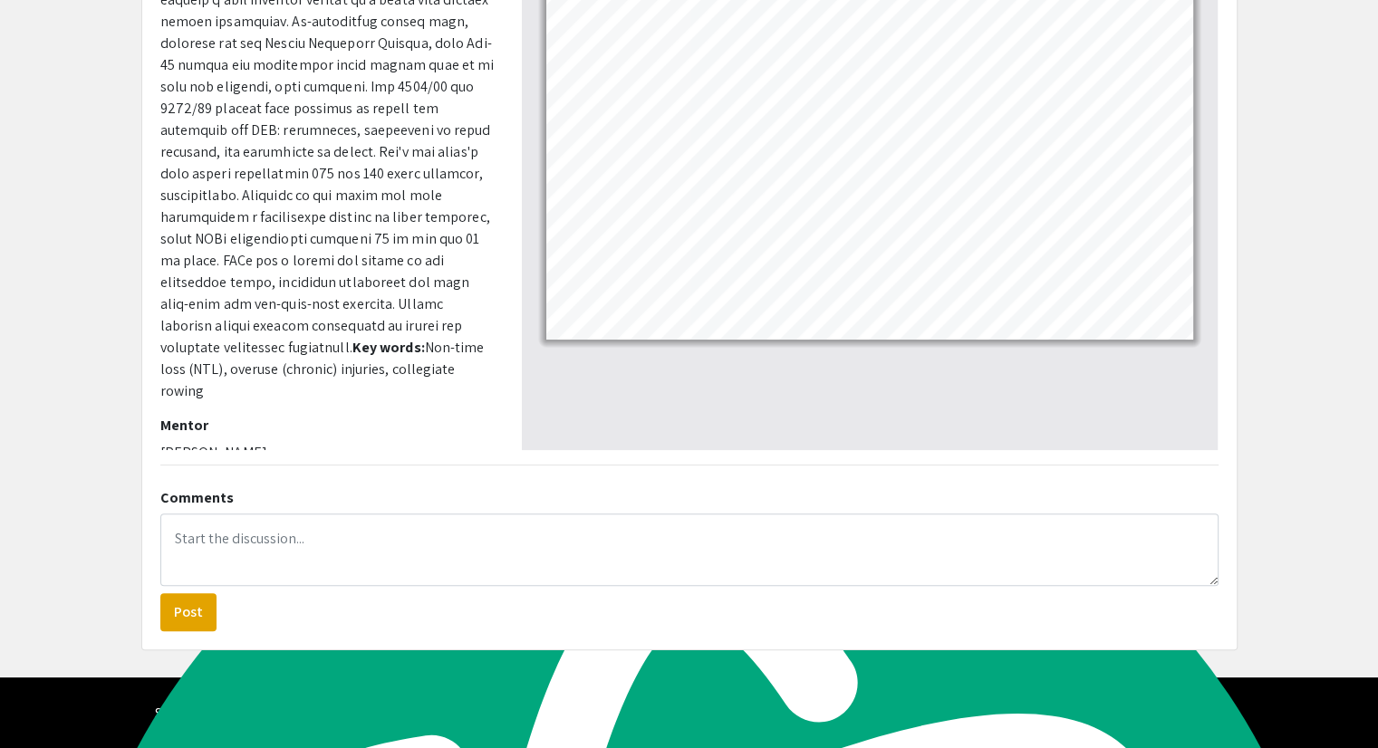
click at [187, 442] on p "[PERSON_NAME]" at bounding box center [327, 453] width 334 height 22
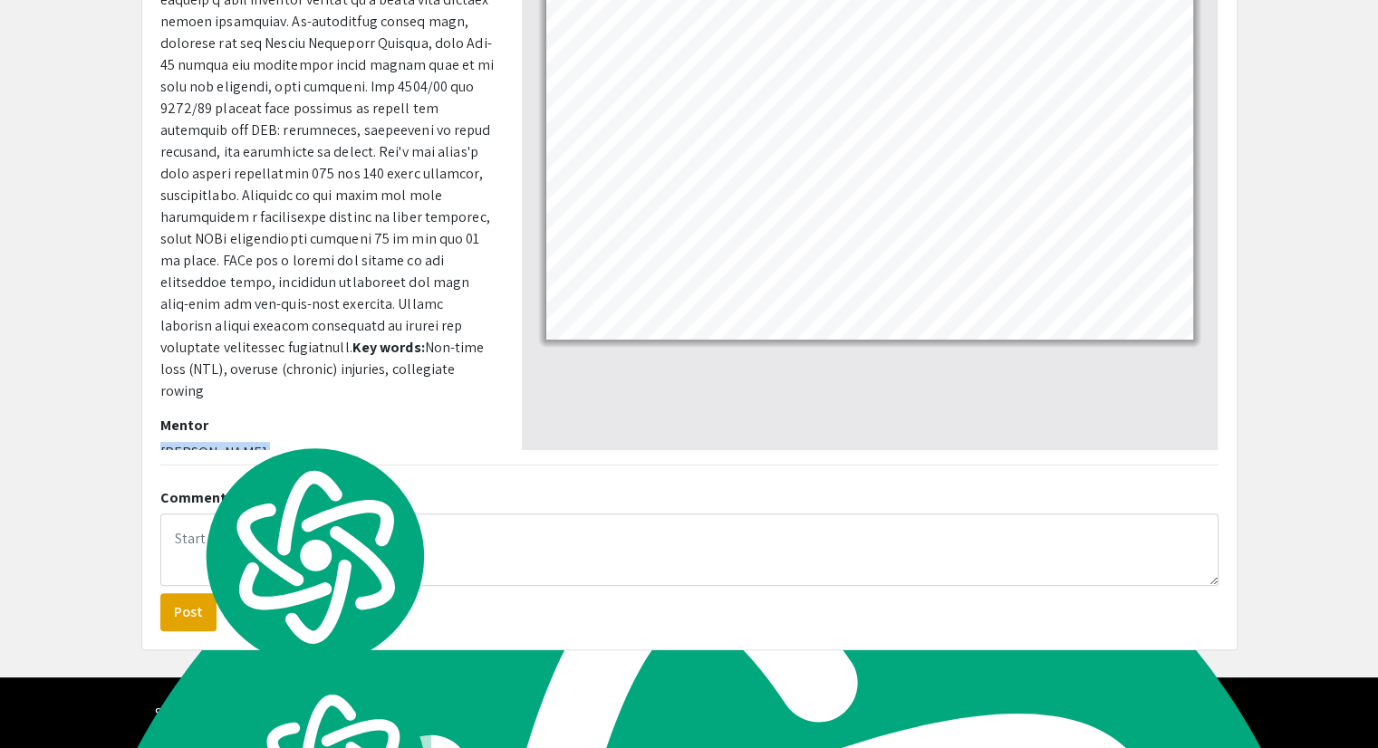
copy div "[PERSON_NAME] Thumbnails Document Outline Attachments Layers Current Outline It…"
